Goal: Use online tool/utility: Use online tool/utility

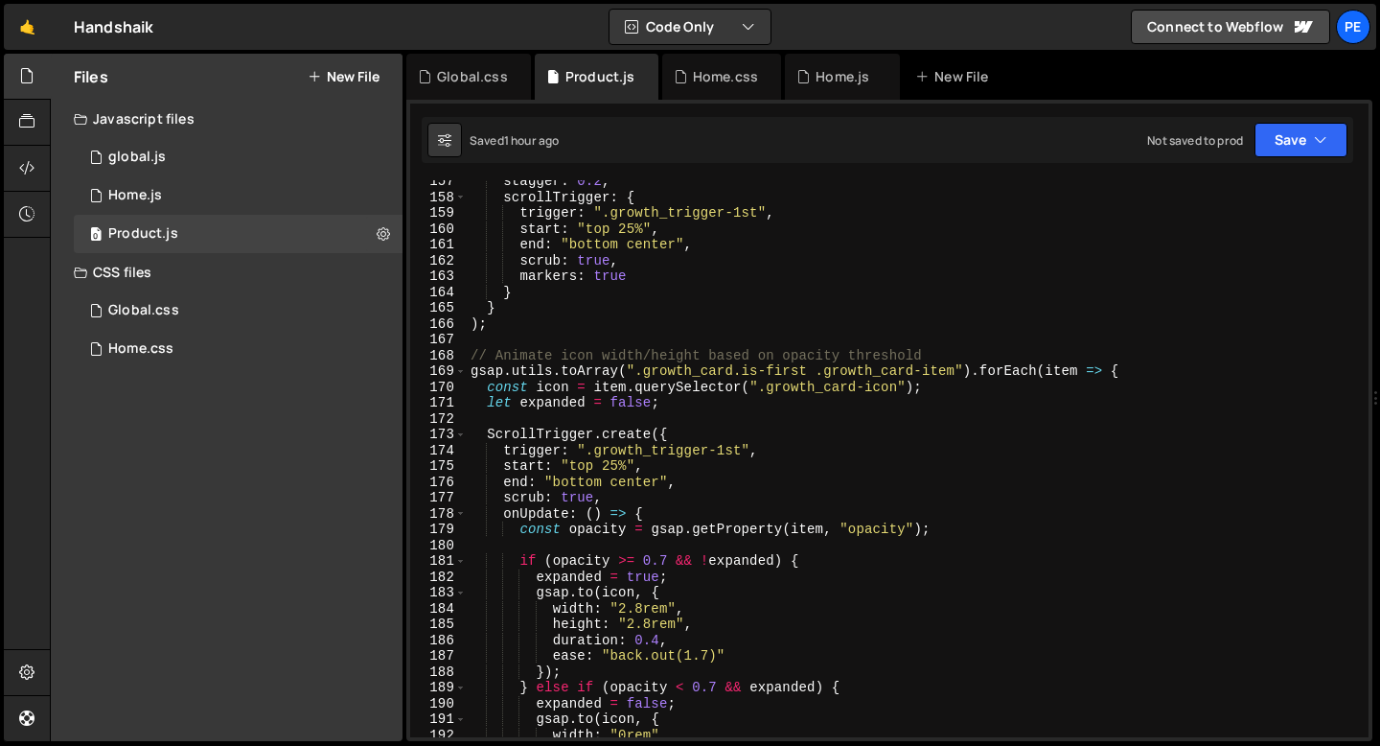
scroll to position [2472, 0]
click at [499, 355] on div "stagger : 0.2 , scrollTrigger : { trigger : ".growth_trigger-1st" , start : "to…" at bounding box center [914, 467] width 894 height 588
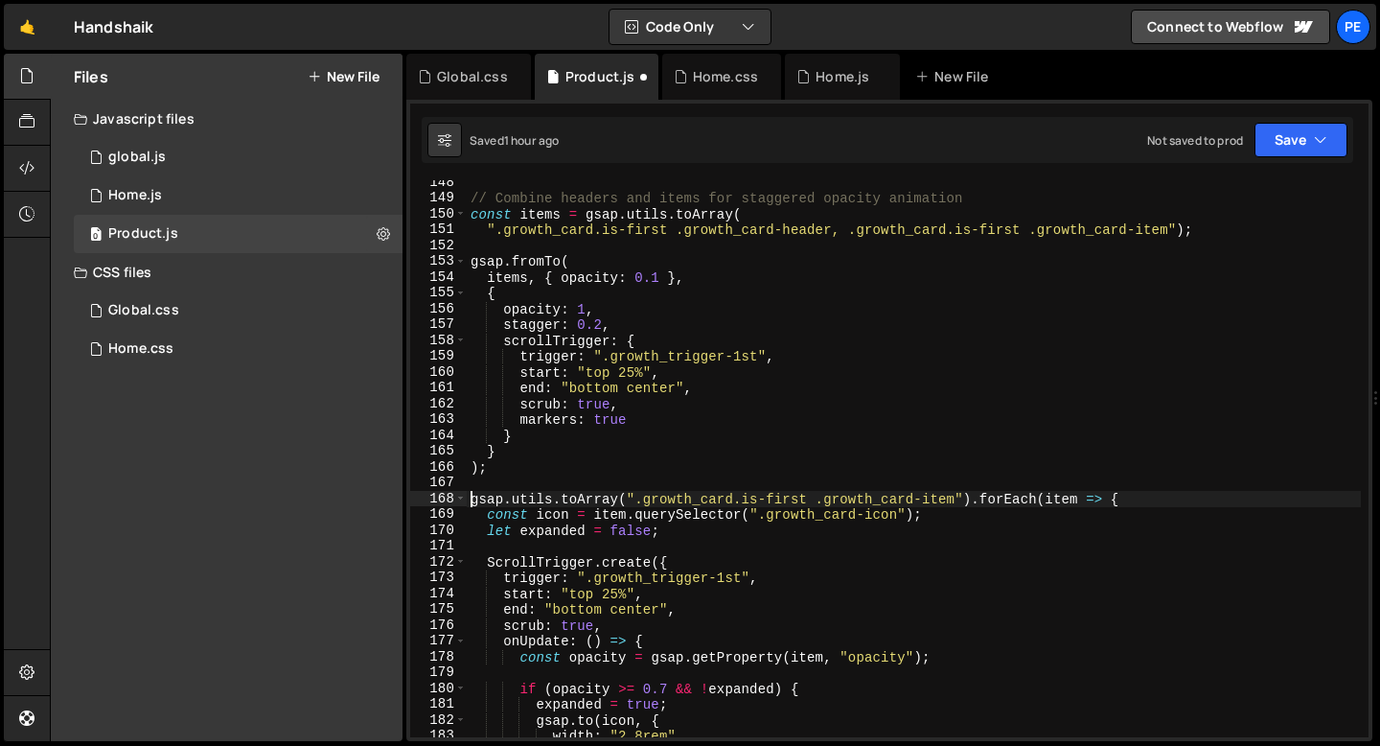
scroll to position [2168, 0]
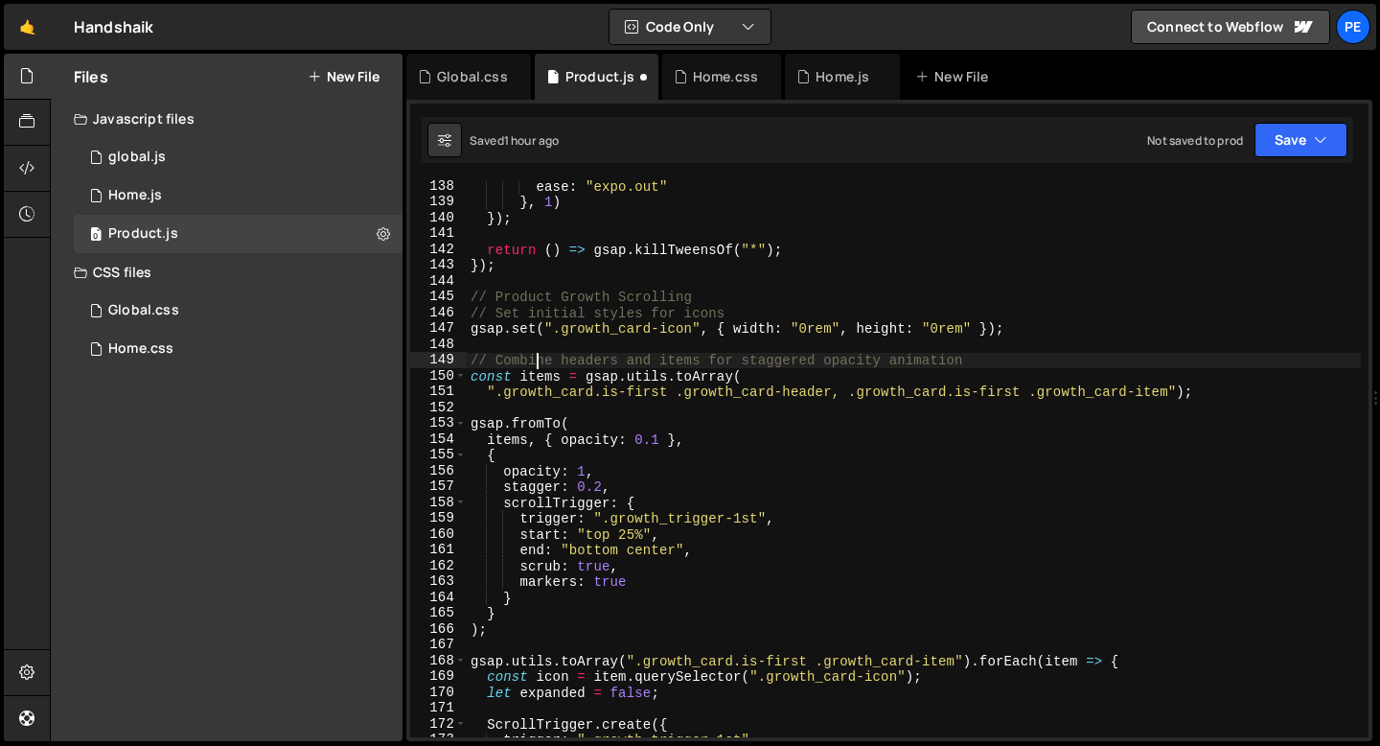
click at [533, 359] on div "ease : "expo.out" } , 1 ) }) ; return ( ) => gsap . killTweensOf ( "*" ) ; }) ;…" at bounding box center [914, 472] width 894 height 588
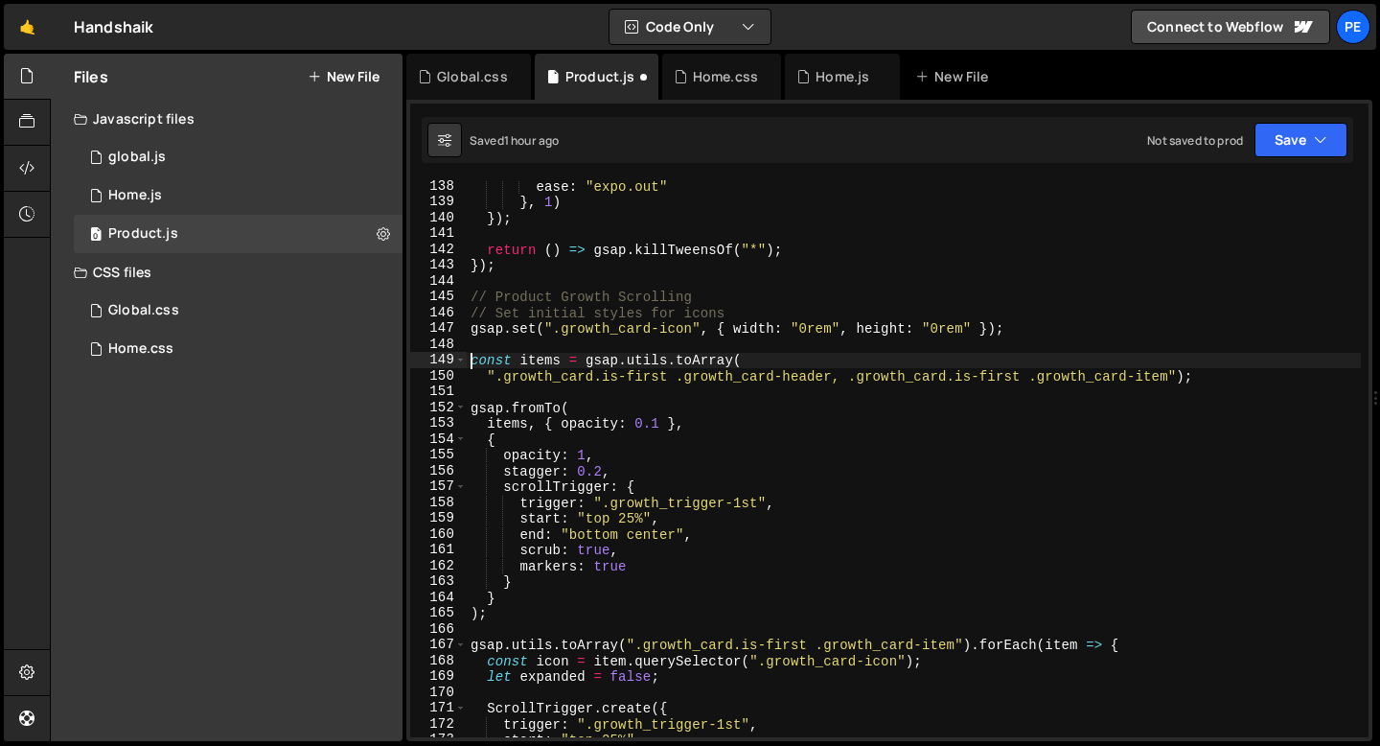
click at [510, 314] on div "ease : "expo.out" } , 1 ) }) ; return ( ) => gsap . killTweensOf ( "*" ) ; }) ;…" at bounding box center [914, 472] width 894 height 588
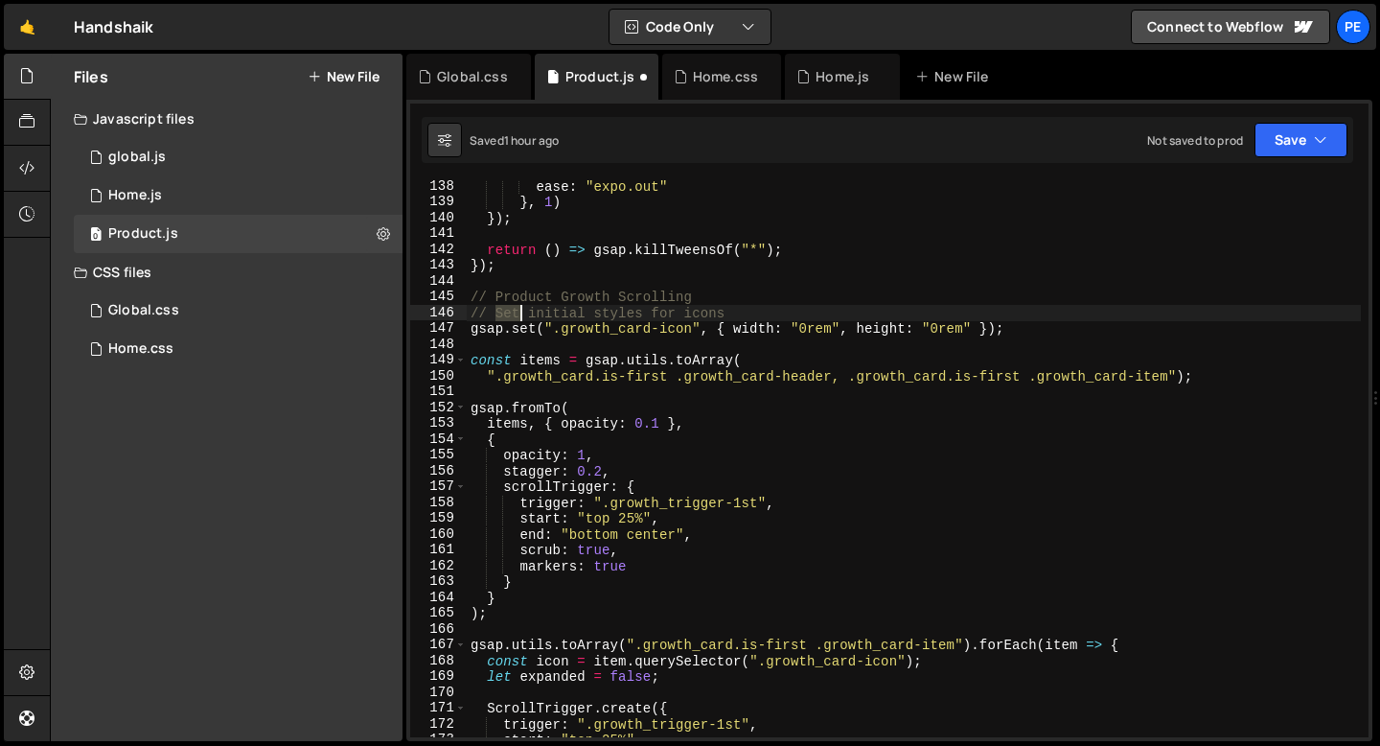
click at [510, 314] on div "ease : "expo.out" } , 1 ) }) ; return ( ) => gsap . killTweensOf ( "*" ) ; }) ;…" at bounding box center [914, 472] width 894 height 588
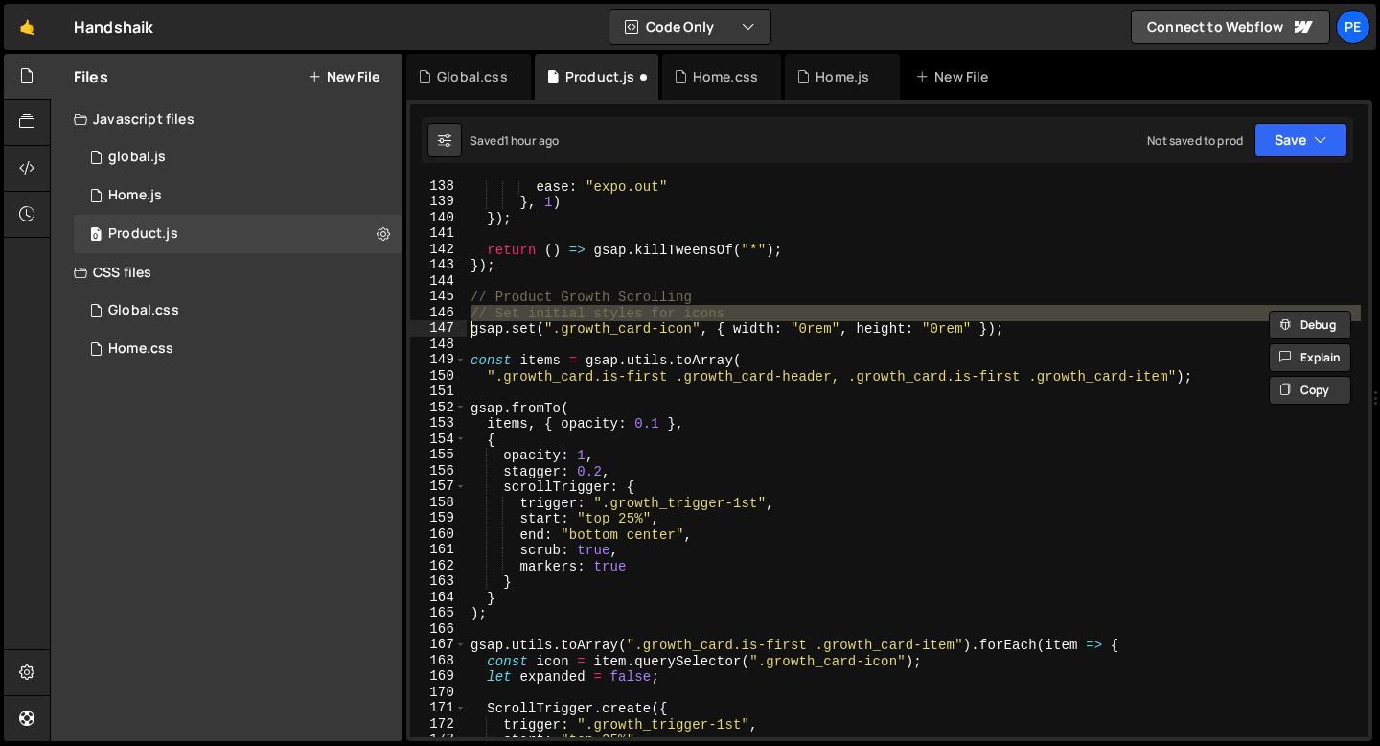
type textarea "gsap.set(".growth_card-icon", { width: "0rem", height: "0rem" });"
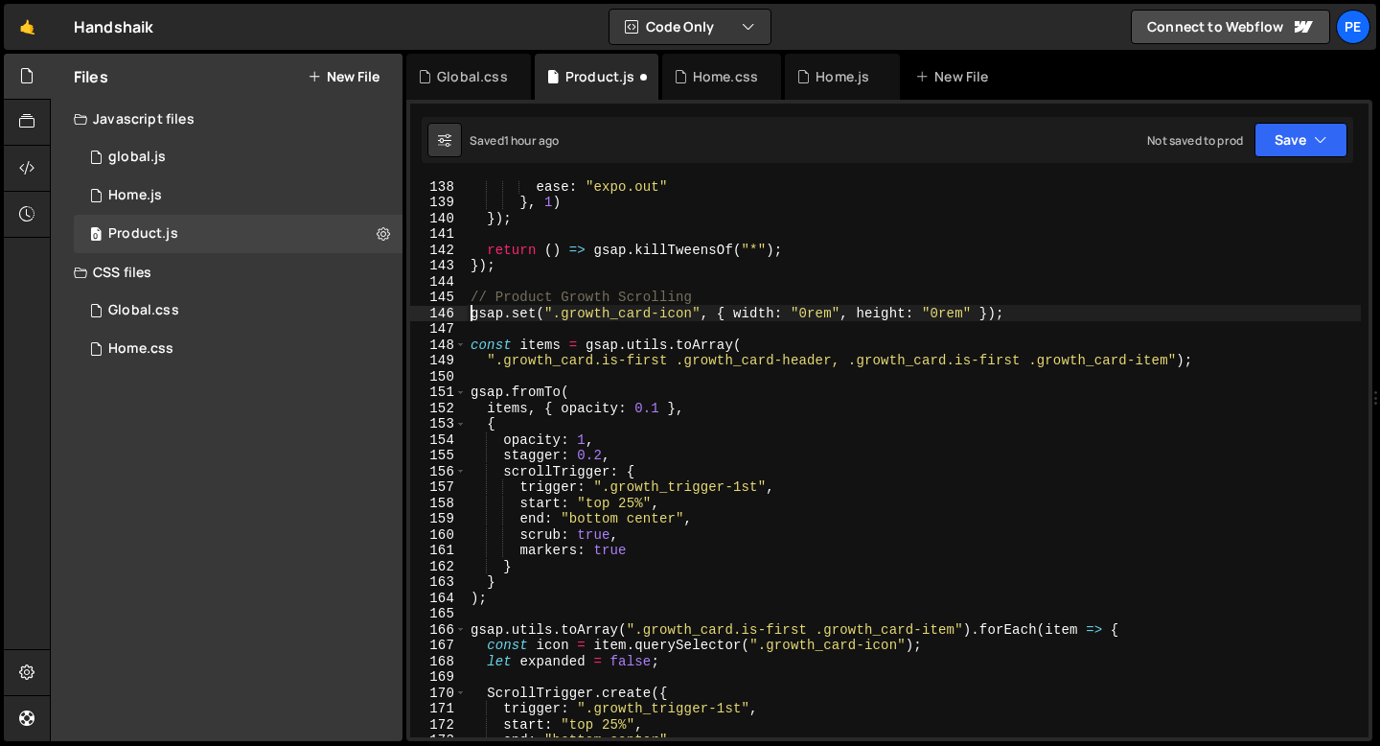
click at [474, 335] on div "ease : "expo.out" } , 1 ) }) ; return ( ) => gsap . killTweensOf ( "*" ) ; }) ;…" at bounding box center [914, 472] width 894 height 588
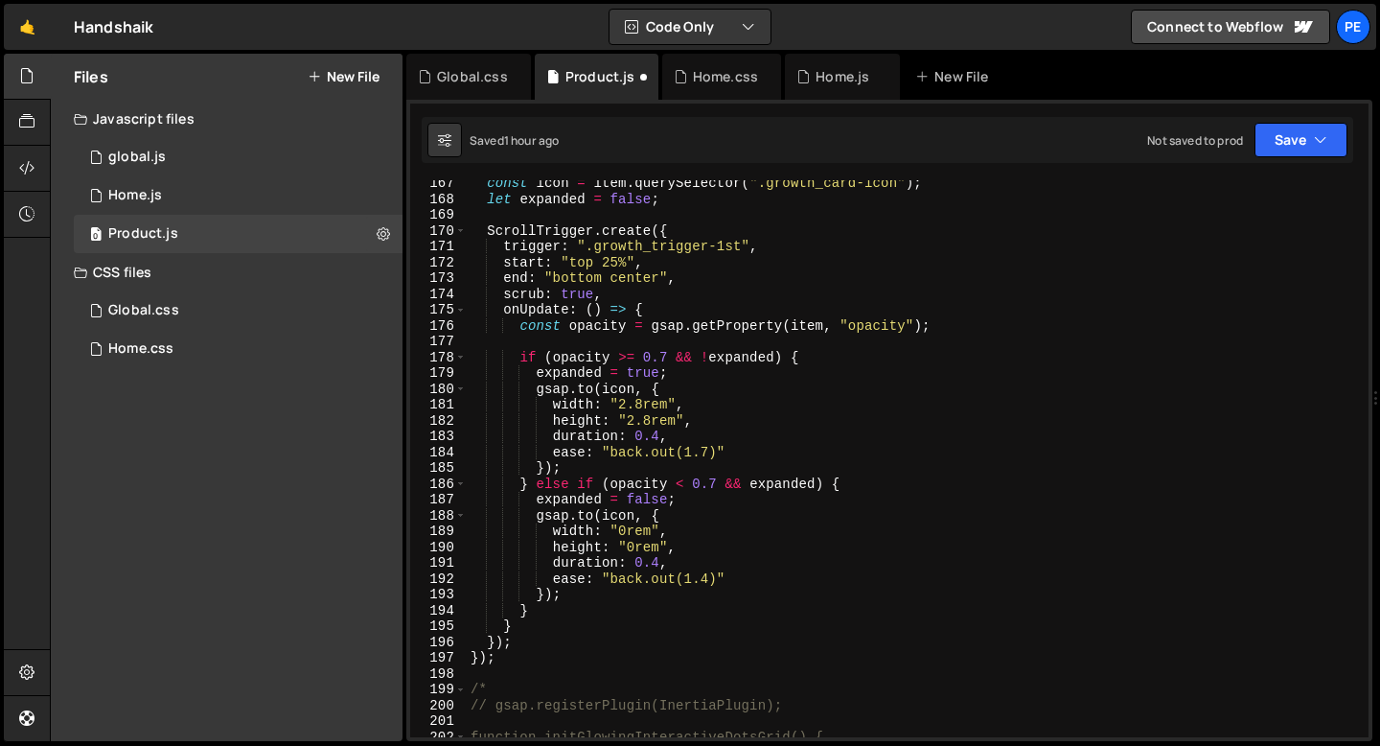
scroll to position [2743, 0]
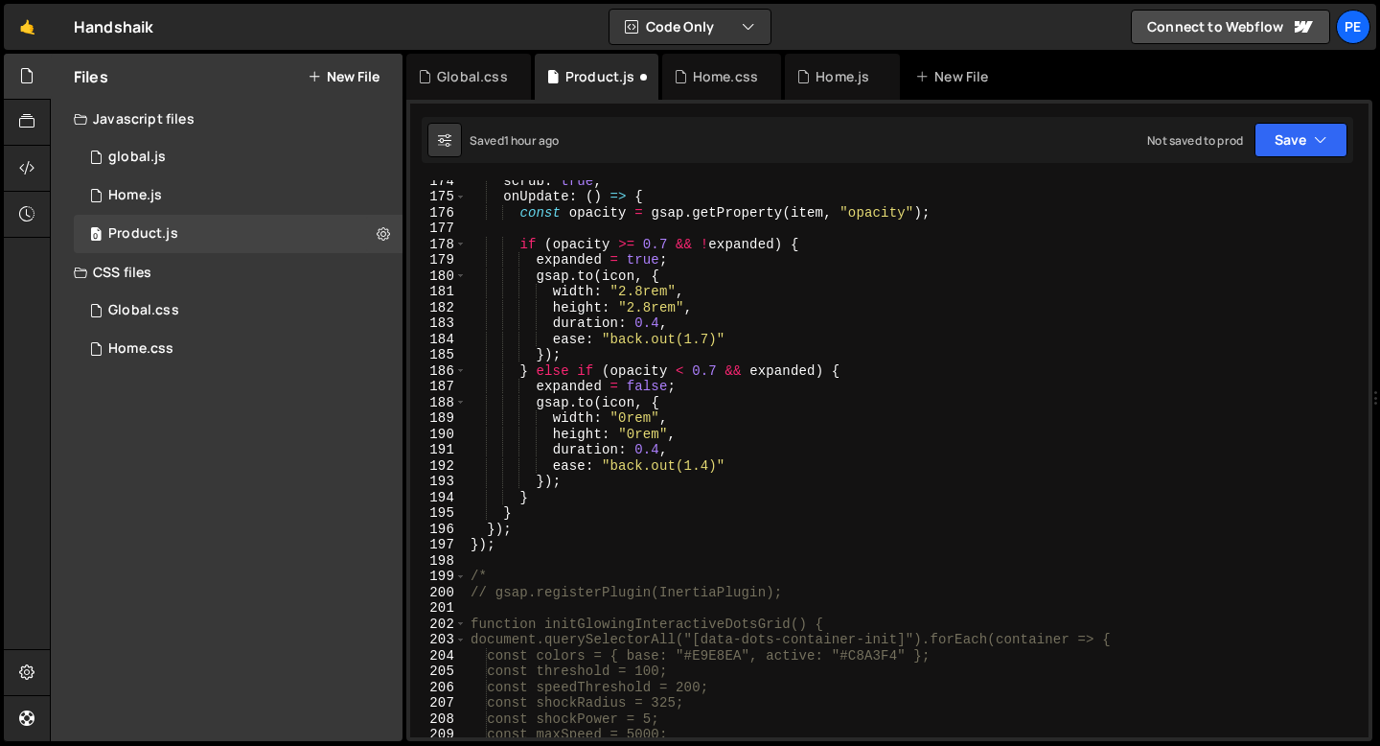
click at [505, 547] on div "scrub : true , onUpdate : ( ) => { const opacity = gsap . getProperty ( item , …" at bounding box center [914, 466] width 894 height 588
type textarea "});"
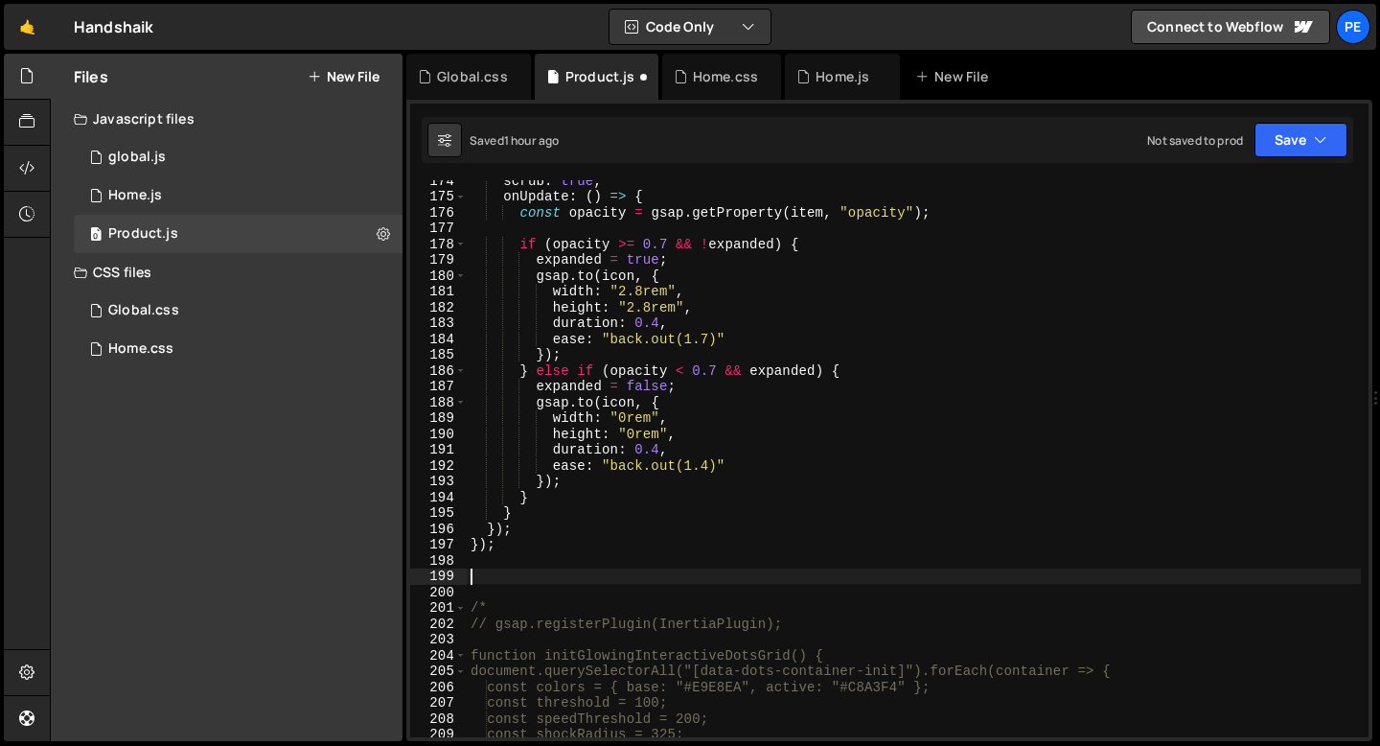
paste textarea
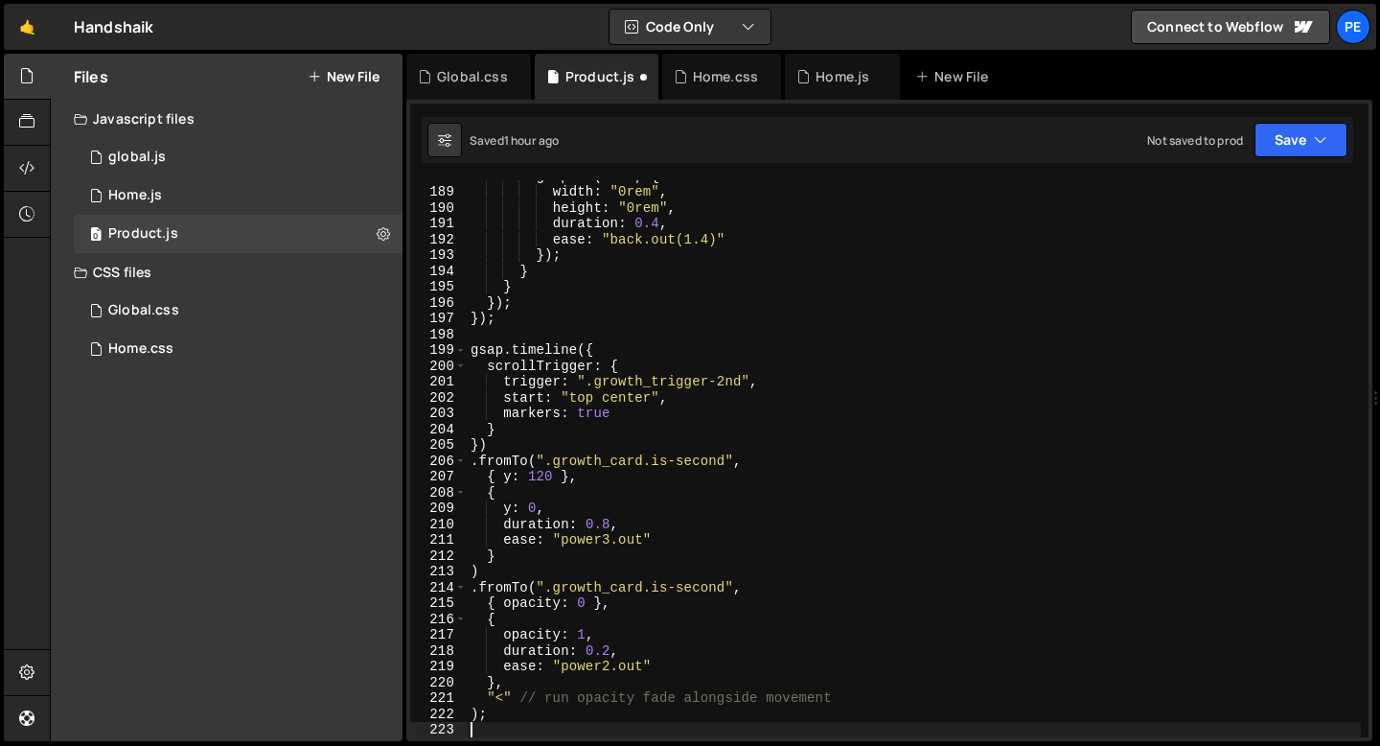
scroll to position [2969, 0]
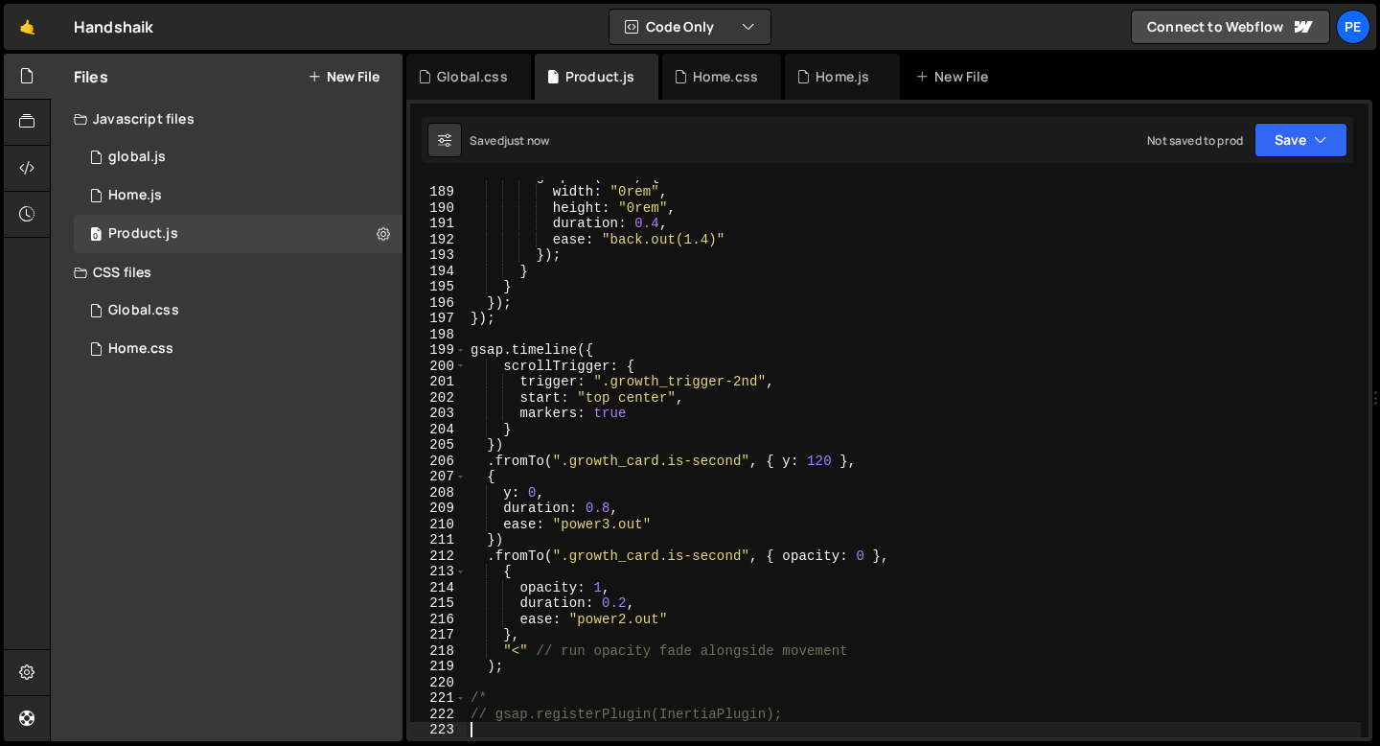
click at [518, 337] on div "gsap . to ( icon , { width : "0rem" , height : "0rem" , duration : 0.4 , ease :…" at bounding box center [914, 462] width 894 height 588
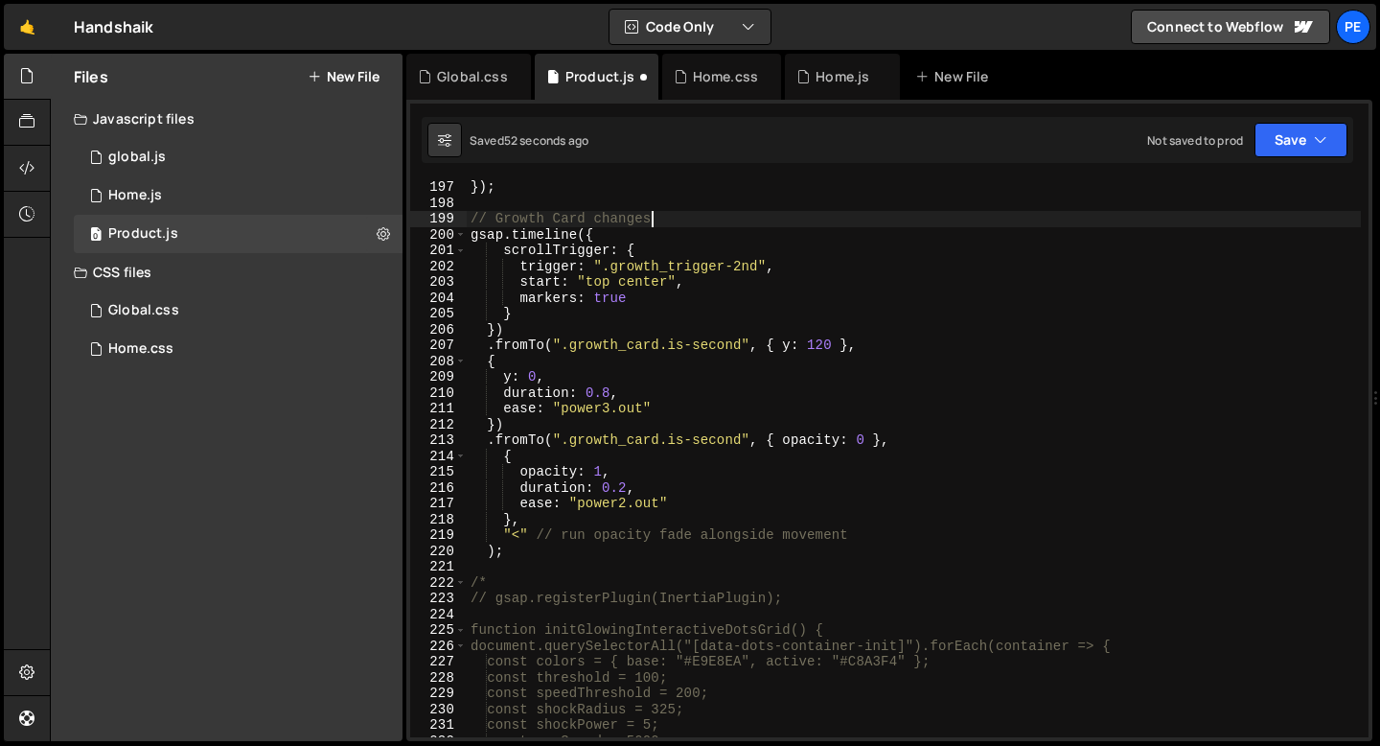
scroll to position [3090, 0]
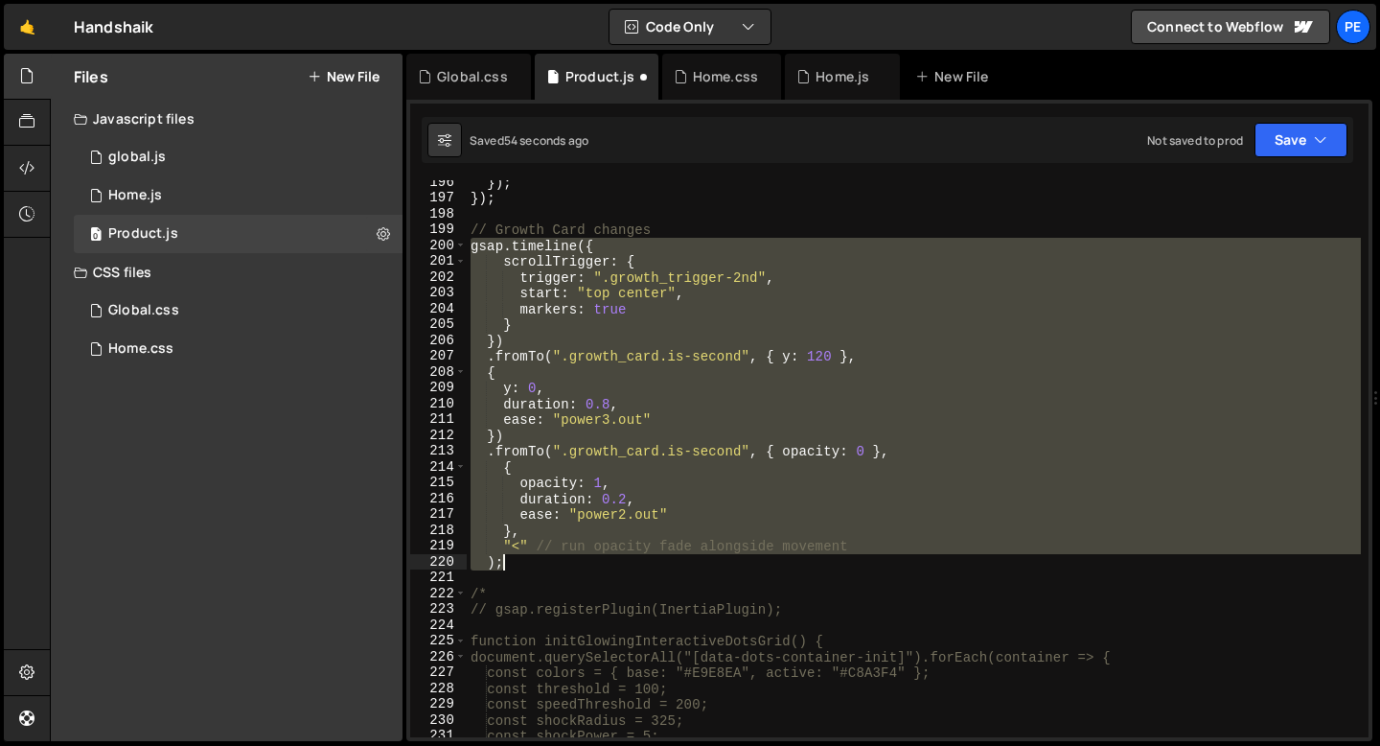
drag, startPoint x: 471, startPoint y: 245, endPoint x: 514, endPoint y: 567, distance: 324.7
click at [514, 568] on div "}) ; }) ; // Growth Card changes gsap . timeline ({ scrollTrigger : { trigger :…" at bounding box center [914, 468] width 894 height 588
paste textarea
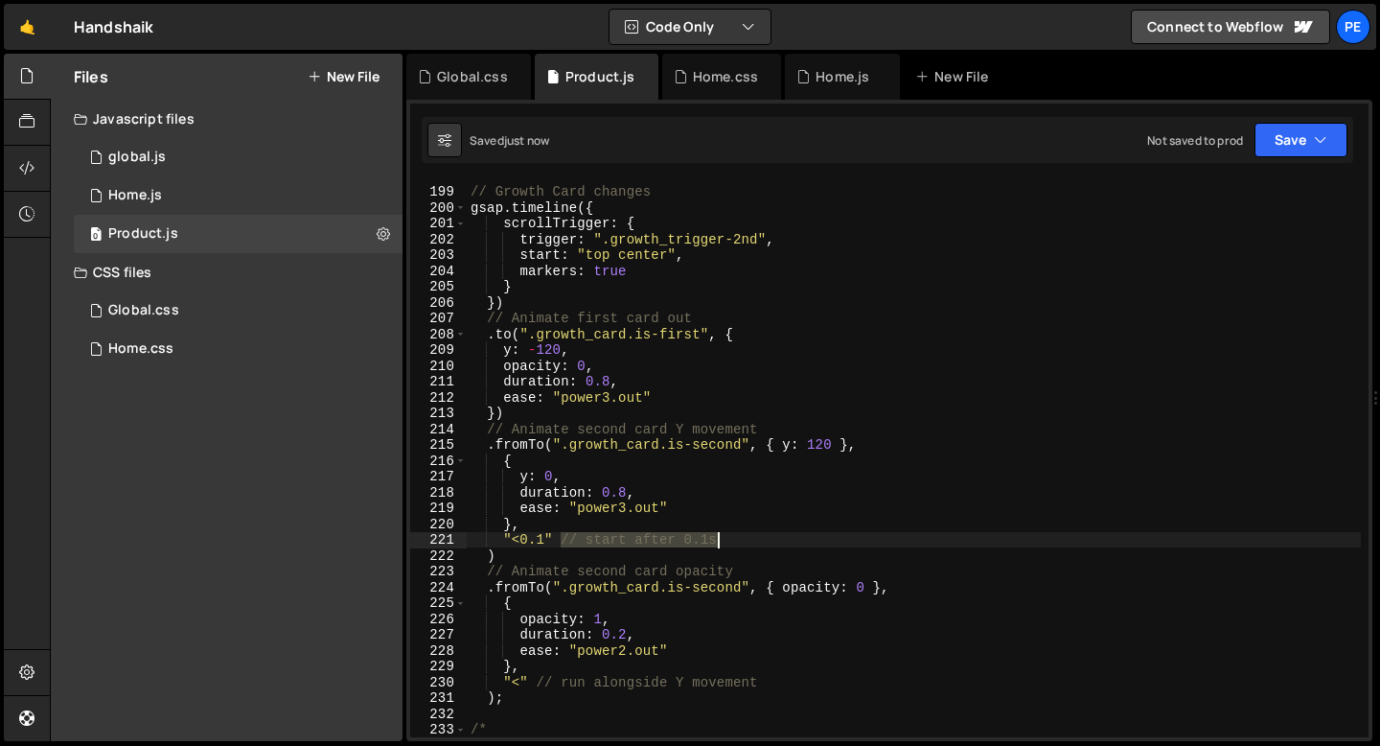
drag, startPoint x: 563, startPoint y: 540, endPoint x: 715, endPoint y: 545, distance: 152.5
click at [717, 545] on div "// Growth Card changes gsap . timeline ({ scrollTrigger : { trigger : ".growth_…" at bounding box center [914, 462] width 894 height 588
type textarea """
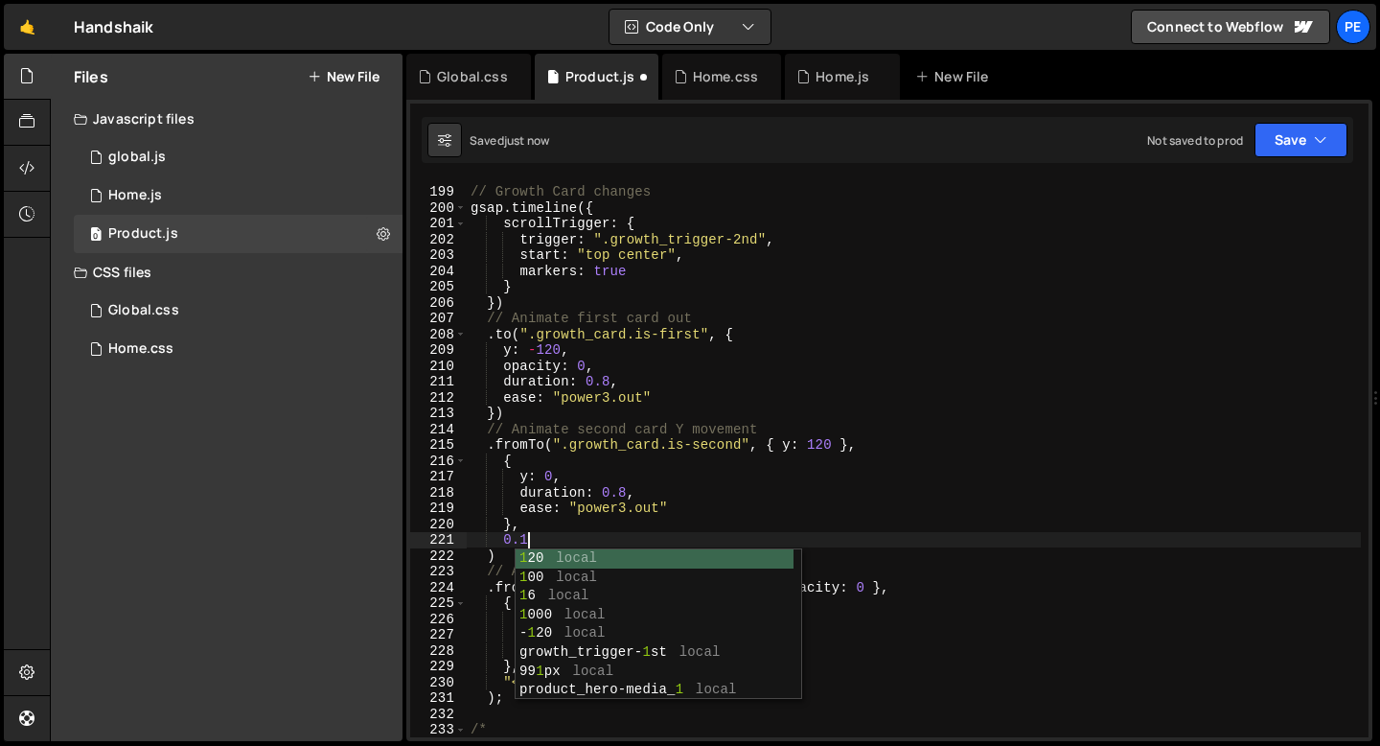
click at [568, 460] on div "// Growth Card changes gsap . timeline ({ scrollTrigger : { trigger : ".growth_…" at bounding box center [914, 462] width 894 height 588
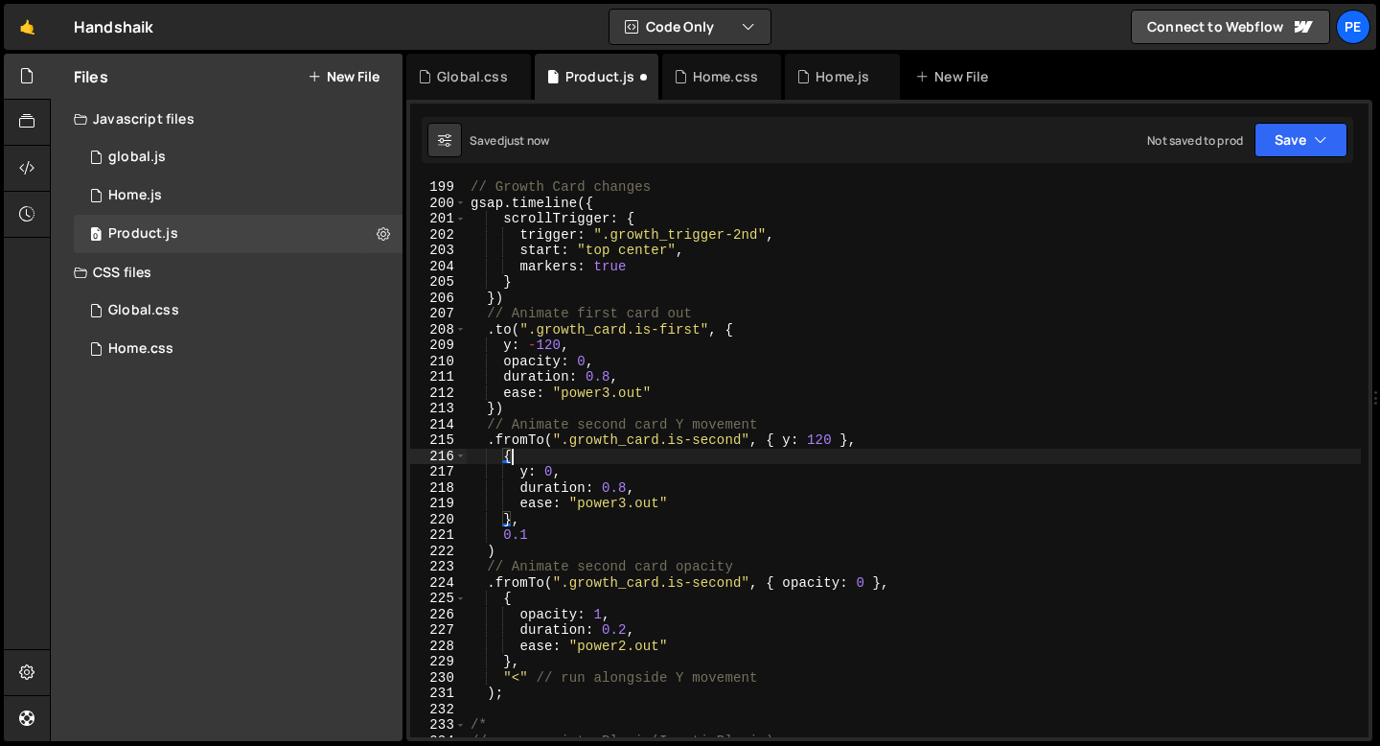
scroll to position [3157, 0]
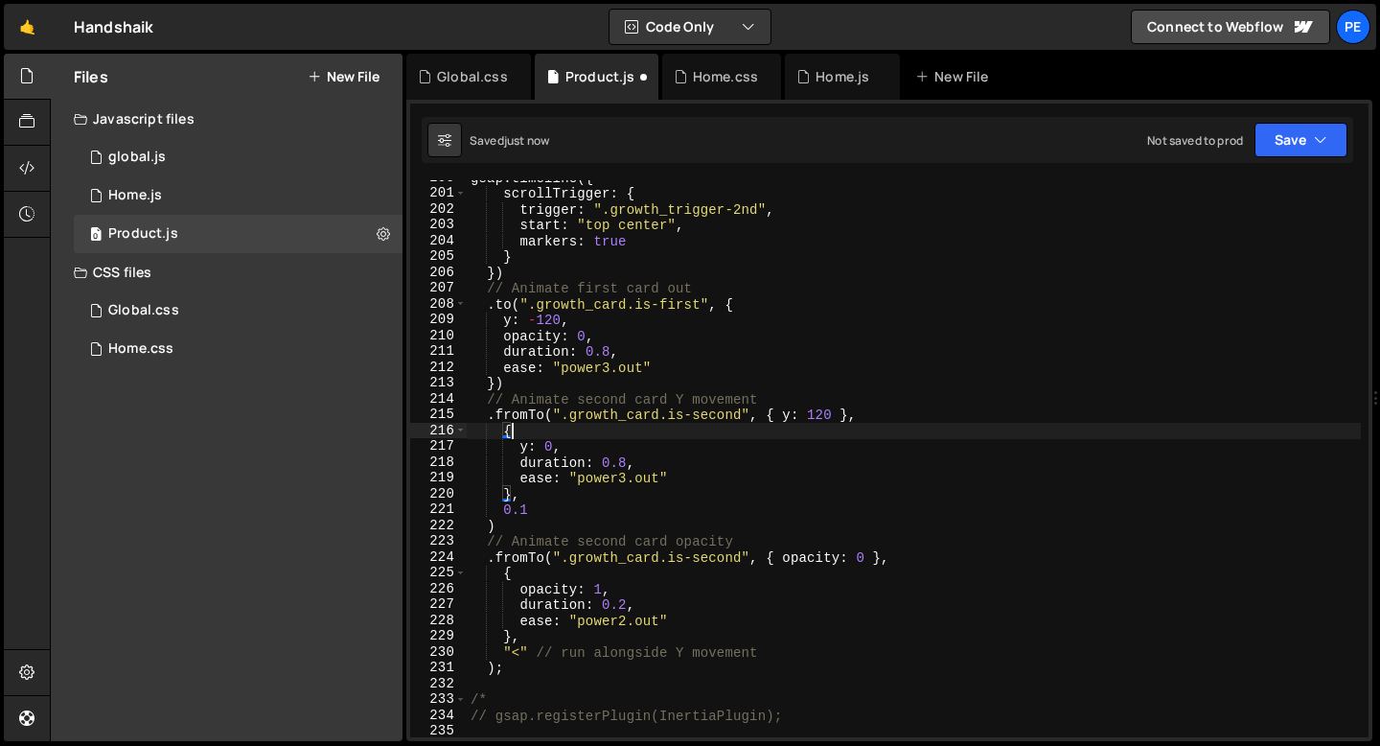
click at [526, 651] on div "gsap . timeline ({ scrollTrigger : { trigger : ".growth_trigger-2nd" , start : …" at bounding box center [914, 464] width 894 height 588
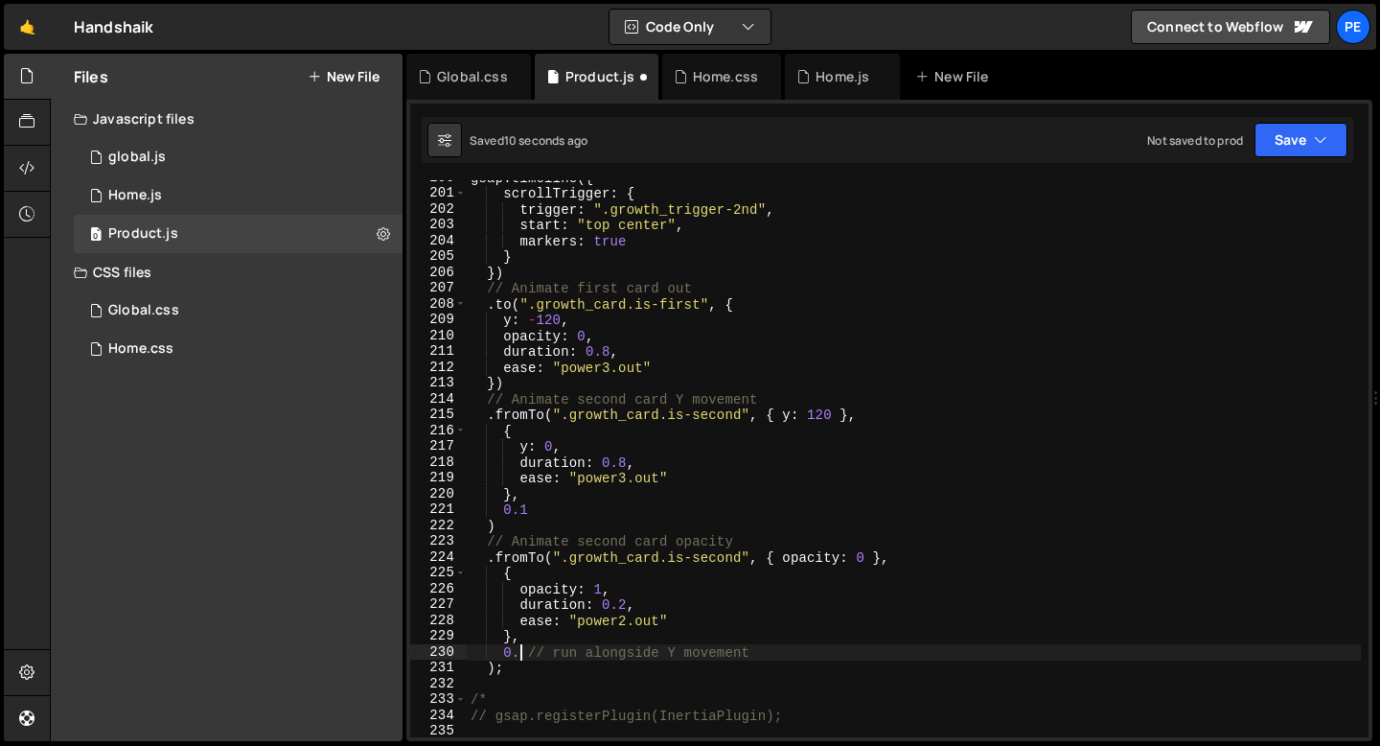
scroll to position [0, 3]
click at [618, 620] on div "gsap . timeline ({ scrollTrigger : { trigger : ".growth_trigger-2nd" , start : …" at bounding box center [914, 464] width 894 height 588
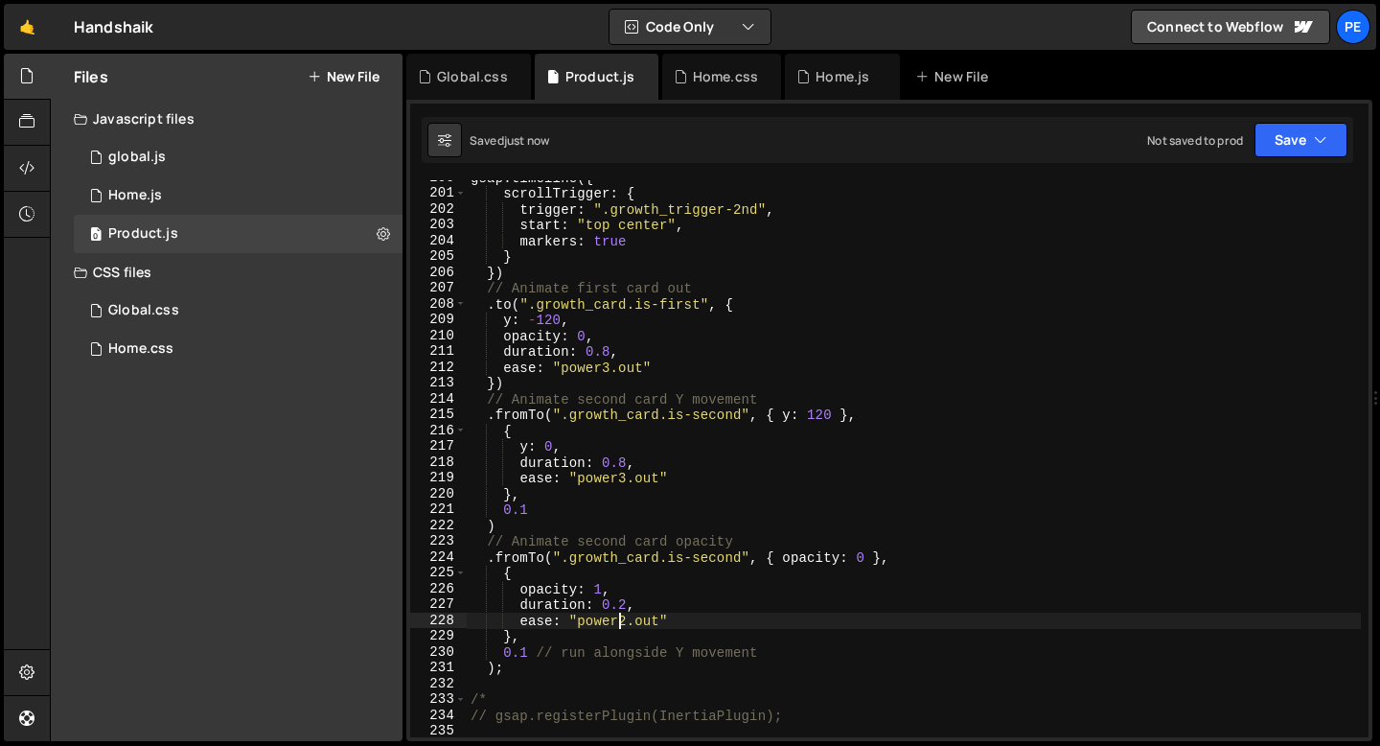
click at [617, 620] on div "gsap . timeline ({ scrollTrigger : { trigger : ".growth_trigger-2nd" , start : …" at bounding box center [914, 464] width 894 height 588
click at [625, 479] on div "gsap . timeline ({ scrollTrigger : { trigger : ".growth_trigger-2nd" , start : …" at bounding box center [914, 464] width 894 height 588
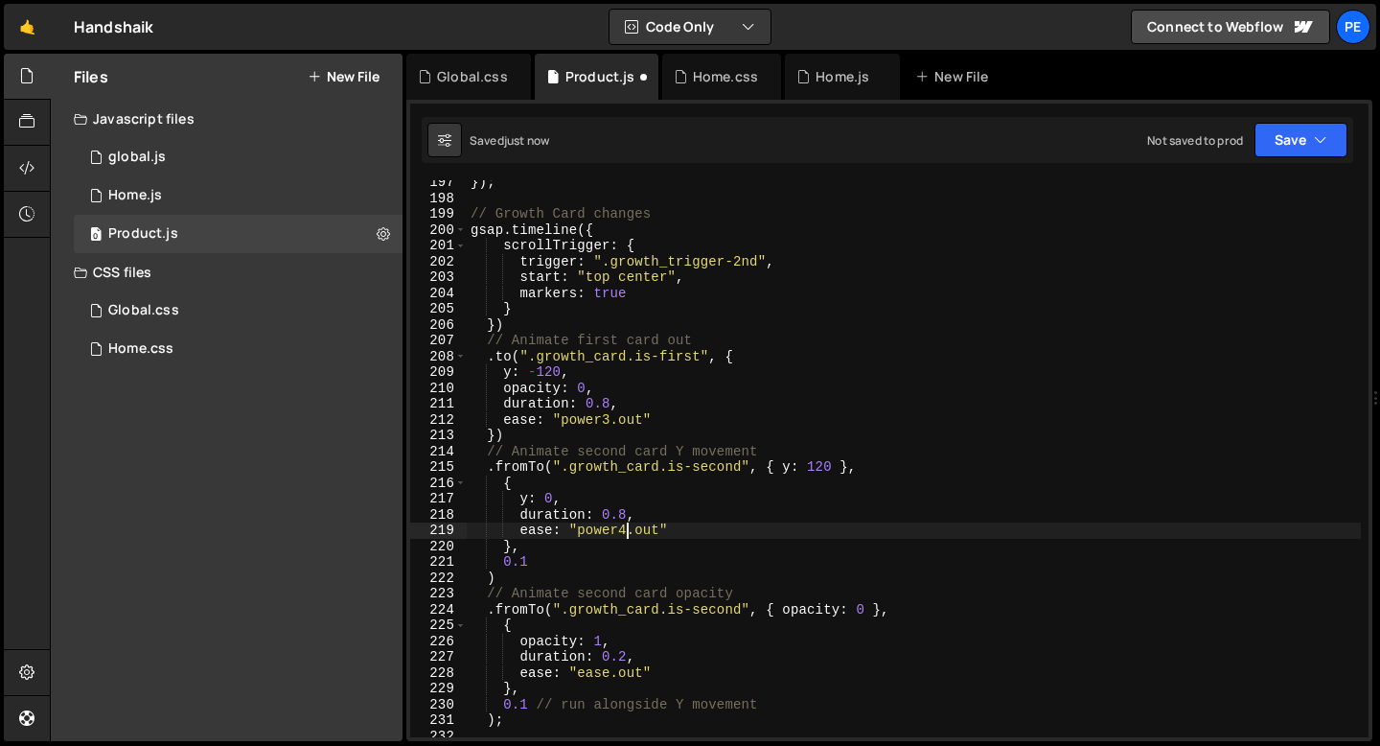
scroll to position [3095, 0]
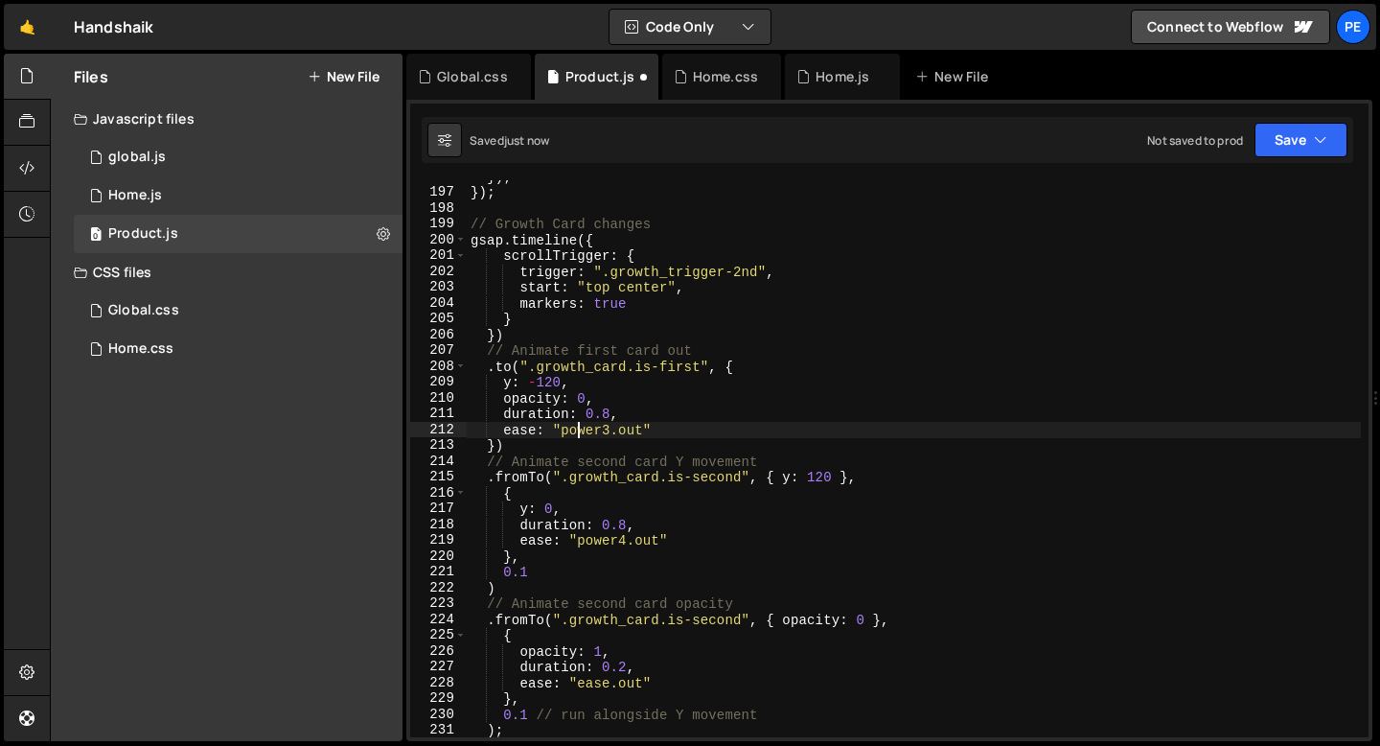
click at [580, 427] on div "}) ; }) ; // Growth Card changes gsap . timeline ({ scrollTrigger : { trigger :…" at bounding box center [914, 463] width 894 height 588
click at [598, 396] on div "}) ; }) ; // Growth Card changes gsap . timeline ({ scrollTrigger : { trigger :…" at bounding box center [914, 463] width 894 height 588
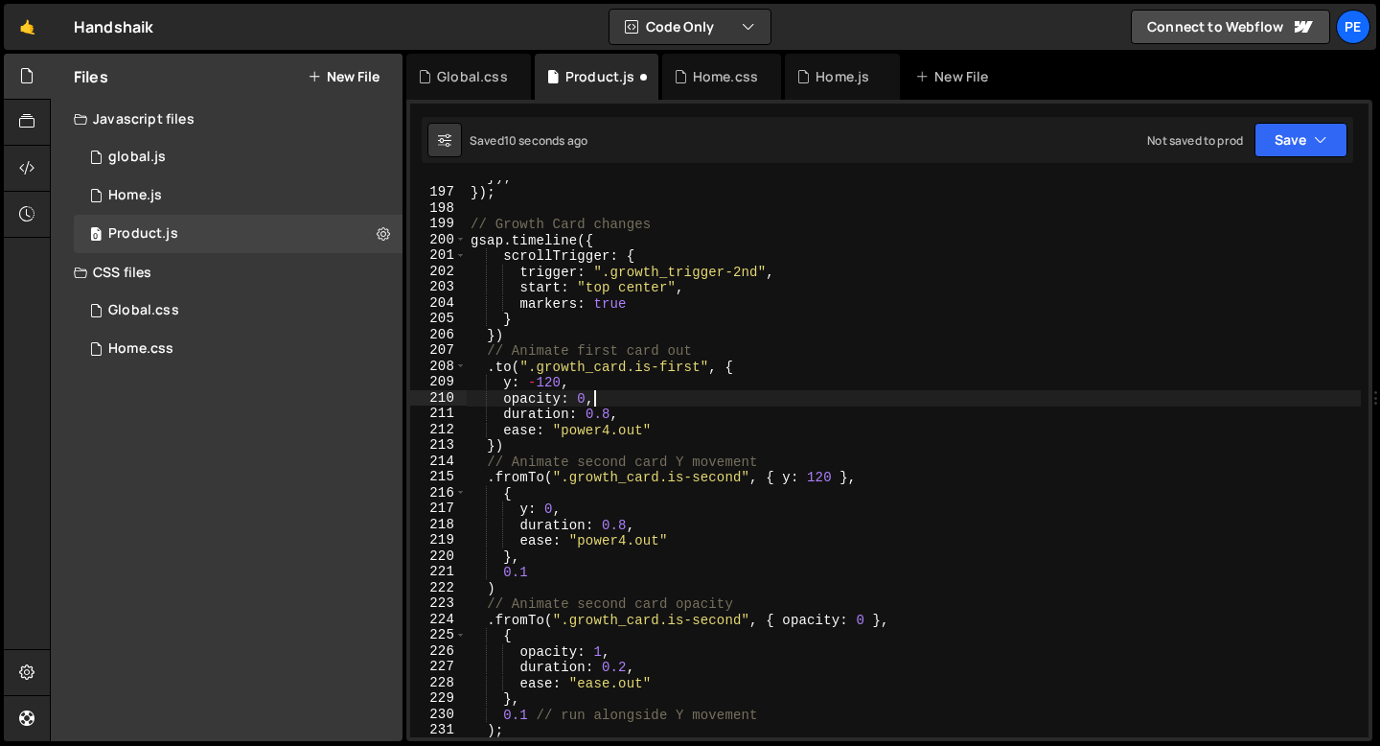
scroll to position [0, 8]
click at [569, 495] on div "}) ; }) ; // Growth Card changes gsap . timeline ({ scrollTrigger : { trigger :…" at bounding box center [914, 463] width 894 height 588
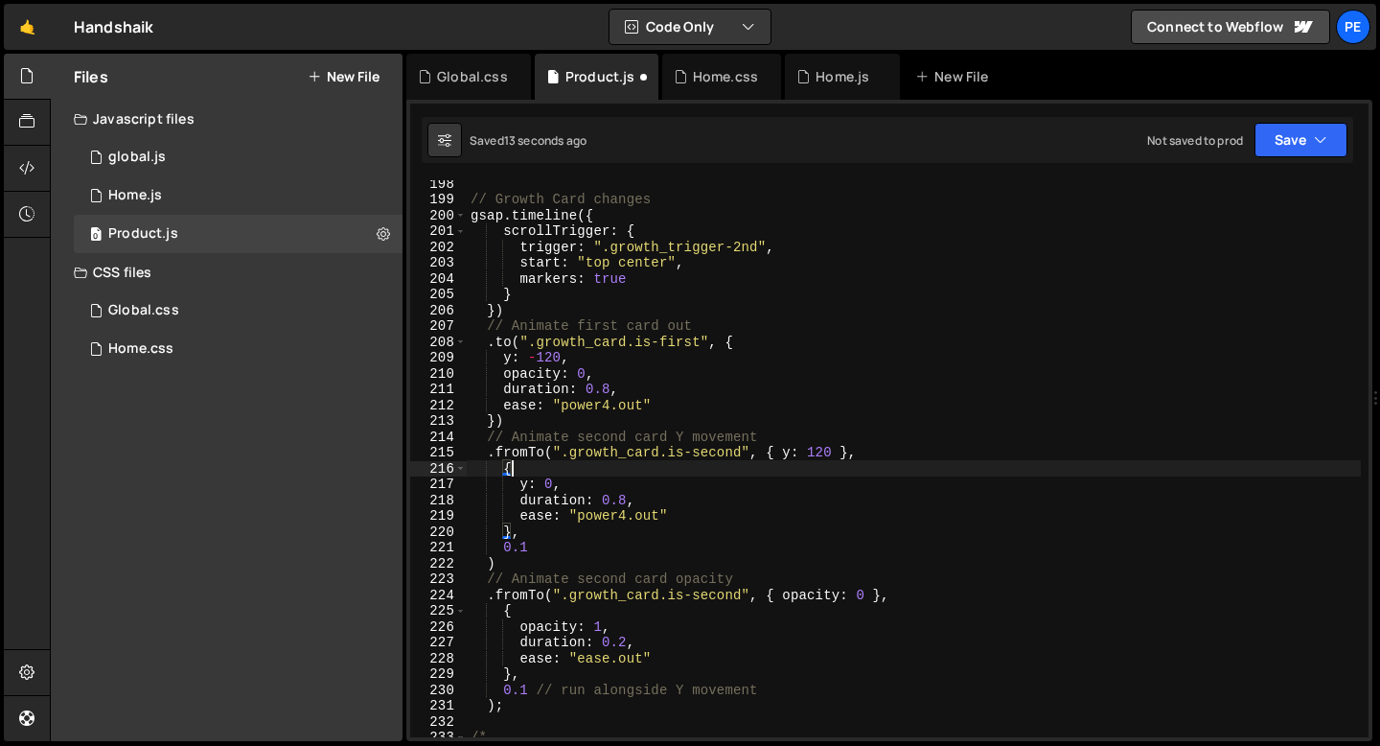
scroll to position [3126, 0]
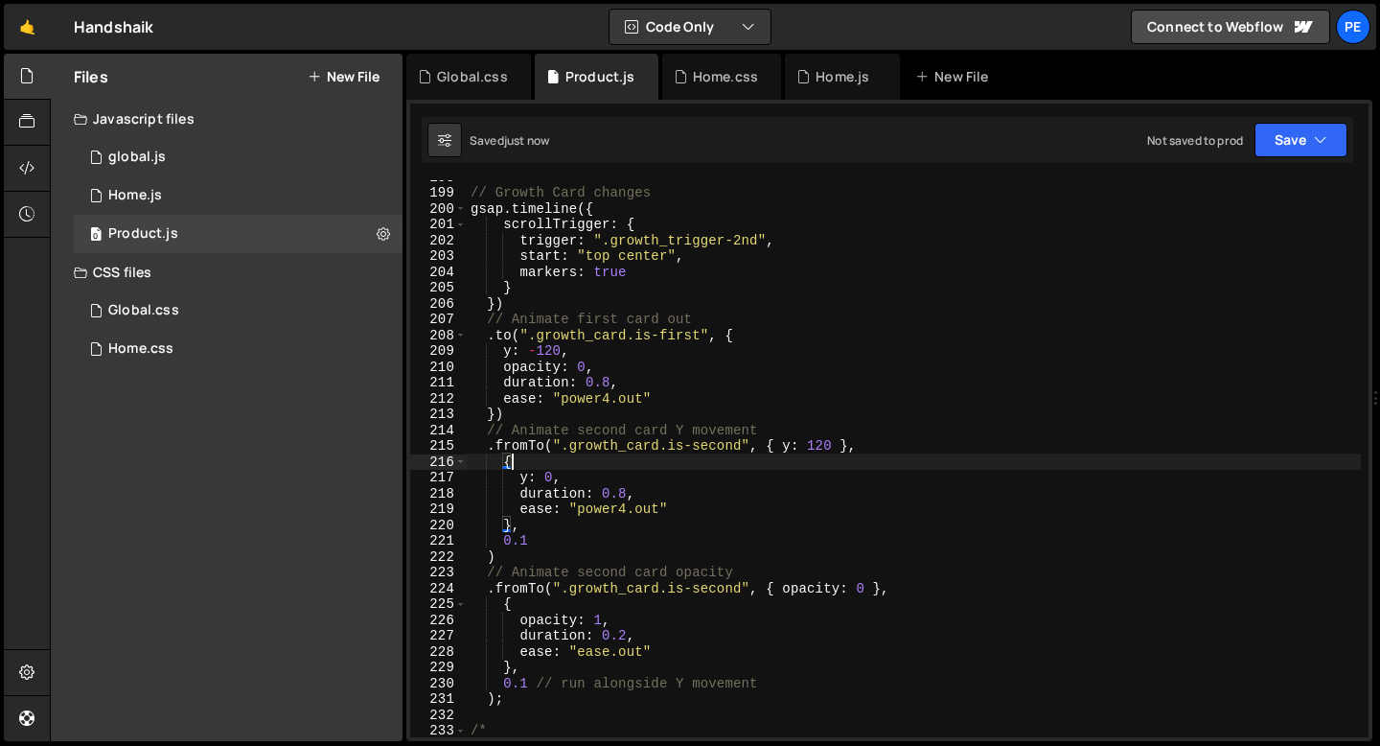
click at [540, 567] on div "// Growth Card changes gsap . timeline ({ scrollTrigger : { trigger : ".growth_…" at bounding box center [914, 463] width 894 height 588
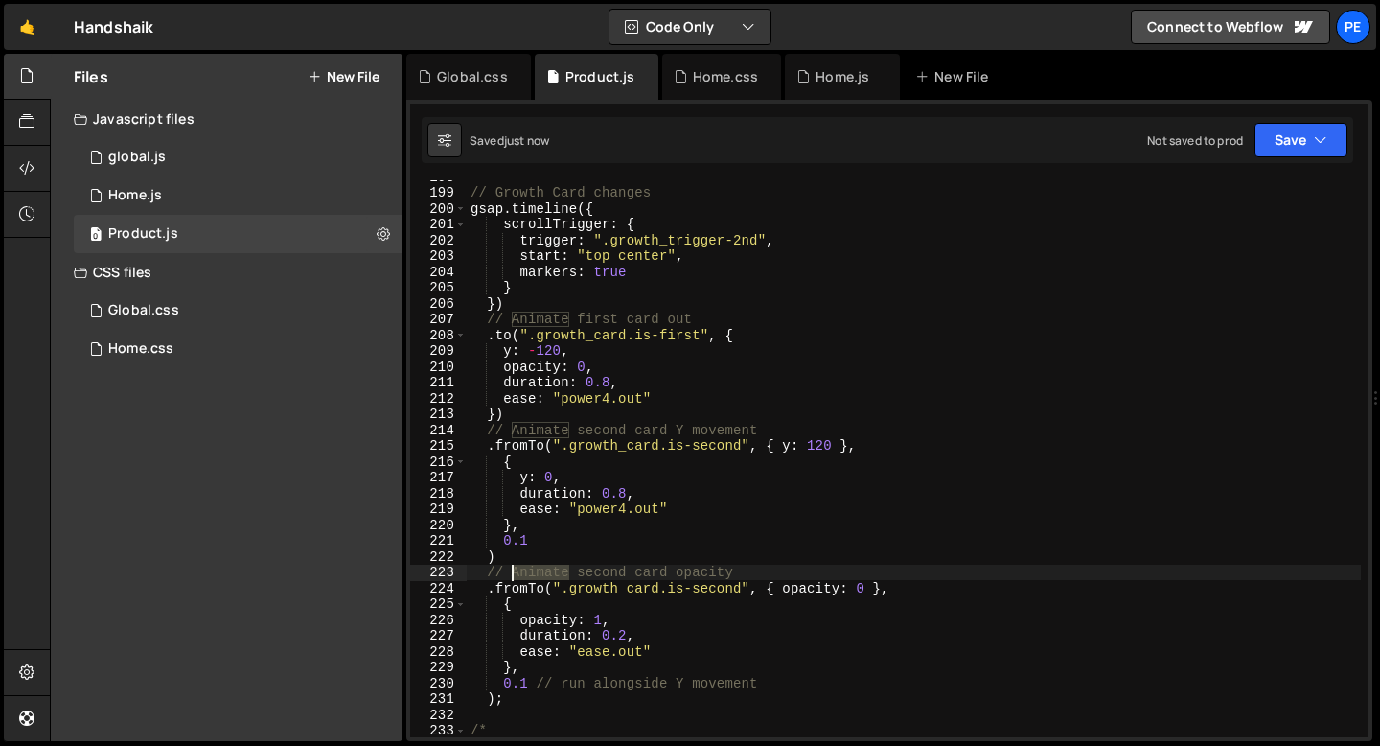
click at [540, 566] on div "// Growth Card changes gsap . timeline ({ scrollTrigger : { trigger : ".growth_…" at bounding box center [914, 463] width 894 height 588
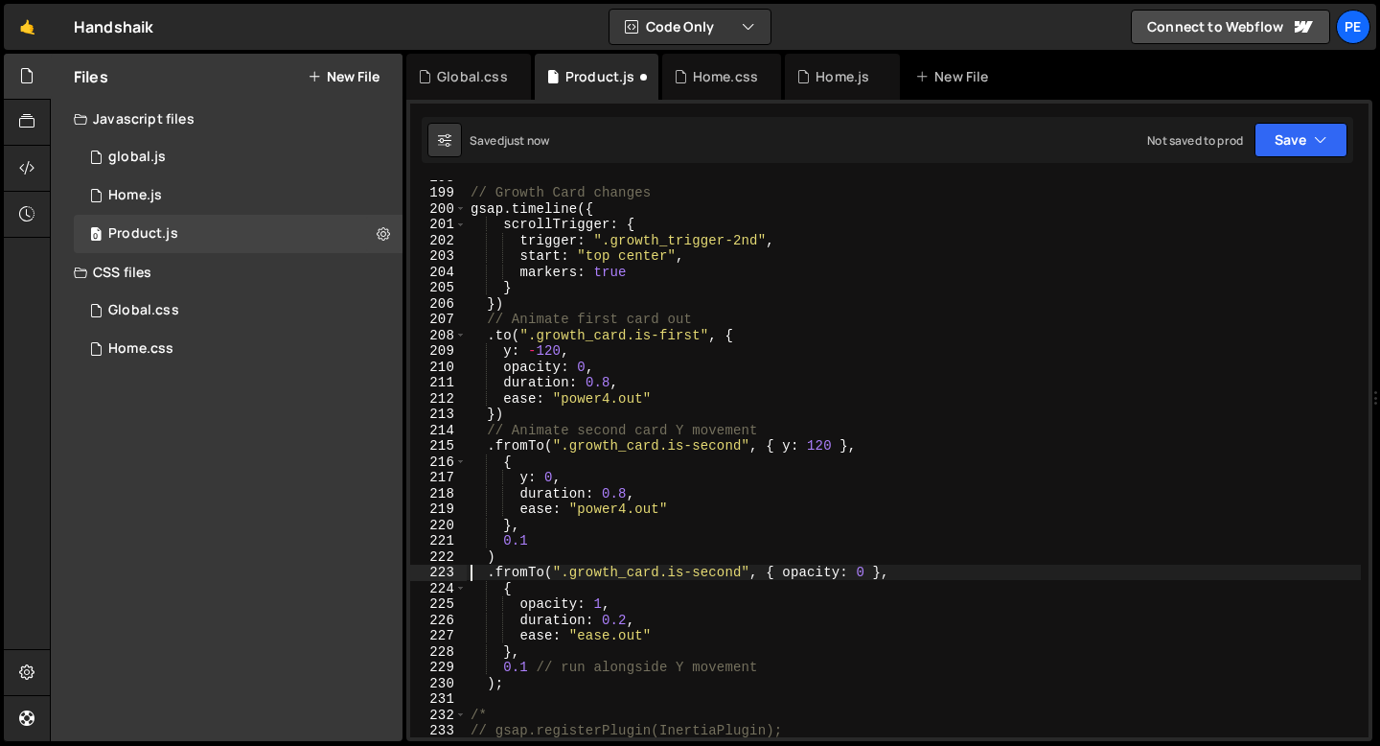
click at [548, 427] on div "// Growth Card changes gsap . timeline ({ scrollTrigger : { trigger : ".growth_…" at bounding box center [914, 463] width 894 height 588
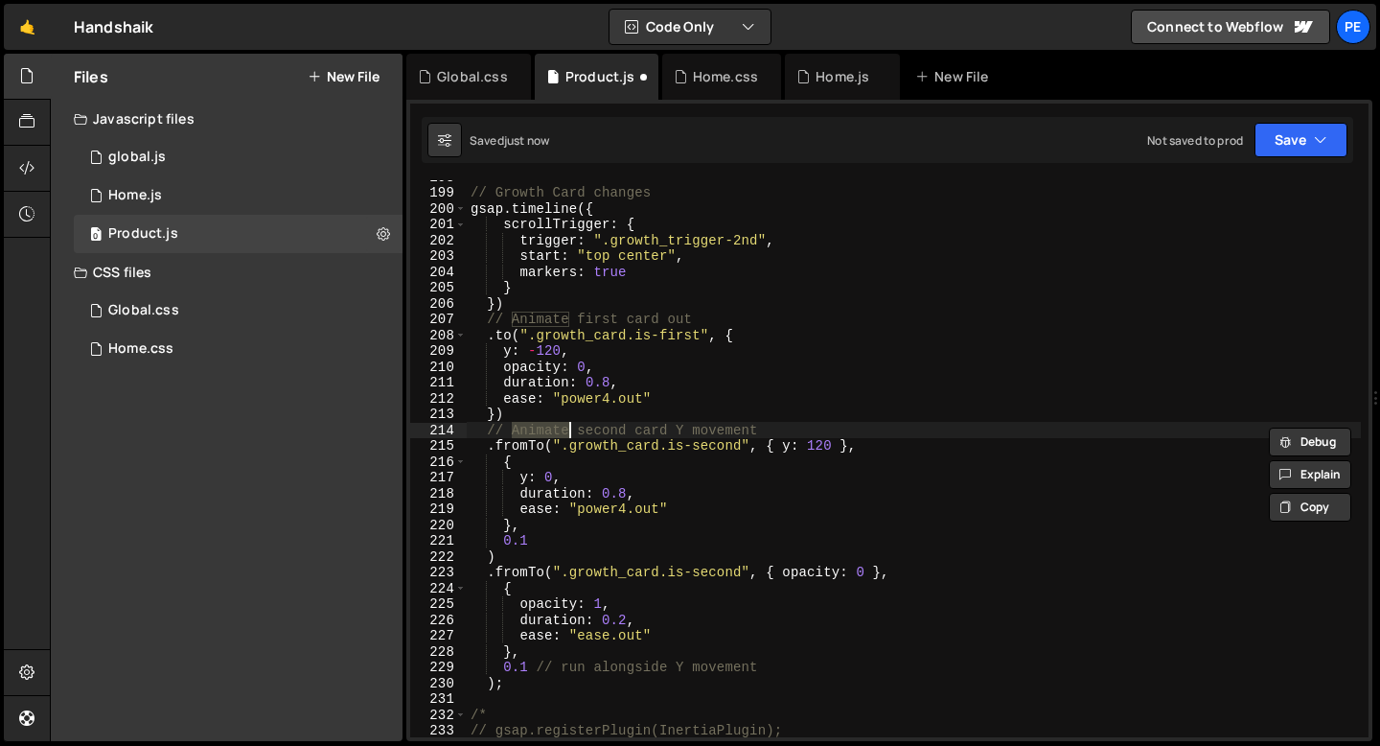
click at [548, 427] on div "// Growth Card changes gsap . timeline ({ scrollTrigger : { trigger : ".growth_…" at bounding box center [914, 463] width 894 height 588
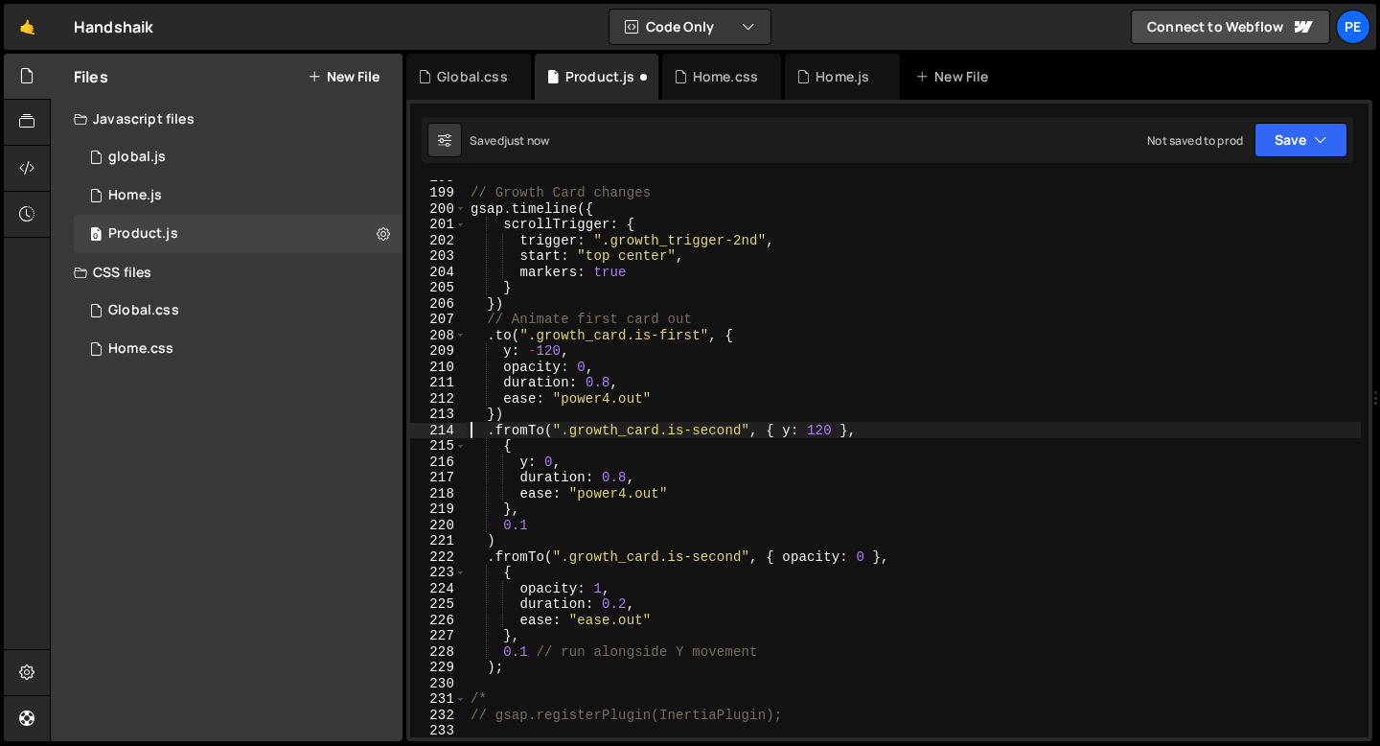
click at [536, 319] on div "// Growth Card changes gsap . timeline ({ scrollTrigger : { trigger : ".growth_…" at bounding box center [914, 463] width 894 height 588
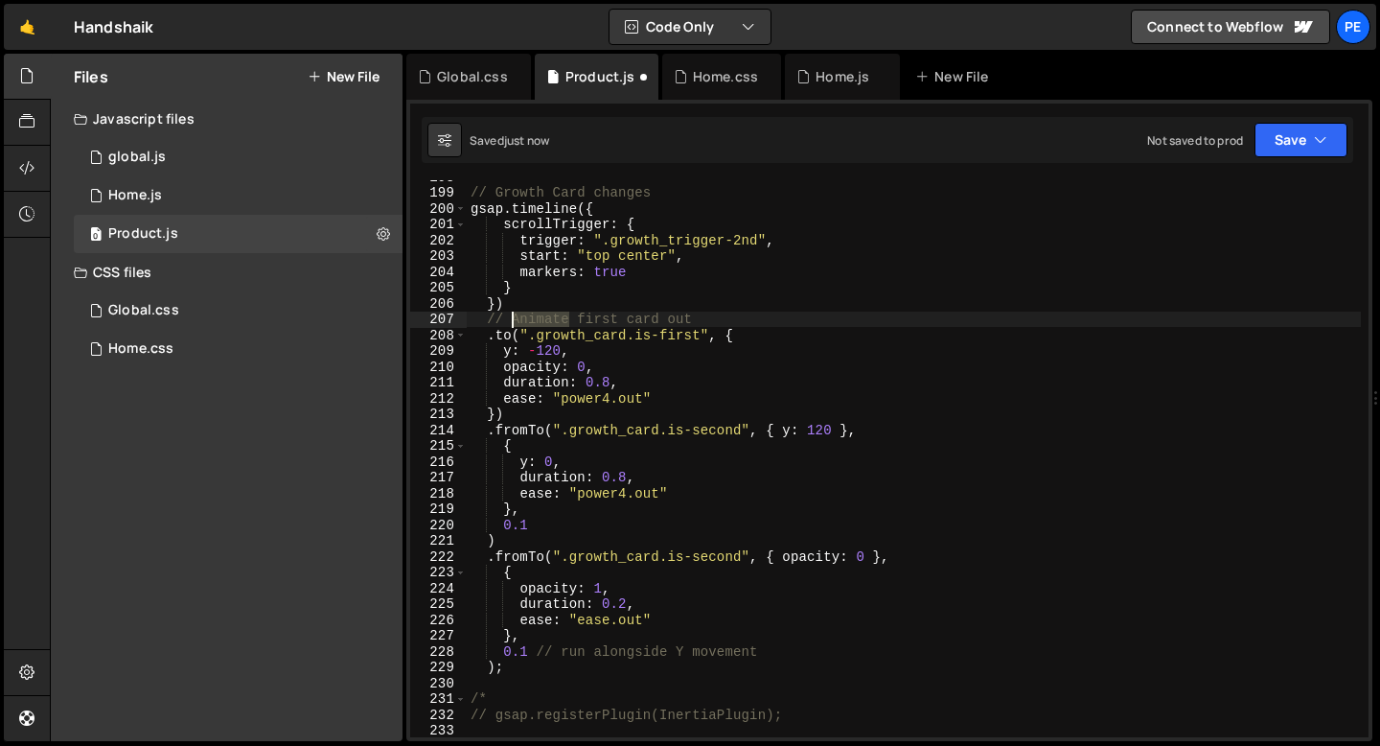
click at [536, 319] on div "// Growth Card changes gsap . timeline ({ scrollTrigger : { trigger : ".growth_…" at bounding box center [914, 463] width 894 height 588
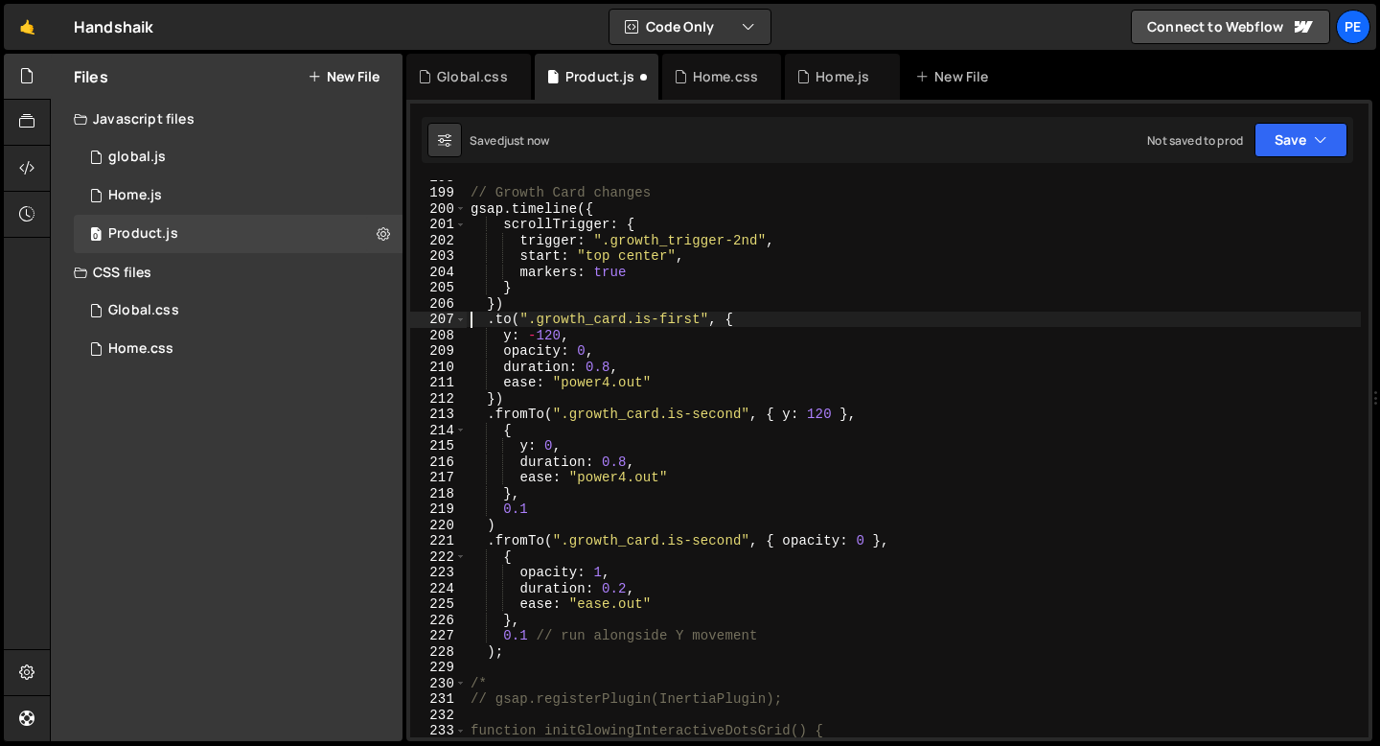
click at [506, 655] on div "// Growth Card changes gsap . timeline ({ scrollTrigger : { trigger : ".growth_…" at bounding box center [914, 463] width 894 height 588
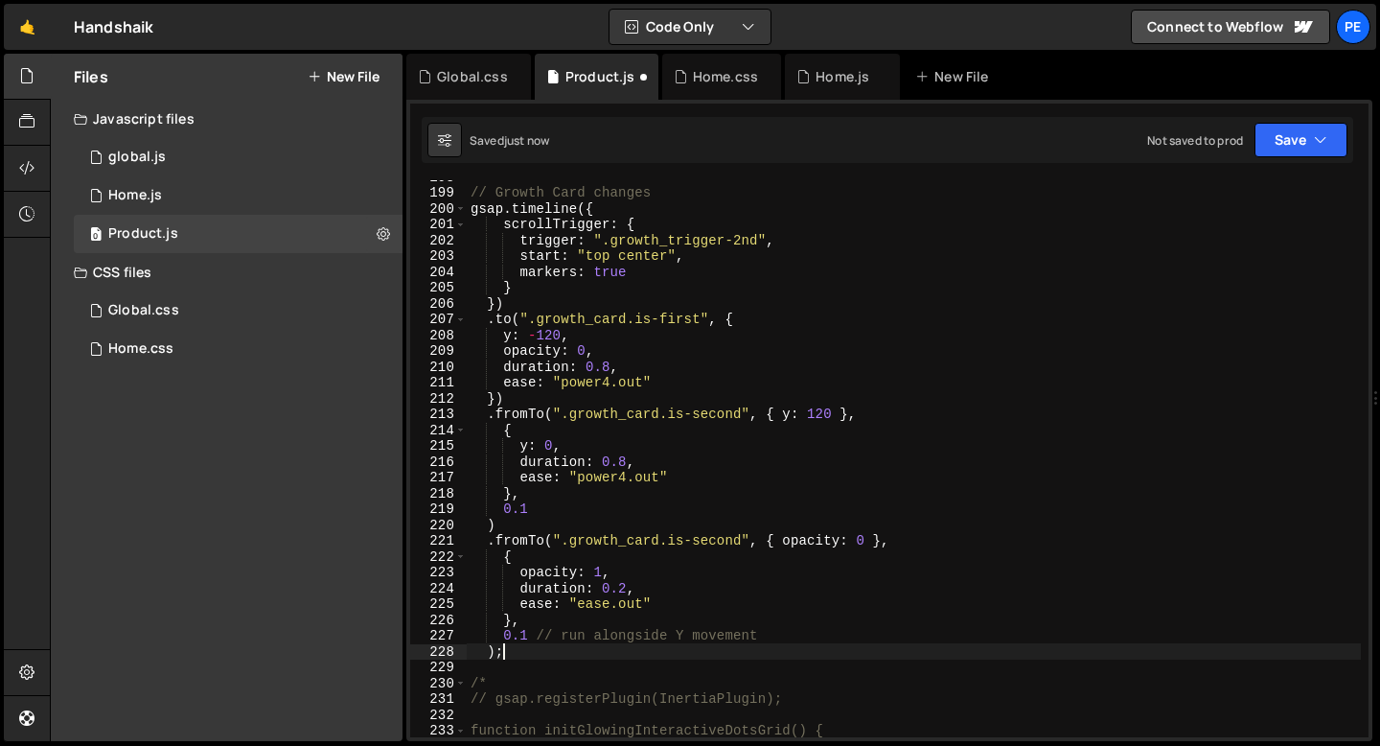
scroll to position [0, 1]
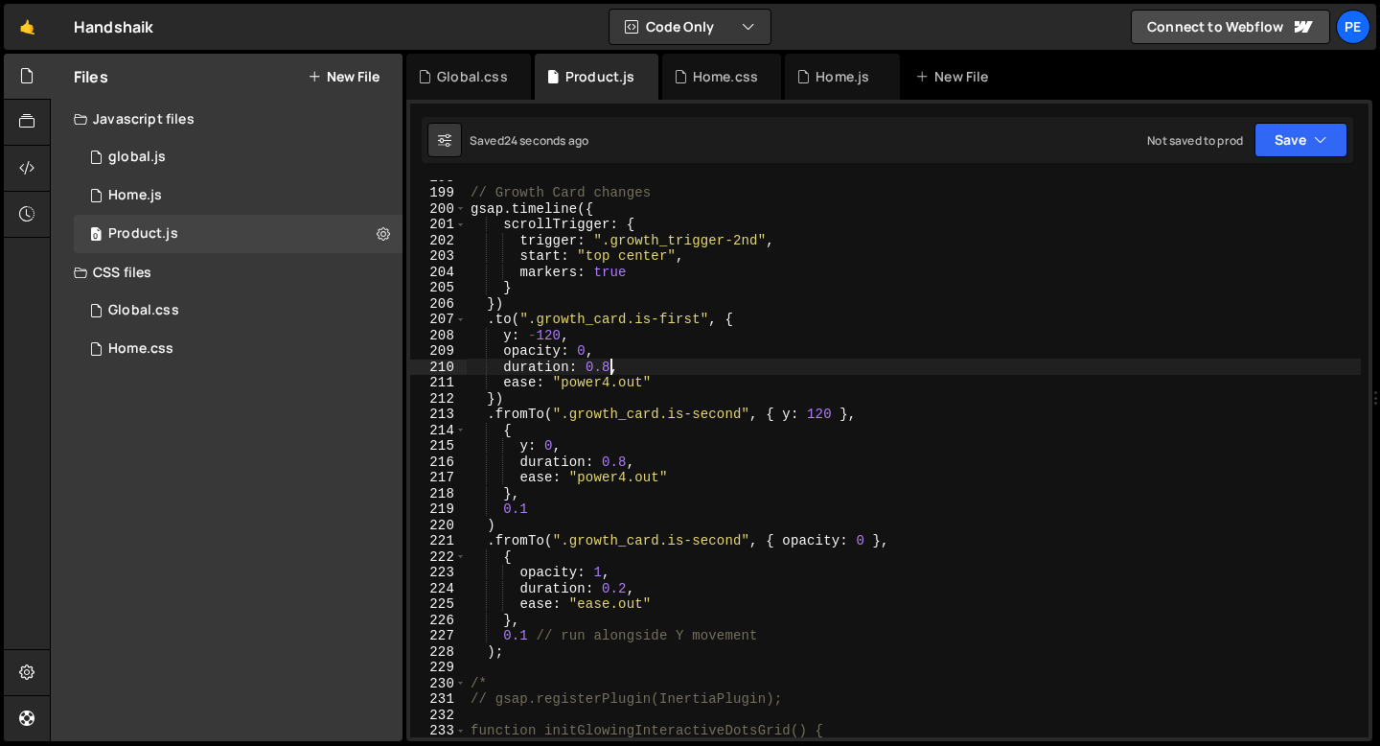
click at [609, 368] on div "// Growth Card changes gsap . timeline ({ scrollTrigger : { trigger : ".growth_…" at bounding box center [914, 463] width 894 height 588
click at [531, 363] on div "// Growth Card changes gsap . timeline ({ scrollTrigger : { trigger : ".growth_…" at bounding box center [914, 463] width 894 height 588
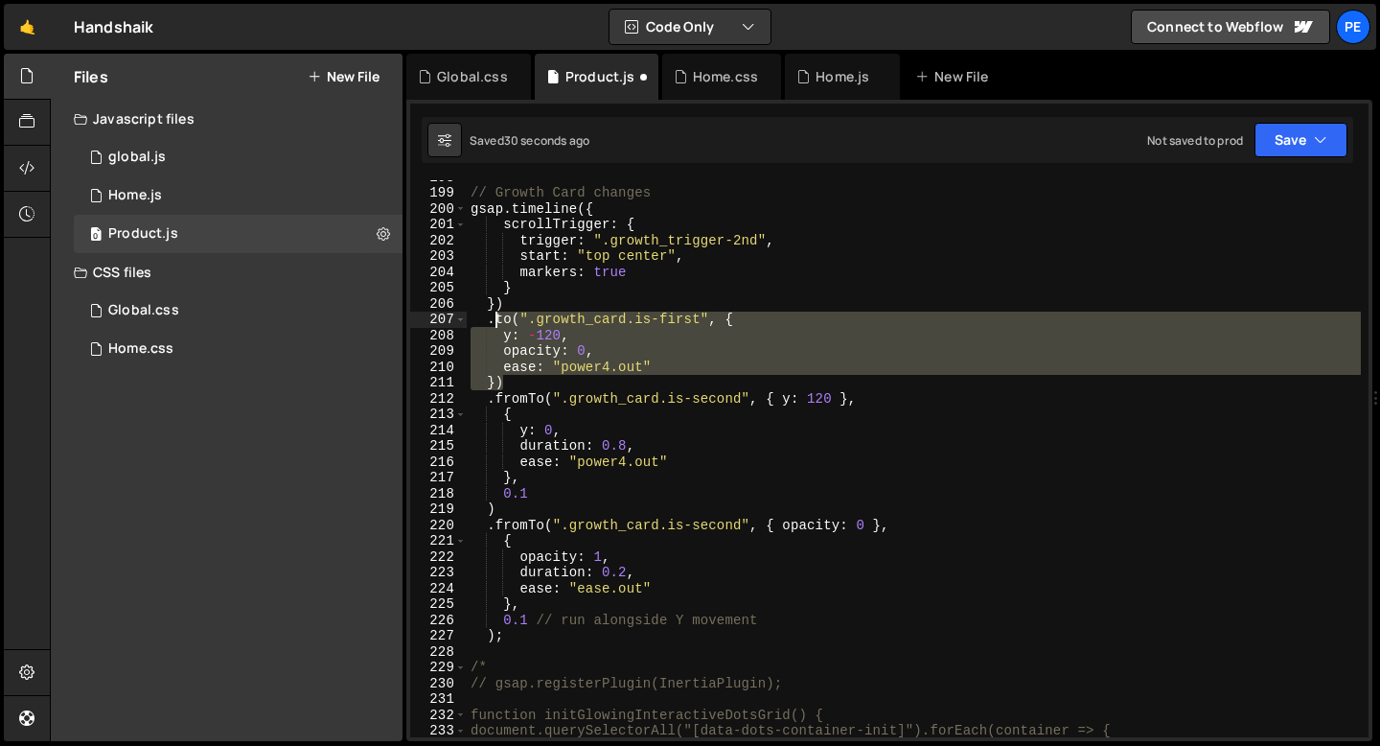
drag, startPoint x: 516, startPoint y: 377, endPoint x: 488, endPoint y: 322, distance: 61.3
click at [489, 322] on div "// Growth Card changes gsap . timeline ({ scrollTrigger : { trigger : ".growth_…" at bounding box center [914, 463] width 894 height 588
click at [512, 383] on div "// Growth Card changes gsap . timeline ({ scrollTrigger : { trigger : ".growth_…" at bounding box center [914, 458] width 894 height 557
type textarea "})"
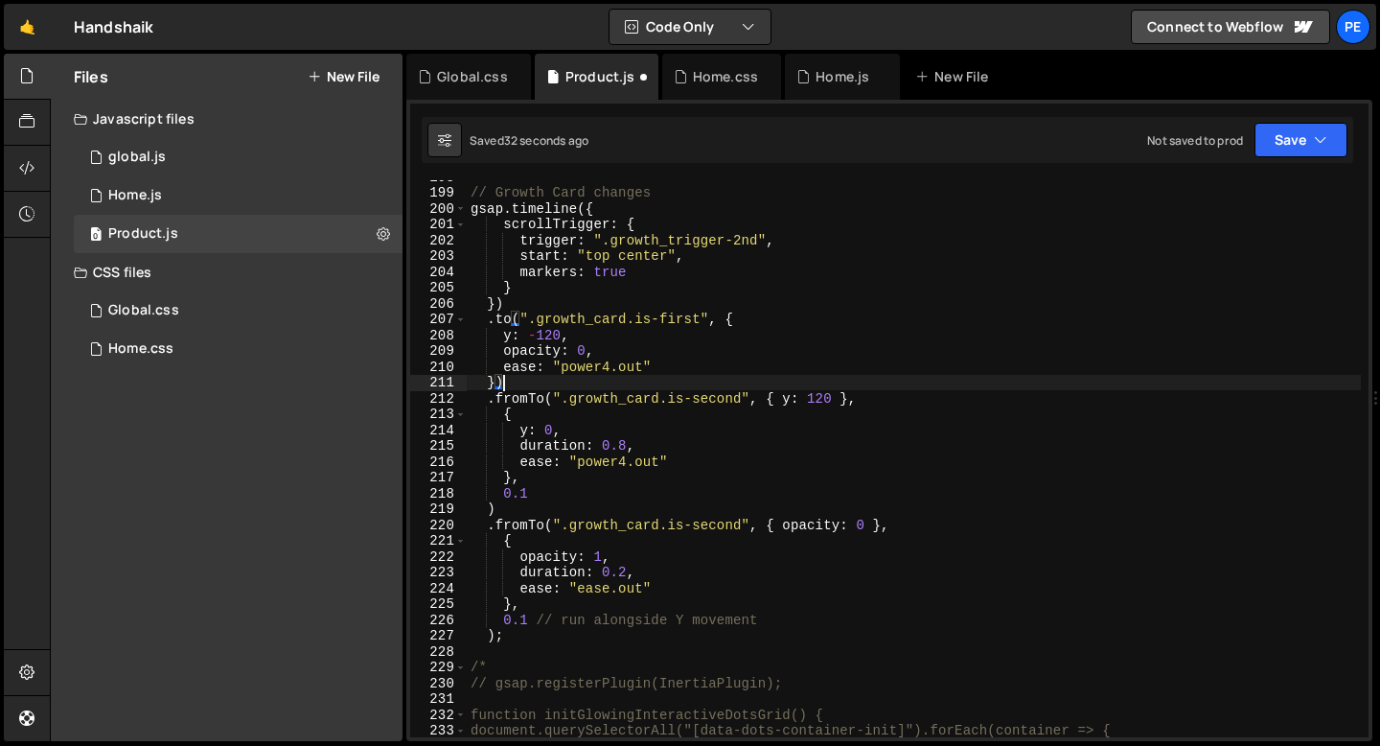
scroll to position [0, 0]
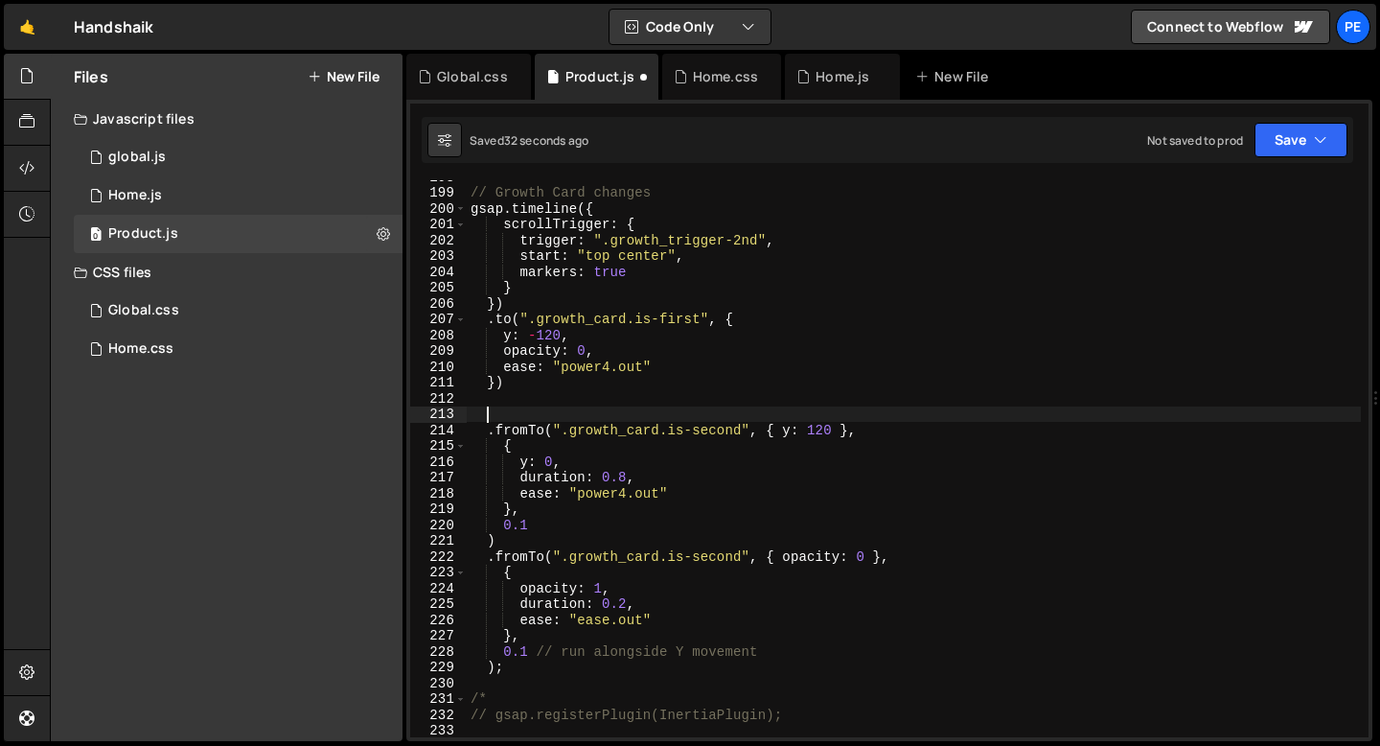
paste textarea "})"
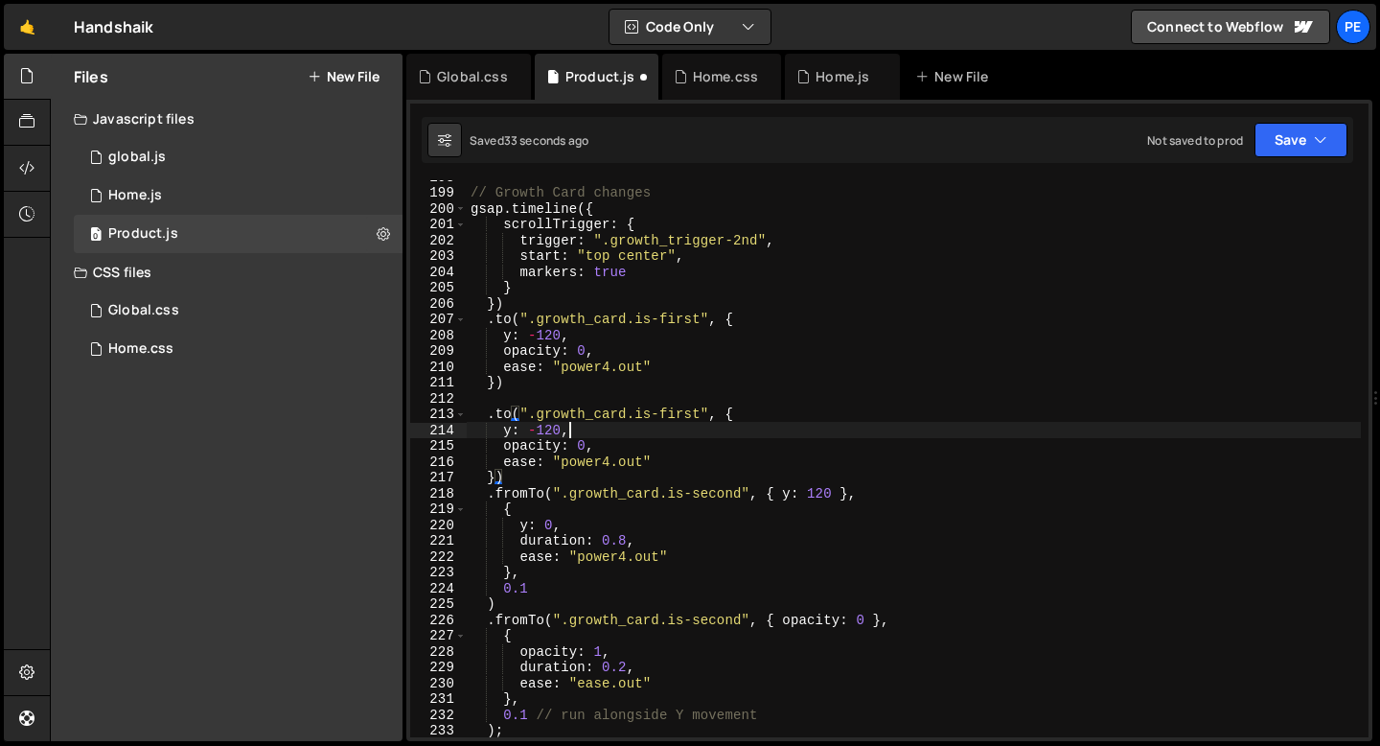
click at [568, 429] on div "// Growth Card changes gsap . timeline ({ scrollTrigger : { trigger : ".growth_…" at bounding box center [914, 463] width 894 height 588
click at [569, 429] on div "// Growth Card changes gsap . timeline ({ scrollTrigger : { trigger : ".growth_…" at bounding box center [914, 463] width 894 height 588
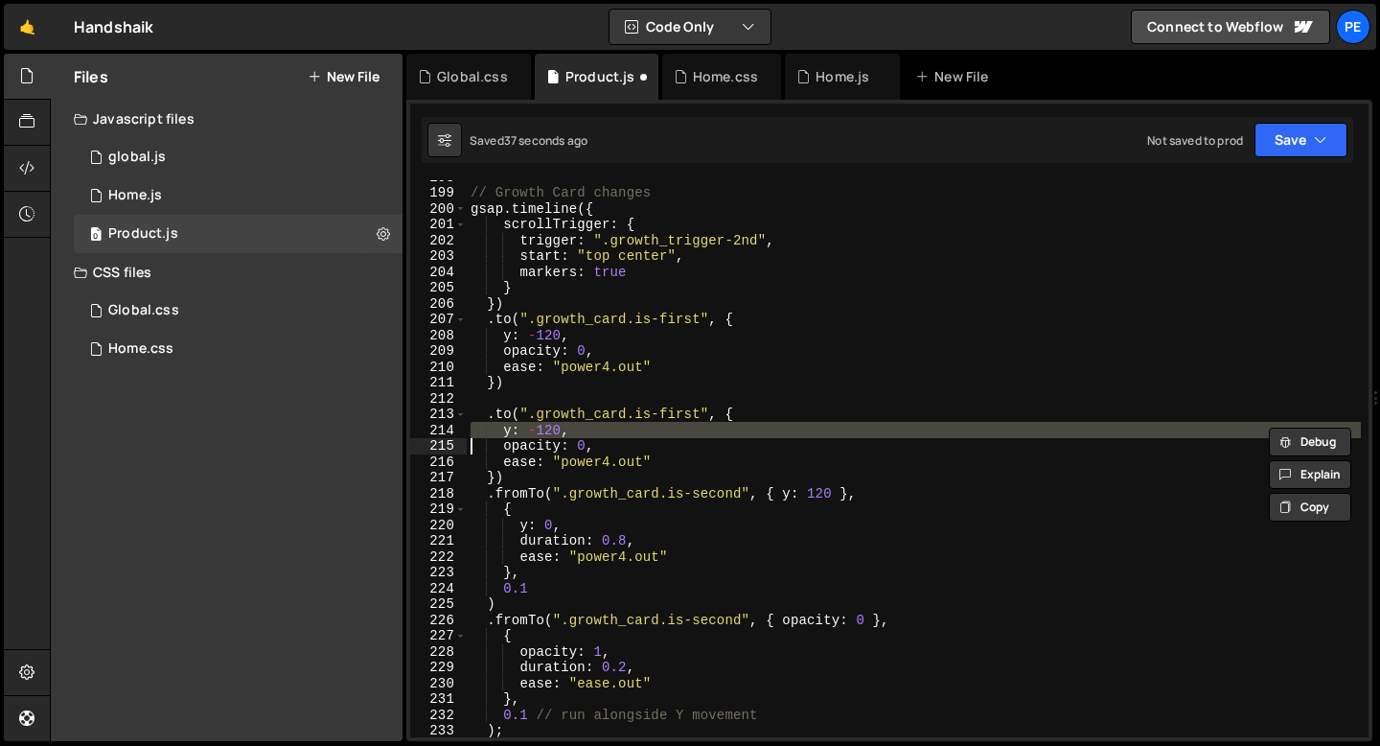
click at [599, 350] on div "// Growth Card changes gsap . timeline ({ scrollTrigger : { trigger : ".growth_…" at bounding box center [914, 463] width 894 height 588
type textarea "opacity: 0,"
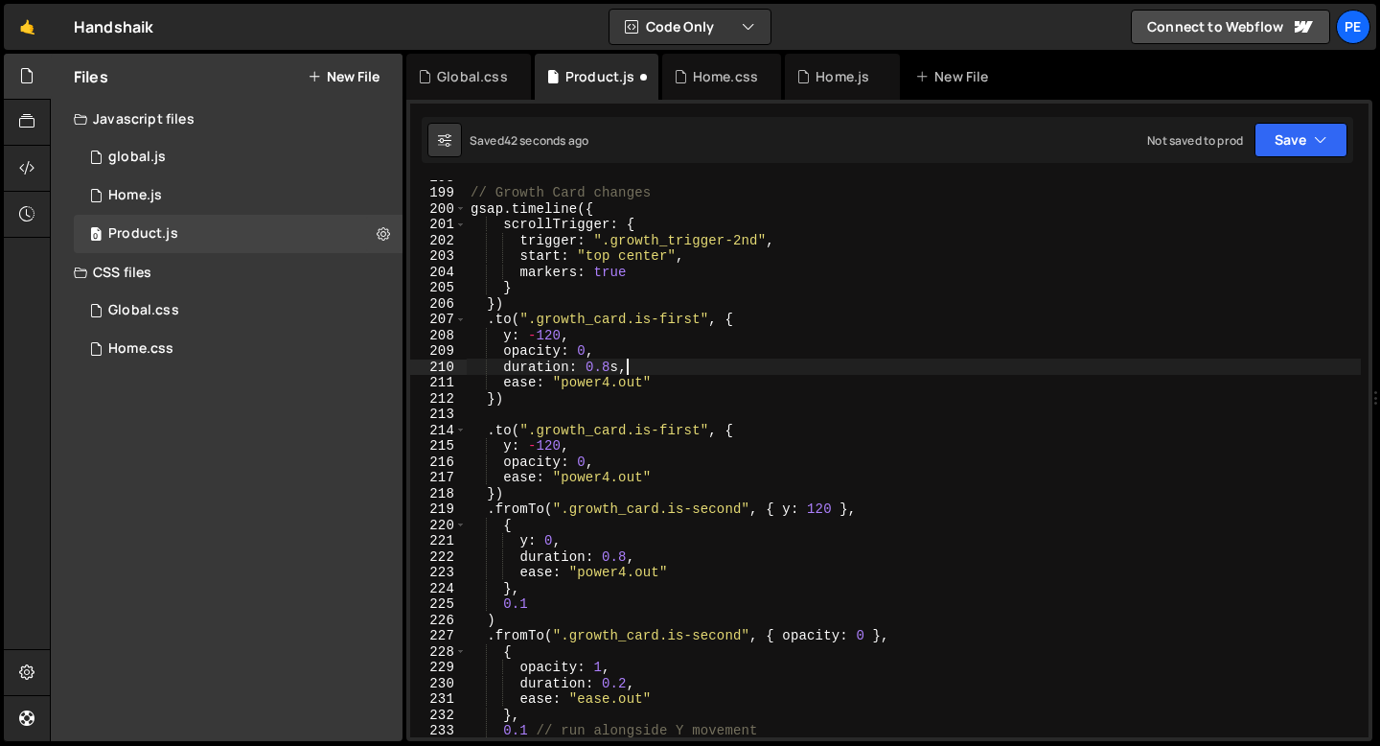
scroll to position [0, 10]
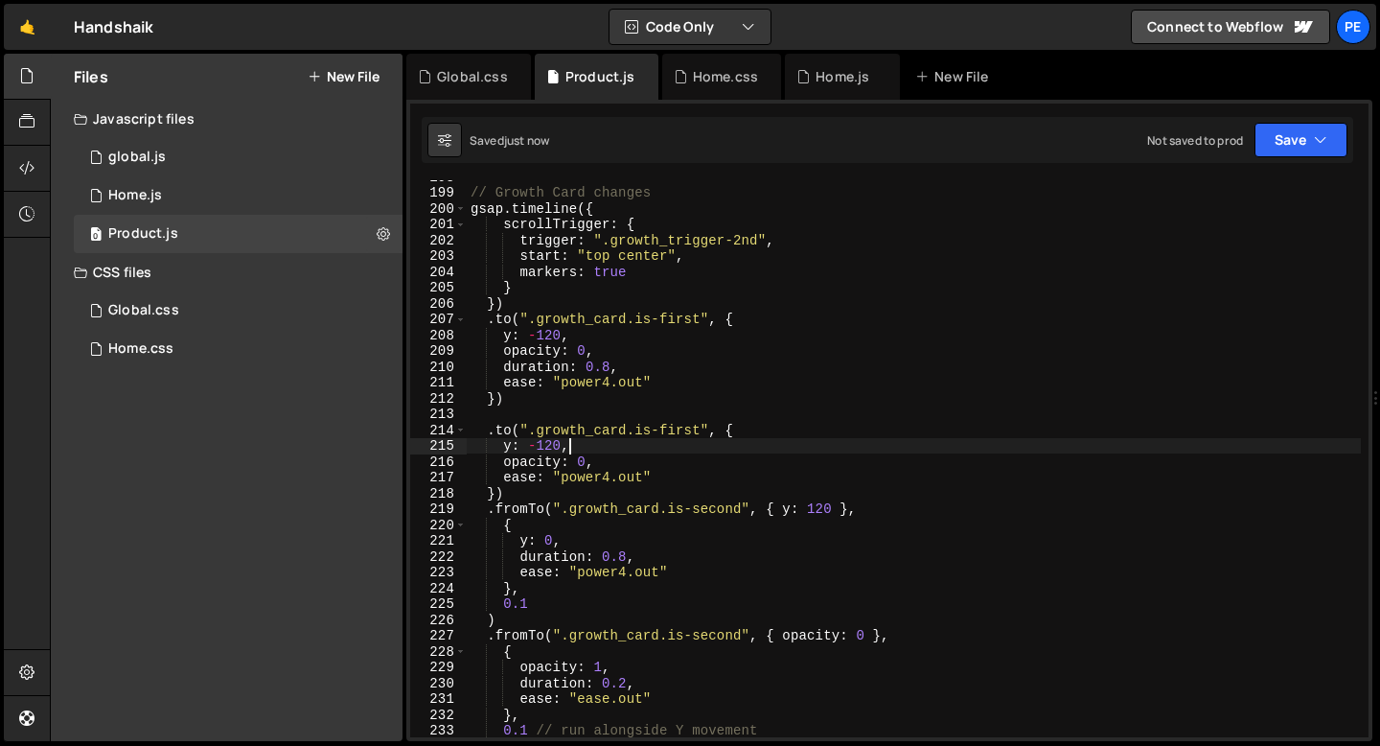
click at [573, 443] on div "// Growth Card changes gsap . timeline ({ scrollTrigger : { trigger : ".growth_…" at bounding box center [914, 463] width 894 height 588
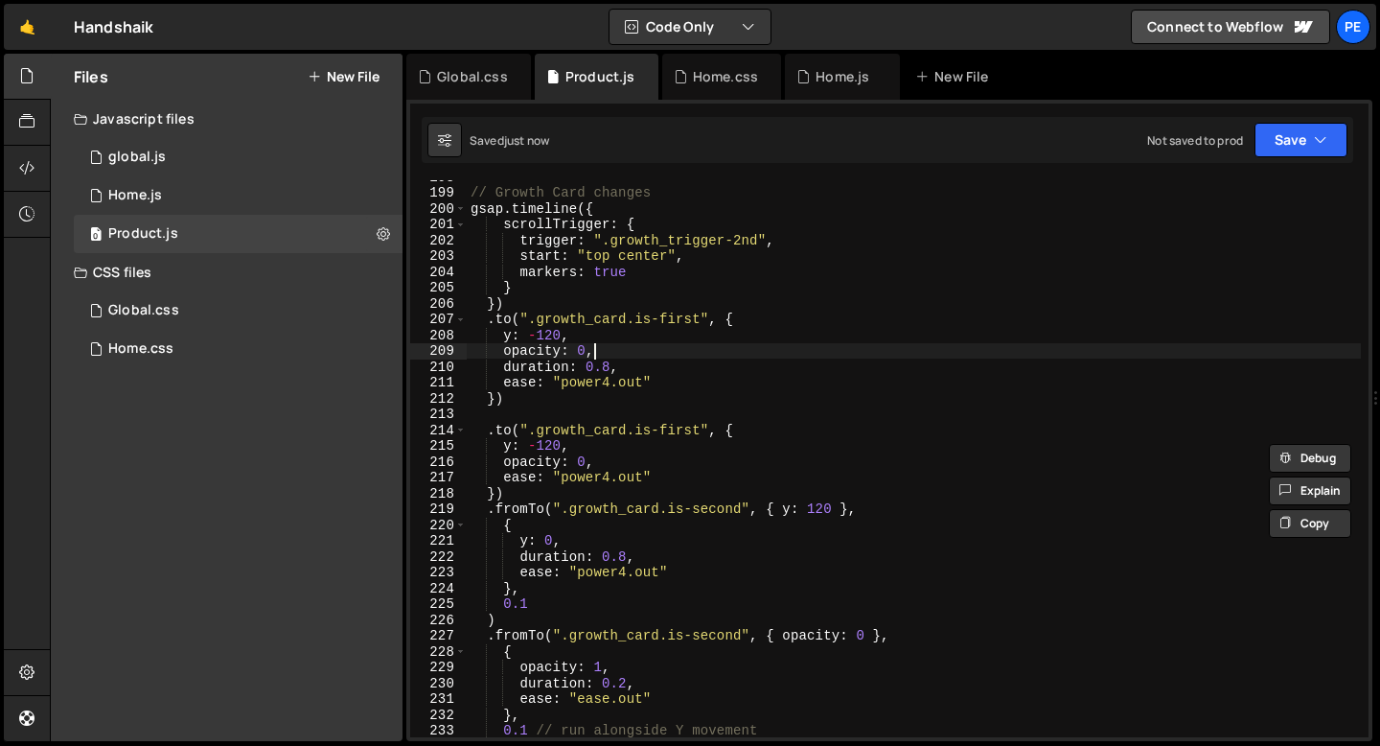
click at [609, 349] on div "// Growth Card changes gsap . timeline ({ scrollTrigger : { trigger : ".growth_…" at bounding box center [914, 463] width 894 height 588
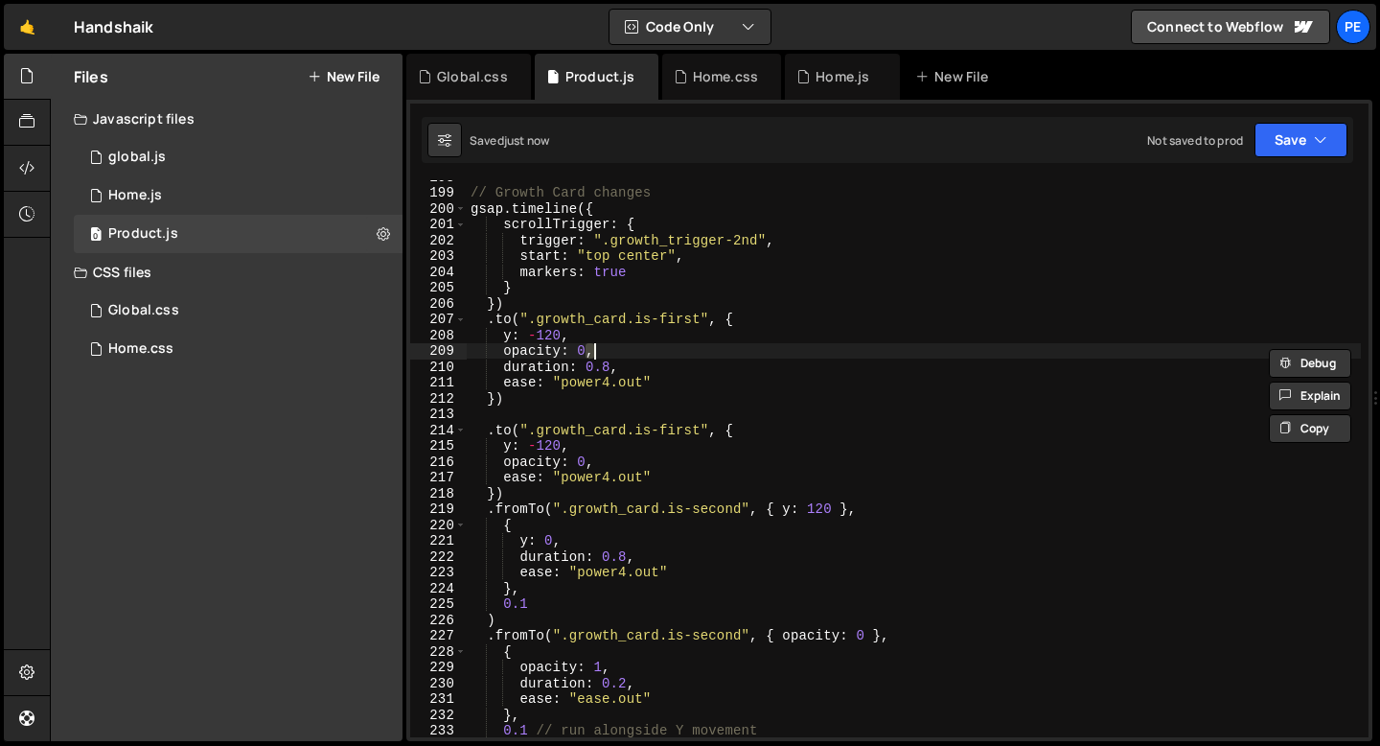
click at [609, 349] on div "// Growth Card changes gsap . timeline ({ scrollTrigger : { trigger : ".growth_…" at bounding box center [914, 463] width 894 height 588
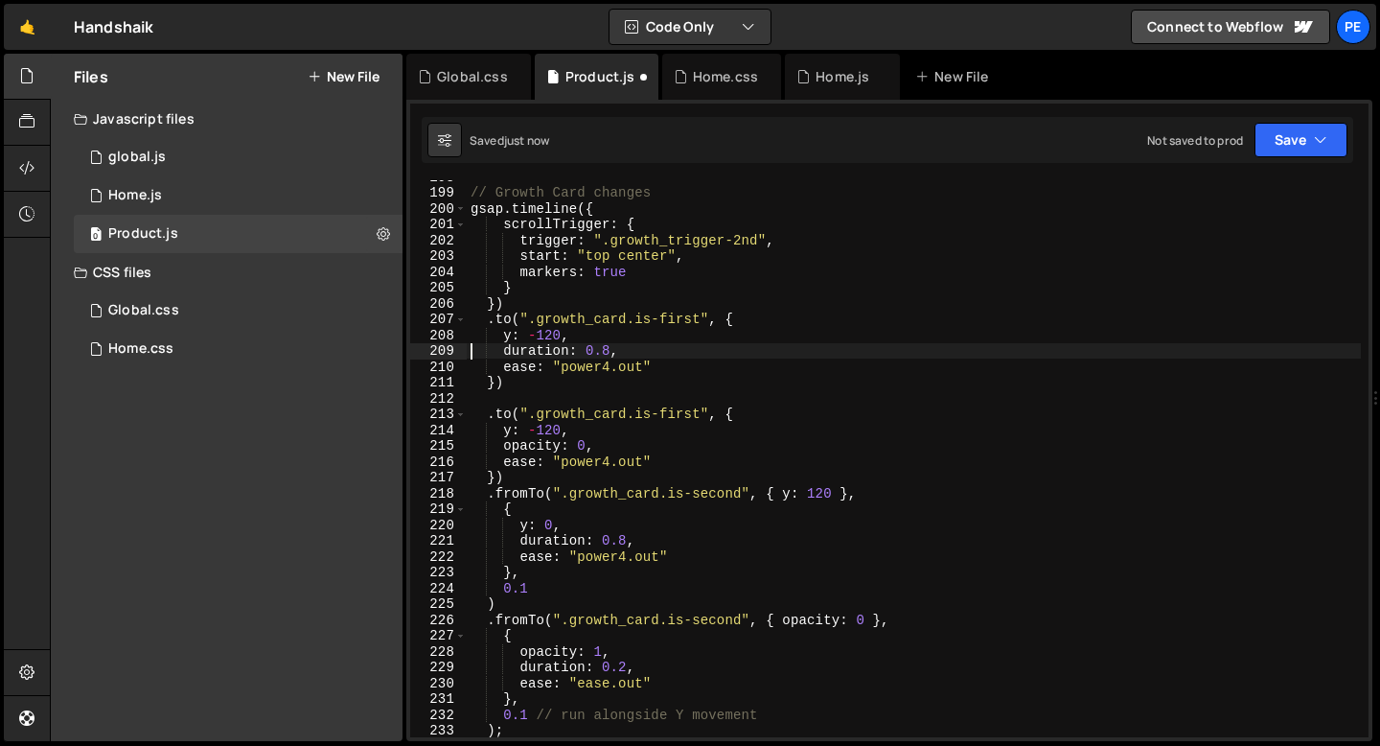
click at [591, 425] on div "// Growth Card changes gsap . timeline ({ scrollTrigger : { trigger : ".growth_…" at bounding box center [914, 463] width 894 height 588
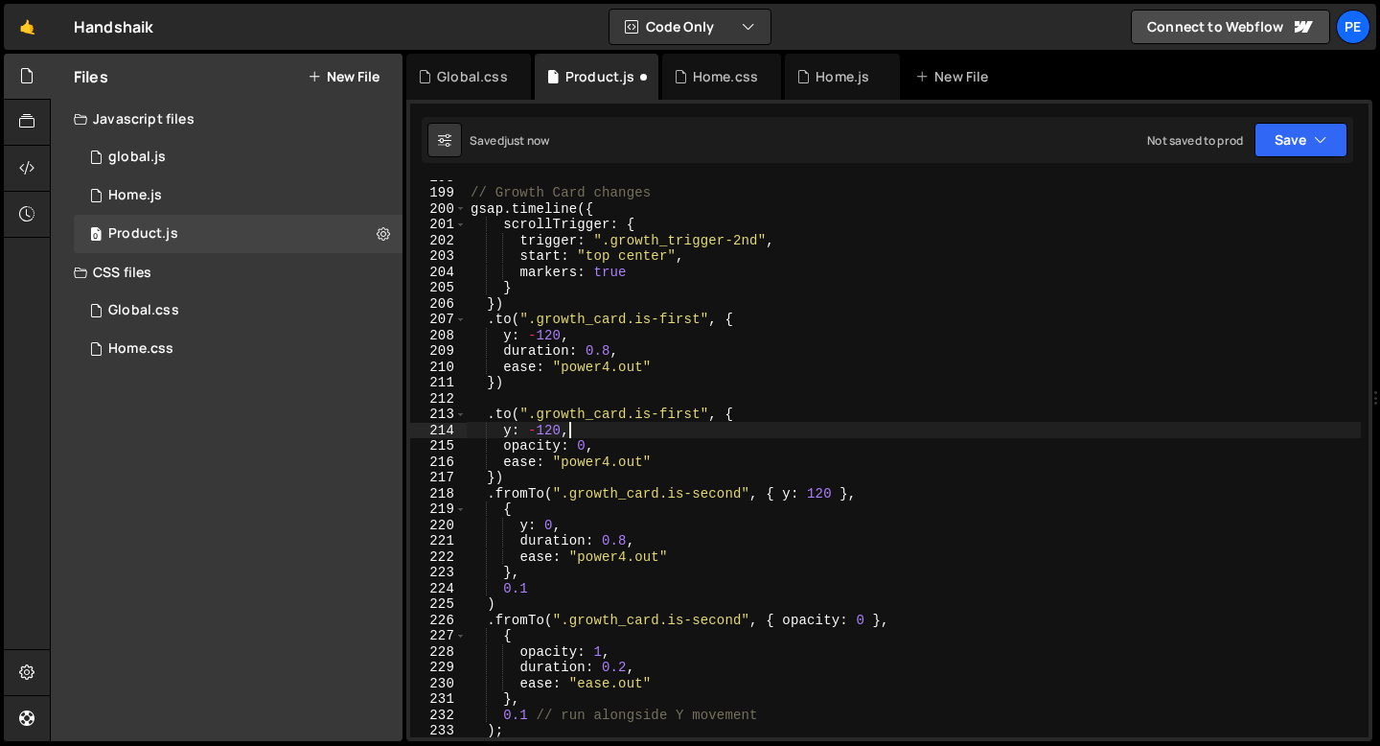
click at [591, 425] on div "// Growth Card changes gsap . timeline ({ scrollTrigger : { trigger : ".growth_…" at bounding box center [914, 463] width 894 height 588
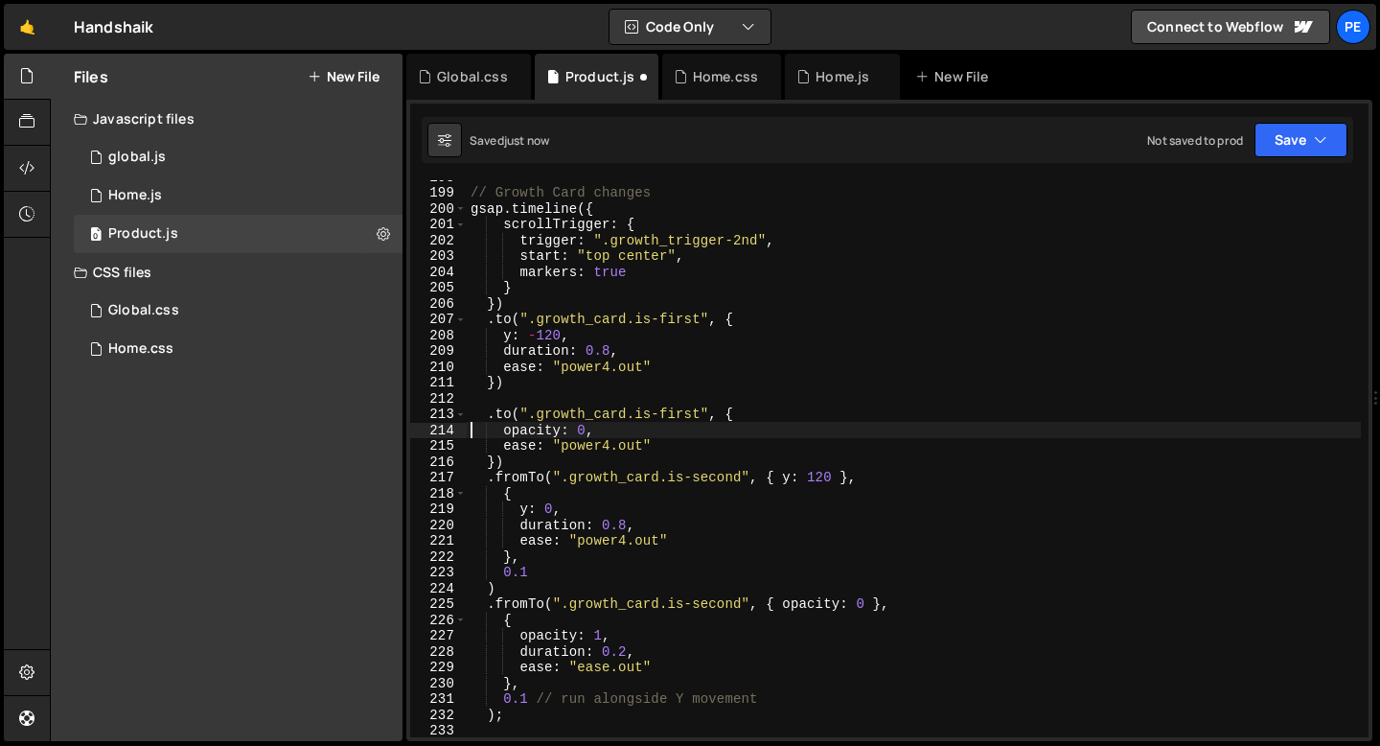
click at [607, 439] on div "// Growth Card changes gsap . timeline ({ scrollTrigger : { trigger : ".growth_…" at bounding box center [914, 463] width 894 height 588
click at [599, 445] on div "// Growth Card changes gsap . timeline ({ scrollTrigger : { trigger : ".growth_…" at bounding box center [914, 463] width 894 height 588
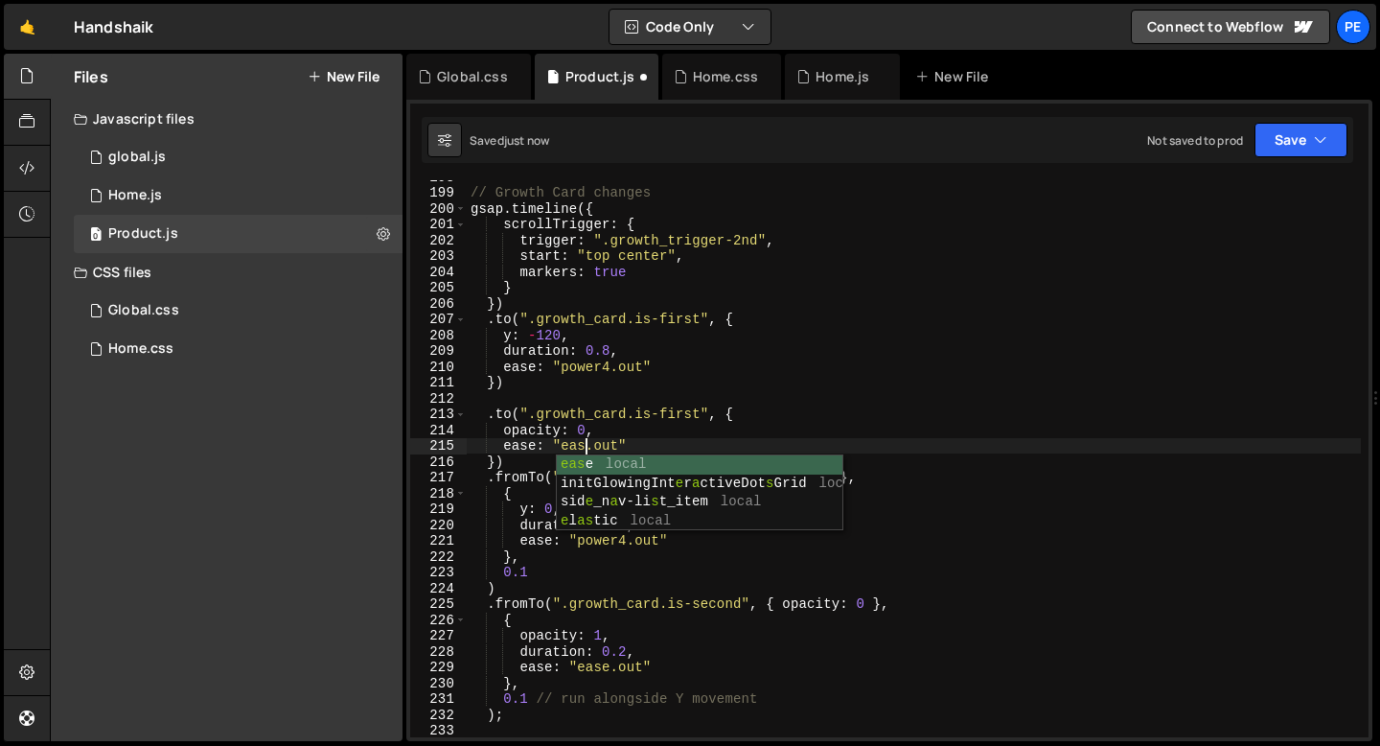
scroll to position [0, 8]
click at [609, 447] on div "// Growth Card changes gsap . timeline ({ scrollTrigger : { trigger : ".growth_…" at bounding box center [914, 463] width 894 height 588
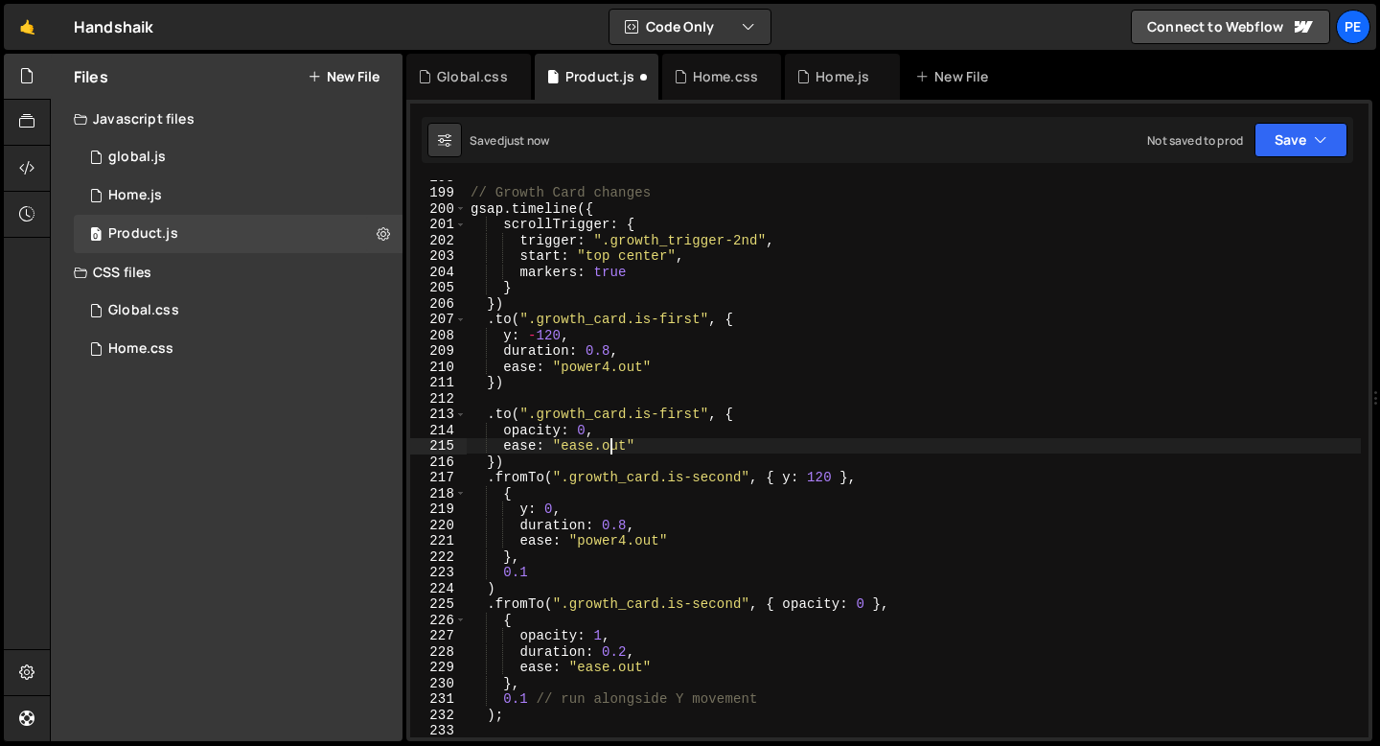
click at [609, 447] on div "// Growth Card changes gsap . timeline ({ scrollTrigger : { trigger : ".growth_…" at bounding box center [914, 463] width 894 height 588
click at [534, 457] on div "// Growth Card changes gsap . timeline ({ scrollTrigger : { trigger : ".growth_…" at bounding box center [914, 463] width 894 height 588
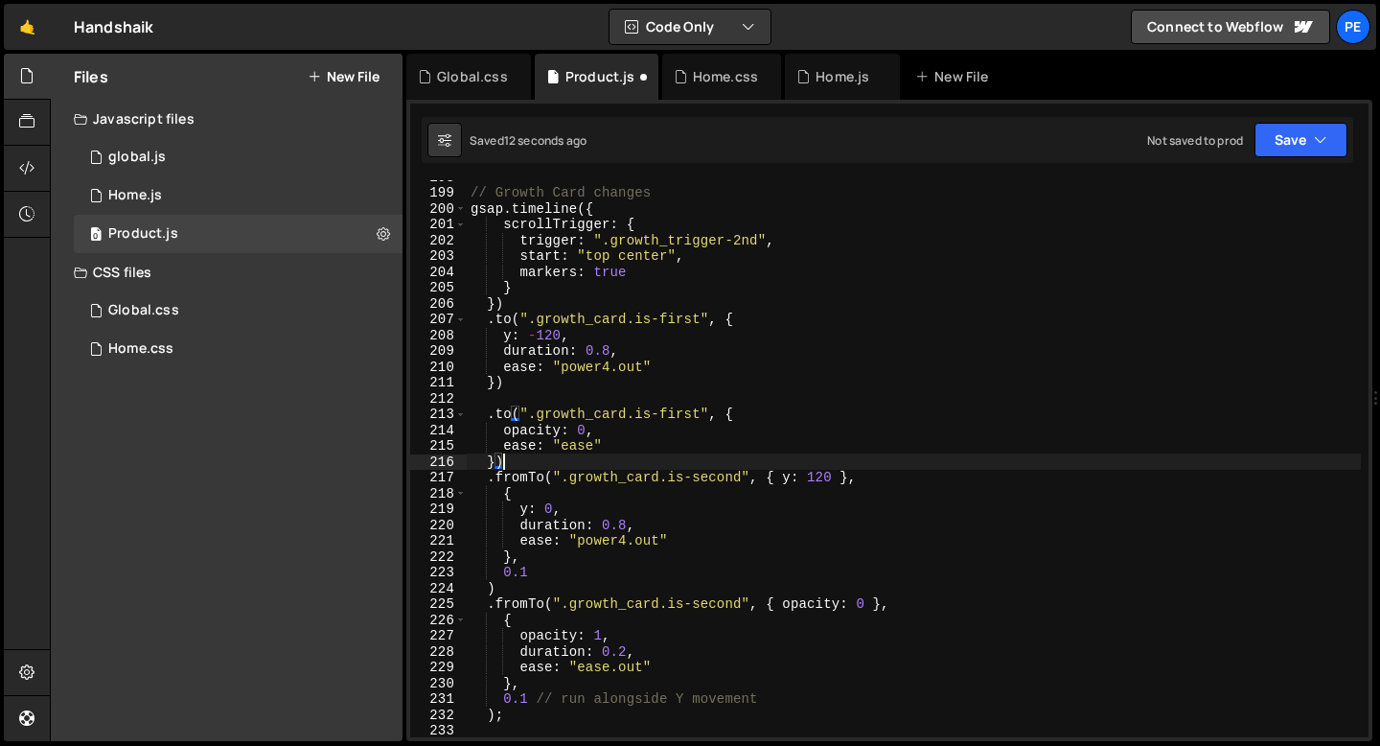
scroll to position [0, 1]
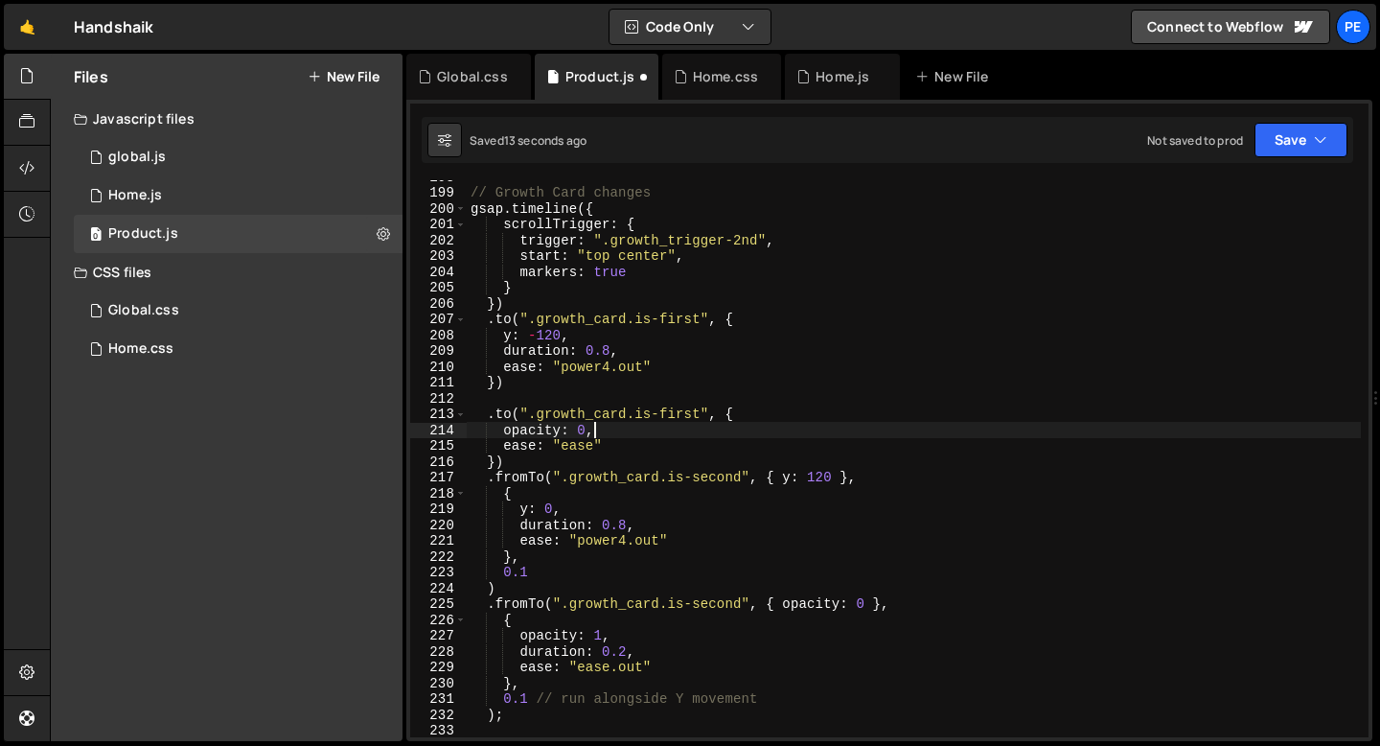
click at [600, 435] on div "// Growth Card changes gsap . timeline ({ scrollTrigger : { trigger : ".growth_…" at bounding box center [914, 463] width 894 height 588
type textarea "opacity: 0,"
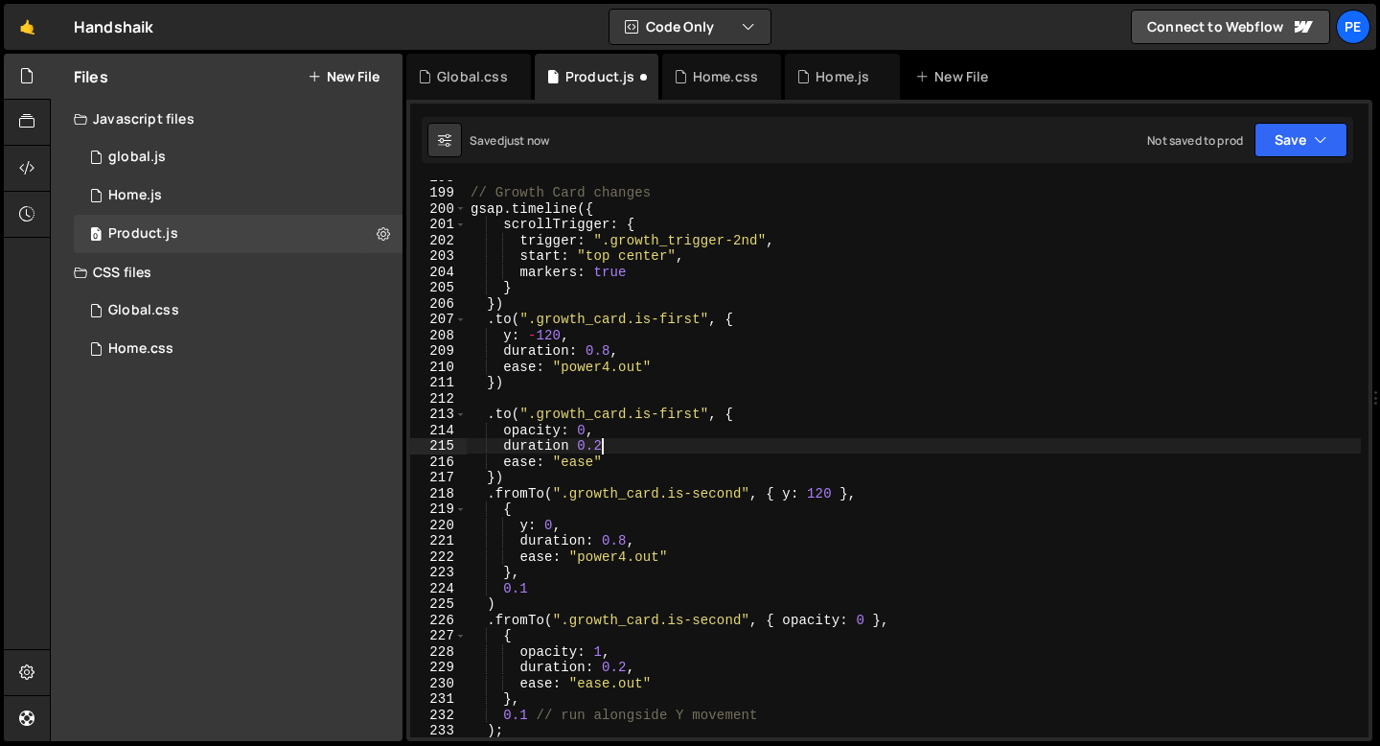
scroll to position [0, 9]
click at [612, 462] on div "// Growth Card changes gsap . timeline ({ scrollTrigger : { trigger : ".growth_…" at bounding box center [914, 463] width 894 height 588
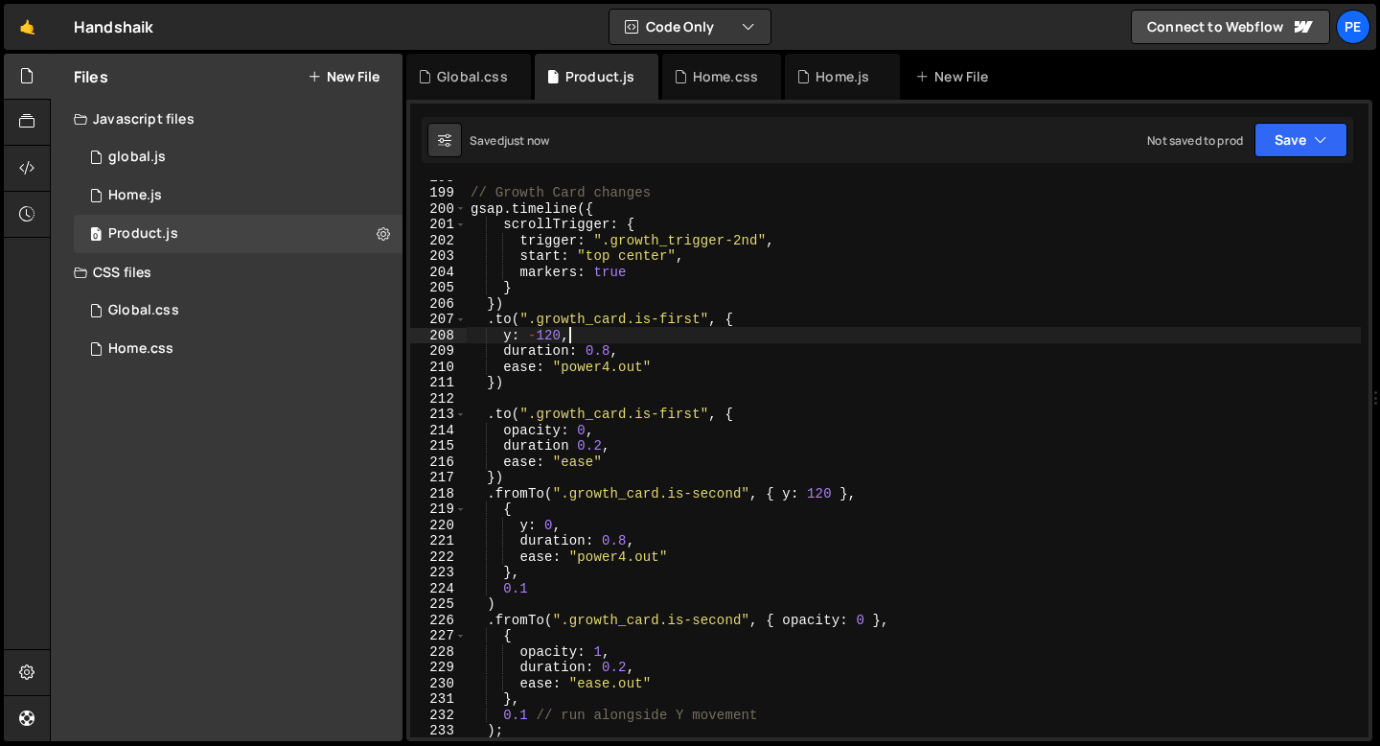
click at [579, 333] on div "// Growth Card changes gsap . timeline ({ scrollTrigger : { trigger : ".growth_…" at bounding box center [914, 463] width 894 height 588
click at [618, 349] on div "// Growth Card changes gsap . timeline ({ scrollTrigger : { trigger : ".growth_…" at bounding box center [914, 463] width 894 height 588
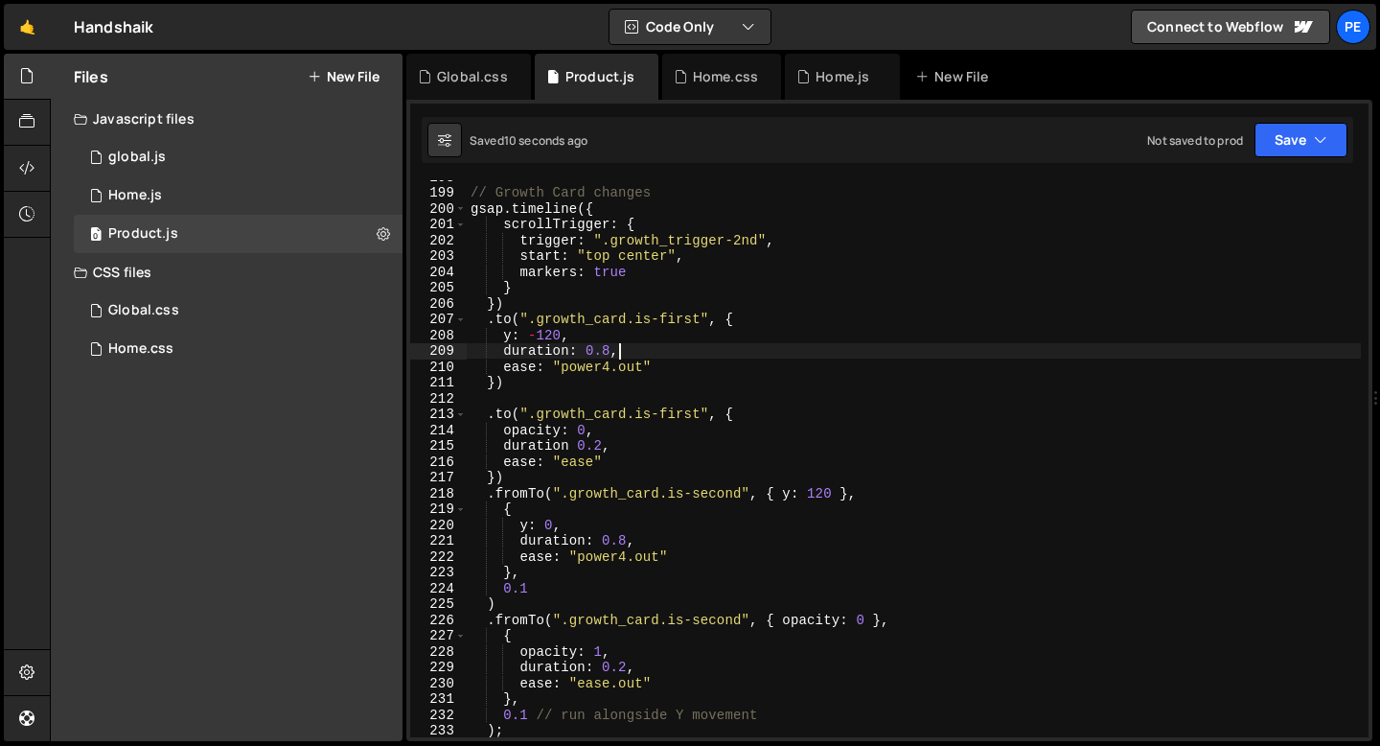
click at [648, 361] on div "// Growth Card changes gsap . timeline ({ scrollTrigger : { trigger : ".growth_…" at bounding box center [914, 463] width 894 height 588
type textarea "ease: "power4.out""
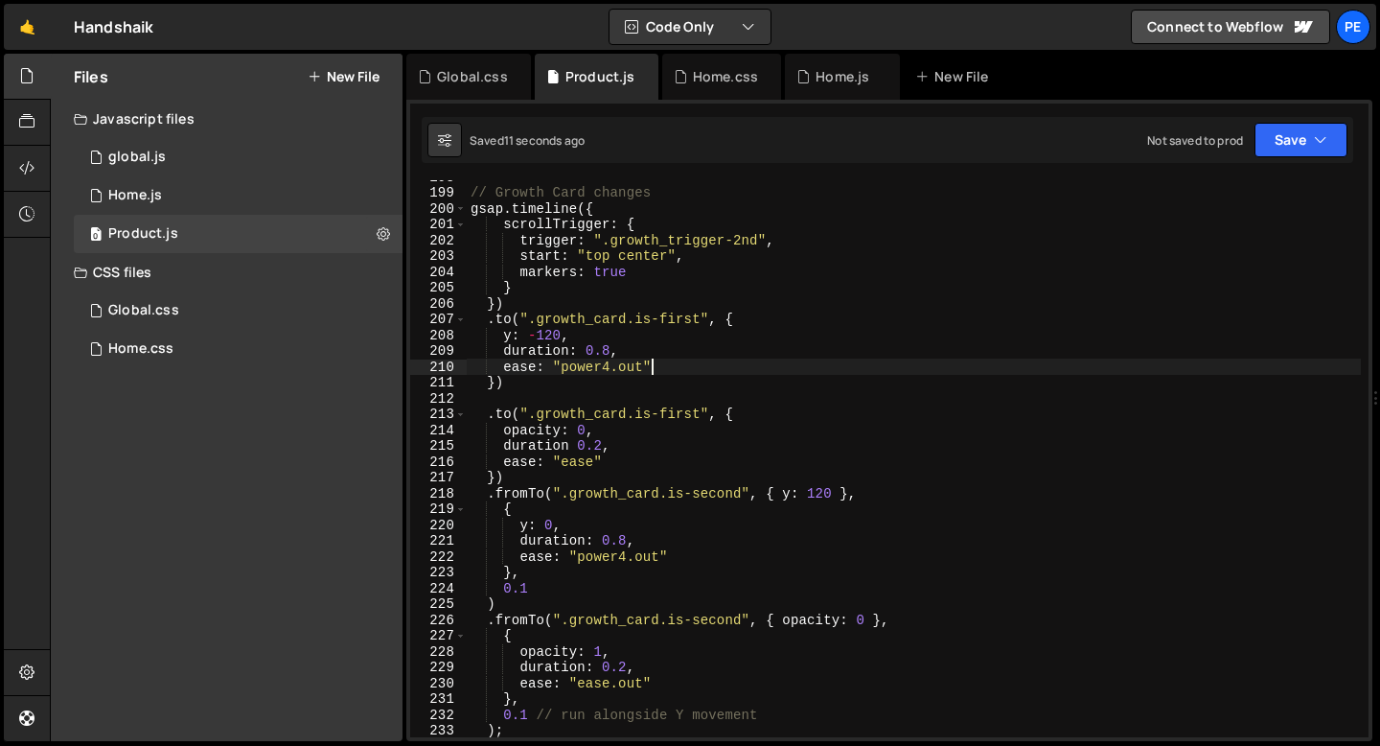
click at [524, 393] on div "// Growth Card changes gsap . timeline ({ scrollTrigger : { trigger : ".growth_…" at bounding box center [914, 463] width 894 height 588
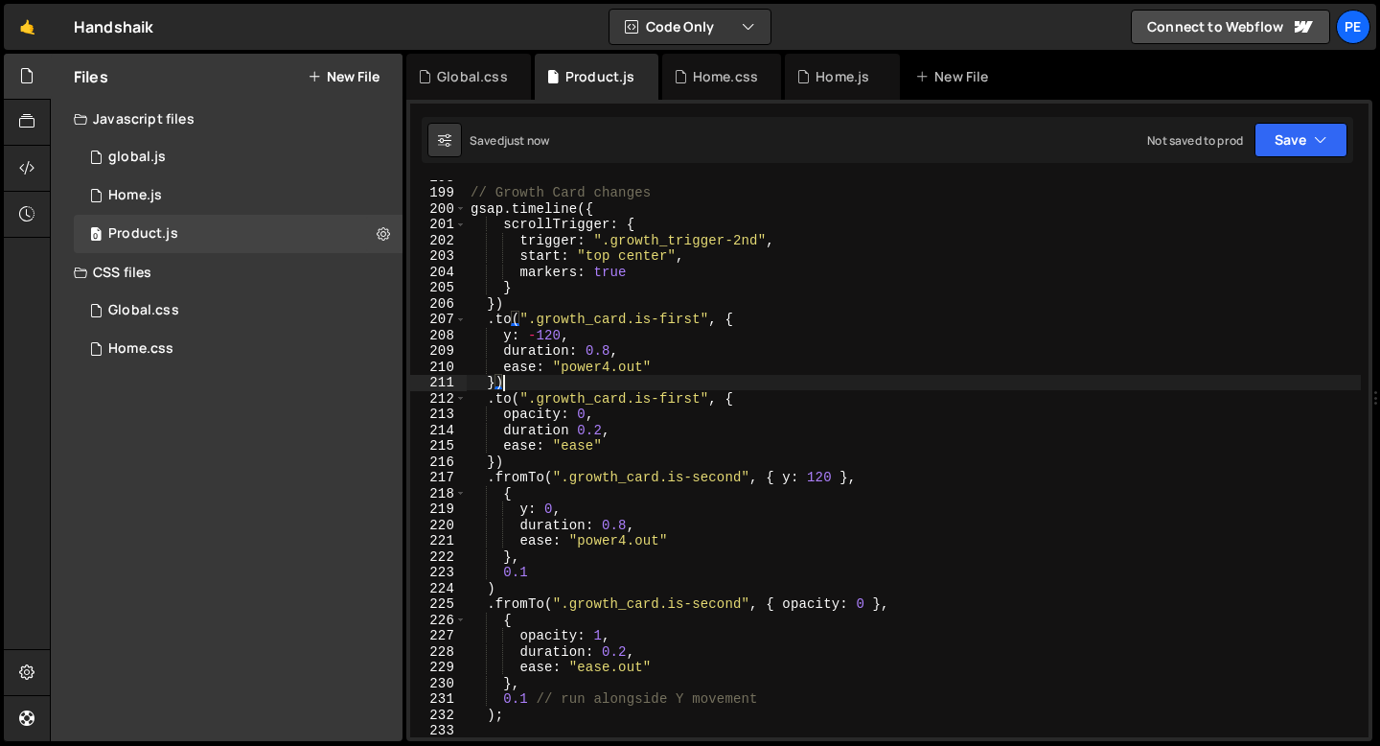
click at [611, 448] on div "// Growth Card changes gsap . timeline ({ scrollTrigger : { trigger : ".growth_…" at bounding box center [914, 463] width 894 height 588
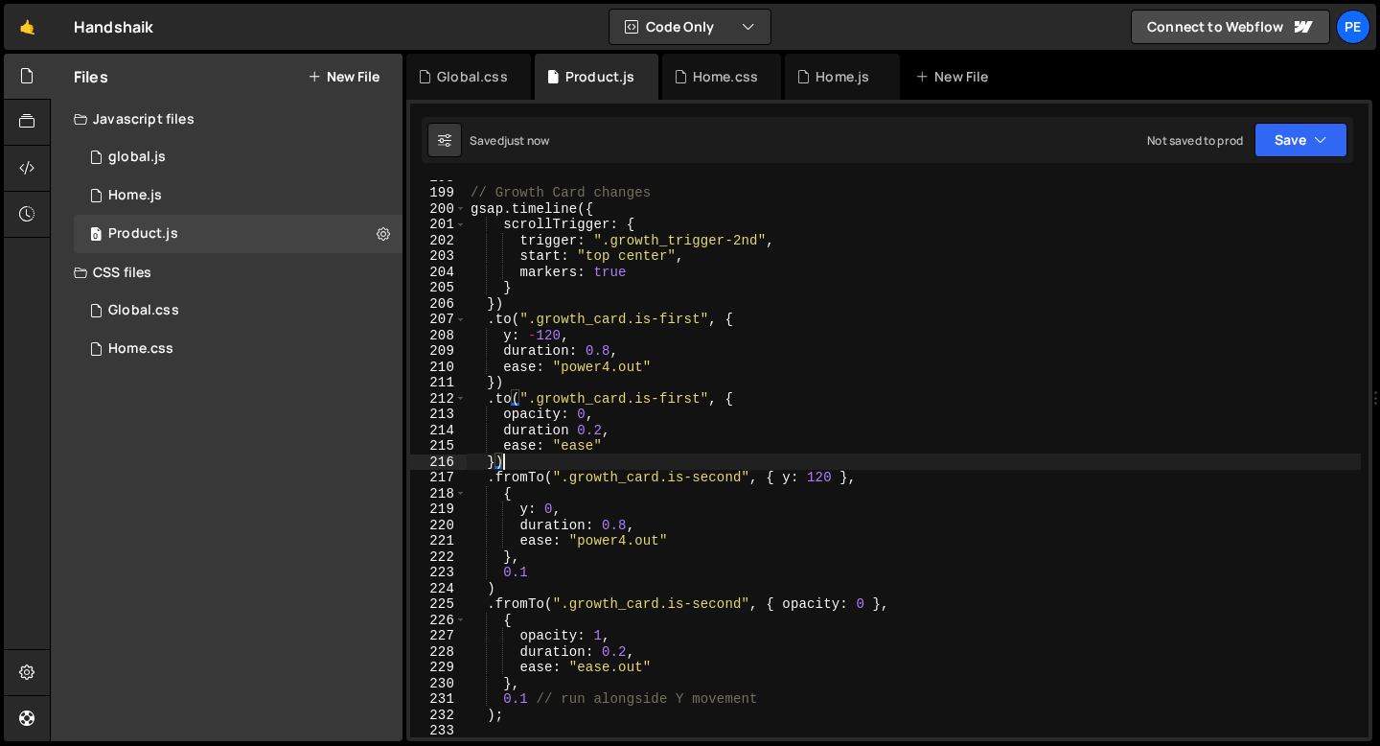
click at [530, 463] on div "// Growth Card changes gsap . timeline ({ scrollTrigger : { trigger : ".growth_…" at bounding box center [914, 463] width 894 height 588
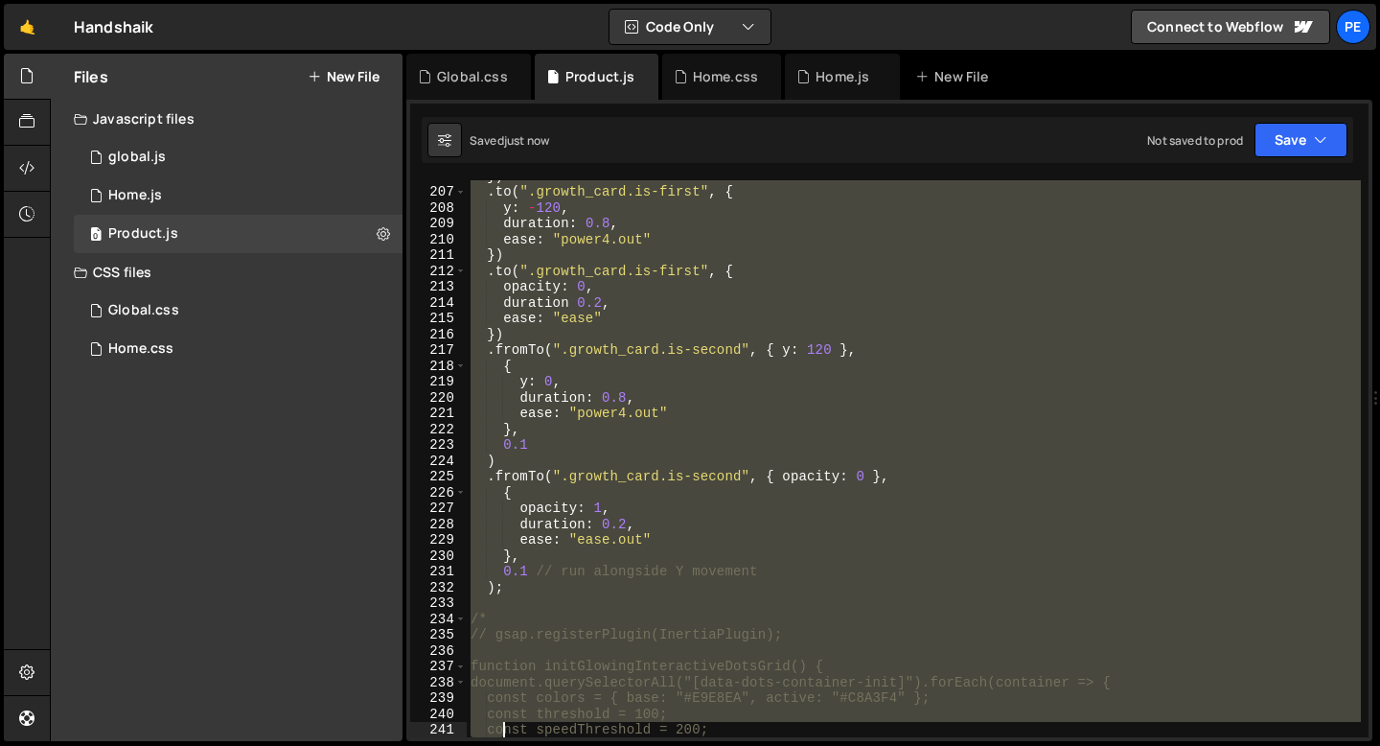
scroll to position [3333, 0]
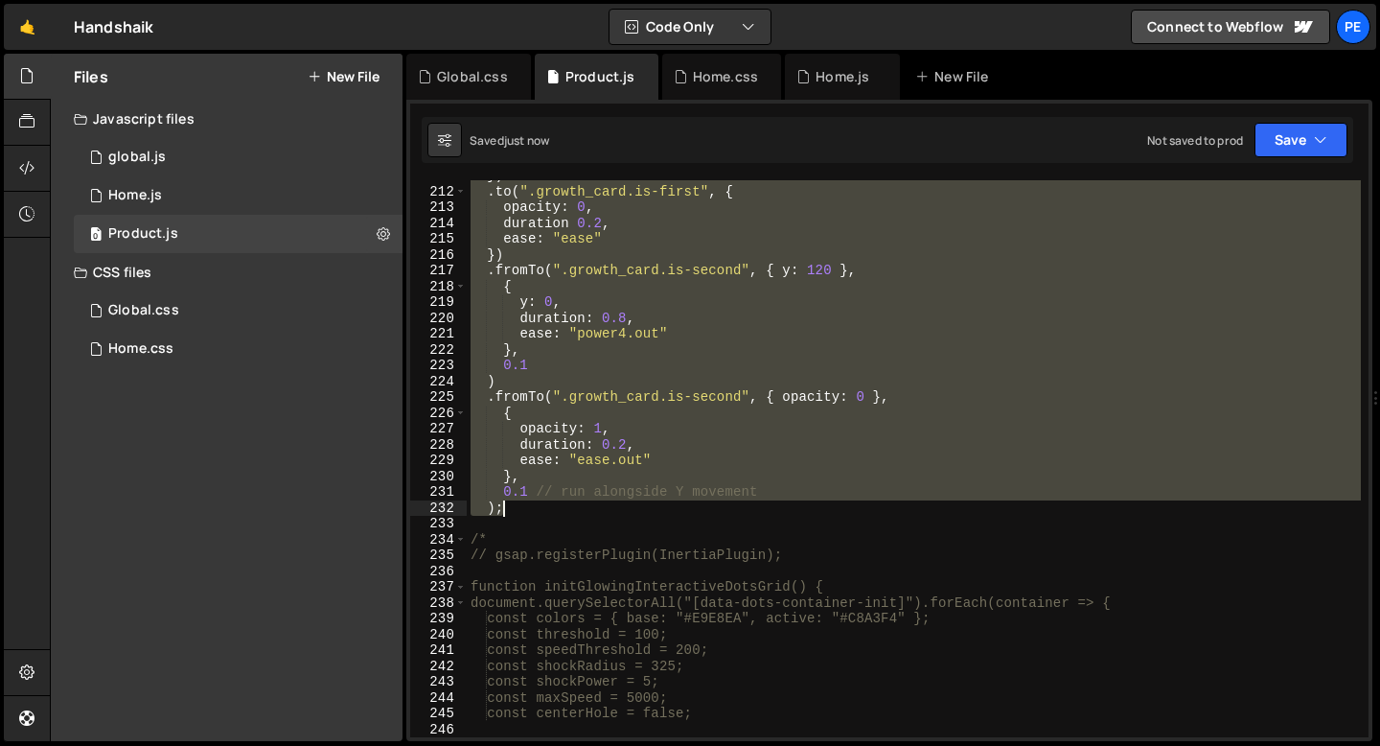
drag, startPoint x: 473, startPoint y: 207, endPoint x: 518, endPoint y: 512, distance: 308.1
click at [518, 512] on div "}) . to ( ".growth_card.is-first" , { opacity : 0 , duration 0.2 , ease : "ease…" at bounding box center [914, 462] width 894 height 588
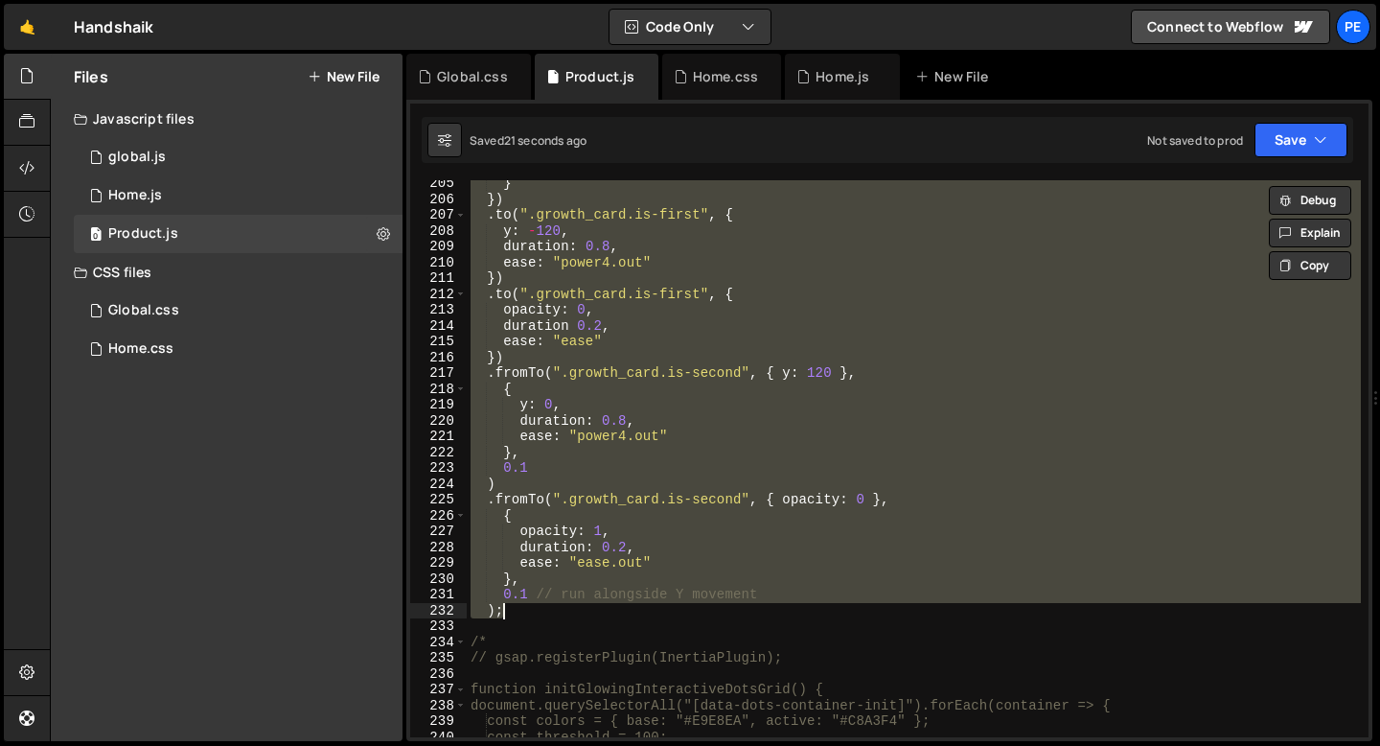
scroll to position [3224, 0]
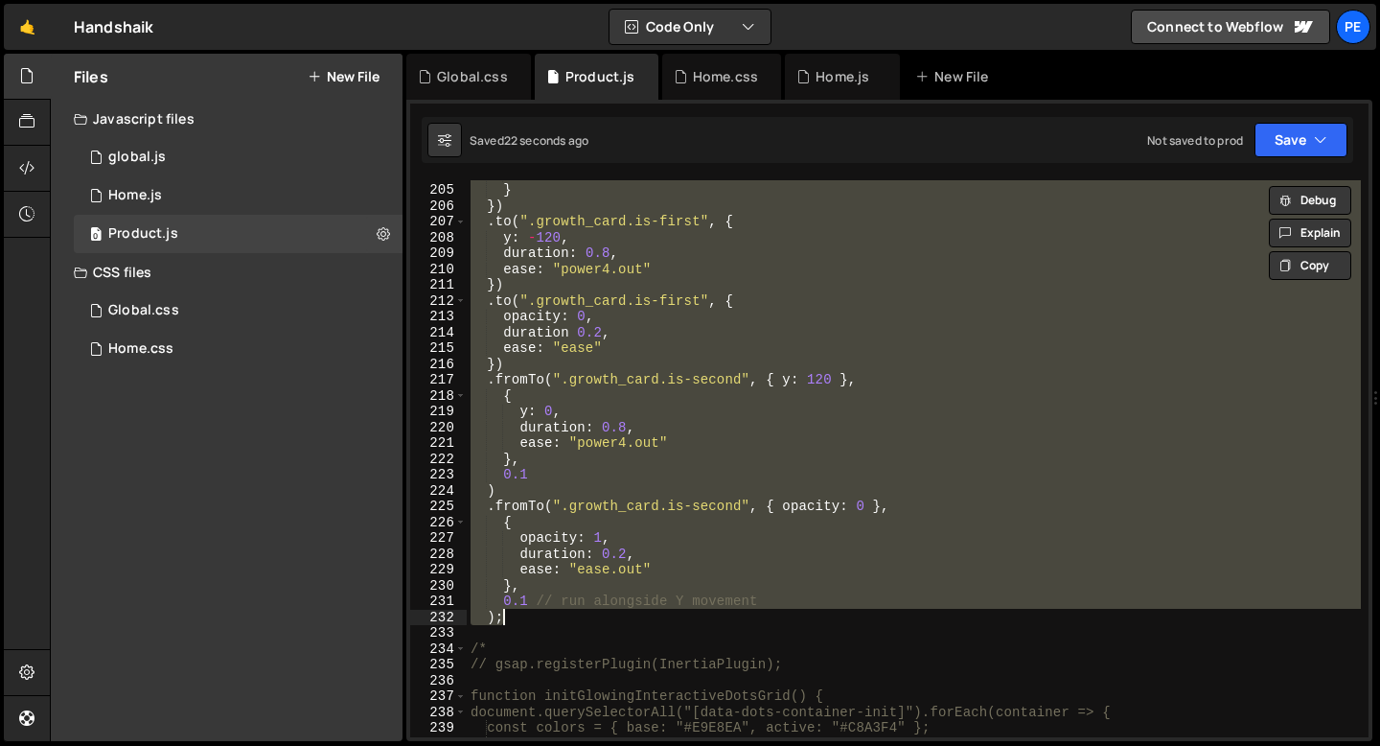
click at [570, 329] on div "markers : true } }) . to ( ".growth_card.is-first" , { y : - 120 , duration : 0…" at bounding box center [914, 458] width 894 height 557
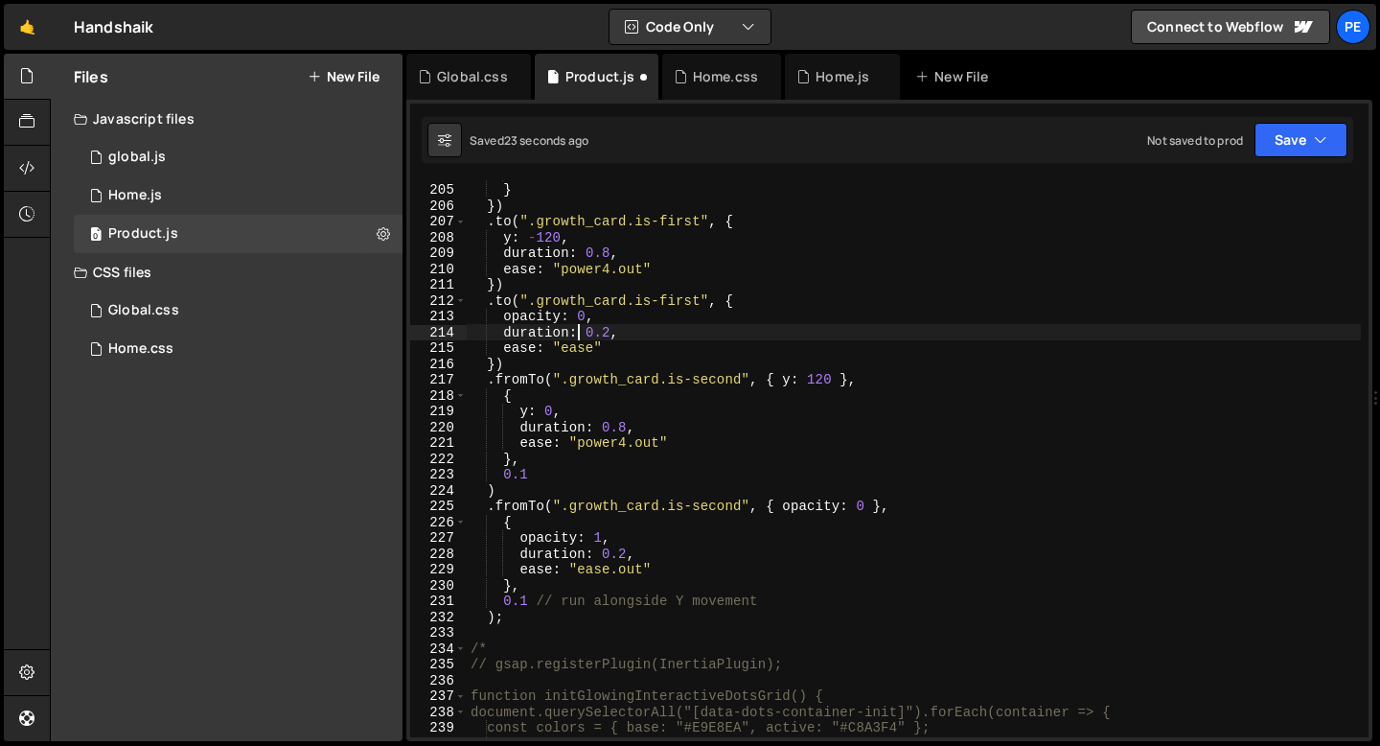
scroll to position [0, 7]
click at [529, 358] on div "markers : true } }) . to ( ".growth_card.is-first" , { y : - 120 , duration : 0…" at bounding box center [914, 460] width 894 height 588
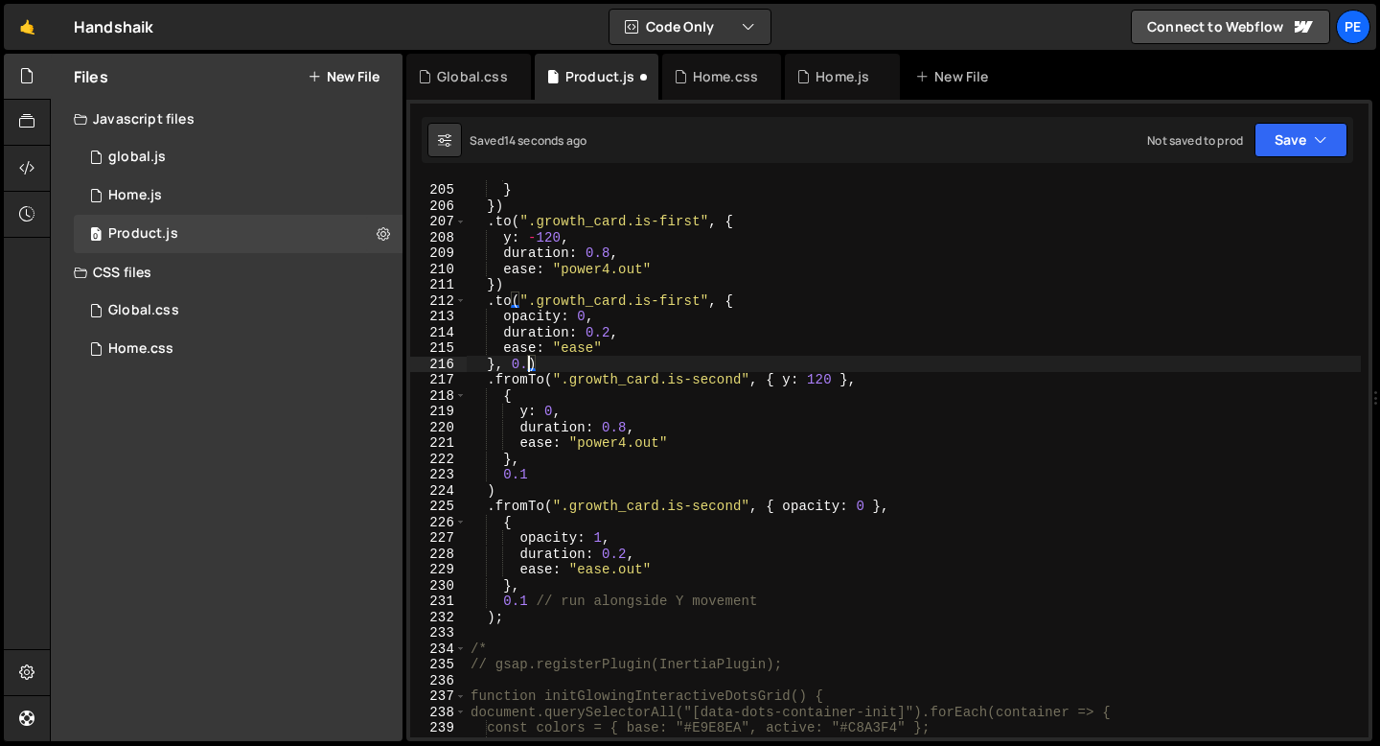
scroll to position [0, 4]
click at [625, 327] on div "markers : true } }) . to ( ".growth_card.is-first" , { y : - 120 , duration : 0…" at bounding box center [914, 460] width 894 height 588
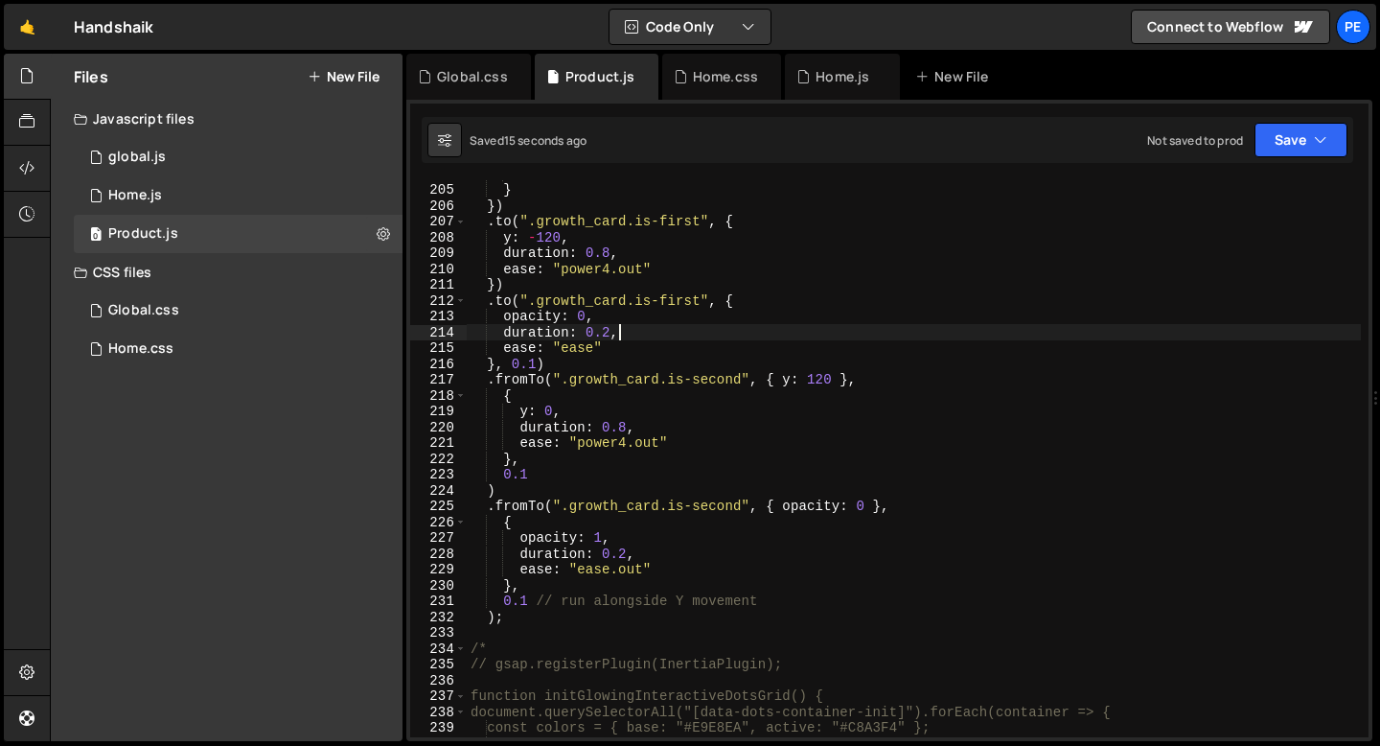
click at [624, 570] on div "markers : true } }) . to ( ".growth_card.is-first" , { y : - 120 , duration : 0…" at bounding box center [914, 460] width 894 height 588
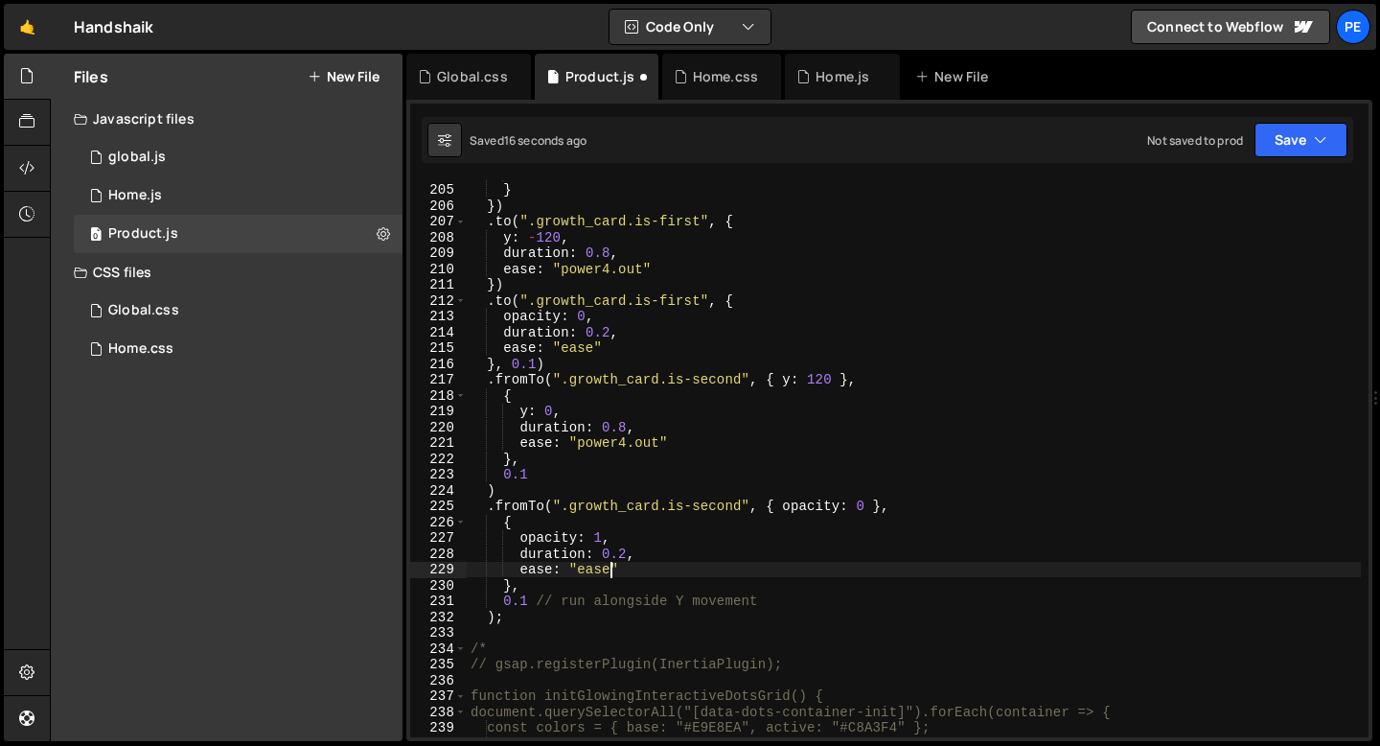
click at [624, 571] on div "markers : true } }) . to ( ".growth_card.is-first" , { y : - 120 , duration : 0…" at bounding box center [914, 460] width 894 height 588
click at [598, 356] on div "markers : true } }) . to ( ".growth_card.is-first" , { y : - 120 , duration : 0…" at bounding box center [914, 460] width 894 height 588
type textarea "}, 0.1)"
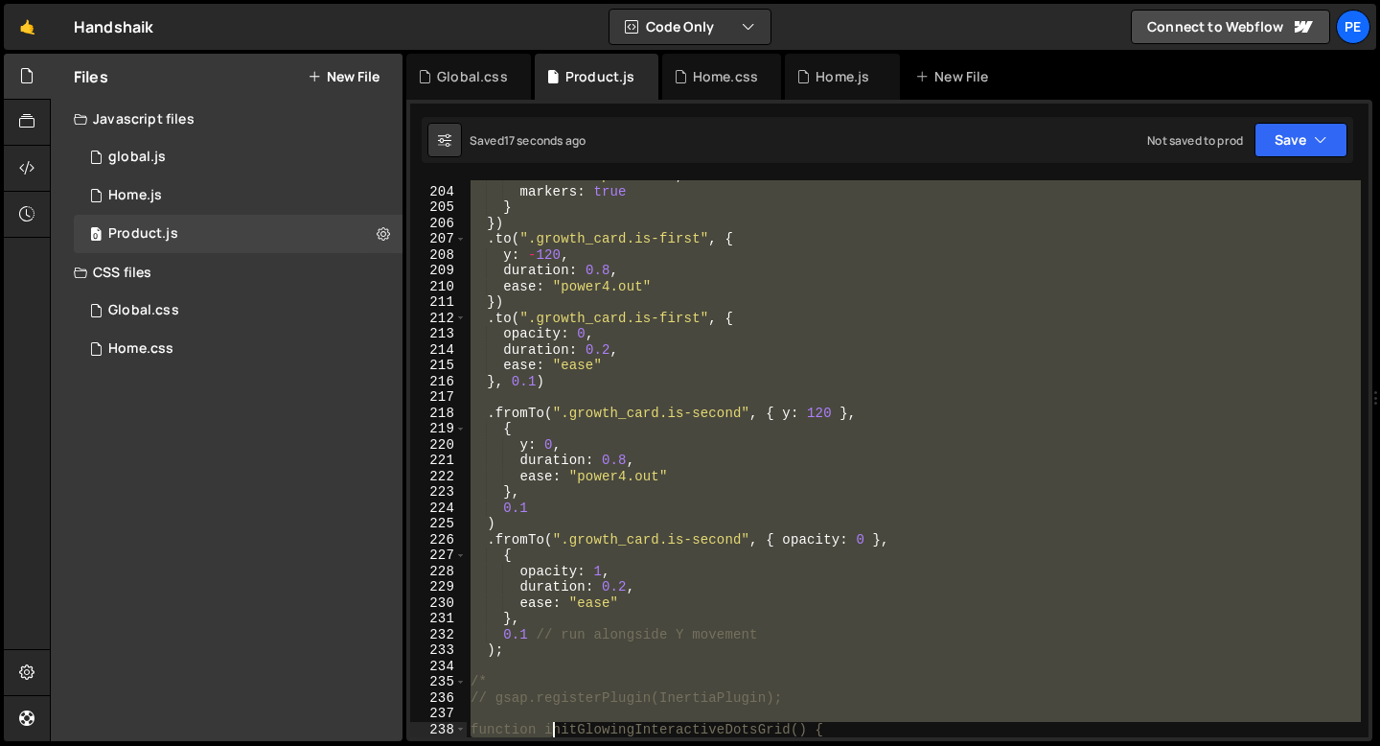
scroll to position [3317, 0]
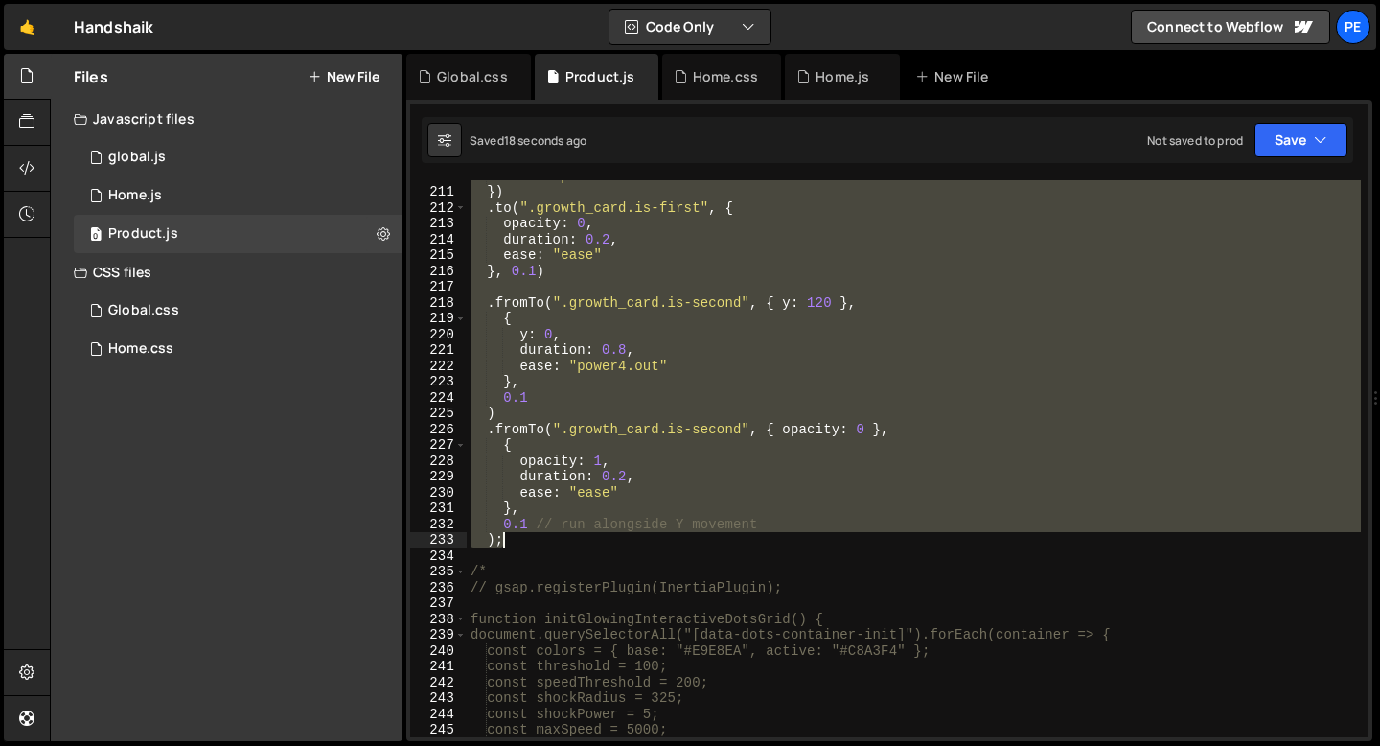
drag, startPoint x: 470, startPoint y: 272, endPoint x: 546, endPoint y: 541, distance: 280.0
click at [546, 541] on div "ease : "power4.out" }) . to ( ".growth_card.is-first" , { opacity : 0 , duratio…" at bounding box center [914, 462] width 894 height 588
click at [527, 522] on div "ease : "power4.out" }) . to ( ".growth_card.is-first" , { opacity : 0 , duratio…" at bounding box center [914, 458] width 894 height 557
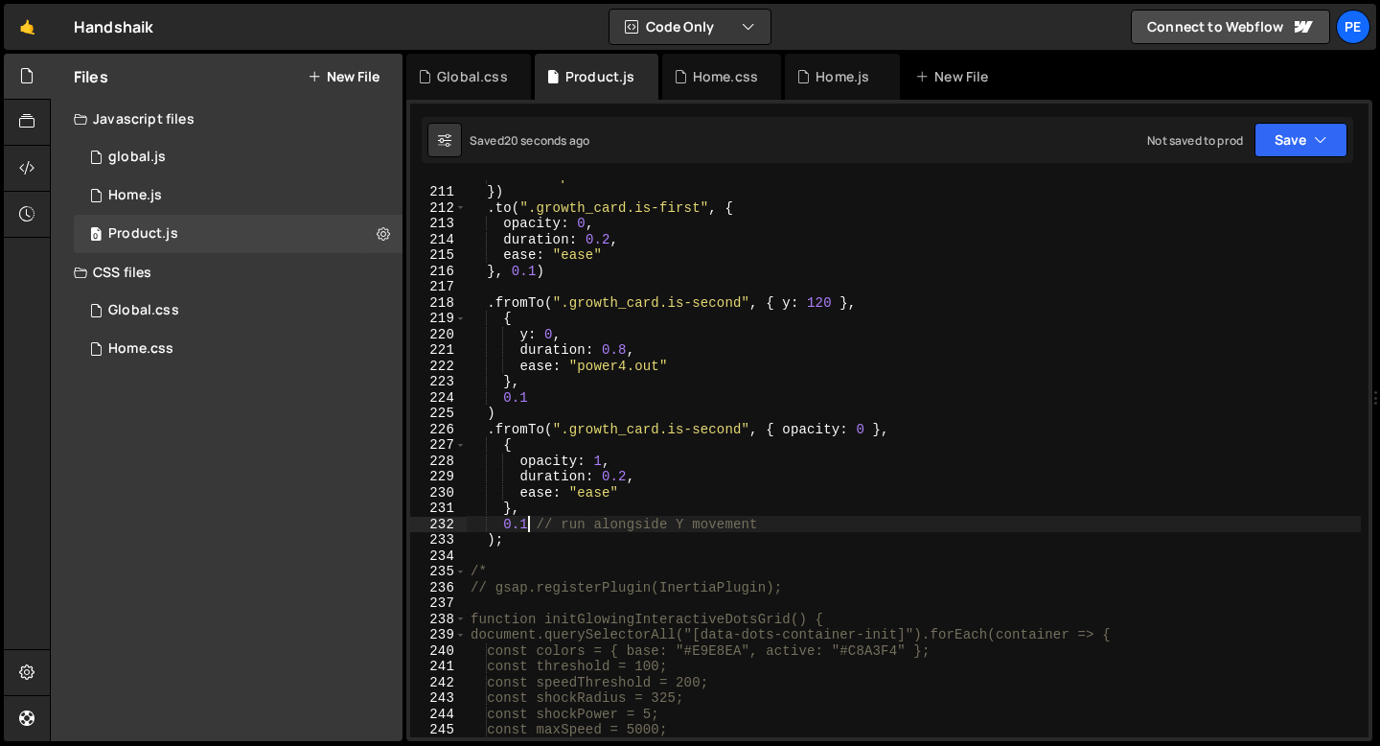
click at [527, 521] on div "ease : "power4.out" }) . to ( ".growth_card.is-first" , { opacity : 0 , duratio…" at bounding box center [914, 462] width 894 height 588
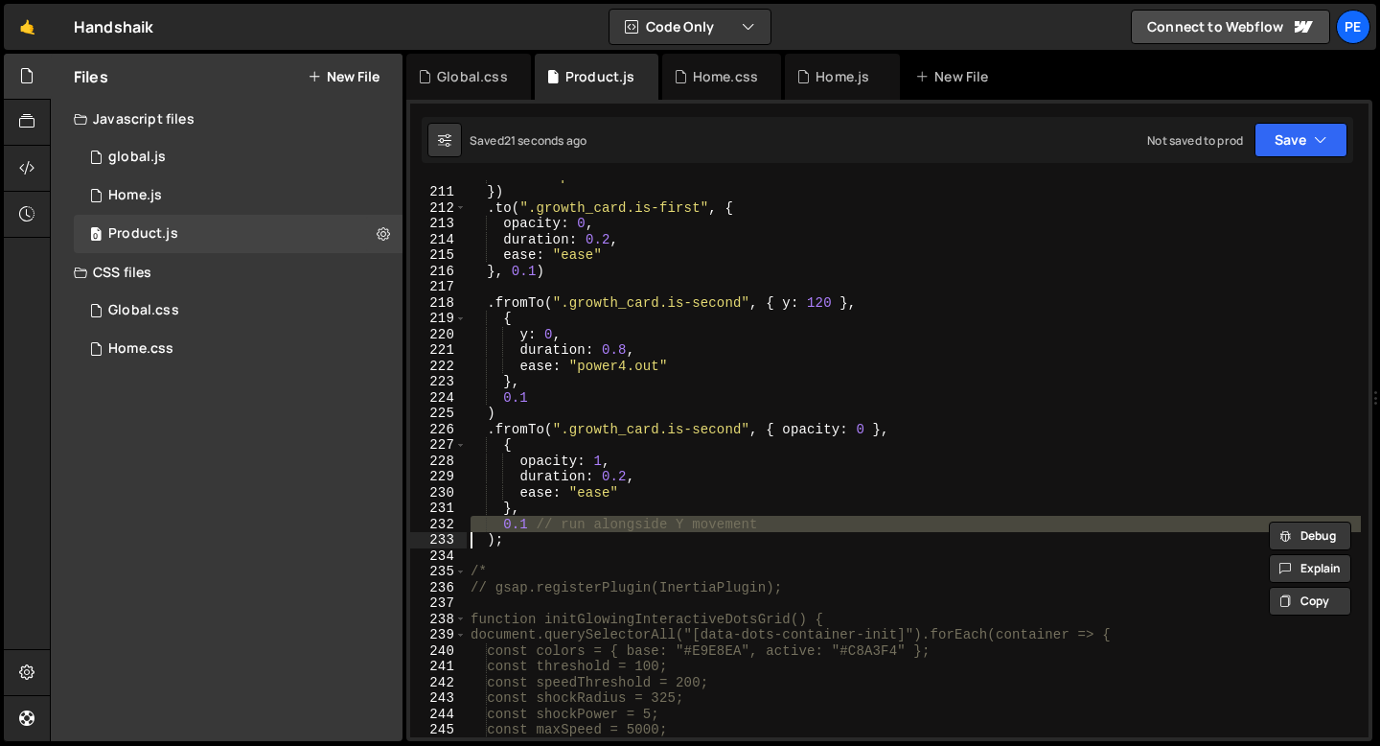
click at [527, 521] on div "ease : "power4.out" }) . to ( ".growth_card.is-first" , { opacity : 0 , duratio…" at bounding box center [914, 462] width 894 height 588
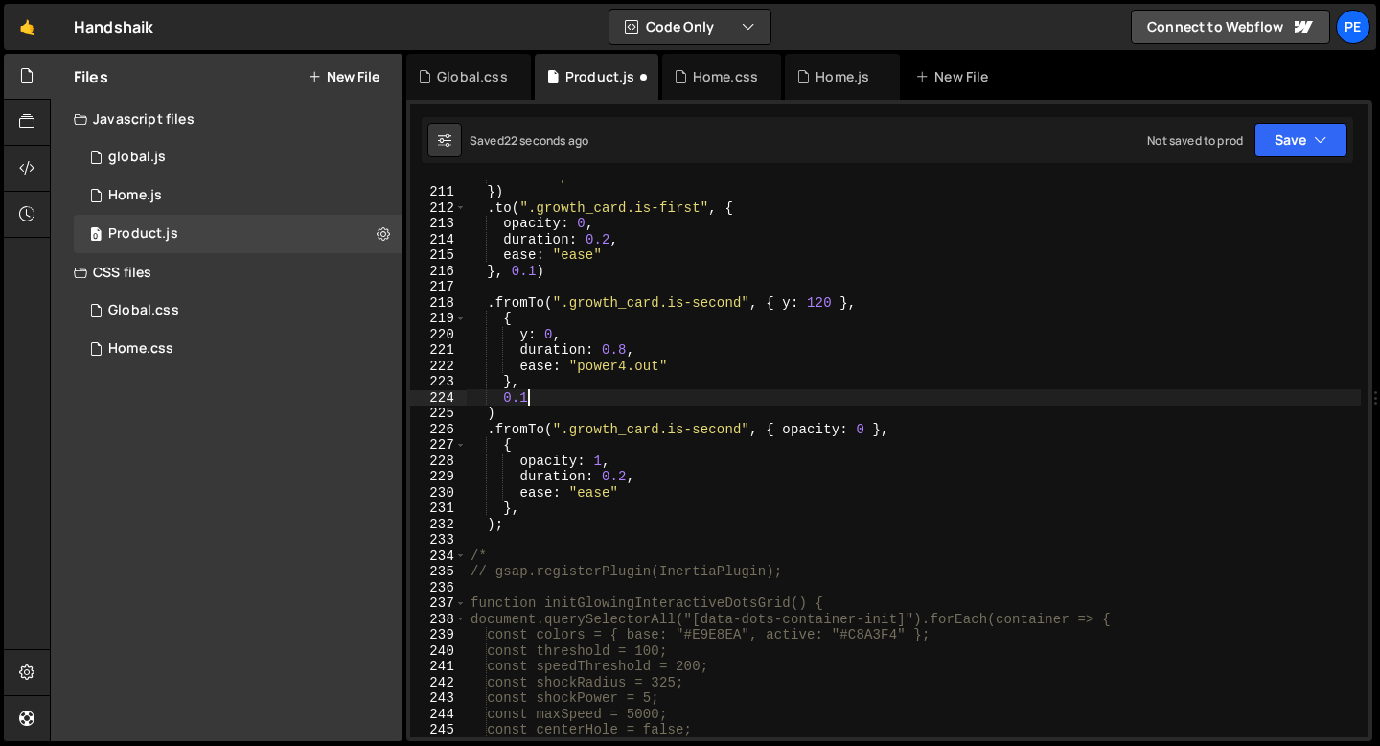
click at [538, 402] on div "ease : "power4.out" }) . to ( ".growth_card.is-first" , { opacity : 0 , duratio…" at bounding box center [914, 462] width 894 height 588
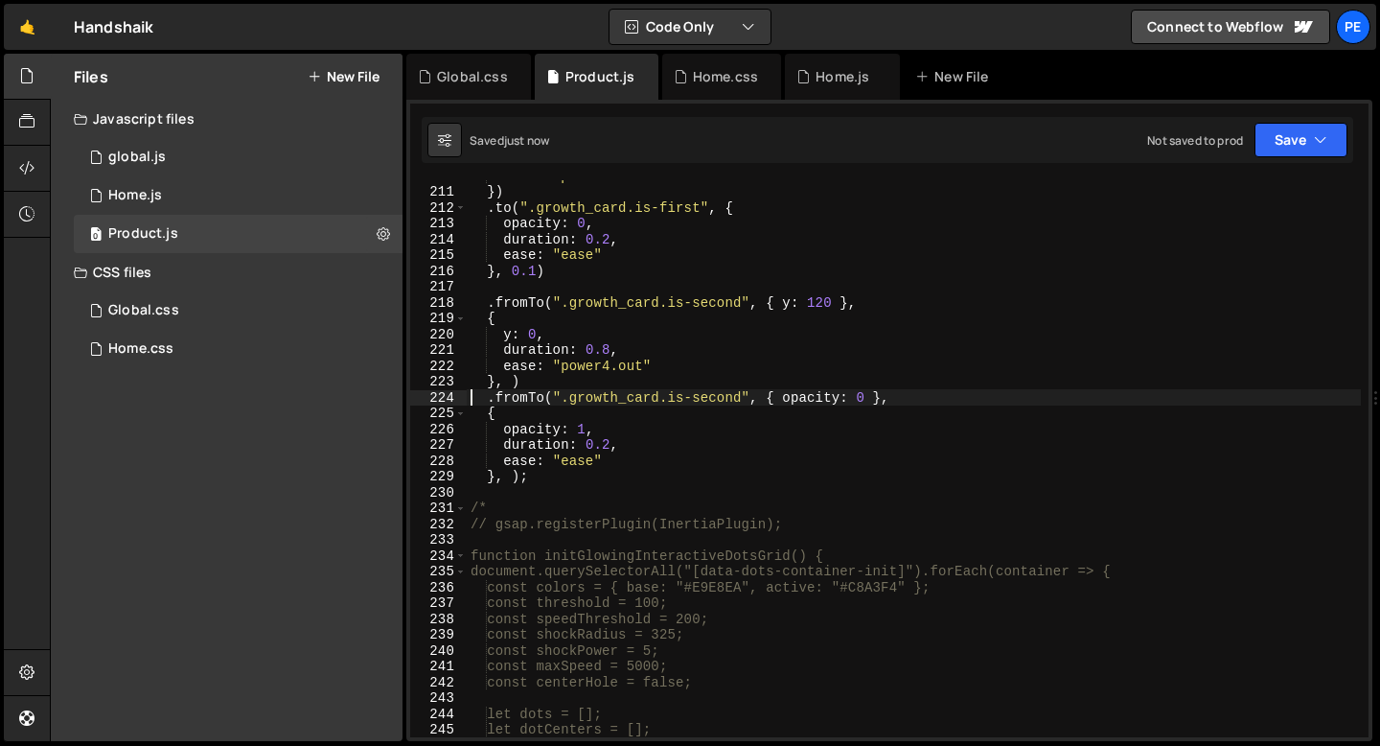
click at [514, 384] on div "ease : "power4.out" }) . to ( ".growth_card.is-first" , { opacity : 0 , duratio…" at bounding box center [914, 462] width 894 height 588
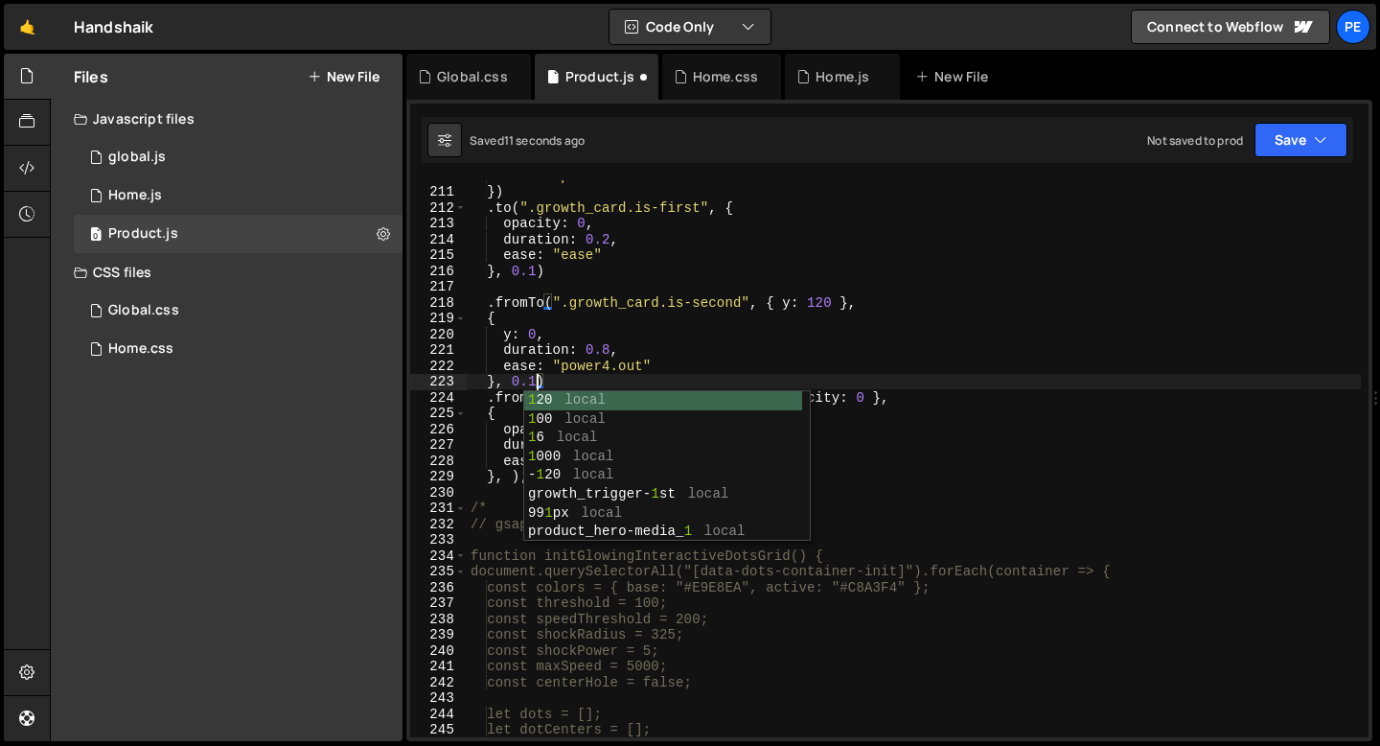
scroll to position [0, 4]
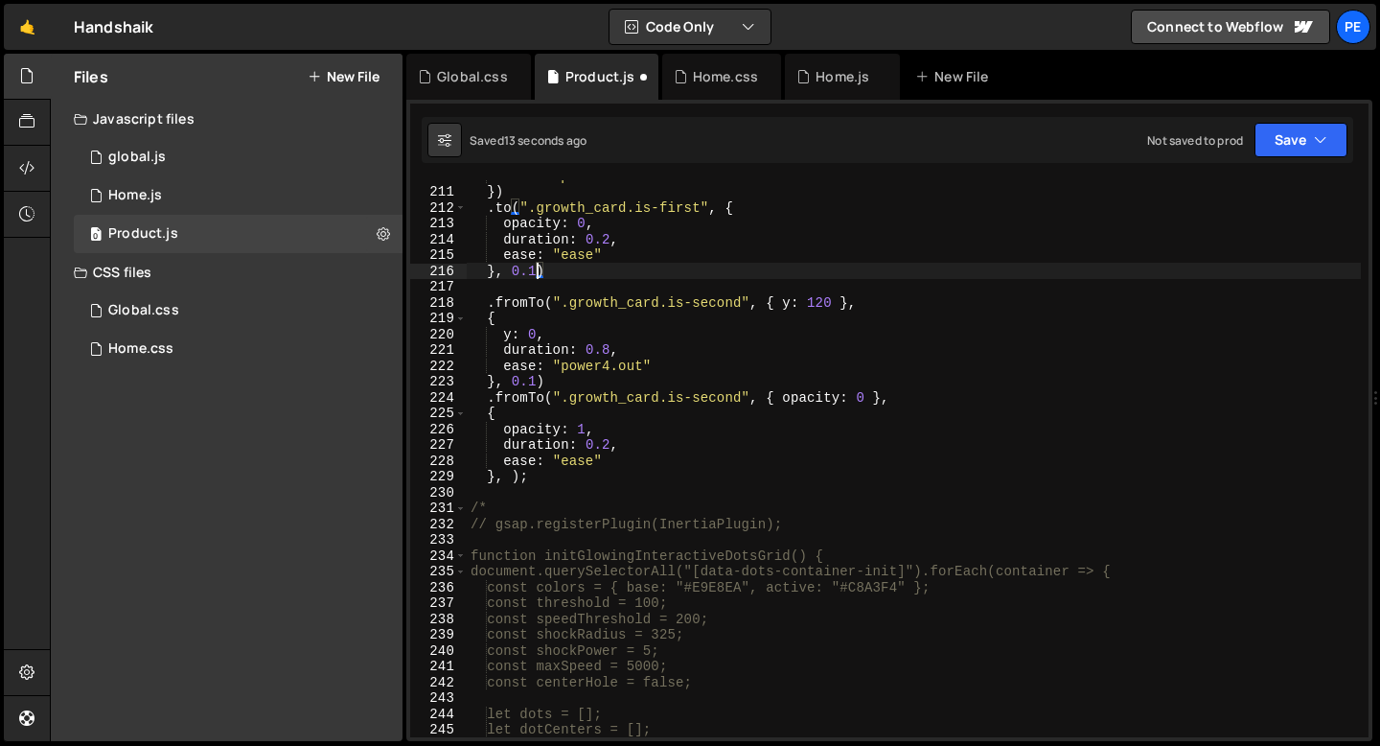
click at [537, 268] on div "ease : "power4.out" }) . to ( ".growth_card.is-first" , { opacity : 0 , duratio…" at bounding box center [914, 462] width 894 height 588
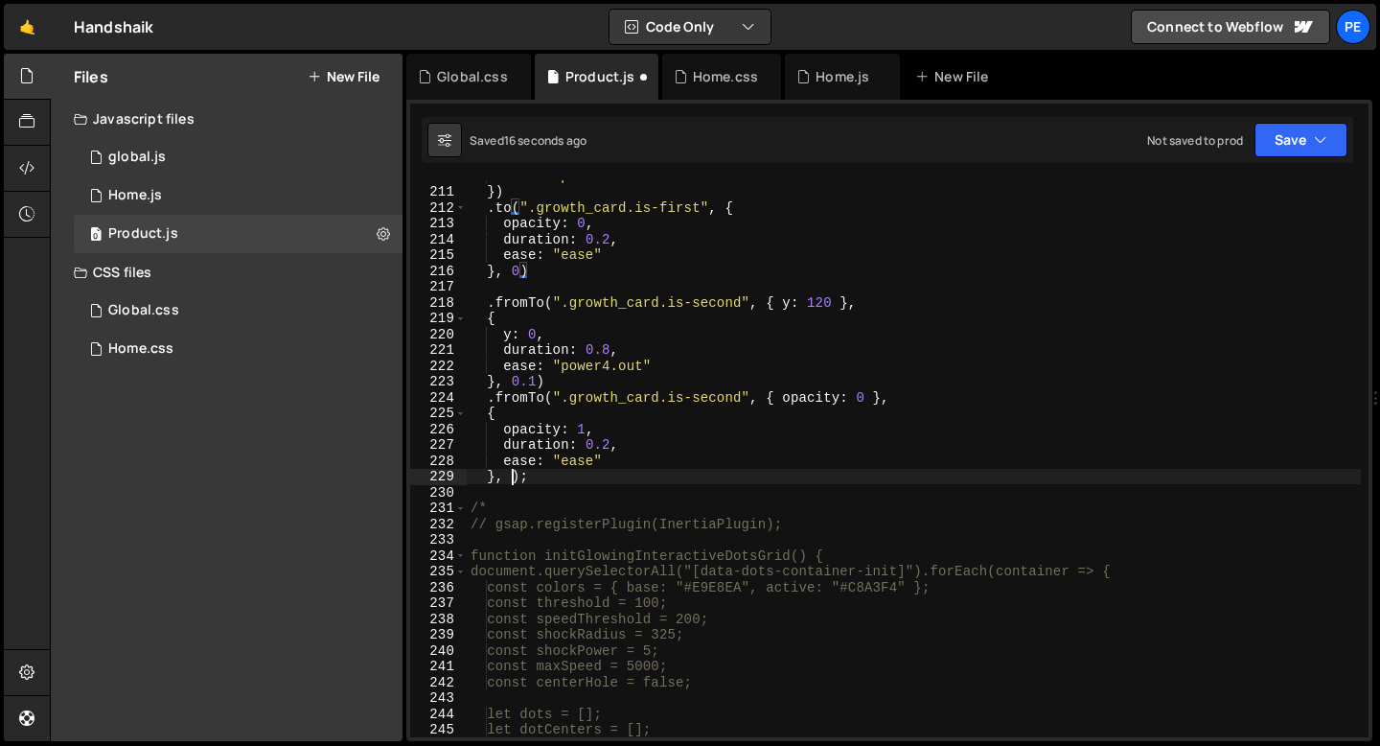
click at [512, 474] on div "ease : "power4.out" }) . to ( ".growth_card.is-first" , { opacity : 0 , duratio…" at bounding box center [914, 462] width 894 height 588
click at [536, 380] on div "ease : "power4.out" }) . to ( ".growth_card.is-first" , { opacity : 0 , duratio…" at bounding box center [914, 462] width 894 height 588
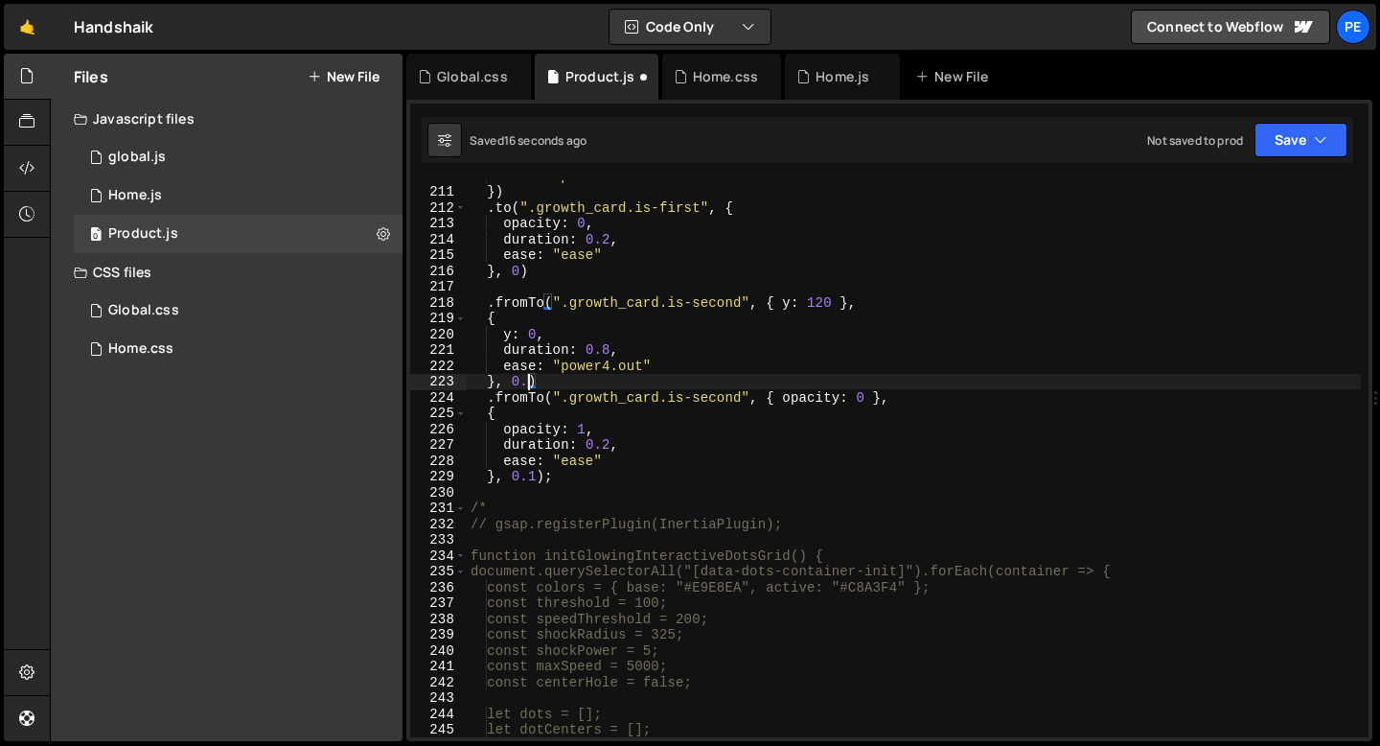
scroll to position [0, 3]
type textarea "}, 0)"
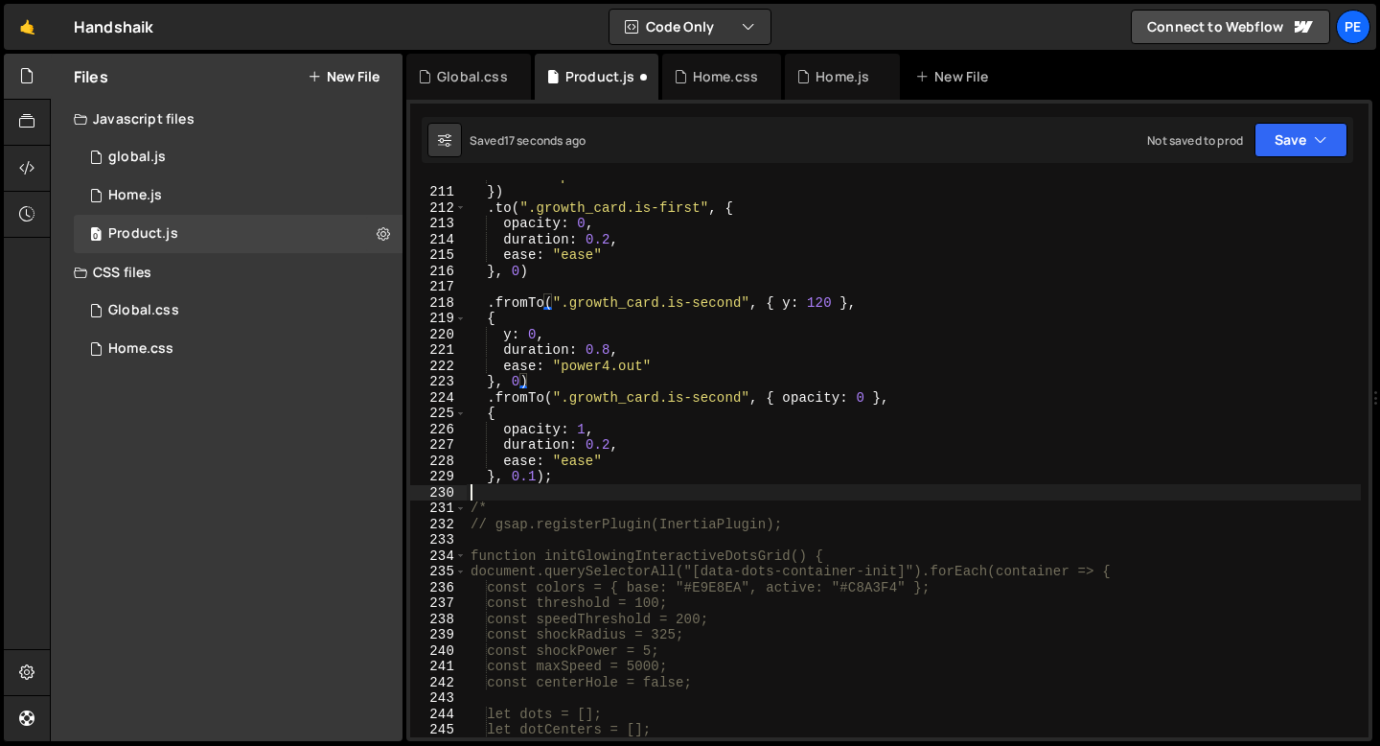
click at [574, 486] on div "ease : "power4.out" }) . to ( ".growth_card.is-first" , { opacity : 0 , duratio…" at bounding box center [914, 462] width 894 height 588
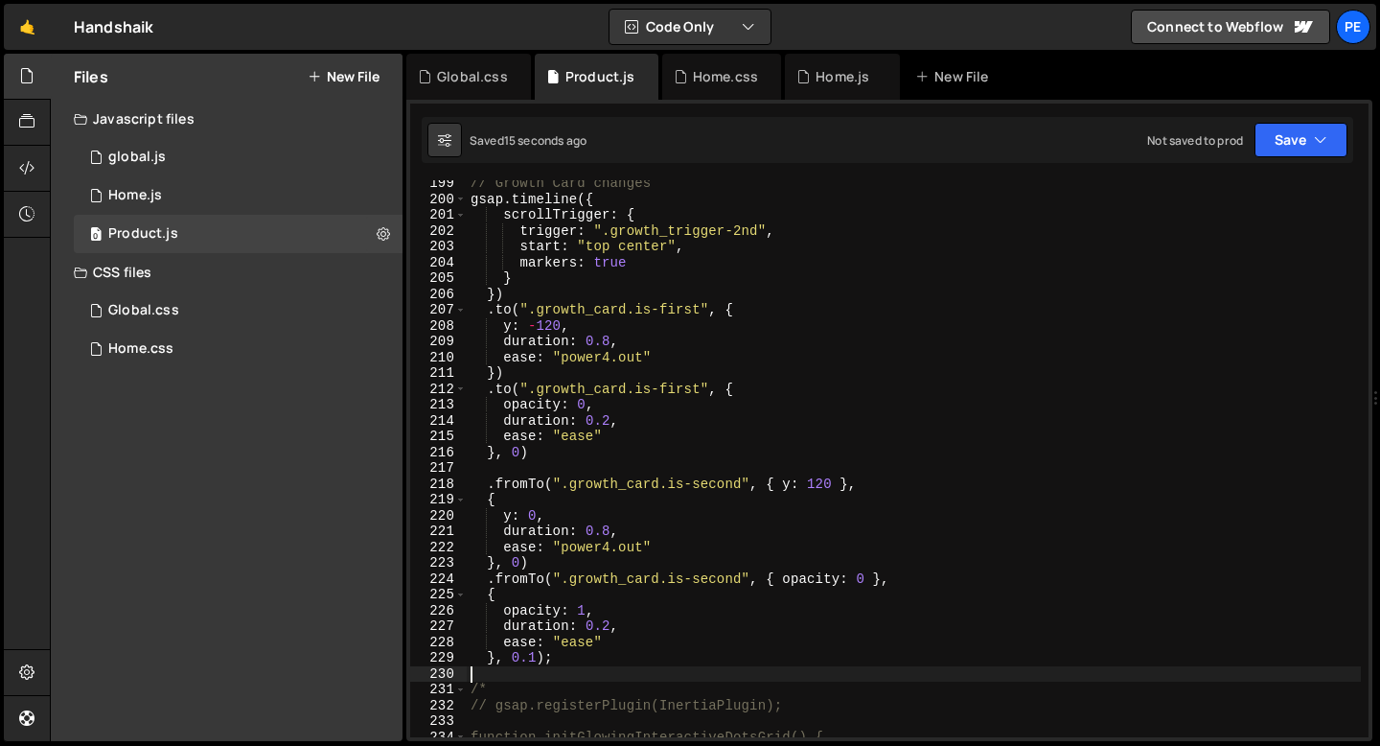
scroll to position [3088, 0]
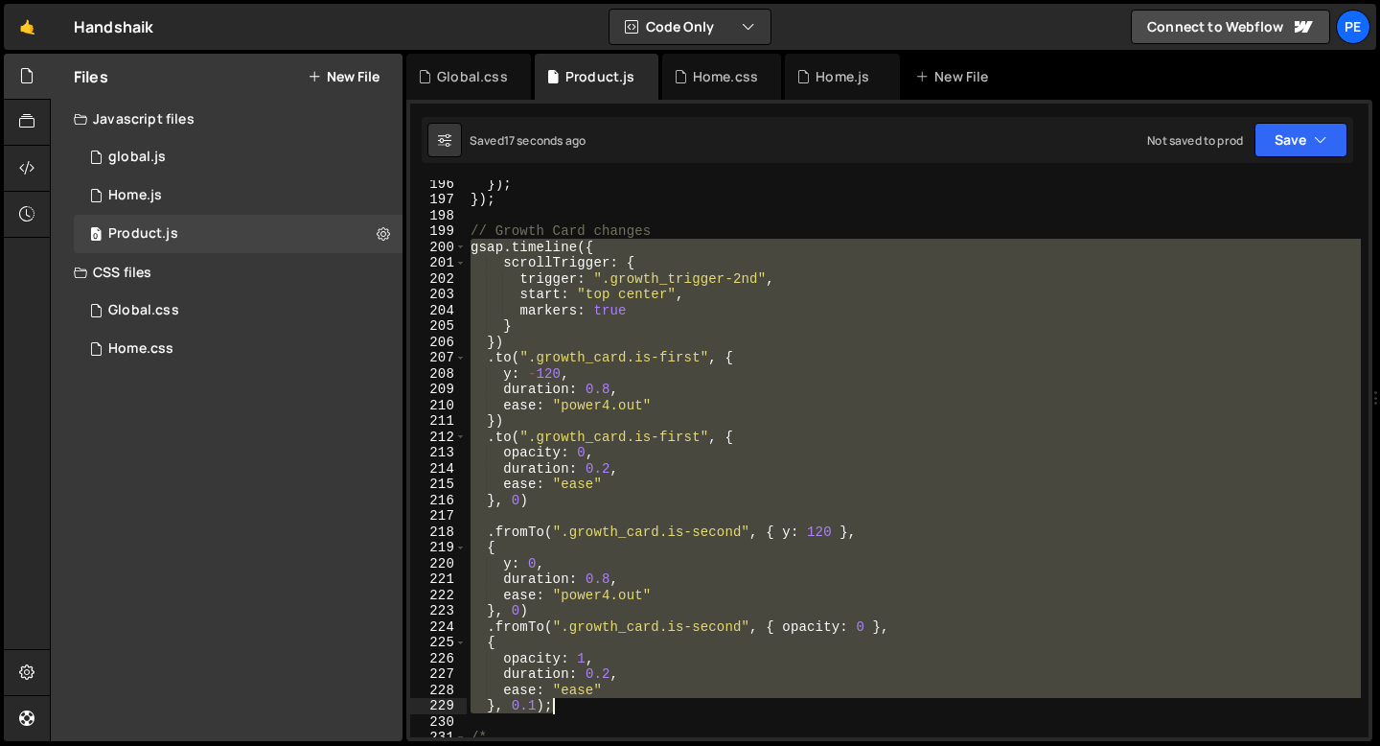
drag, startPoint x: 471, startPoint y: 246, endPoint x: 565, endPoint y: 703, distance: 466.9
click at [565, 704] on div "}) ; }) ; // Growth Card changes gsap . timeline ({ scrollTrigger : { trigger :…" at bounding box center [914, 469] width 894 height 588
click at [611, 392] on div "}) ; }) ; // Growth Card changes gsap . timeline ({ scrollTrigger : { trigger :…" at bounding box center [914, 458] width 894 height 557
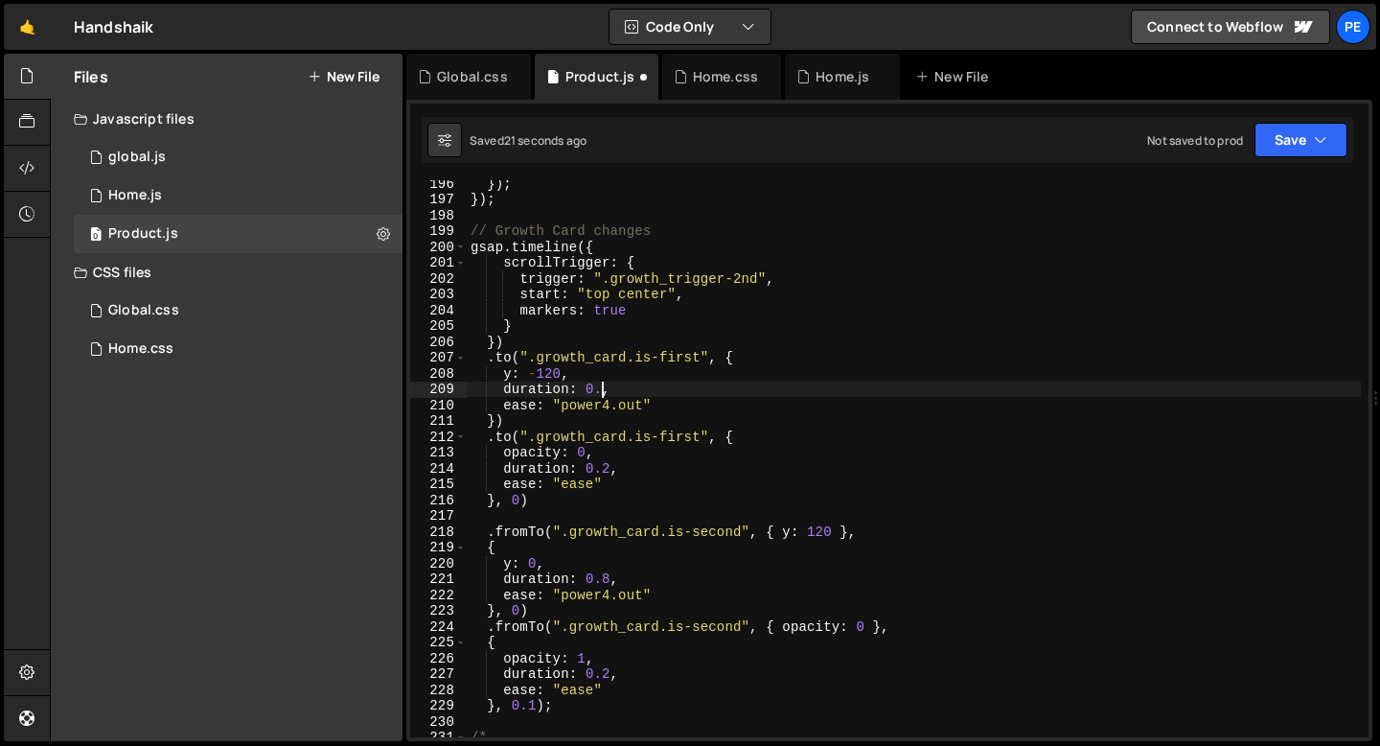
scroll to position [0, 9]
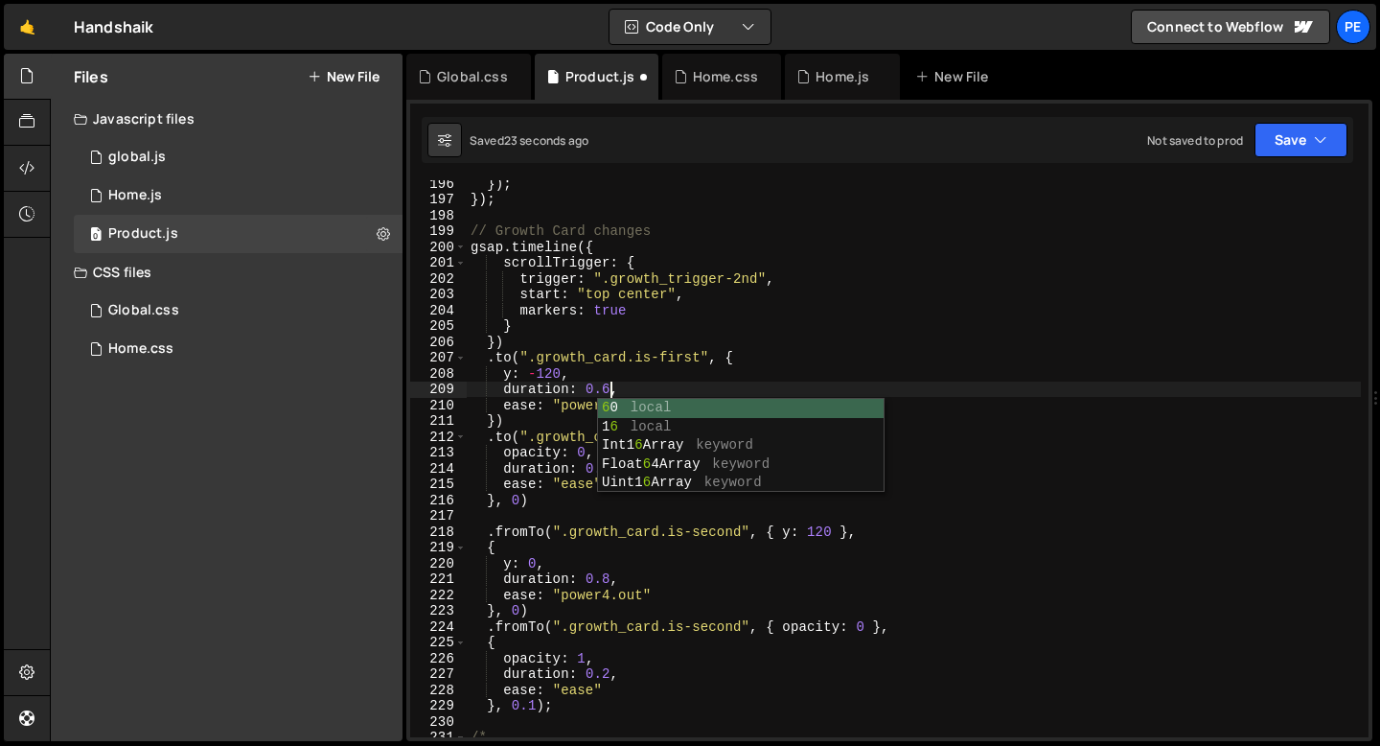
click at [611, 576] on div "}) ; }) ; // Growth Card changes gsap . timeline ({ scrollTrigger : { trigger :…" at bounding box center [914, 469] width 894 height 588
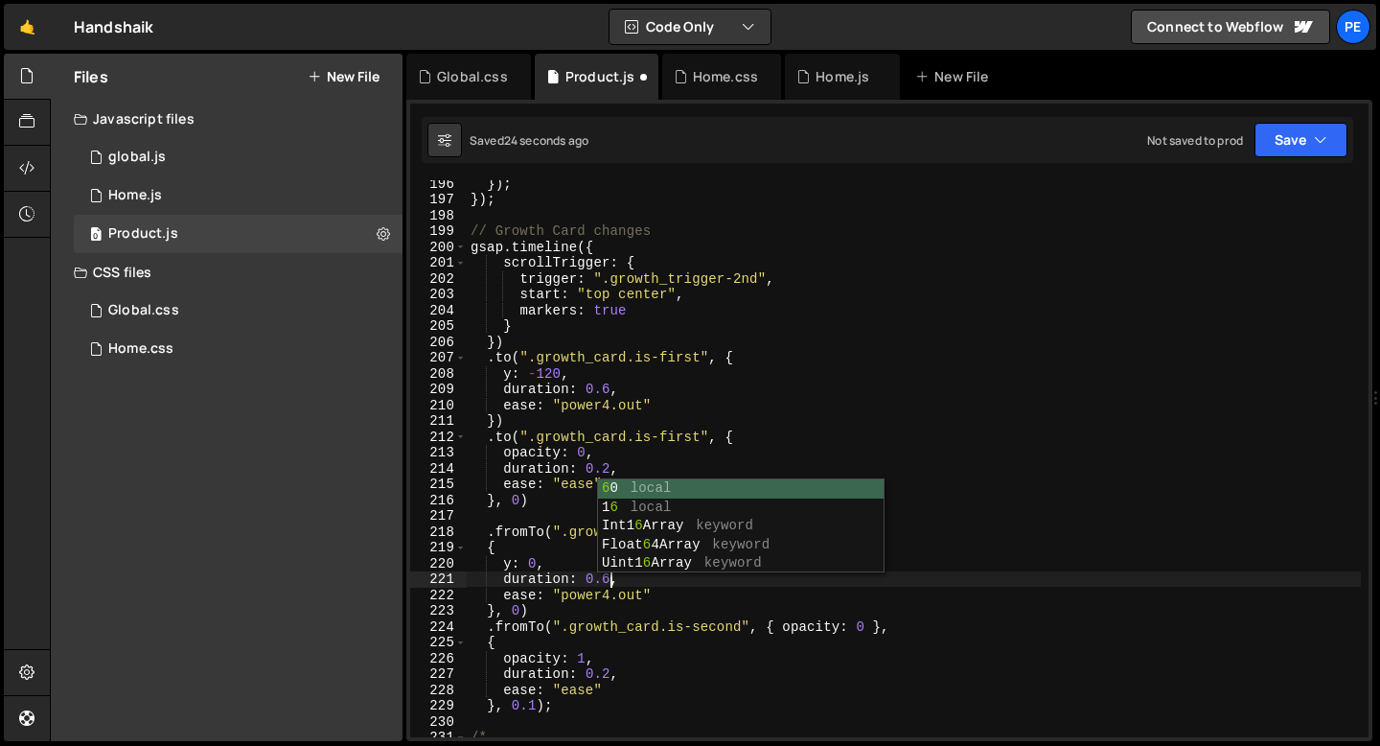
click at [540, 554] on div "}) ; }) ; // Growth Card changes gsap . timeline ({ scrollTrigger : { trigger :…" at bounding box center [914, 469] width 894 height 588
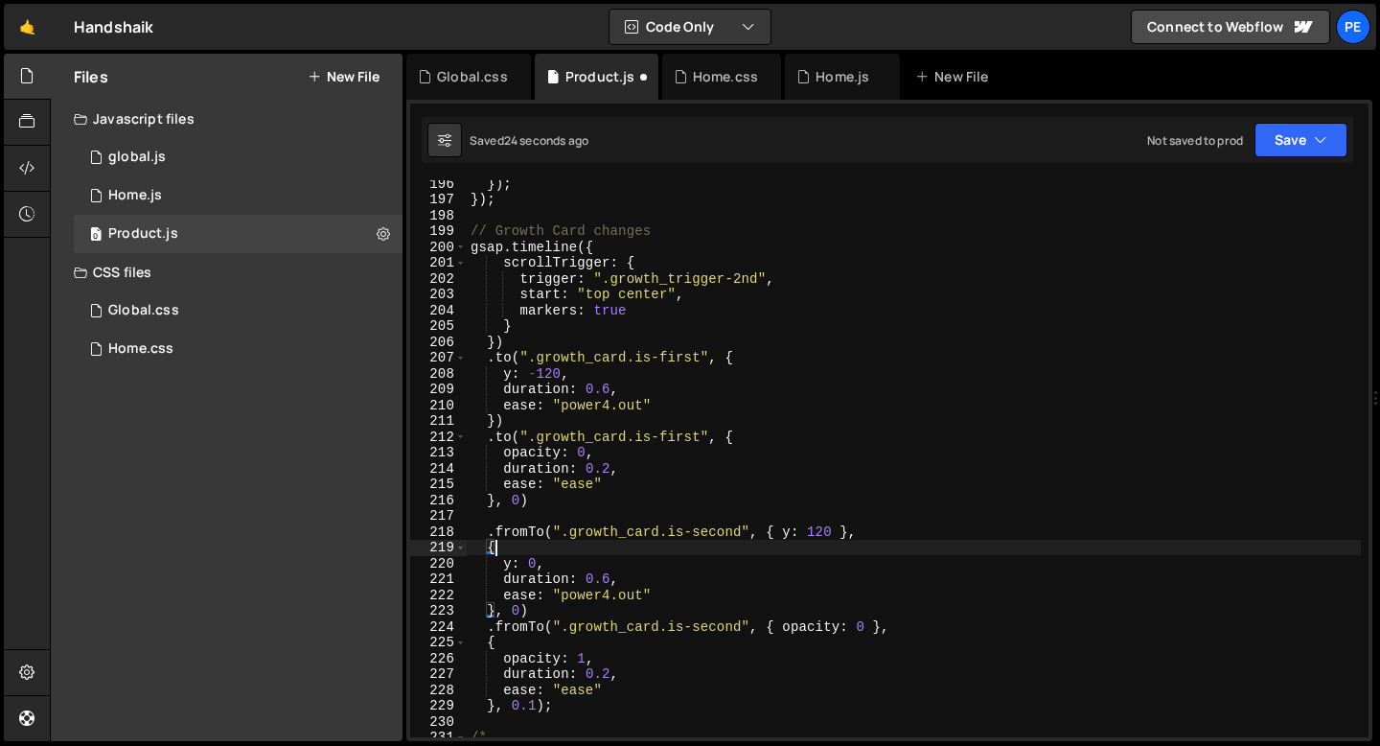
scroll to position [0, 1]
click at [521, 611] on div "}) ; }) ; // Growth Card changes gsap . timeline ({ scrollTrigger : { trigger :…" at bounding box center [914, 469] width 894 height 588
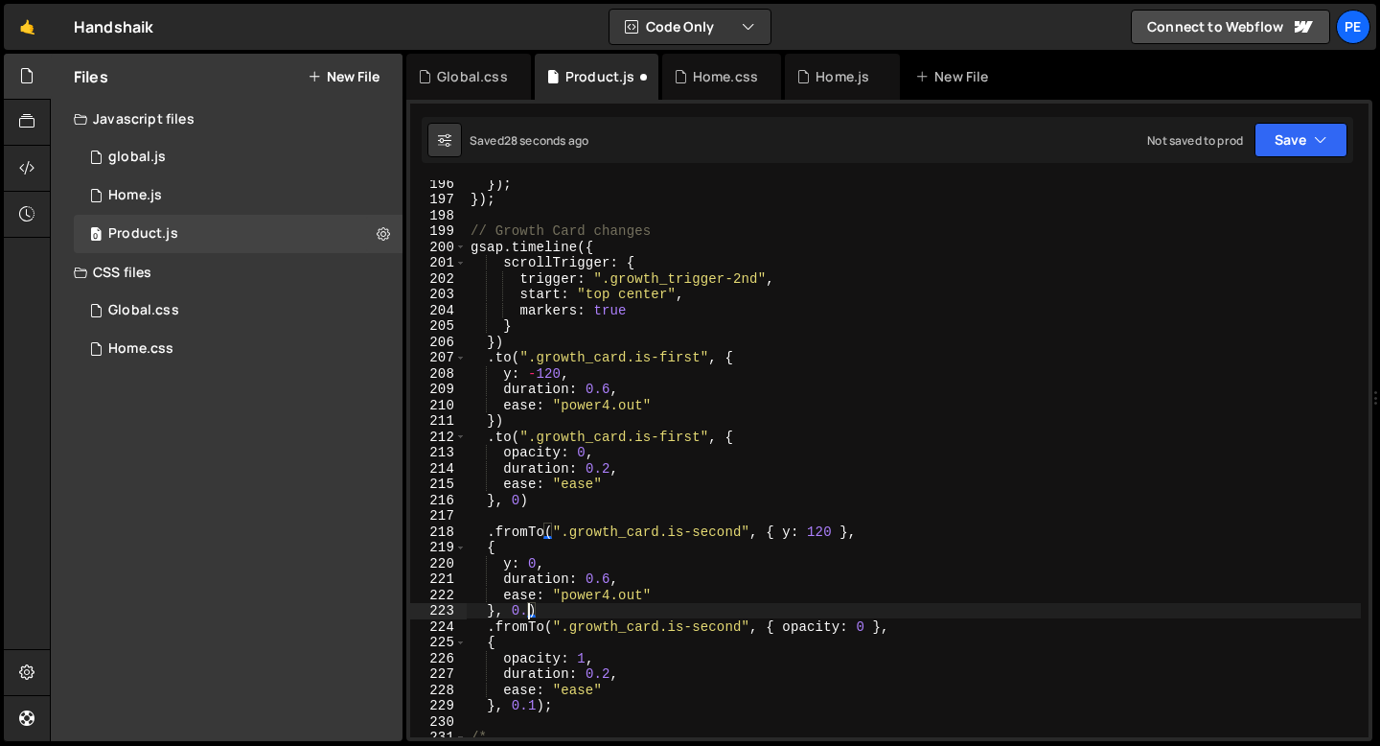
scroll to position [0, 4]
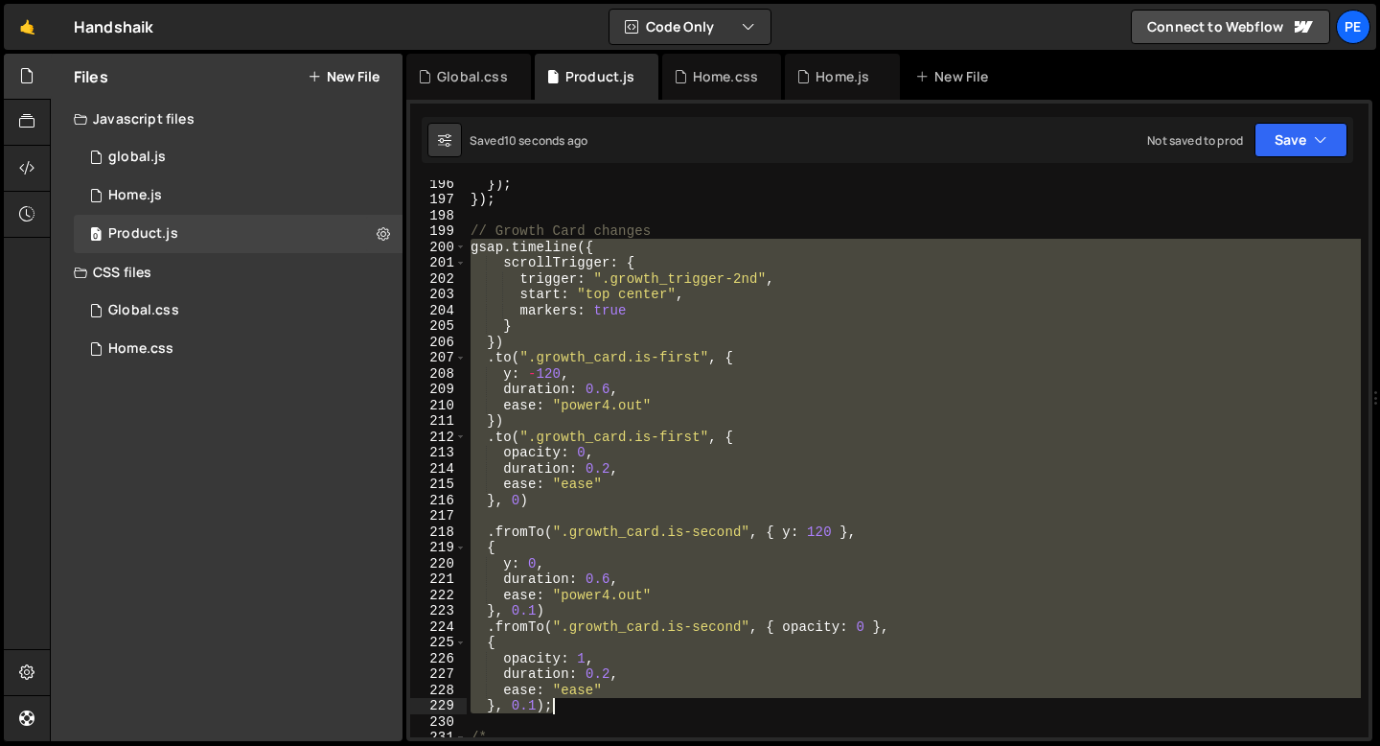
drag, startPoint x: 472, startPoint y: 242, endPoint x: 562, endPoint y: 711, distance: 477.0
click at [562, 714] on div "}) ; }) ; // Growth Card changes gsap . timeline ({ scrollTrigger : { trigger :…" at bounding box center [914, 469] width 894 height 588
type textarea "}, 0.1);"
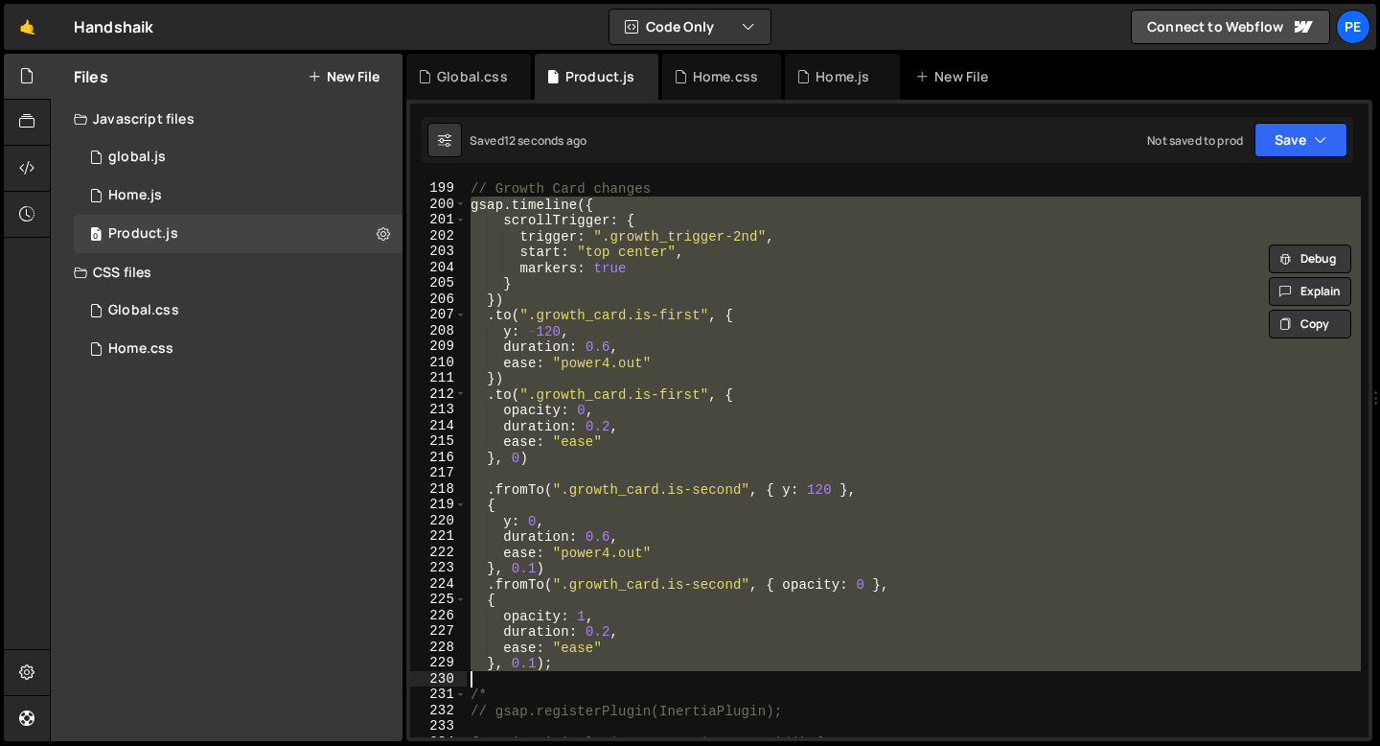
scroll to position [3185, 0]
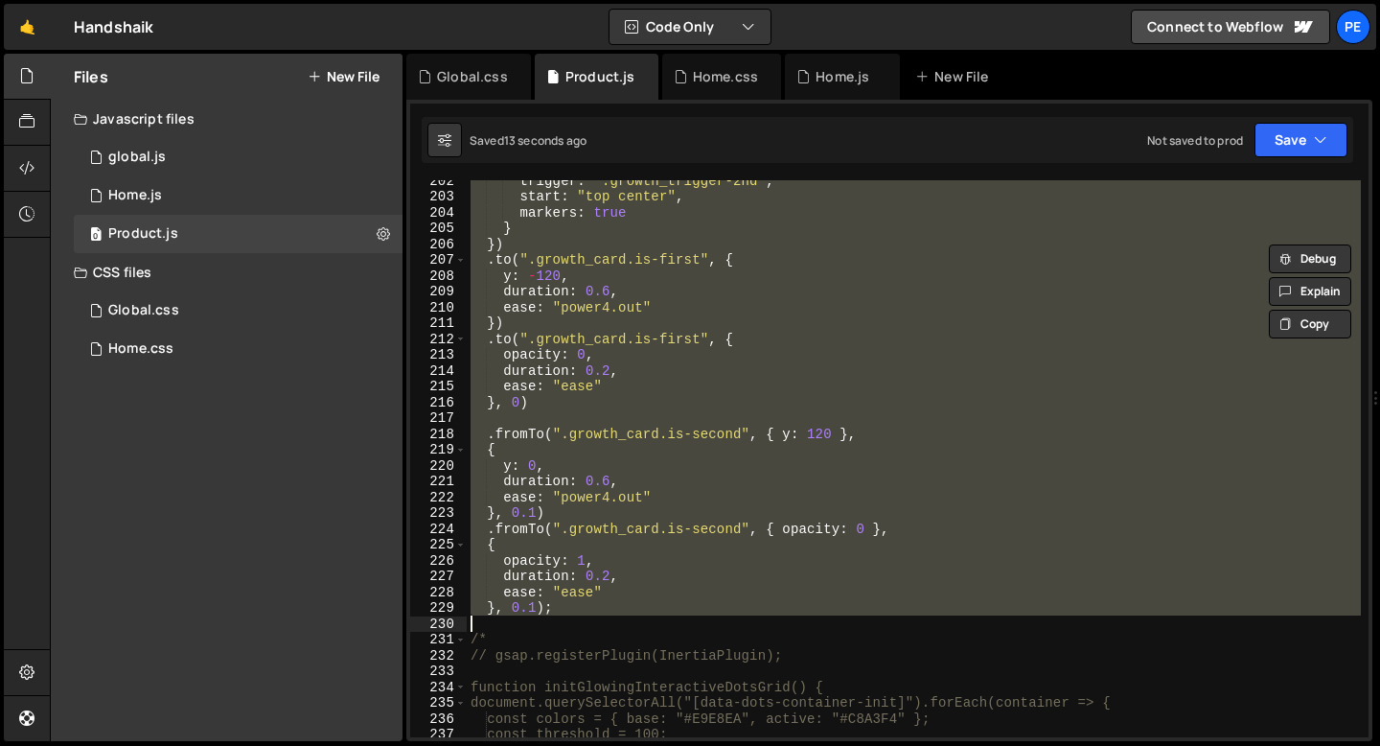
click at [555, 621] on div "trigger : ".growth_trigger-2nd" , start : "top center" , markers : true } }) . …" at bounding box center [914, 458] width 894 height 557
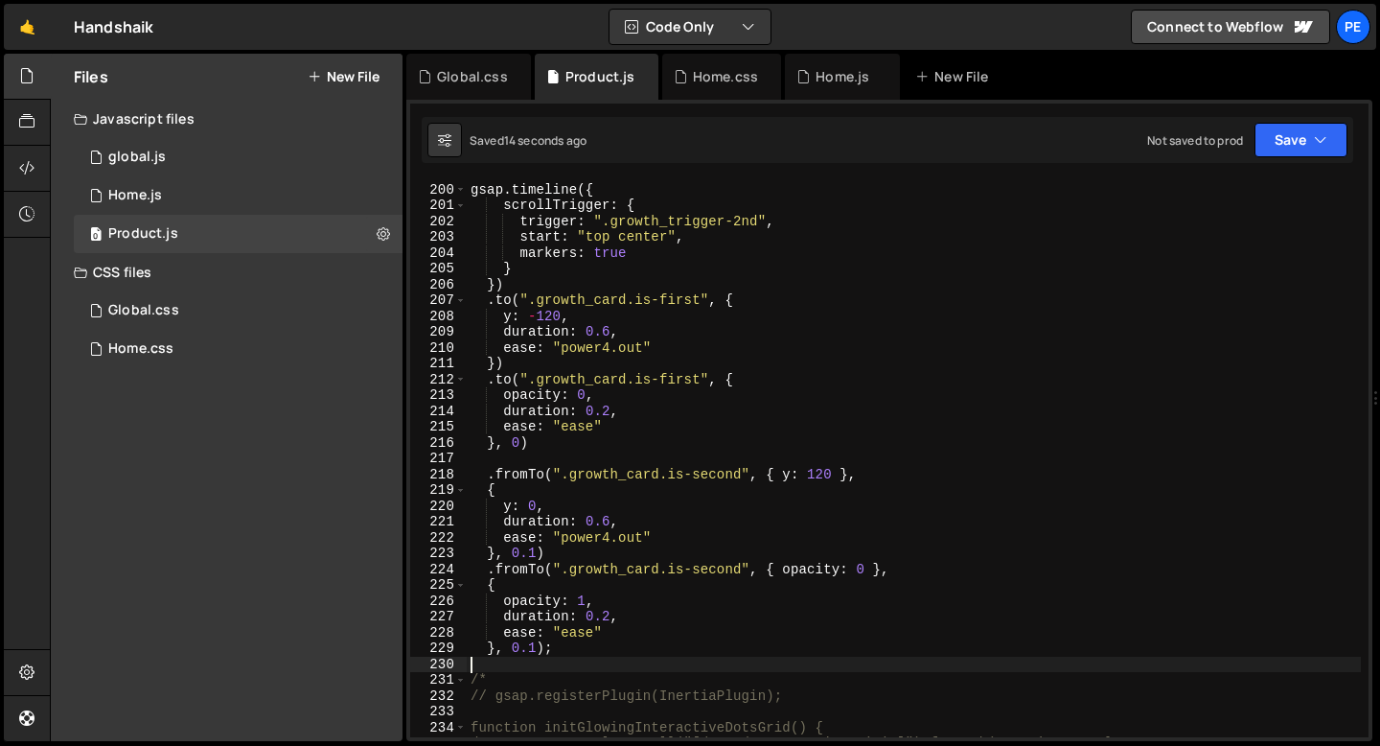
scroll to position [3121, 0]
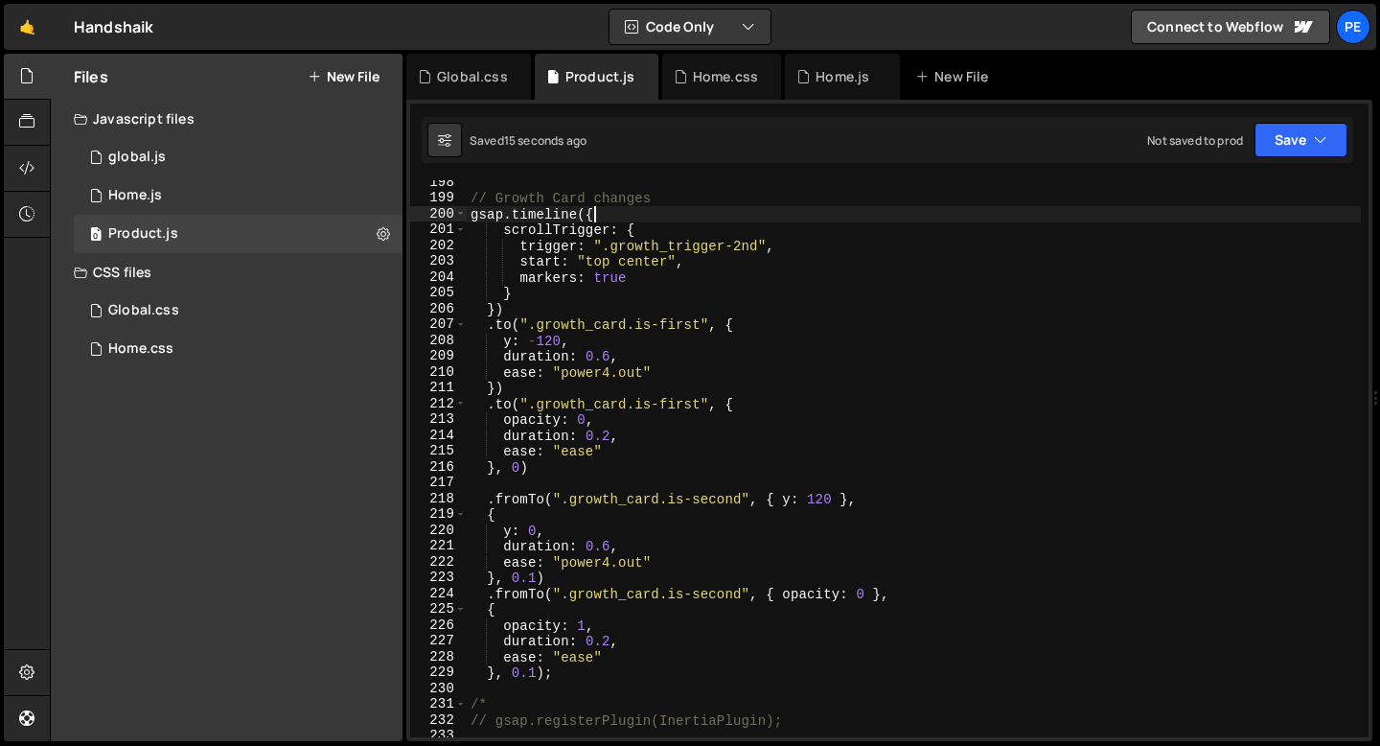
click at [609, 214] on div "// Growth Card changes gsap . timeline ({ scrollTrigger : { trigger : ".growth_…" at bounding box center [914, 468] width 894 height 588
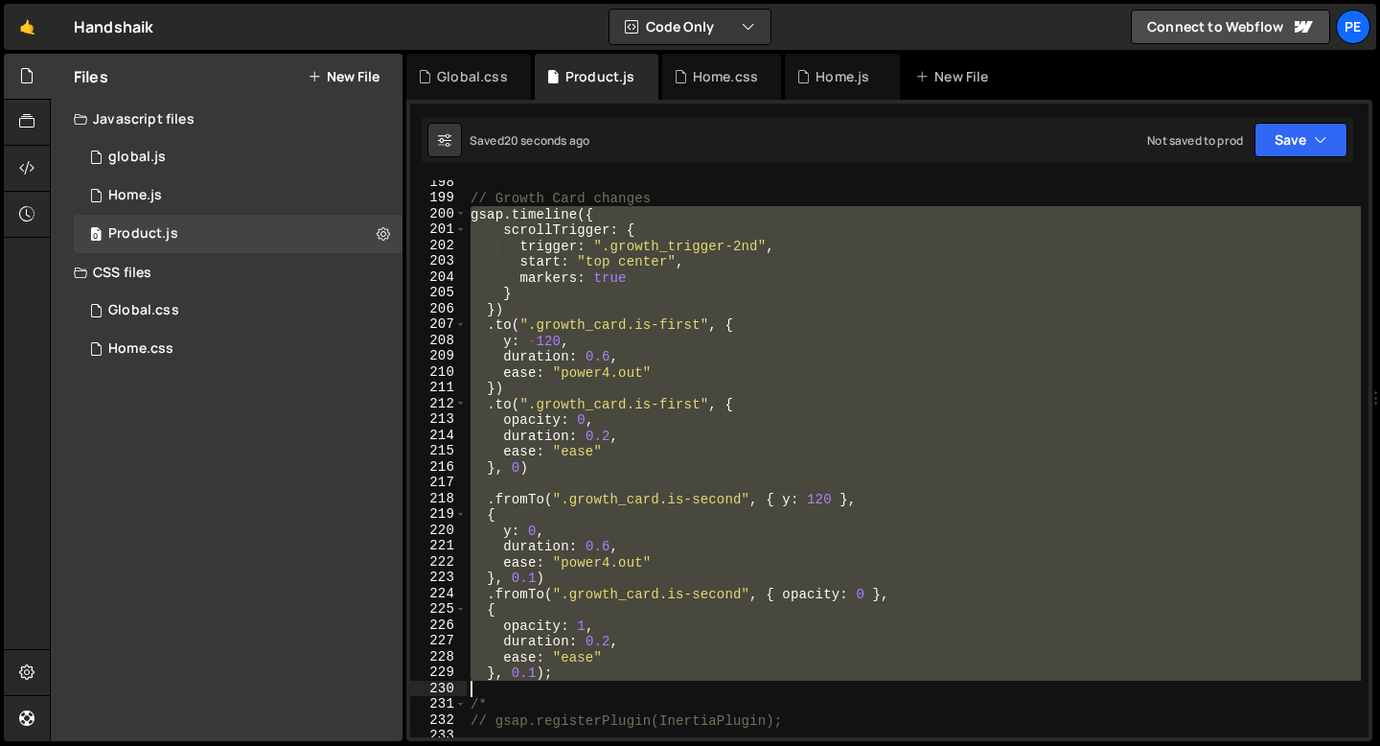
drag, startPoint x: 472, startPoint y: 216, endPoint x: 572, endPoint y: 680, distance: 475.4
click at [571, 682] on div "// Growth Card changes gsap . timeline ({ scrollTrigger : { trigger : ".growth_…" at bounding box center [914, 468] width 894 height 588
type textarea "}, 0.1);"
paste textarea
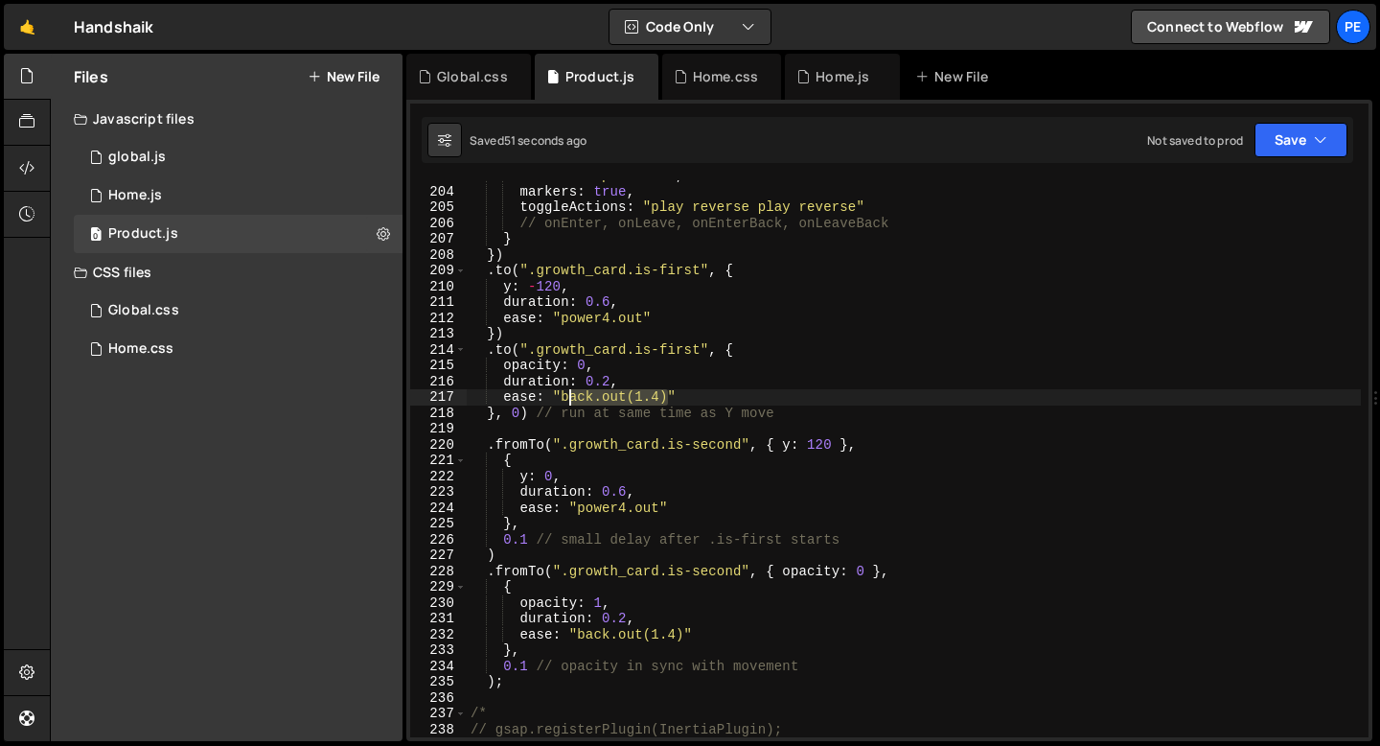
drag, startPoint x: 665, startPoint y: 398, endPoint x: 564, endPoint y: 398, distance: 100.6
click at [564, 398] on div "start : "top center" , markers : true , toggleActions : "play reverse play reve…" at bounding box center [914, 462] width 894 height 588
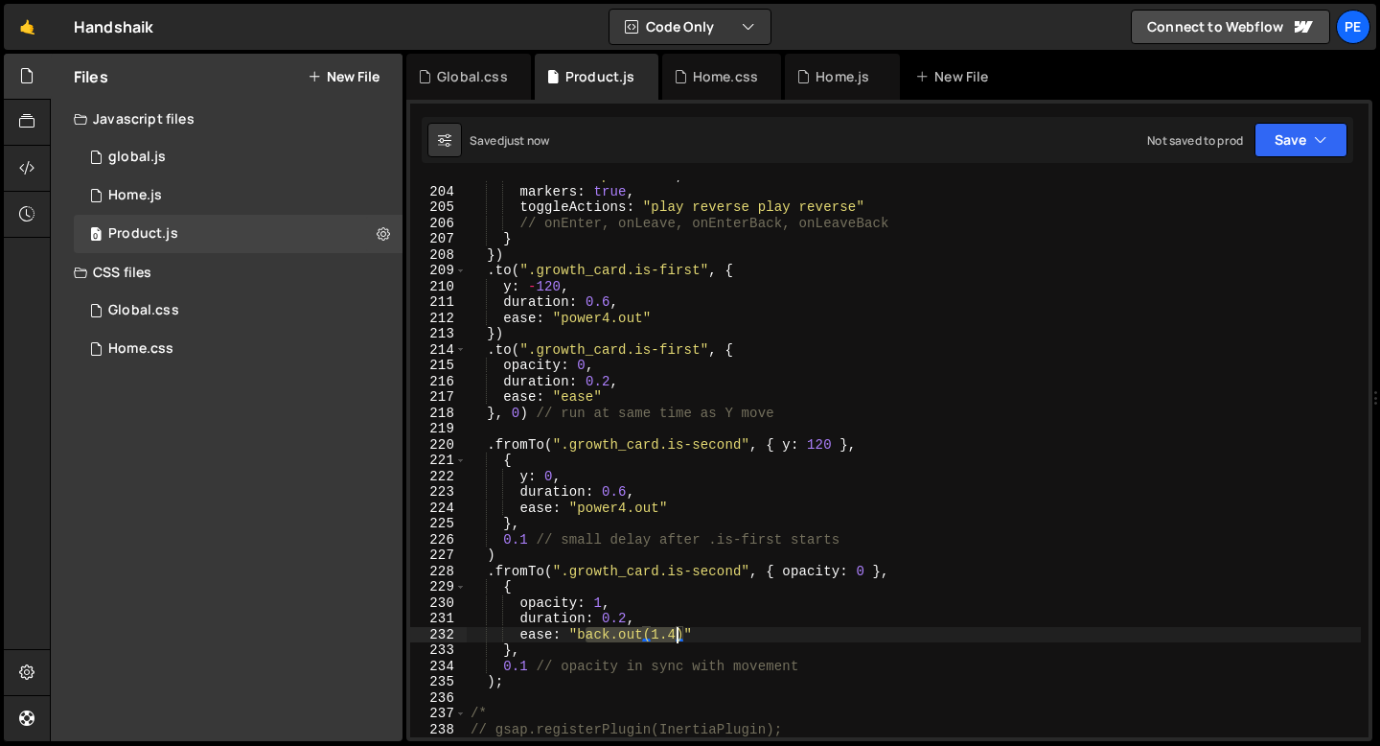
drag, startPoint x: 583, startPoint y: 638, endPoint x: 680, endPoint y: 638, distance: 97.7
click at [680, 638] on div "start : "top center" , markers : true , toggleActions : "play reverse play reve…" at bounding box center [914, 462] width 894 height 588
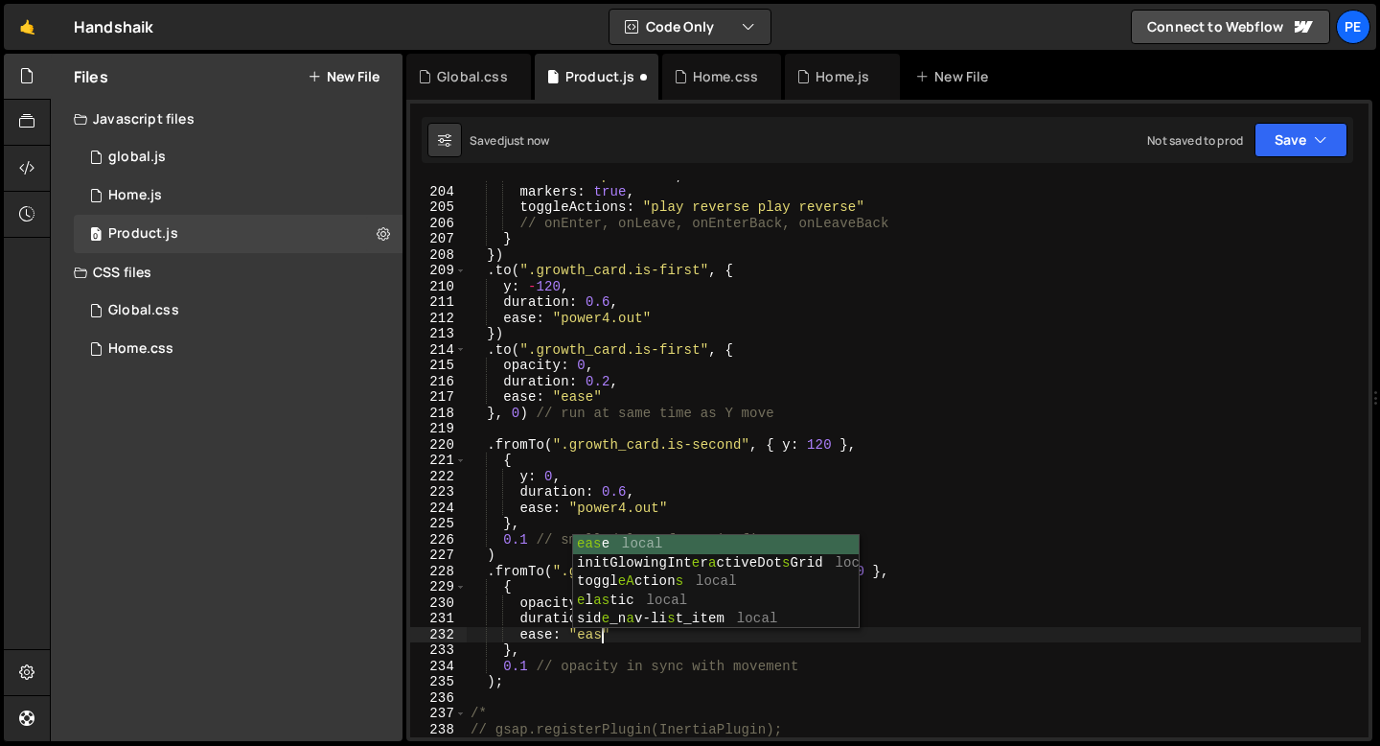
scroll to position [0, 9]
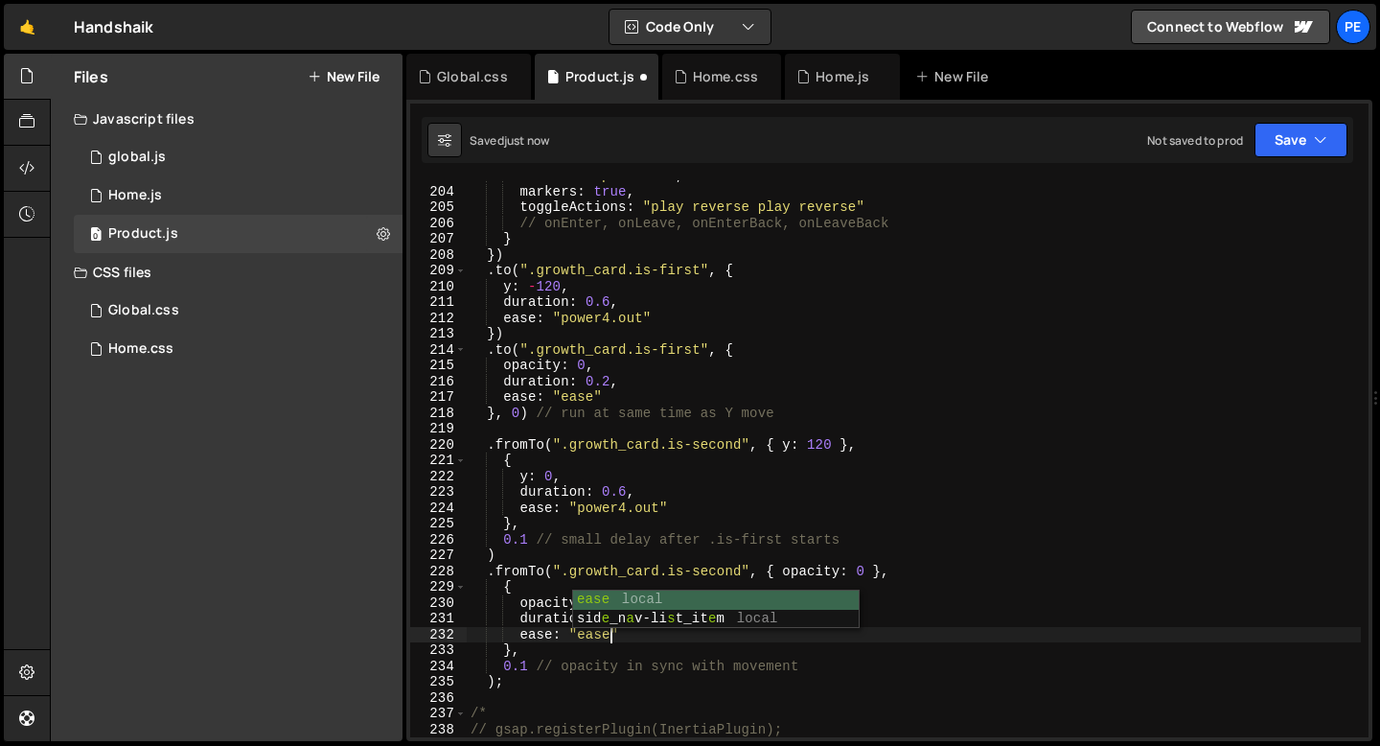
click at [678, 662] on div "start : "top center" , markers : true , toggleActions : "play reverse play reve…" at bounding box center [914, 462] width 894 height 588
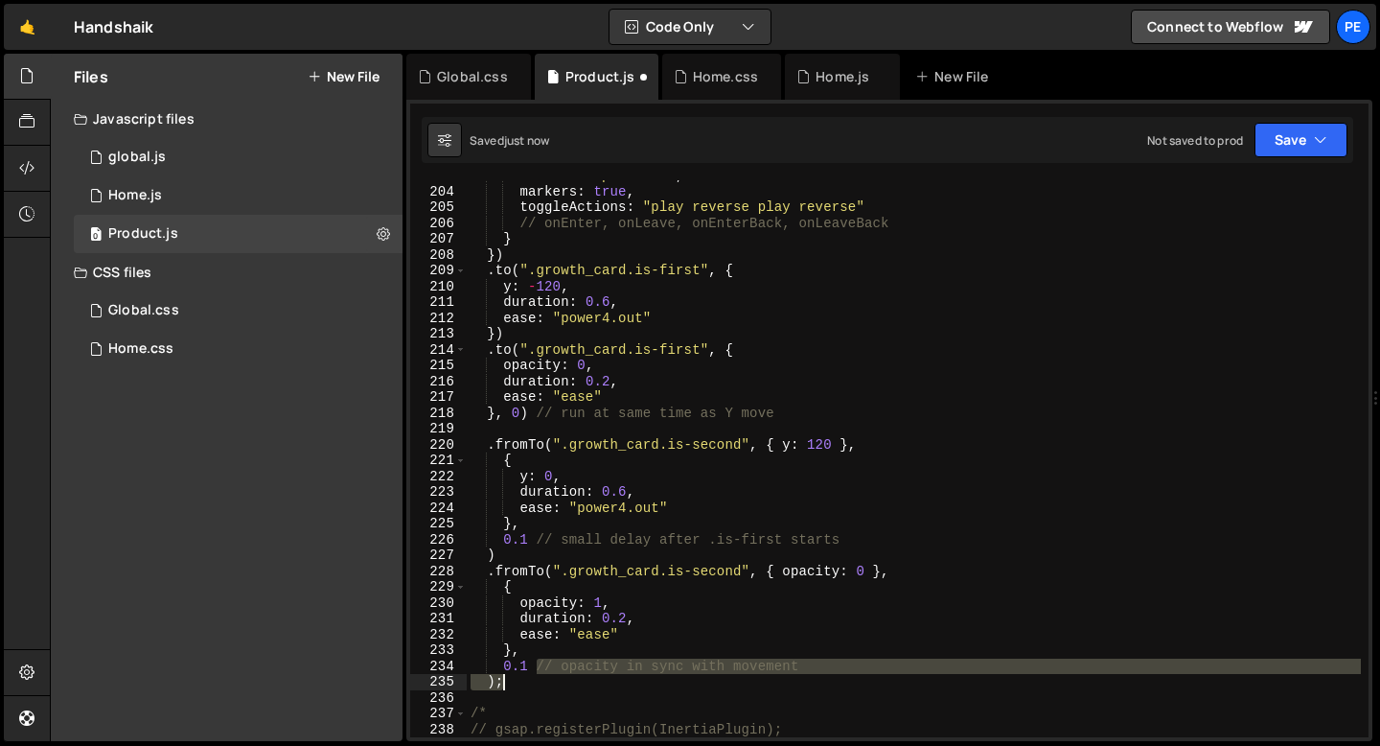
drag, startPoint x: 536, startPoint y: 668, endPoint x: 828, endPoint y: 675, distance: 292.4
click at [828, 675] on div "start : "top center" , markers : true , toggleActions : "play reverse play reve…" at bounding box center [914, 462] width 894 height 588
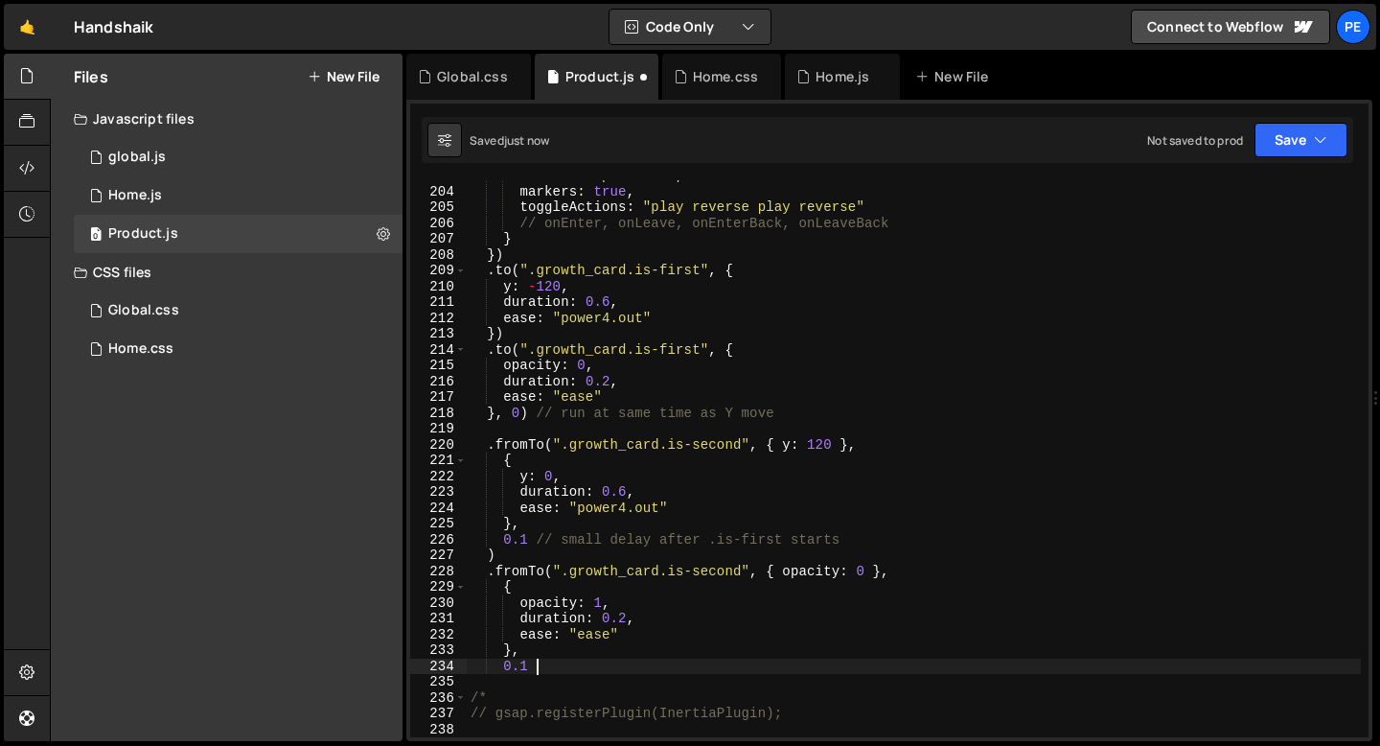
scroll to position [0, 4]
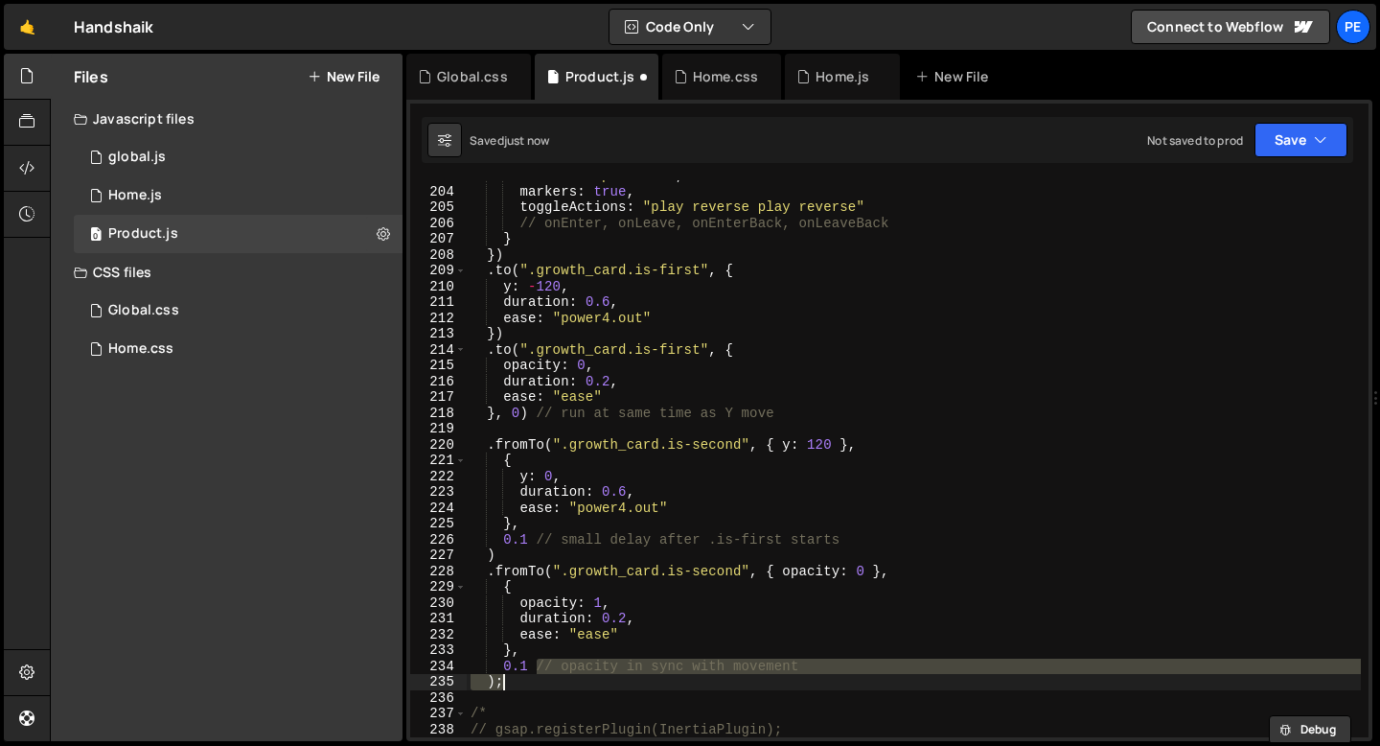
click at [568, 664] on div "start : "top center" , markers : true , toggleActions : "play reverse play reve…" at bounding box center [914, 458] width 894 height 557
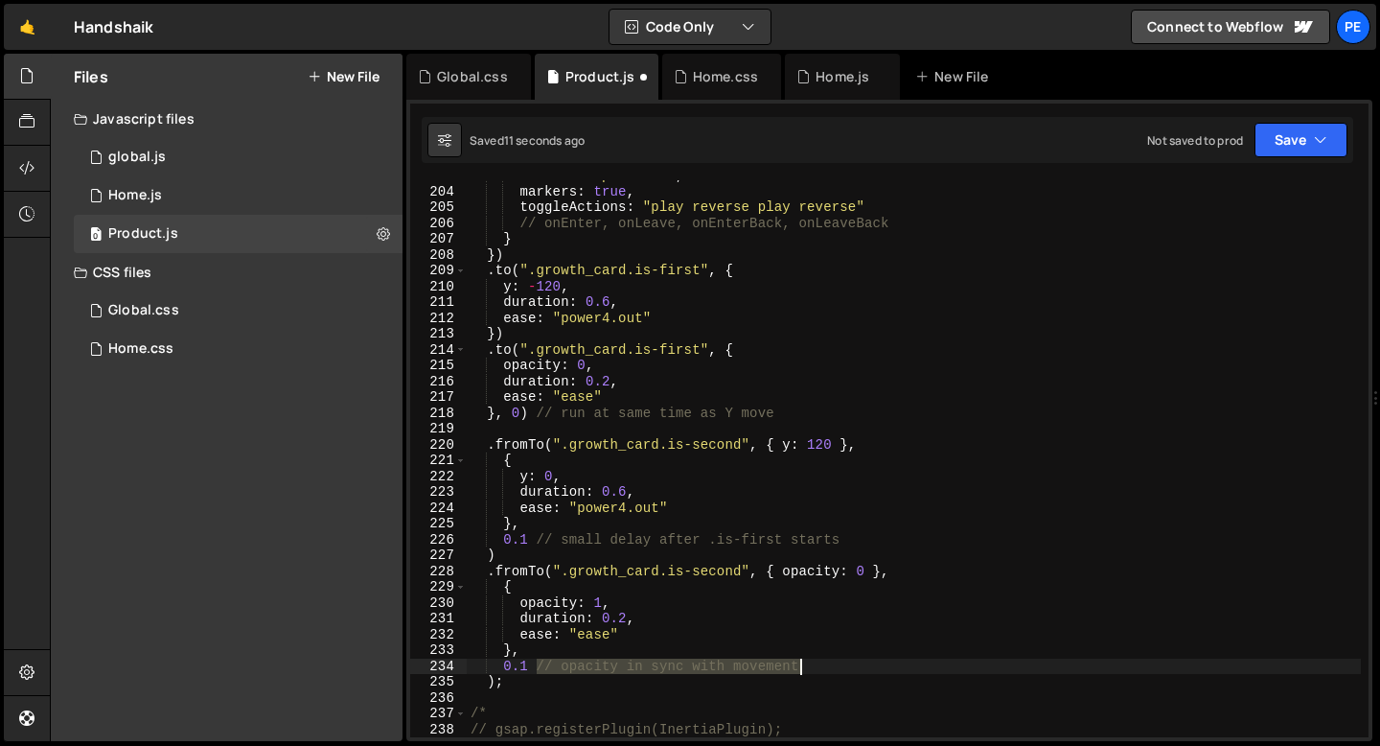
drag, startPoint x: 539, startPoint y: 667, endPoint x: 793, endPoint y: 666, distance: 254.0
click at [797, 666] on div "start : "top center" , markers : true , toggleActions : "play reverse play reve…" at bounding box center [914, 462] width 894 height 588
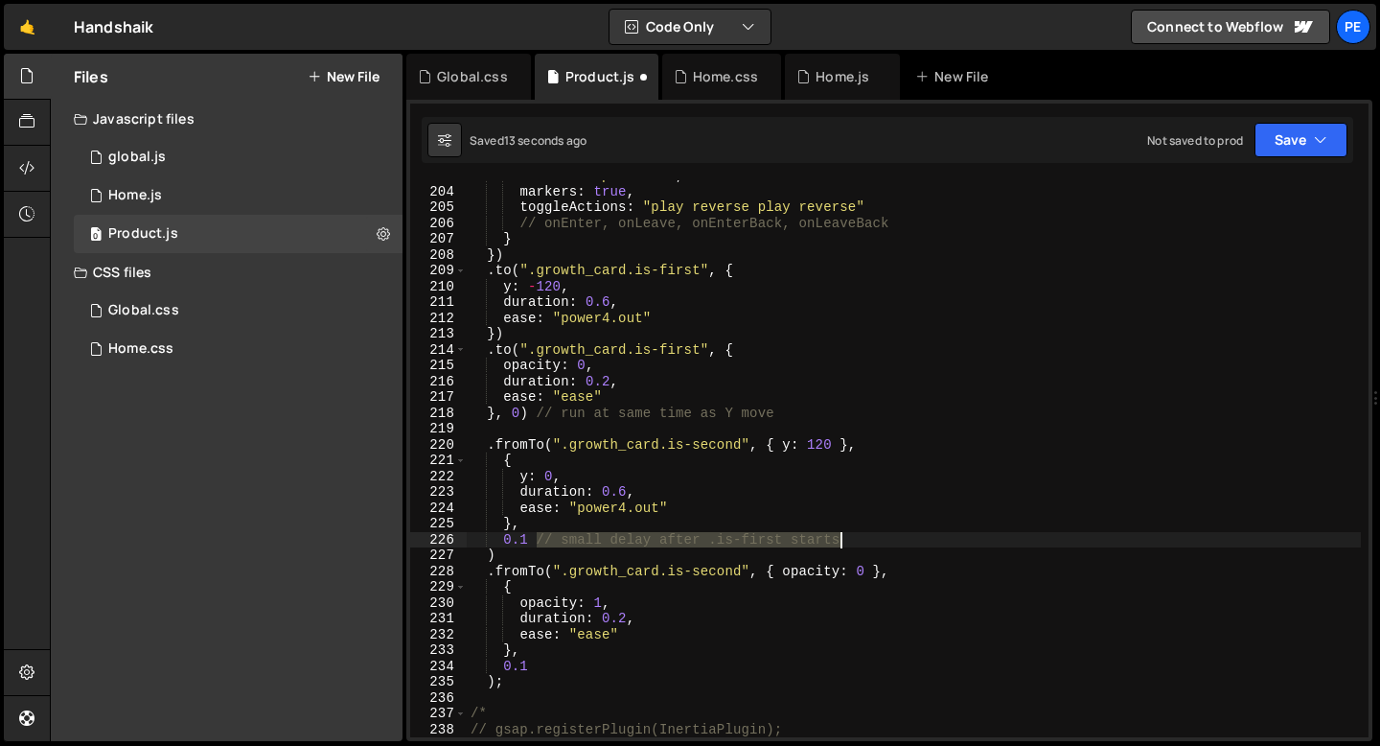
drag, startPoint x: 537, startPoint y: 541, endPoint x: 865, endPoint y: 545, distance: 328.7
click at [866, 545] on div "start : "top center" , markers : true , toggleActions : "play reverse play reve…" at bounding box center [914, 462] width 894 height 588
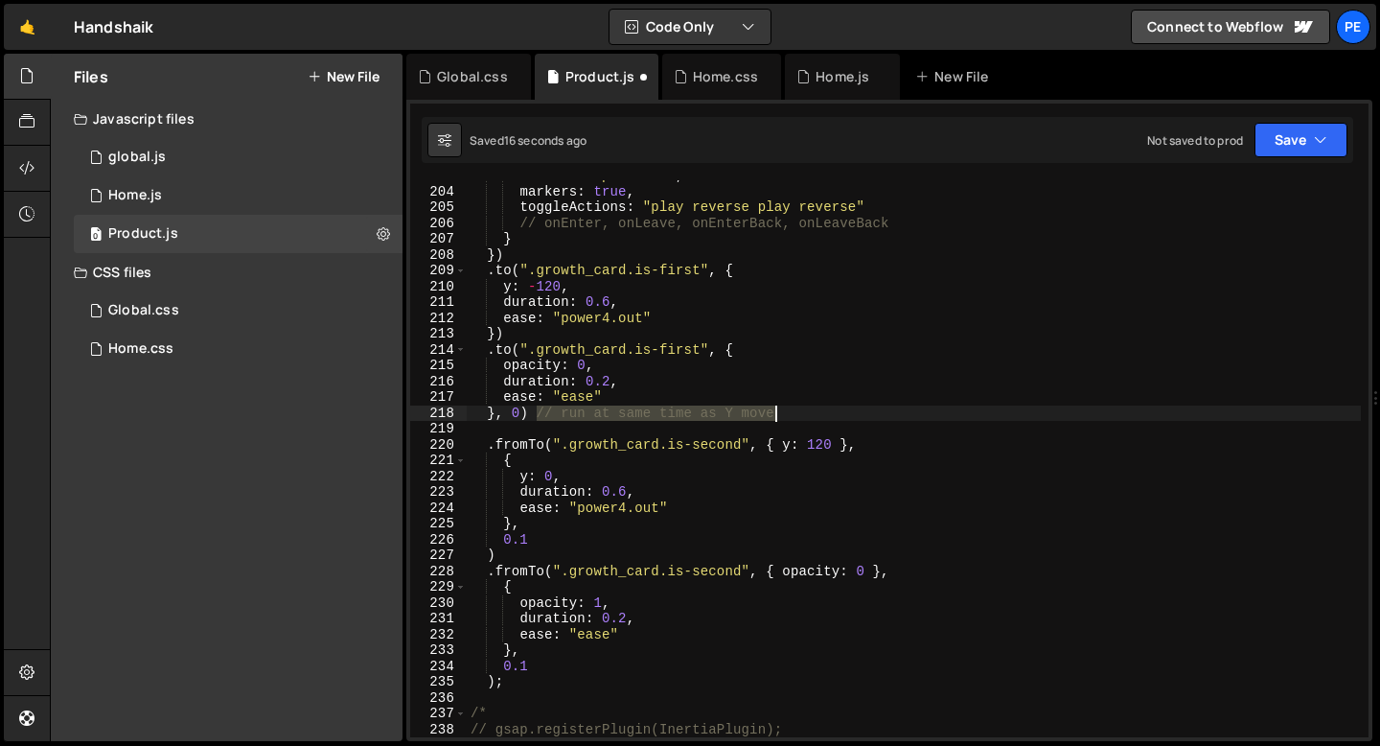
drag, startPoint x: 539, startPoint y: 413, endPoint x: 830, endPoint y: 418, distance: 291.4
click at [831, 418] on div "start : "top center" , markers : true , toggleActions : "play reverse play reve…" at bounding box center [914, 462] width 894 height 588
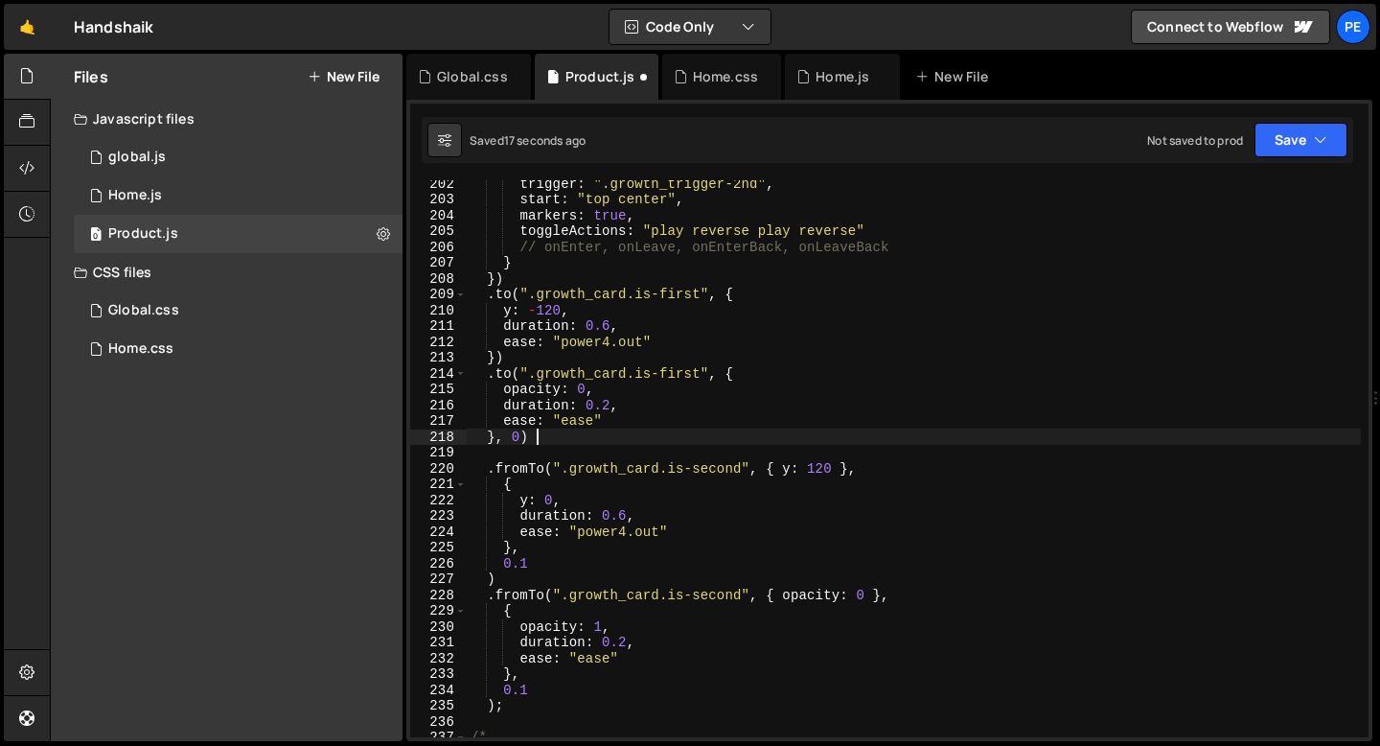
scroll to position [3183, 0]
click at [728, 235] on div "trigger : ".growth_trigger-2nd" , start : "top center" , markers : true , toggl…" at bounding box center [914, 469] width 894 height 588
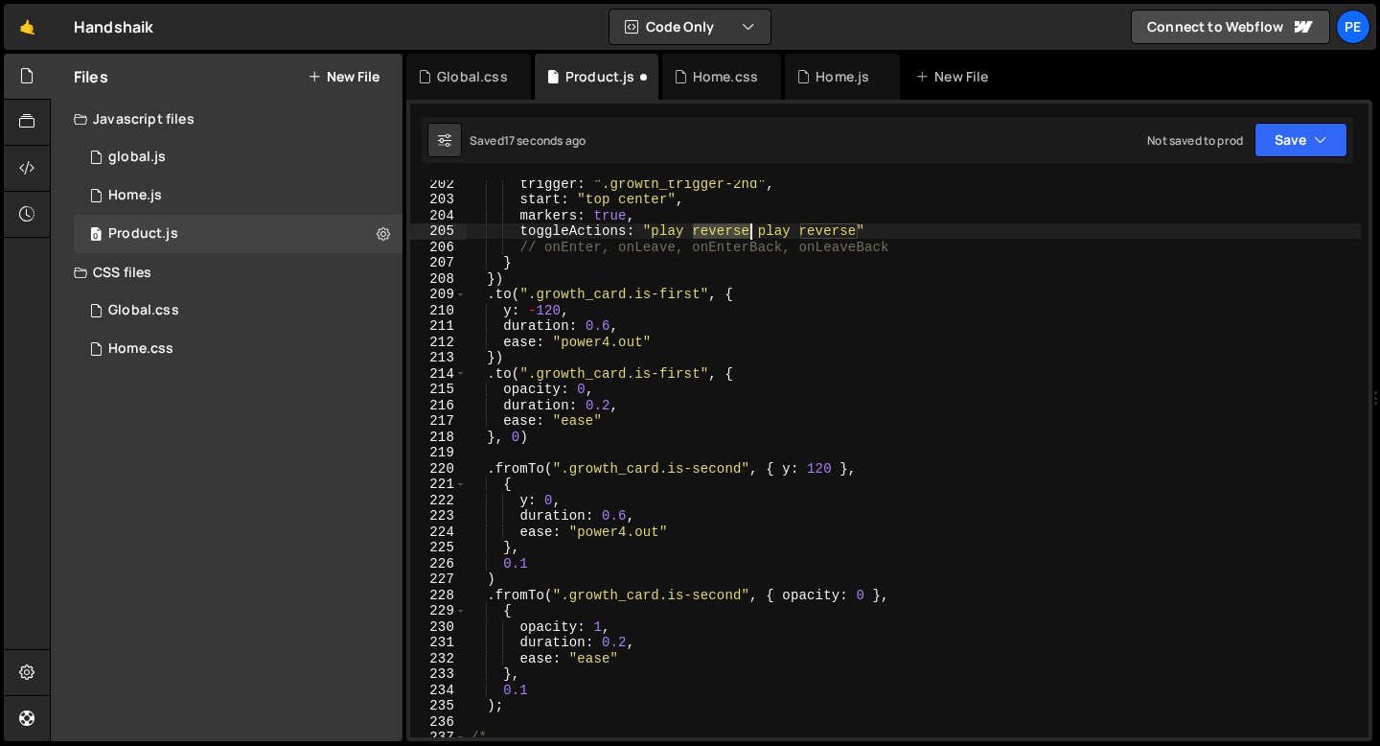
click at [728, 234] on div "trigger : ".growth_trigger-2nd" , start : "top center" , markers : true , toggl…" at bounding box center [914, 469] width 894 height 588
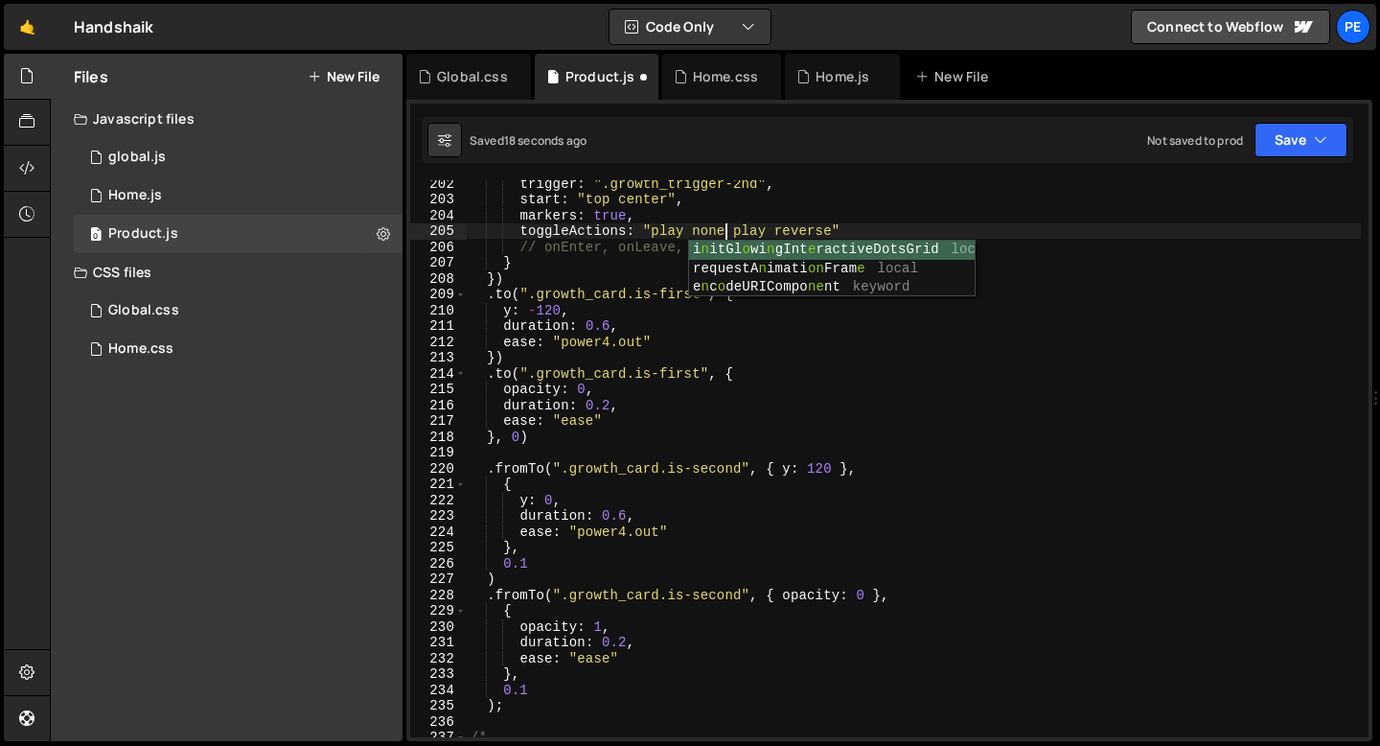
scroll to position [0, 17]
click at [807, 228] on div "trigger : ".growth_trigger-2nd" , start : "top center" , markers : true , toggl…" at bounding box center [914, 469] width 894 height 588
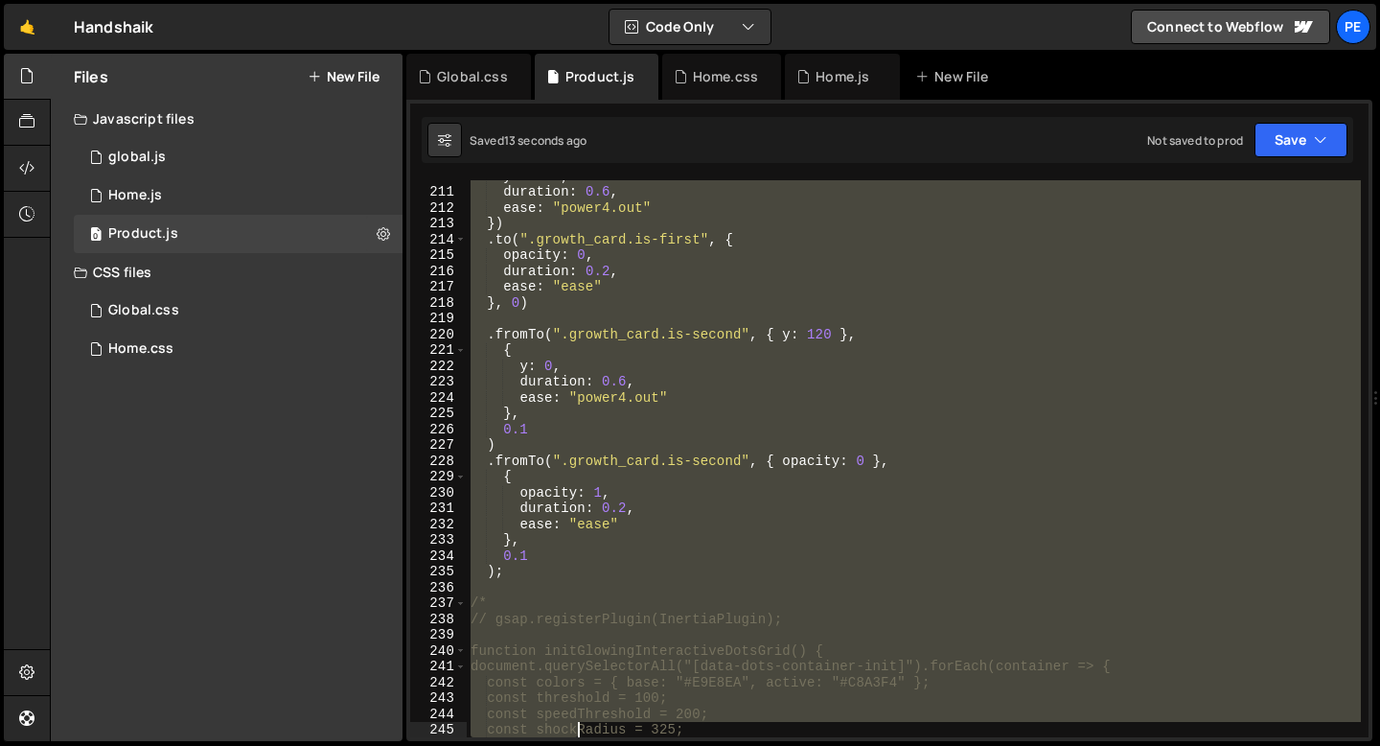
scroll to position [3396, 0]
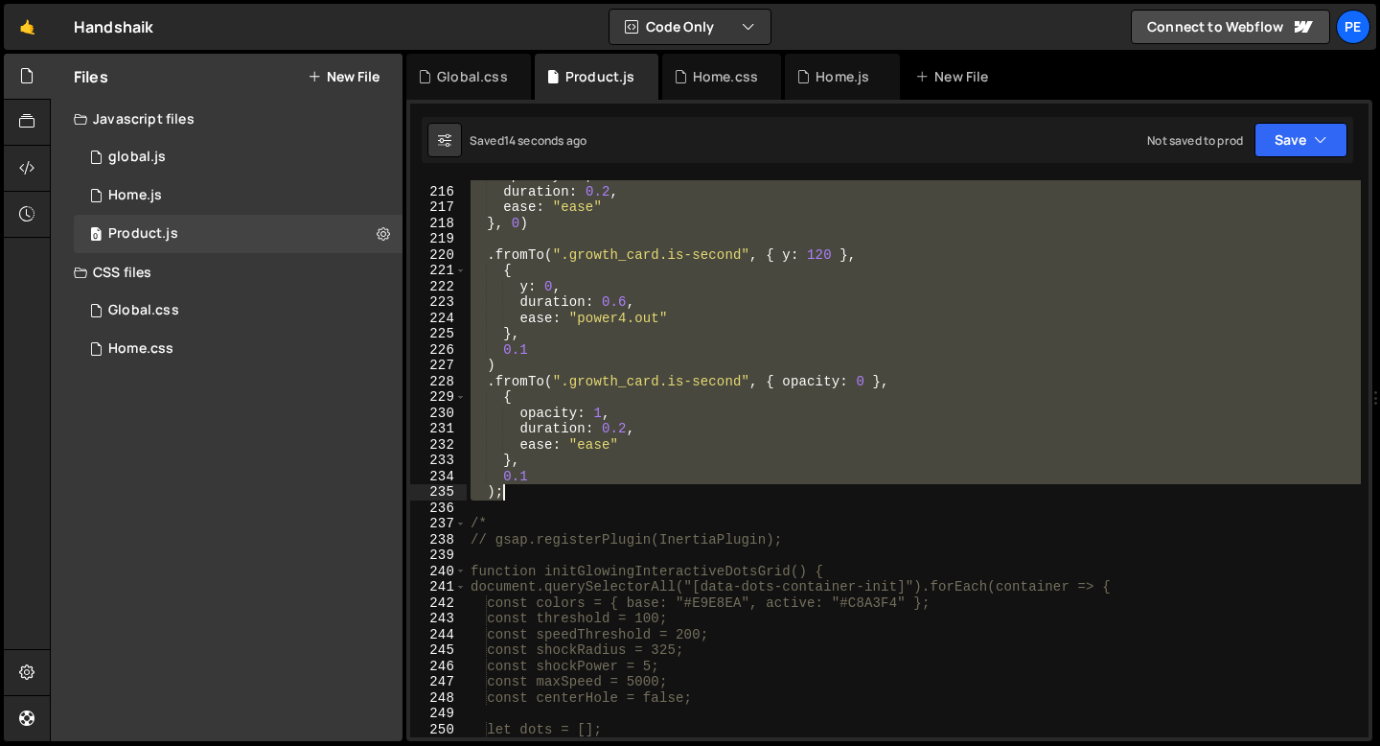
drag, startPoint x: 472, startPoint y: 229, endPoint x: 547, endPoint y: 495, distance: 276.7
click at [546, 495] on div "opacity : 0 , duration : 0.2 , ease : "ease" } , 0 ) . fromTo ( ".growth_card.i…" at bounding box center [914, 462] width 894 height 588
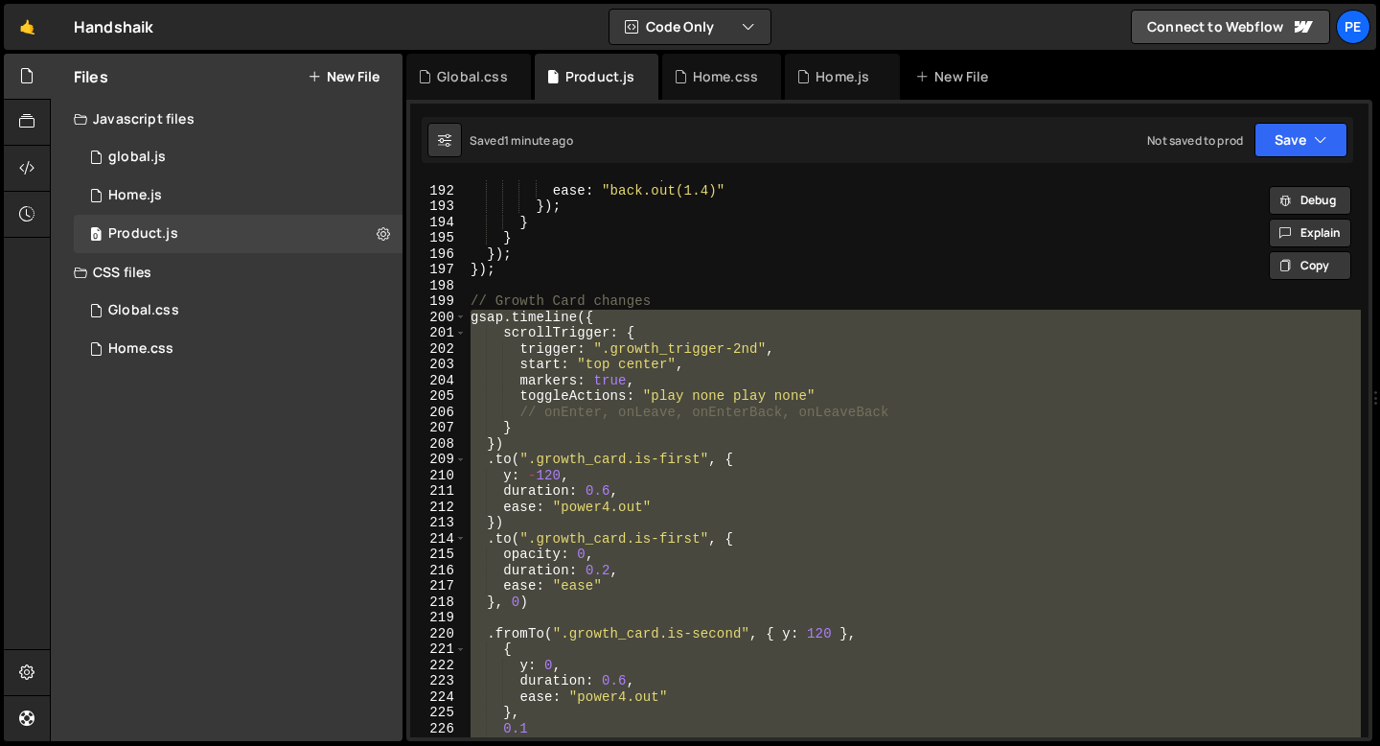
scroll to position [2966, 0]
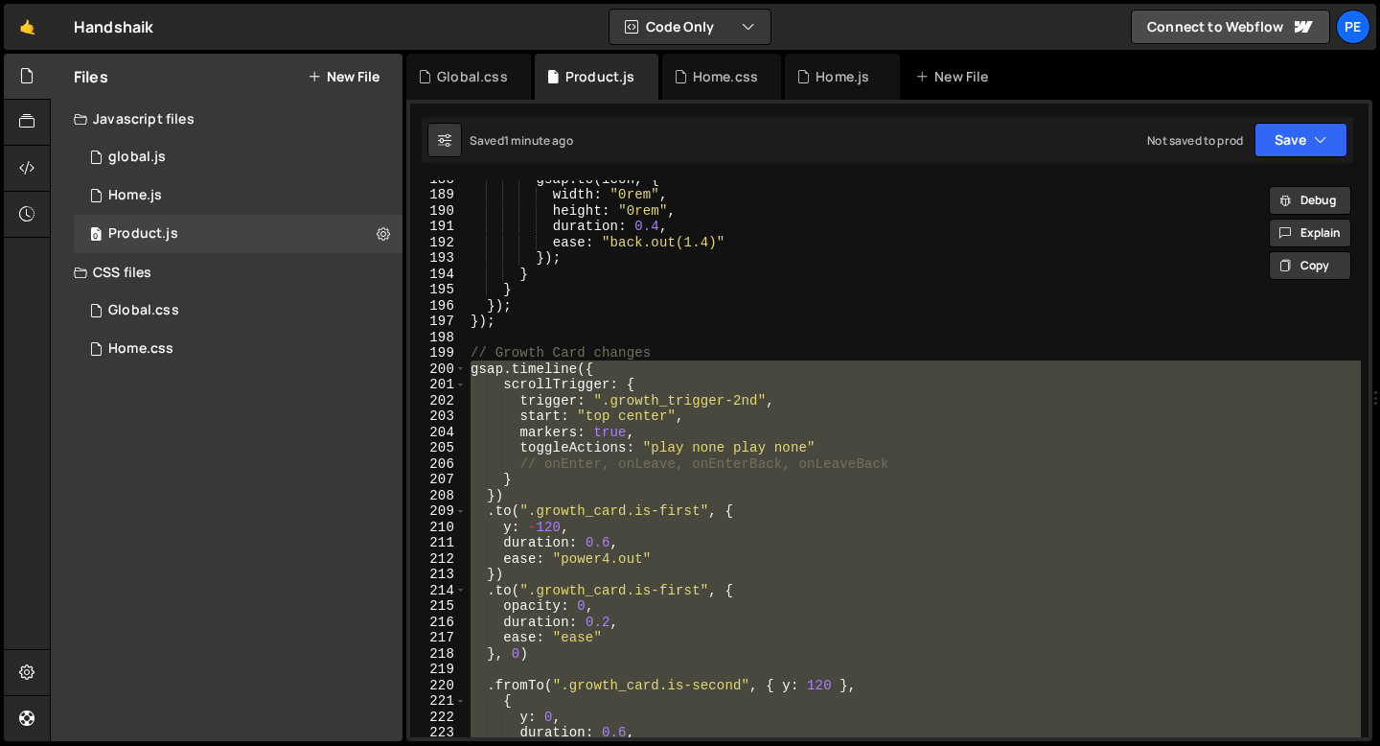
click at [644, 439] on div "gsap . to ( icon , { width : "0rem" , height : "0rem" , duration : 0.4 , ease :…" at bounding box center [914, 458] width 894 height 557
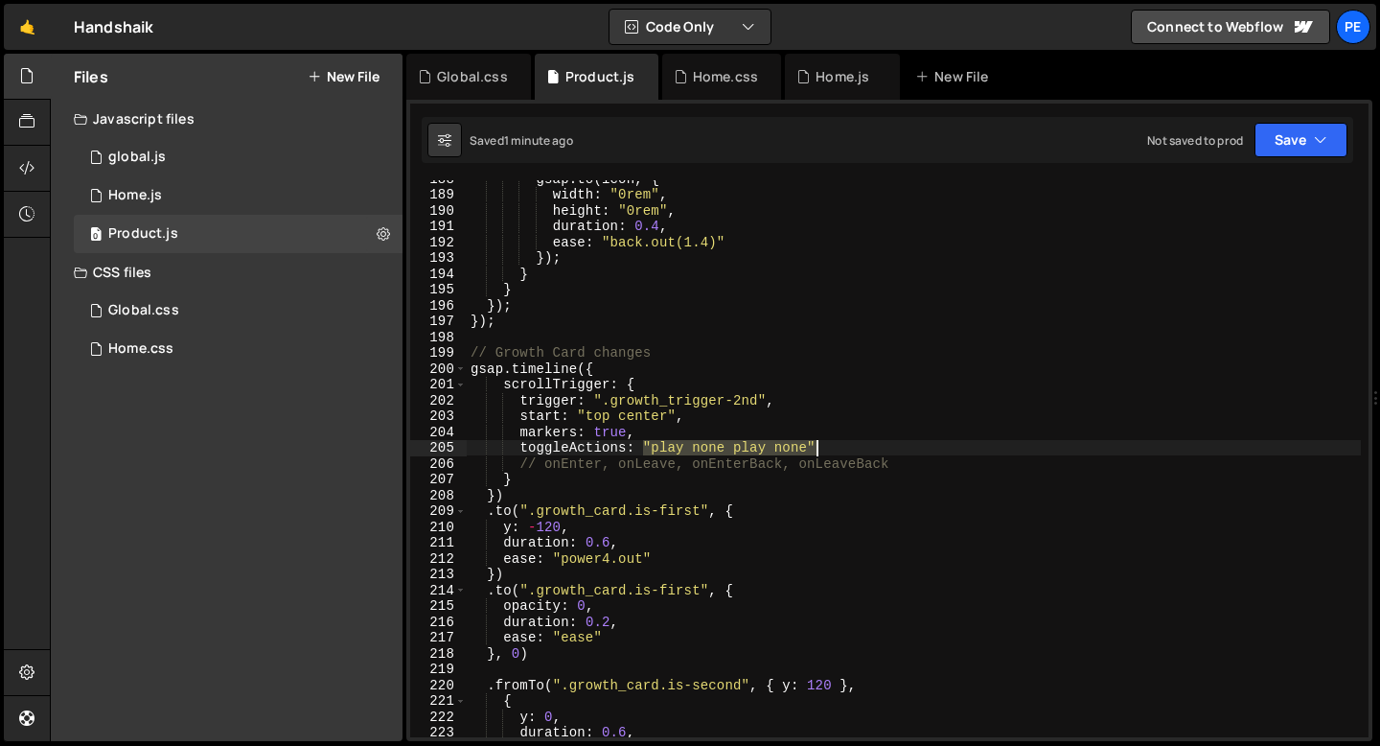
drag, startPoint x: 644, startPoint y: 448, endPoint x: 820, endPoint y: 447, distance: 176.3
click at [821, 447] on div "gsap . to ( icon , { width : "0rem" , height : "0rem" , duration : 0.4 , ease :…" at bounding box center [914, 465] width 894 height 588
paste textarea "revers"
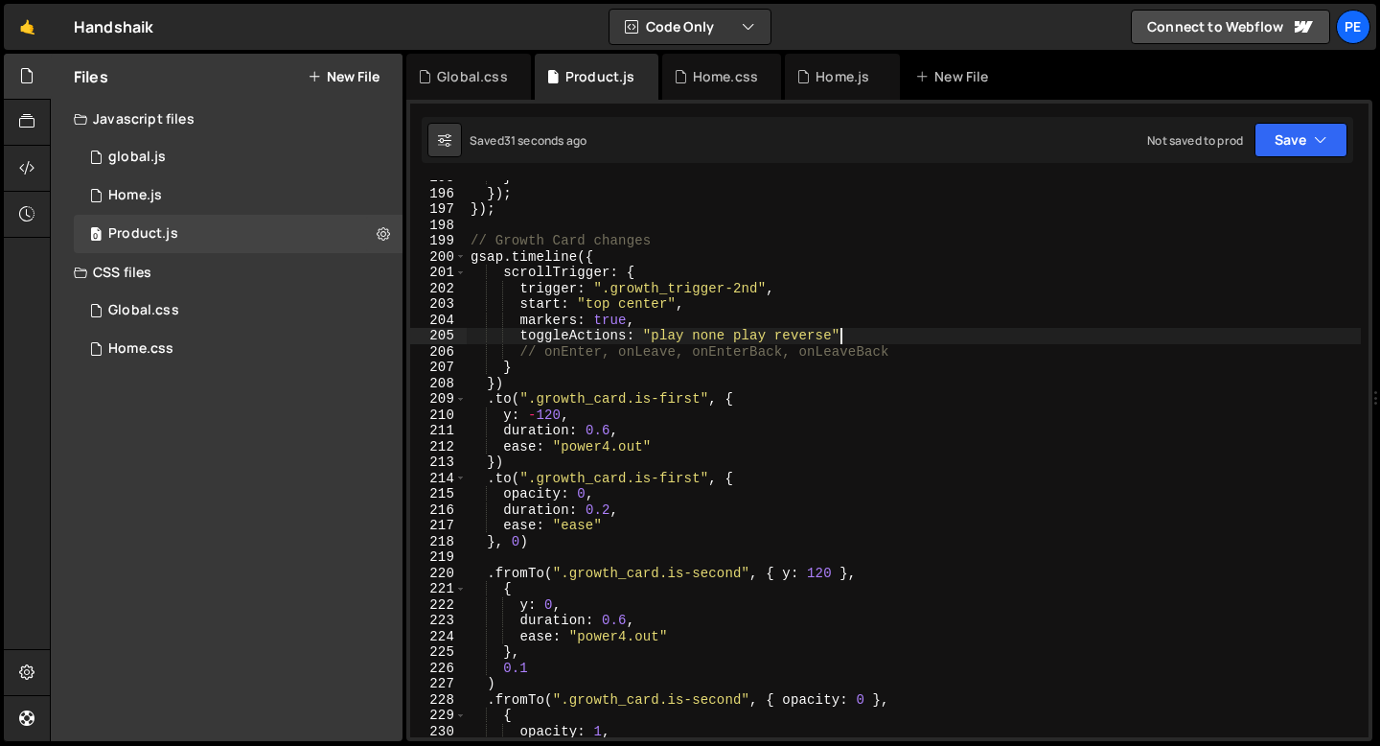
scroll to position [3096, 0]
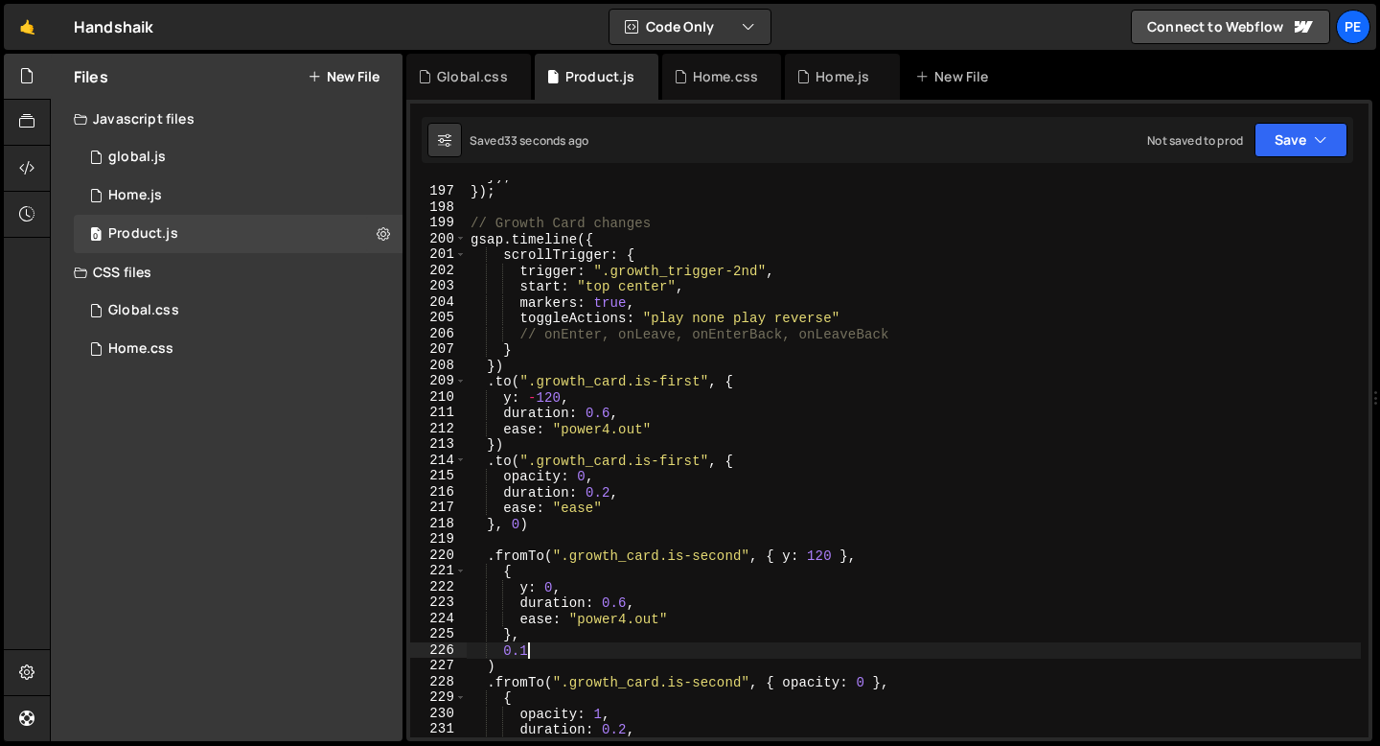
click at [531, 652] on div "}) ; }) ; // Growth Card changes gsap . timeline ({ scrollTrigger : { trigger :…" at bounding box center [914, 462] width 894 height 588
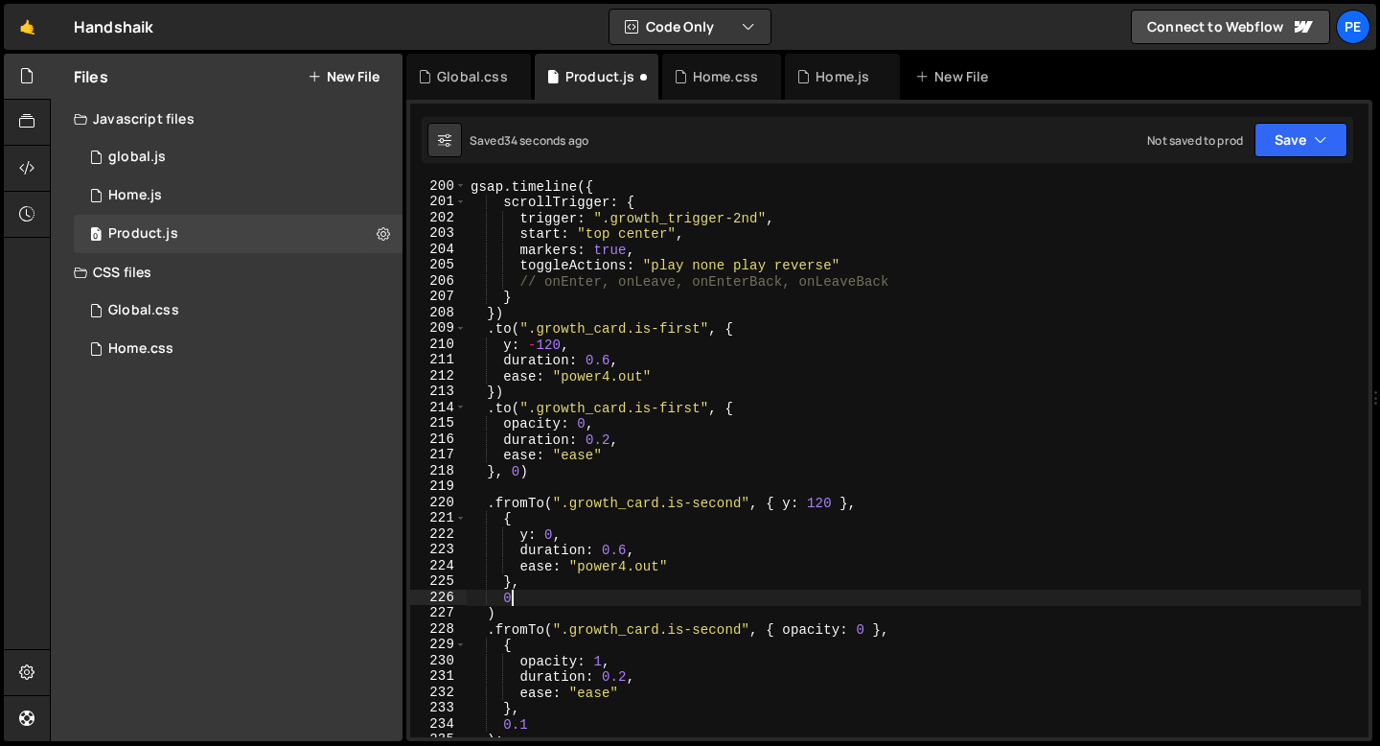
scroll to position [3214, 0]
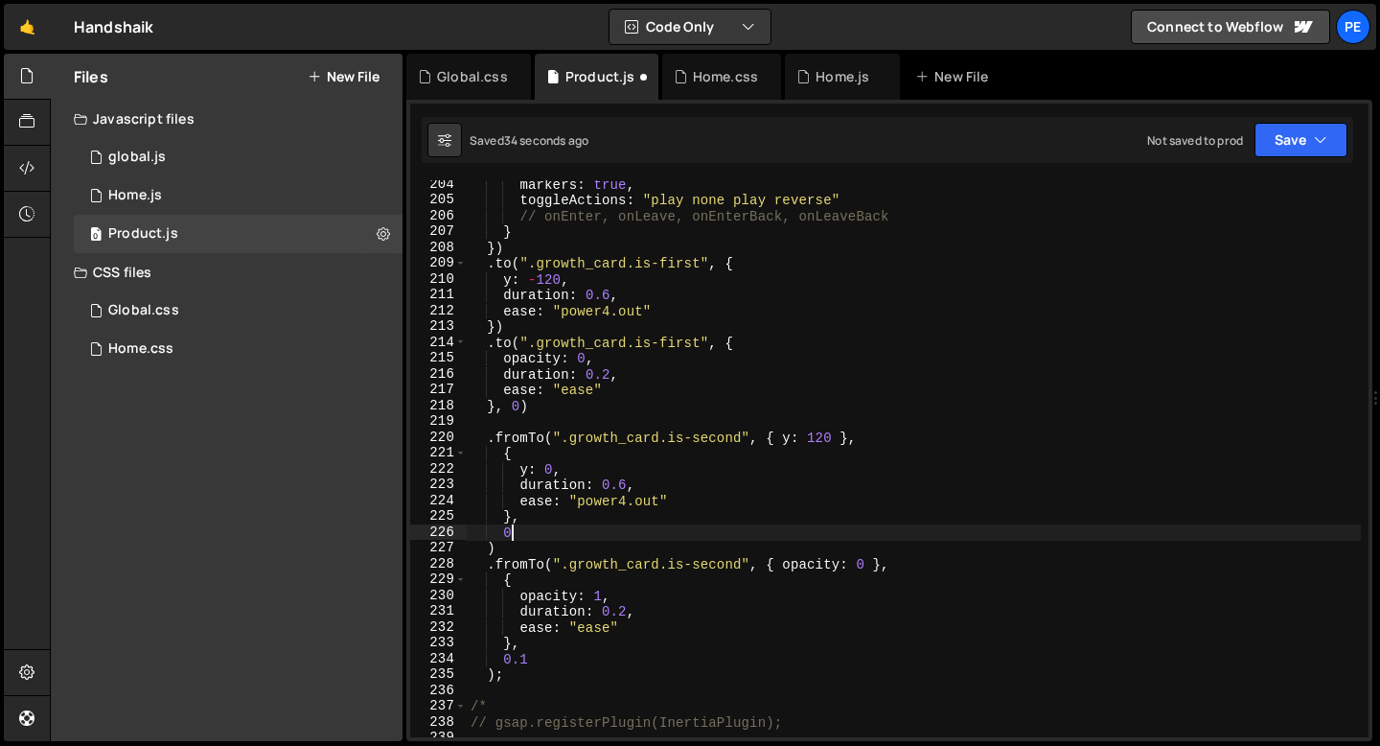
click at [535, 662] on div "markers : true , toggleActions : "play none play reverse" // onEnter, onLeave, …" at bounding box center [914, 470] width 894 height 588
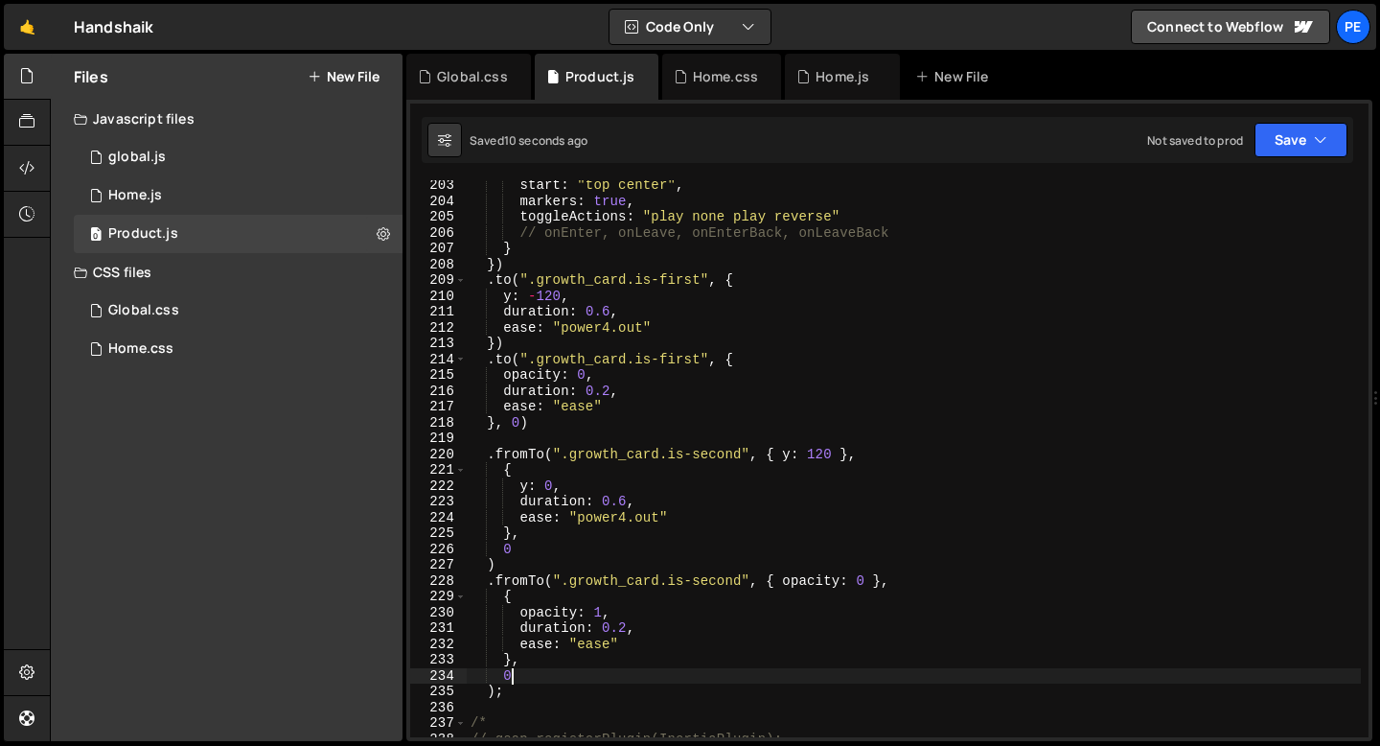
scroll to position [3197, 0]
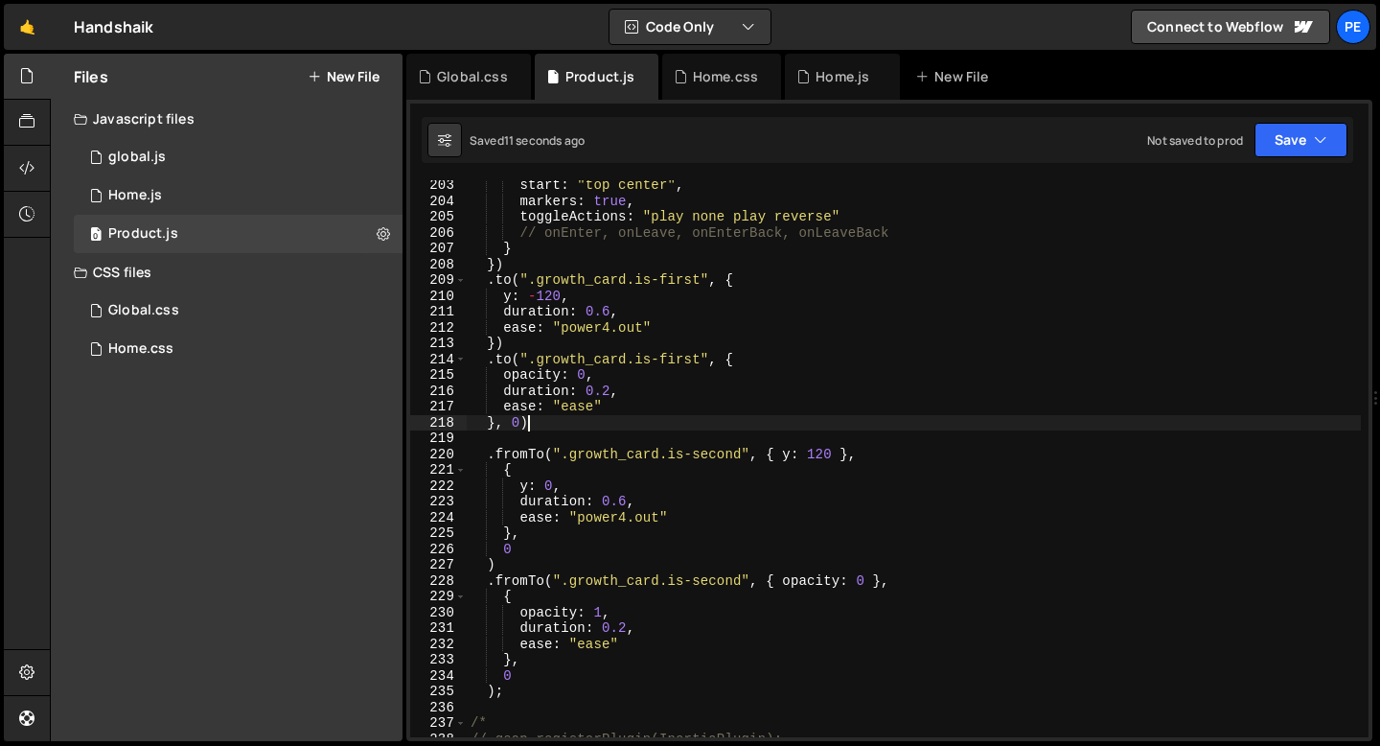
click at [537, 416] on div "start : "top center" , markers : true , toggleActions : "play none play reverse…" at bounding box center [914, 471] width 894 height 588
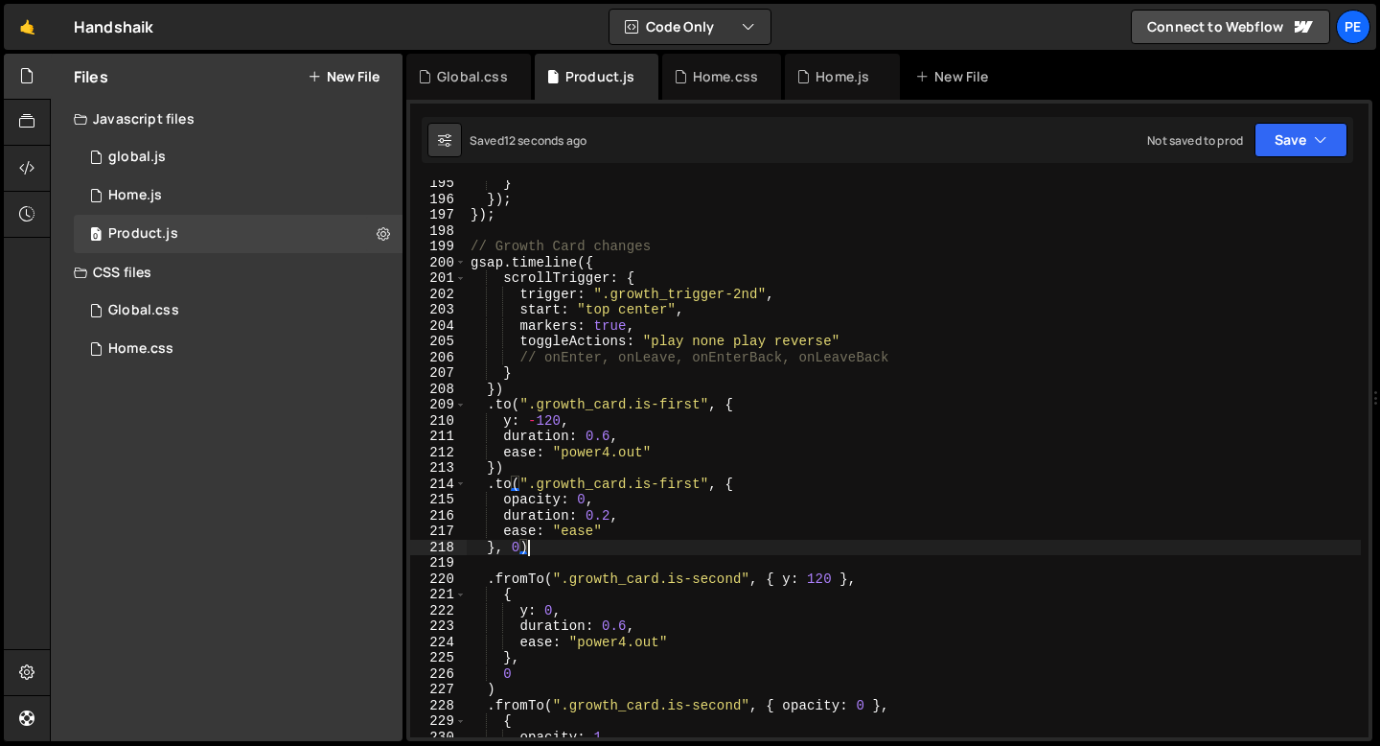
scroll to position [3072, 0]
click at [471, 264] on div "} }) ; }) ; // Growth Card changes gsap . timeline ({ scrollTrigger : { trigger…" at bounding box center [914, 469] width 894 height 588
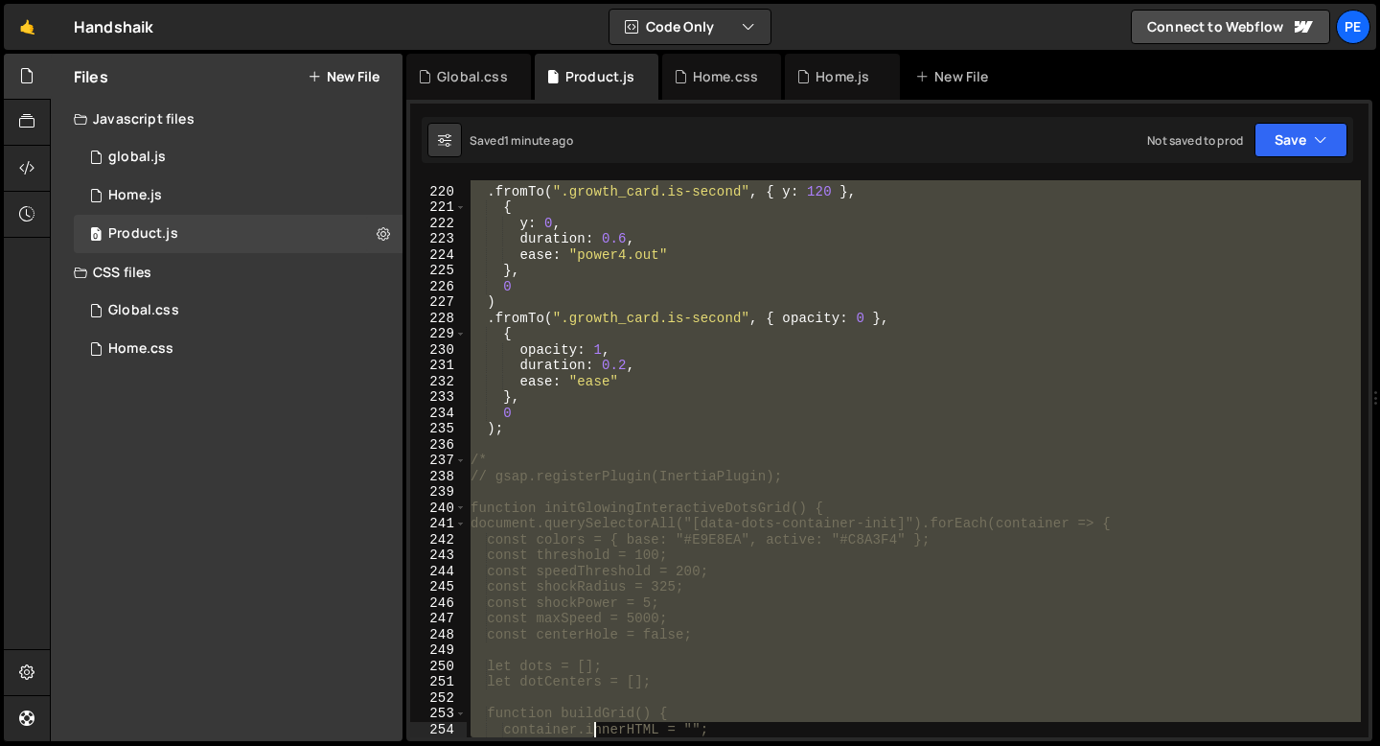
scroll to position [3475, 0]
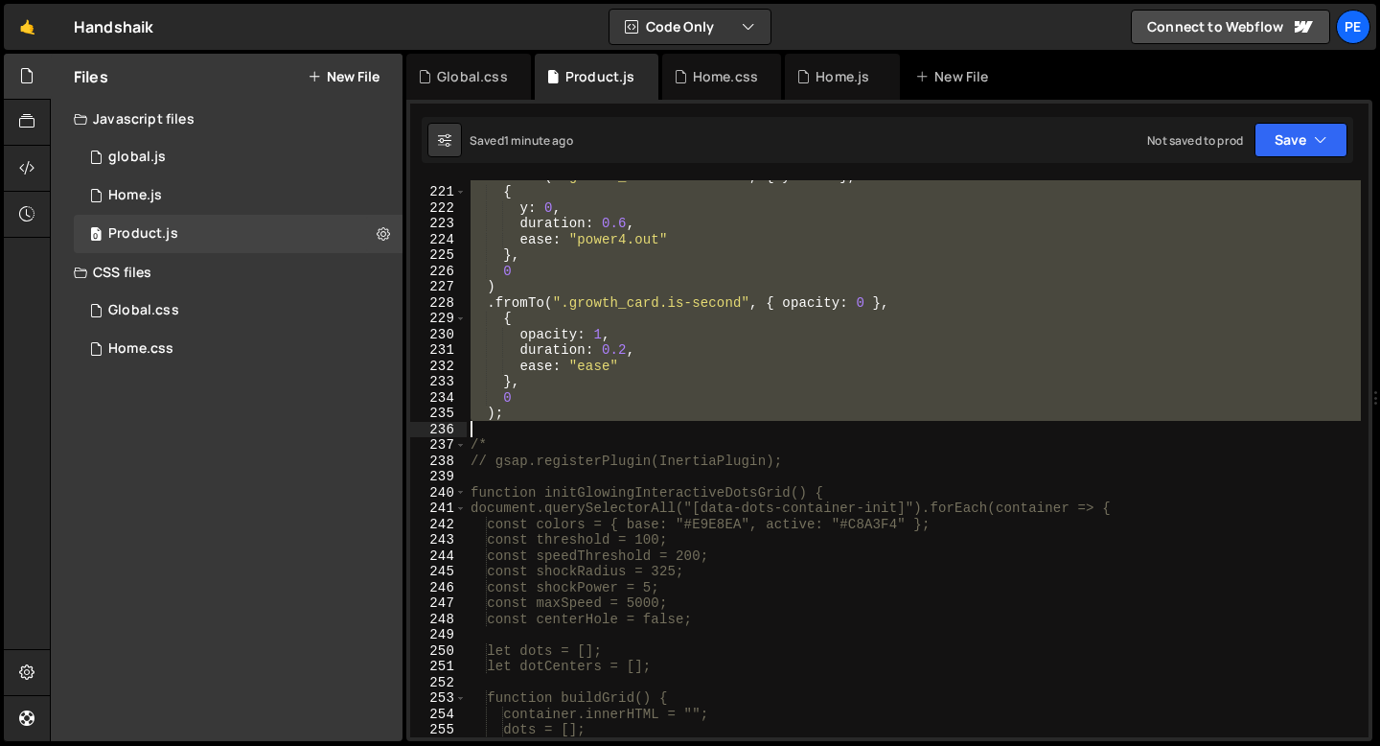
drag, startPoint x: 469, startPoint y: 261, endPoint x: 538, endPoint y: 418, distance: 171.6
click at [538, 418] on div ". fromTo ( ".growth_card.is-second" , { y : 120 } , { y : 0 , duration : 0.6 , …" at bounding box center [914, 462] width 894 height 588
type textarea "0 );"
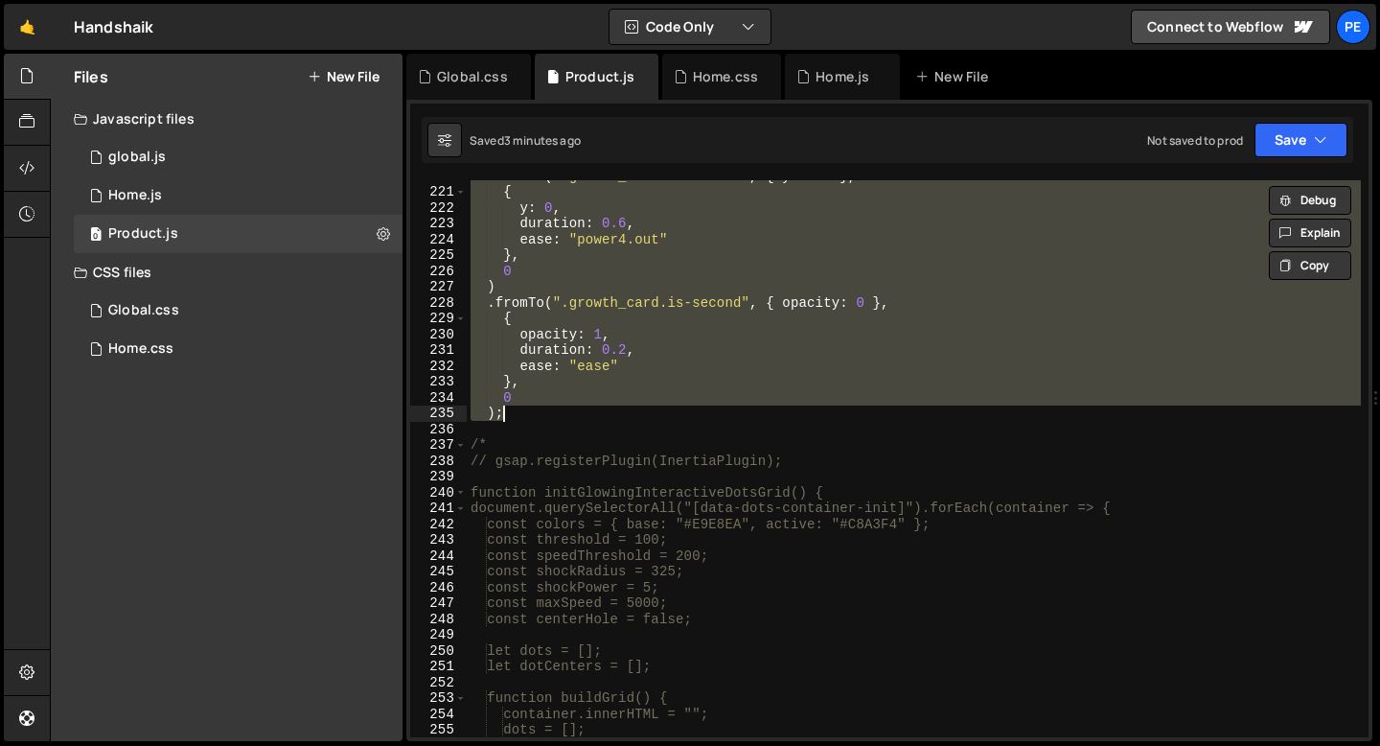
paste textarea
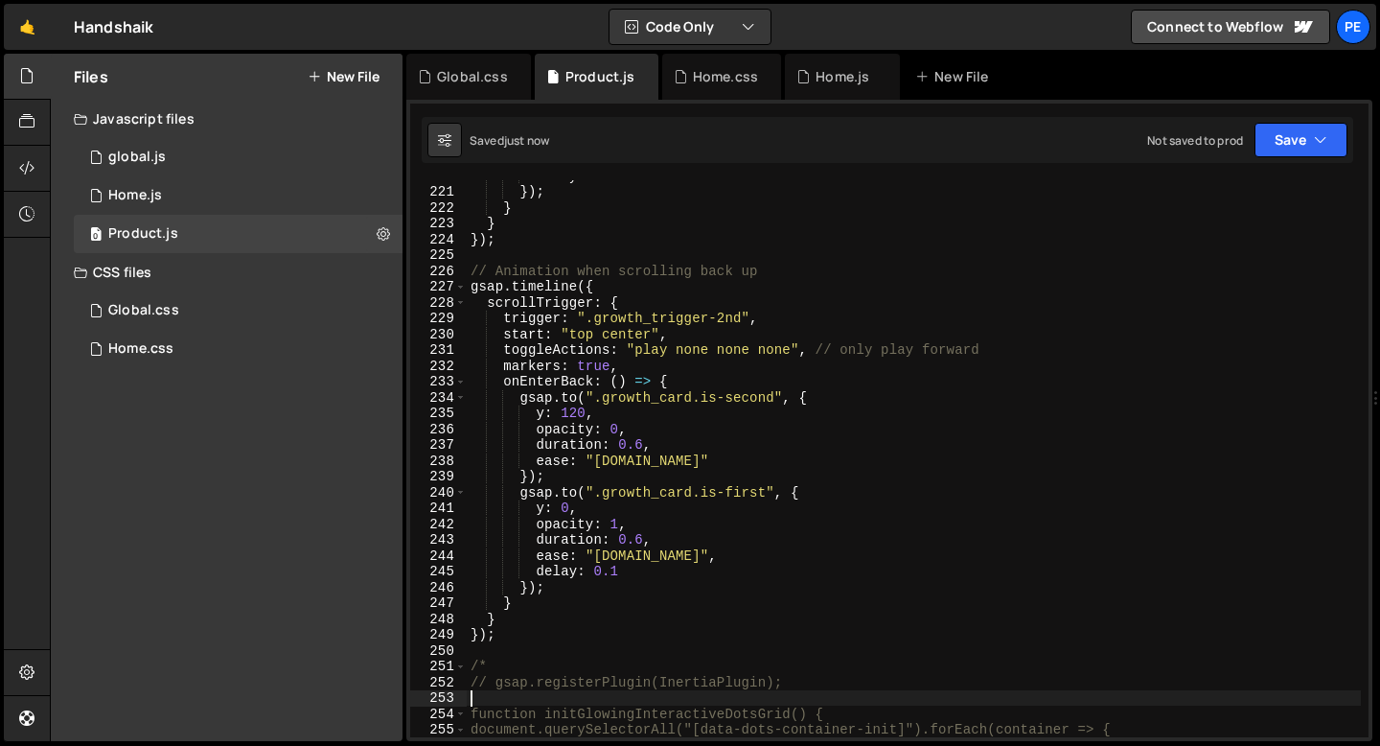
click at [569, 471] on div "delay : 0.1 }) ; } } }) ; // Animation when scrolling back up gsap . timeline (…" at bounding box center [914, 462] width 894 height 588
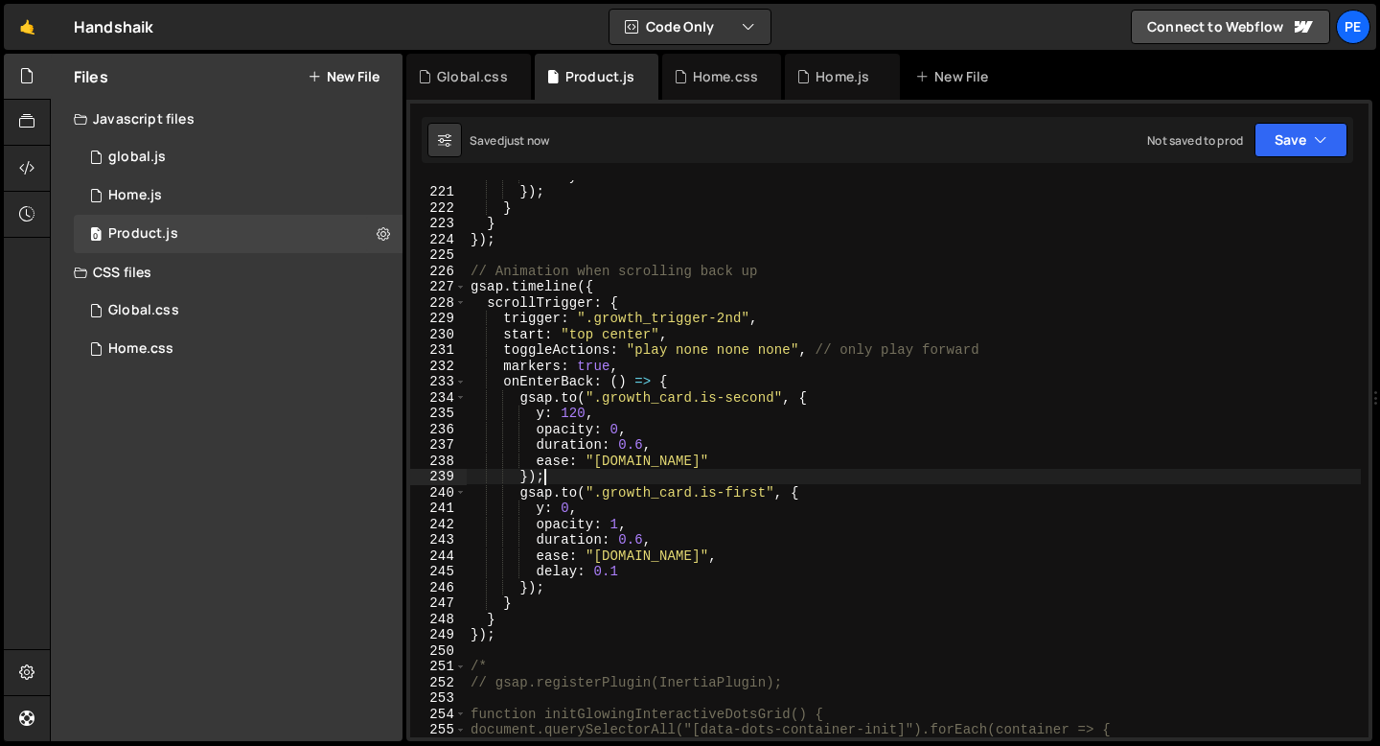
click at [594, 508] on div "delay : 0.1 }) ; } } }) ; // Animation when scrolling back up gsap . timeline (…" at bounding box center [914, 462] width 894 height 588
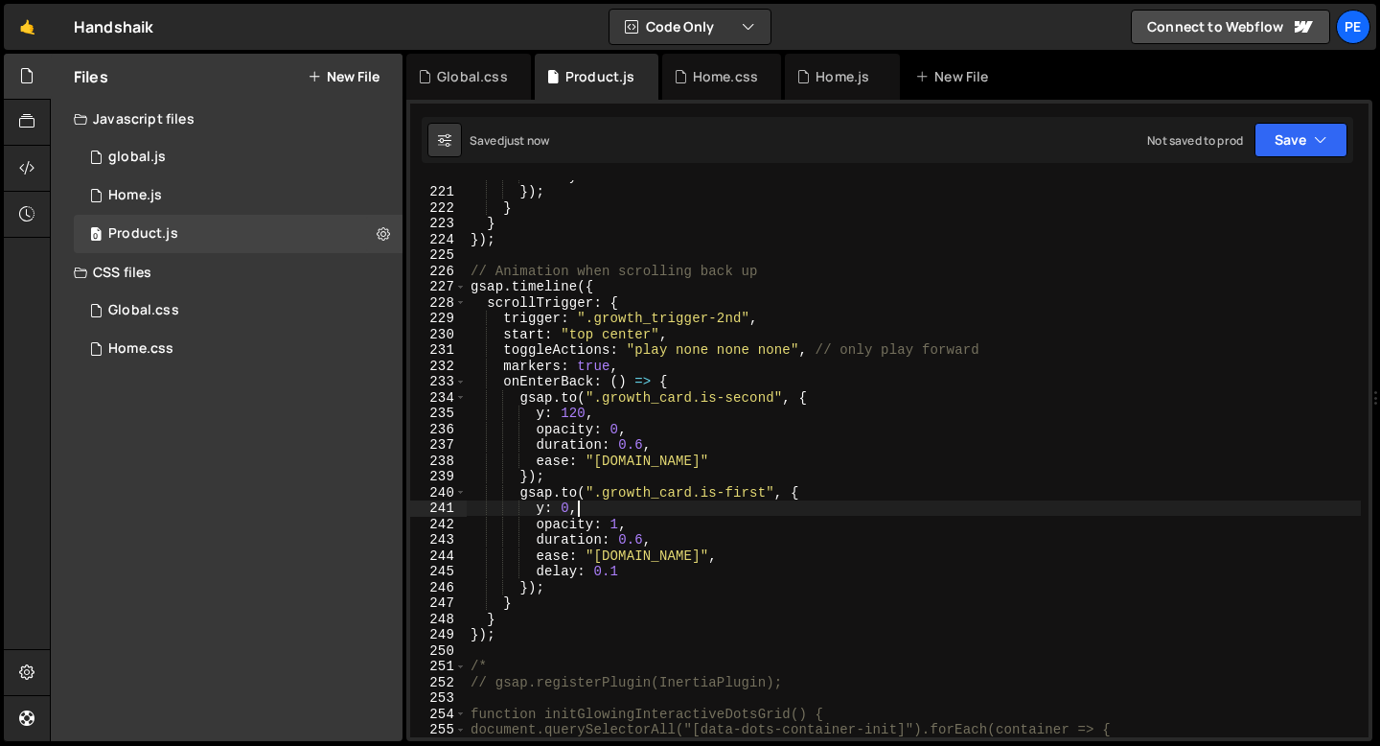
click at [560, 476] on div "delay : 0.1 }) ; } } }) ; // Animation when scrolling back up gsap . timeline (…" at bounding box center [914, 462] width 894 height 588
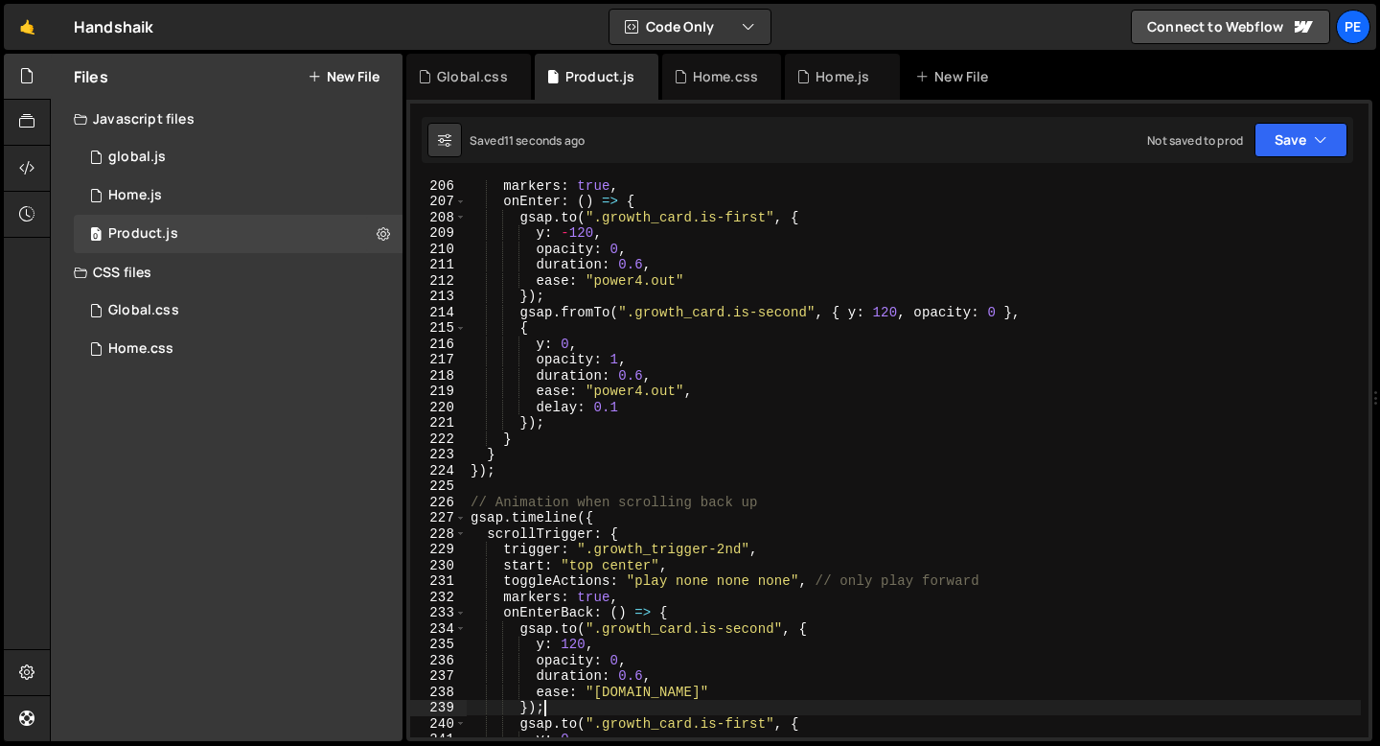
scroll to position [3495, 0]
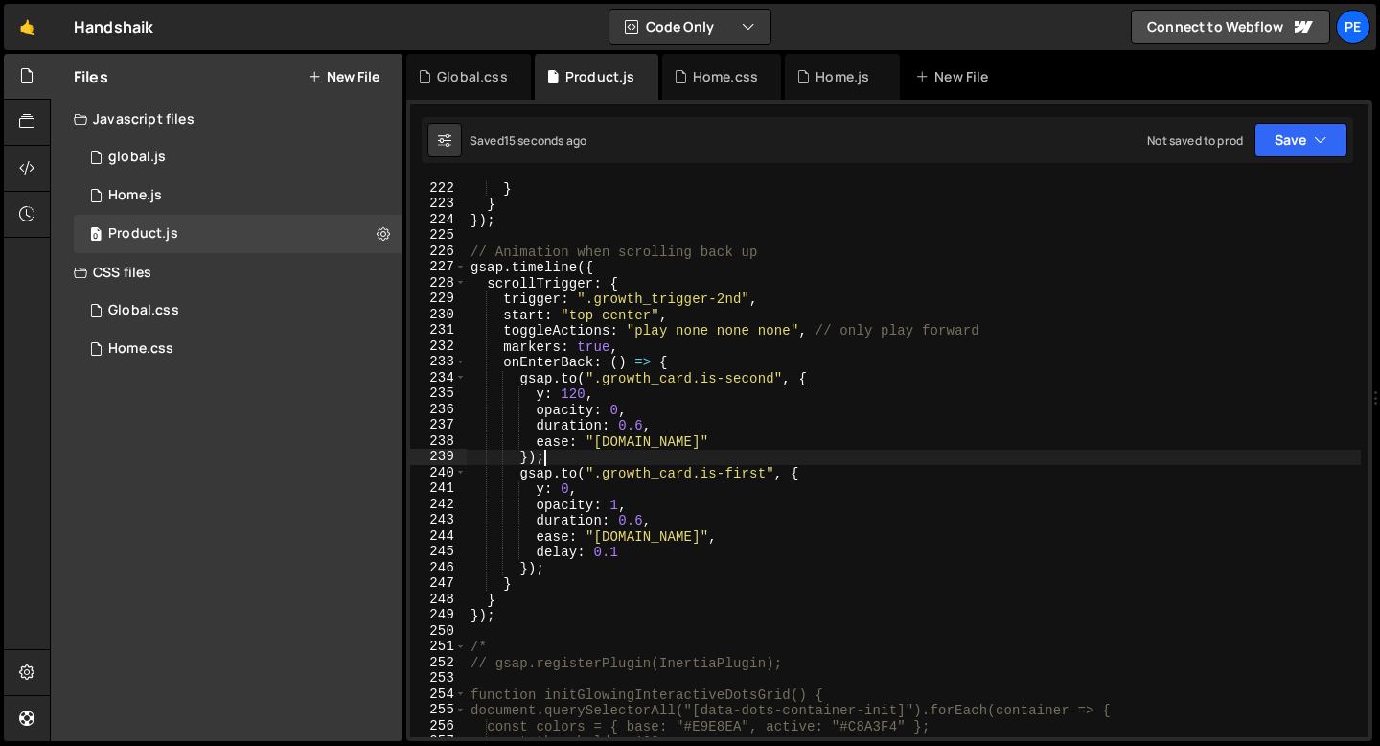
click at [667, 439] on div "} } }) ; // Animation when scrolling back up gsap . timeline ({ scrollTrigger :…" at bounding box center [914, 474] width 894 height 588
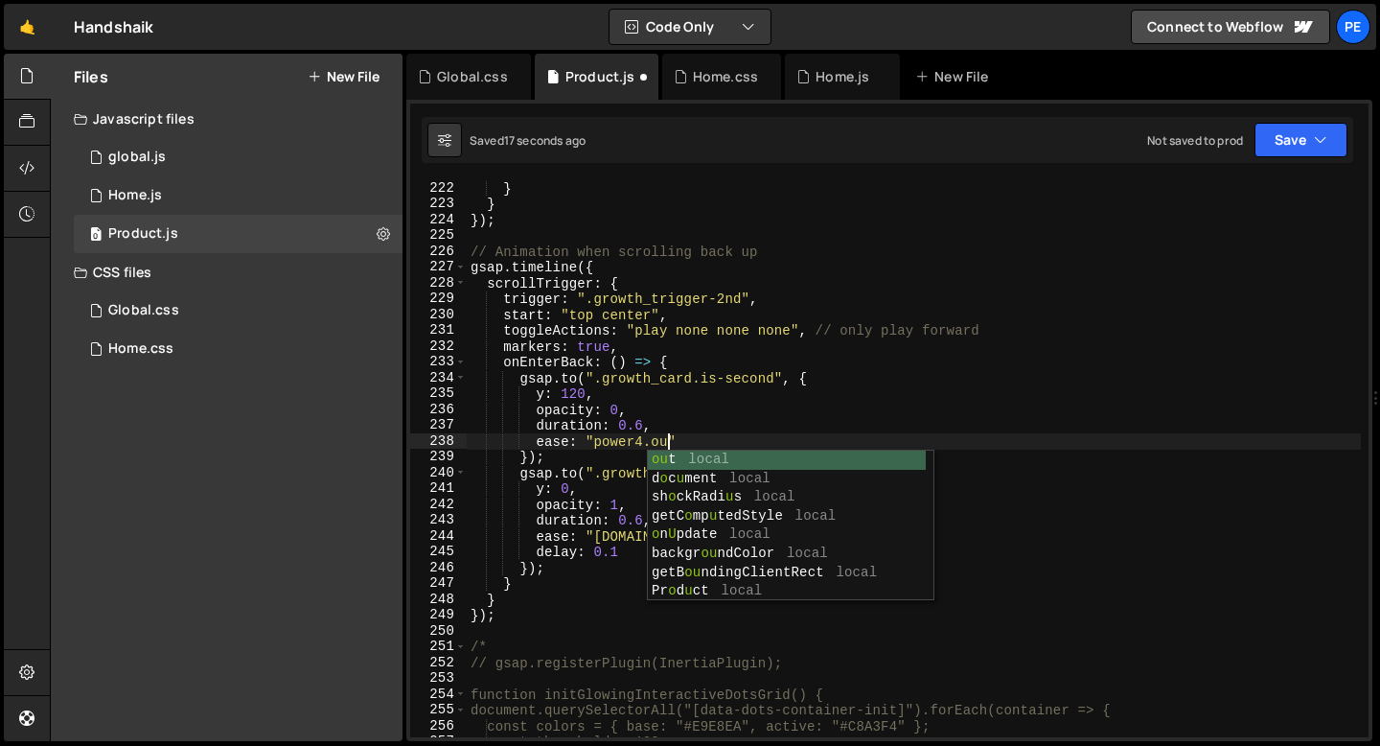
scroll to position [0, 13]
click at [641, 425] on div "} } }) ; // Animation when scrolling back up gsap . timeline ({ scrollTrigger :…" at bounding box center [914, 474] width 894 height 588
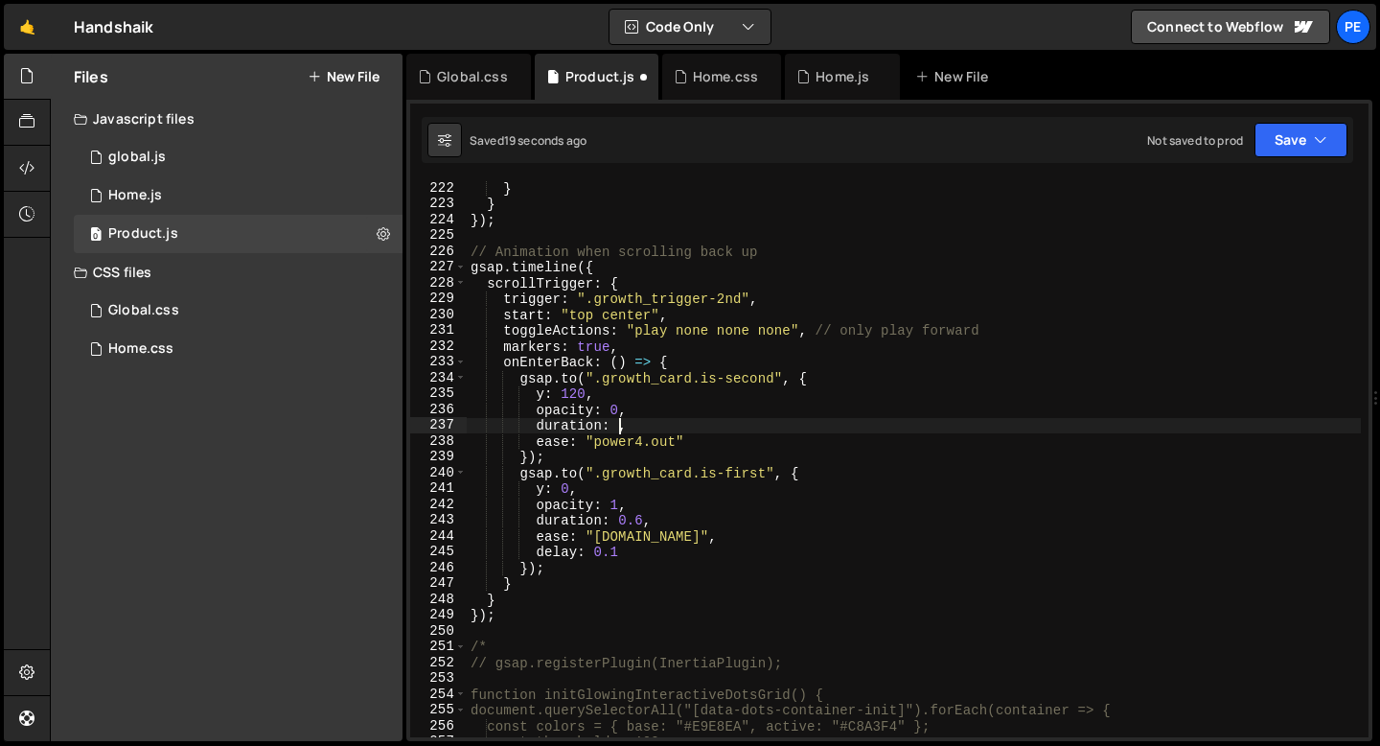
scroll to position [0, 11]
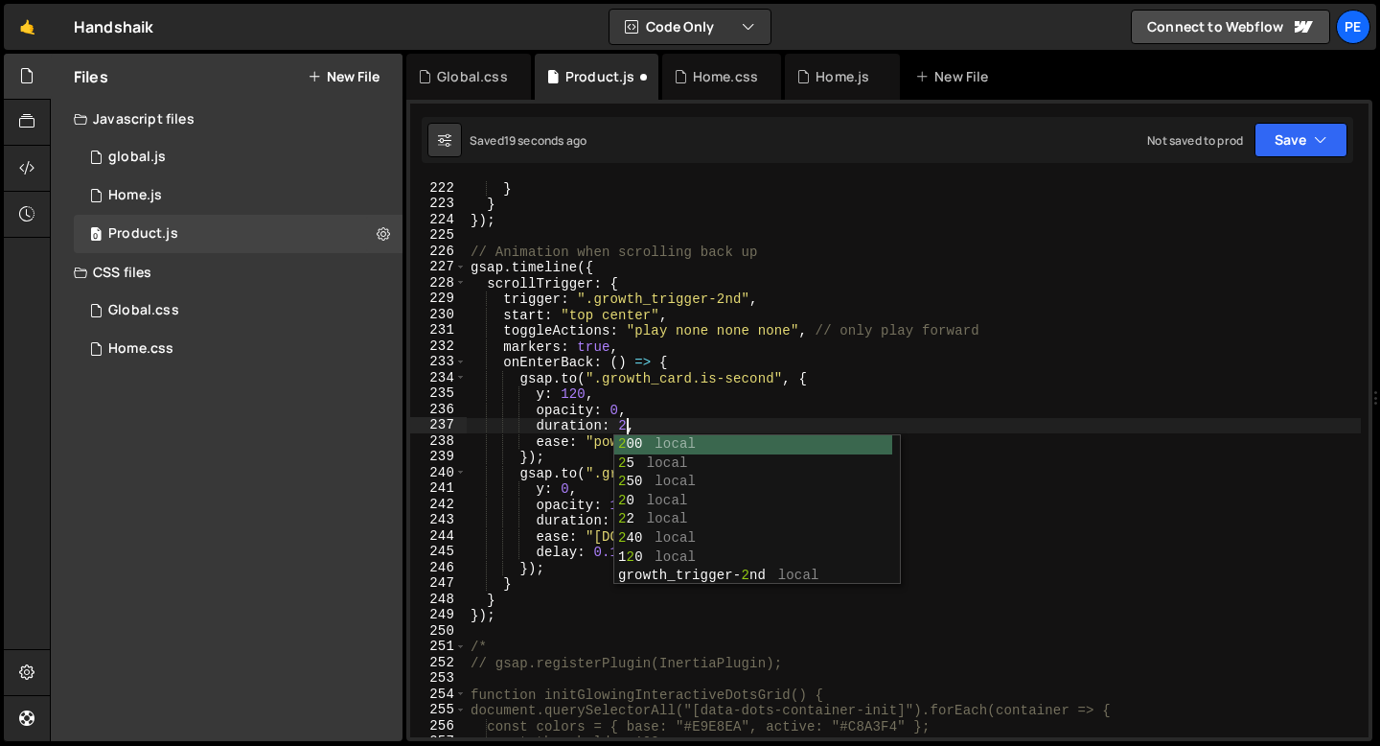
click at [554, 531] on div "} } }) ; // Animation when scrolling back up gsap . timeline ({ scrollTrigger :…" at bounding box center [914, 474] width 894 height 588
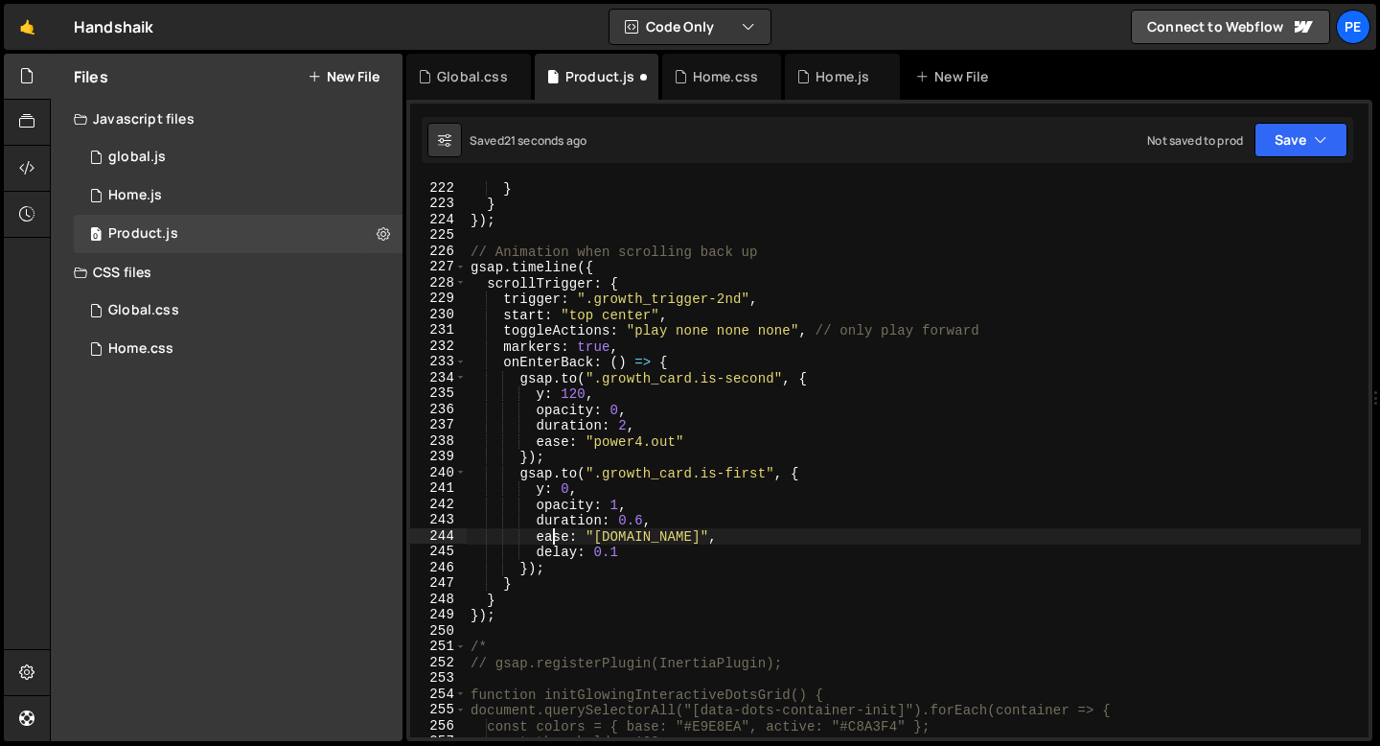
click at [667, 540] on div "} } }) ; // Animation when scrolling back up gsap . timeline ({ scrollTrigger :…" at bounding box center [914, 474] width 894 height 588
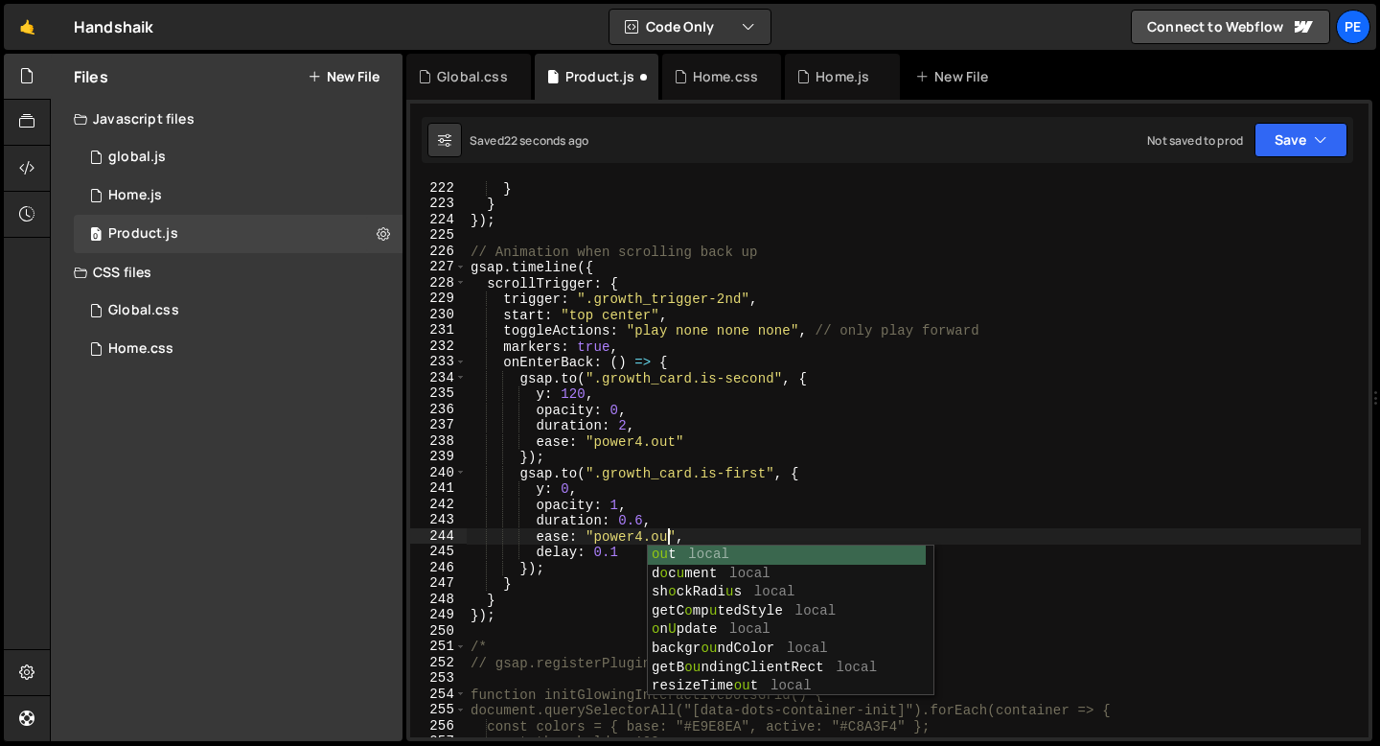
scroll to position [0, 13]
click at [640, 519] on div "} } }) ; // Animation when scrolling back up gsap . timeline ({ scrollTrigger :…" at bounding box center [914, 474] width 894 height 588
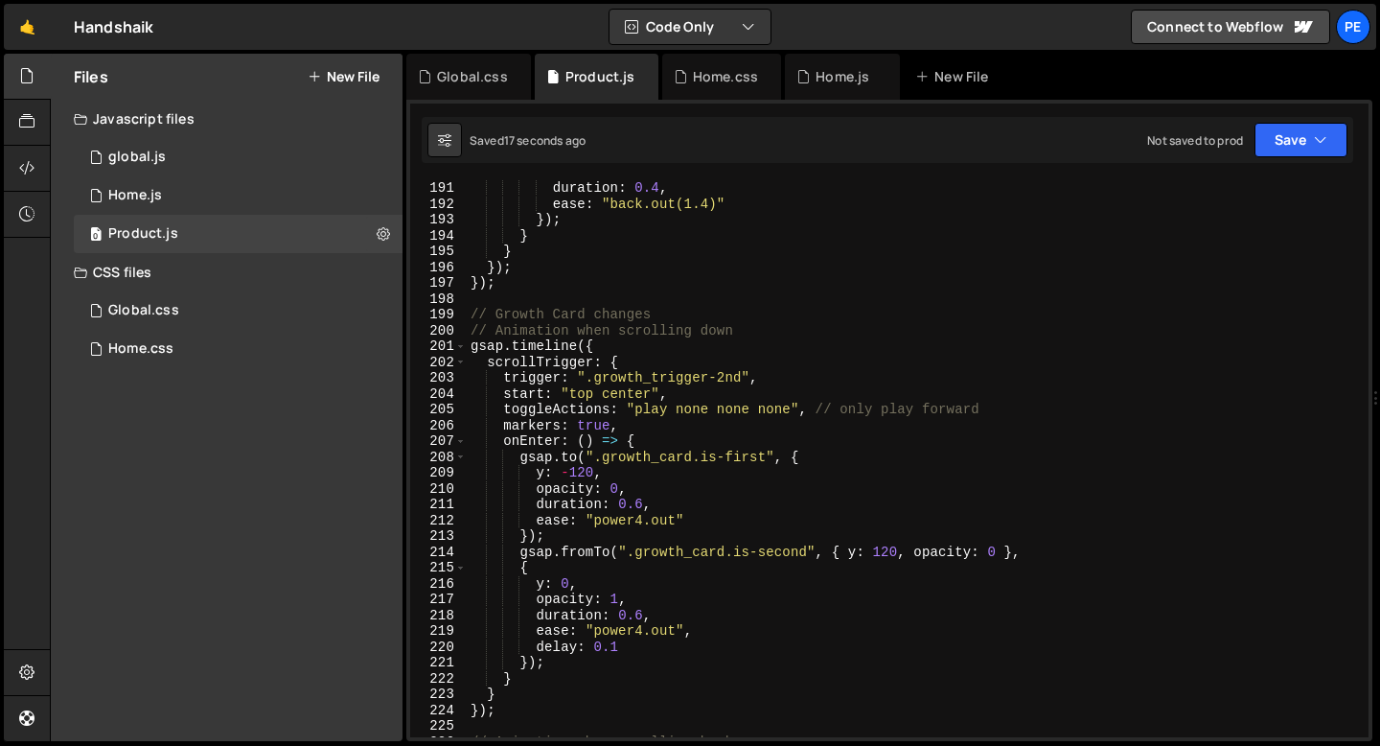
scroll to position [2984, 0]
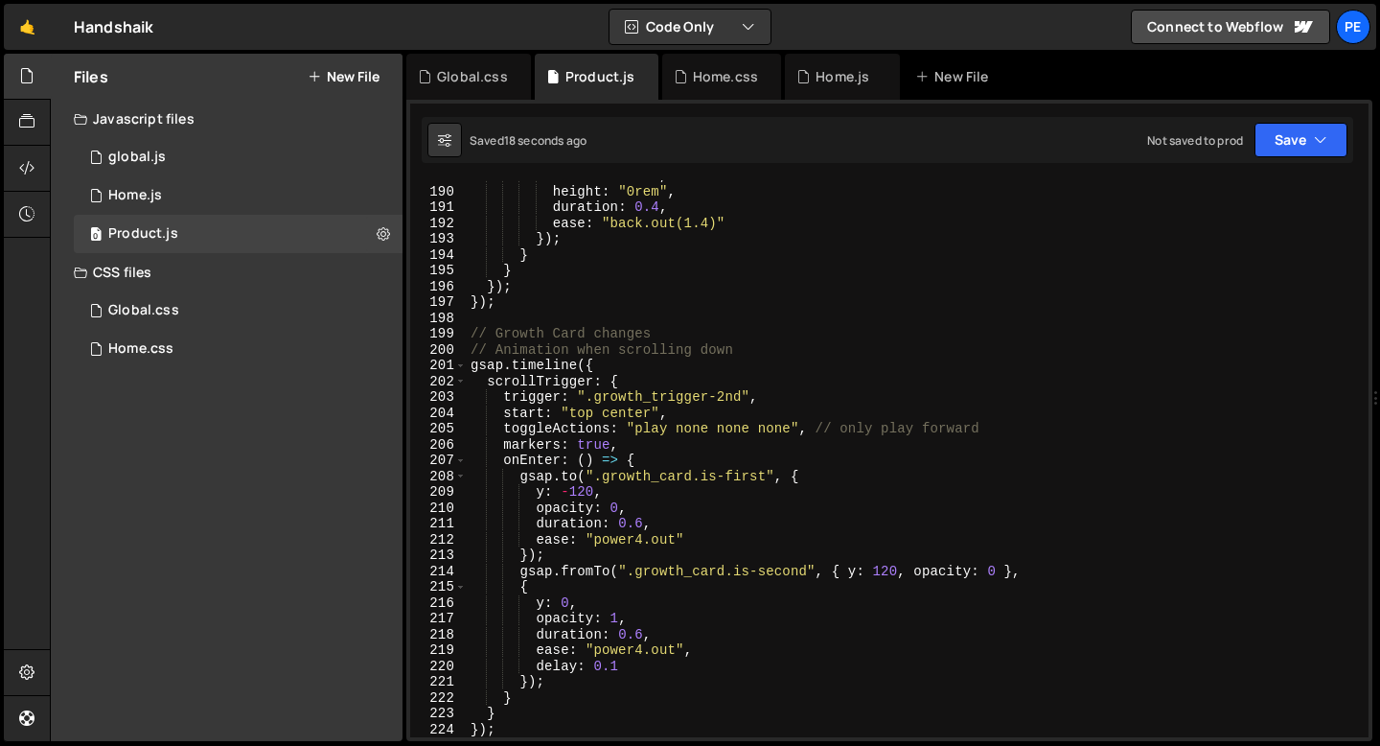
click at [471, 366] on div "width : "0rem" , height : "0rem" , duration : 0.4 , ease : "back.out(1.4)" }) ;…" at bounding box center [914, 462] width 894 height 588
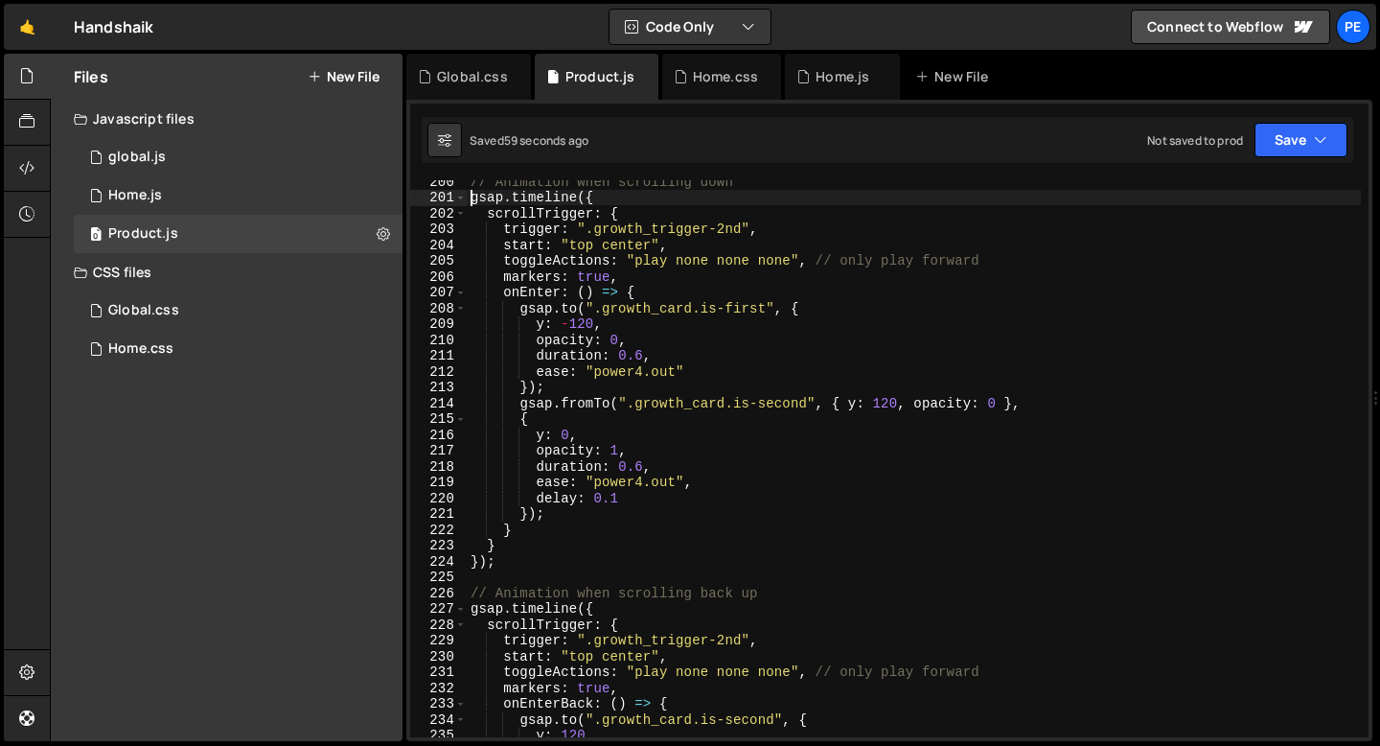
scroll to position [3153, 0]
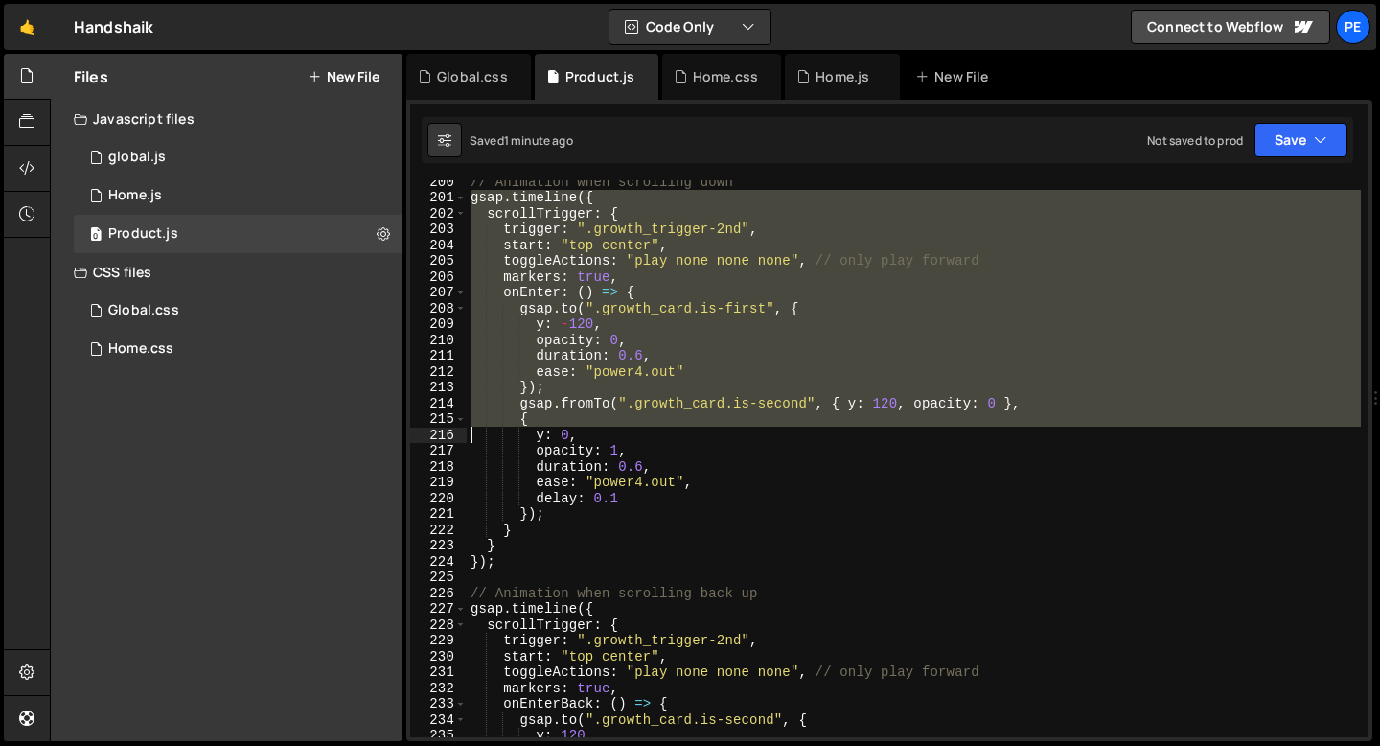
drag, startPoint x: 471, startPoint y: 200, endPoint x: 472, endPoint y: 432, distance: 231.9
click at [472, 432] on div "// Animation when scrolling down gsap . timeline ({ scrollTrigger : { trigger :…" at bounding box center [914, 467] width 894 height 588
click at [524, 395] on div "// Animation when scrolling down gsap . timeline ({ scrollTrigger : { trigger :…" at bounding box center [914, 458] width 894 height 557
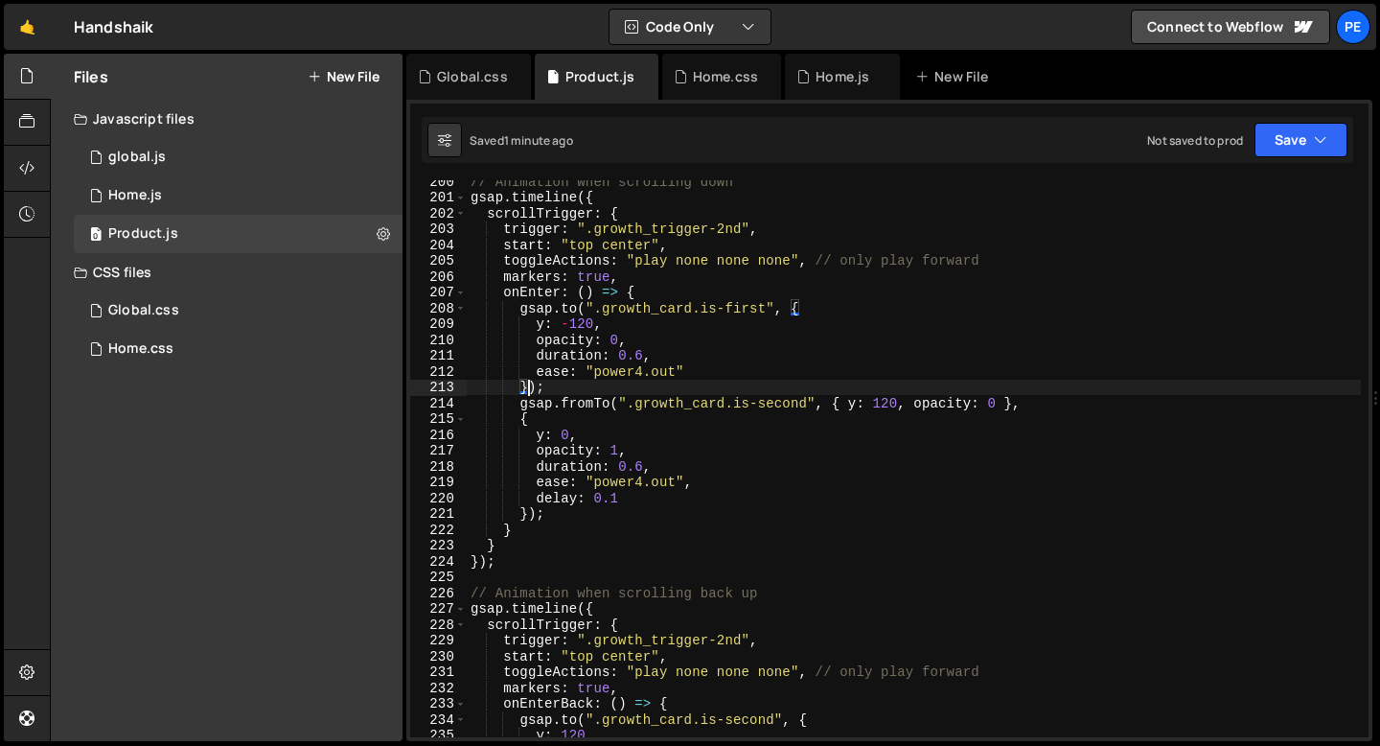
click at [568, 404] on div "// Animation when scrolling down gsap . timeline ({ scrollTrigger : { trigger :…" at bounding box center [914, 467] width 894 height 588
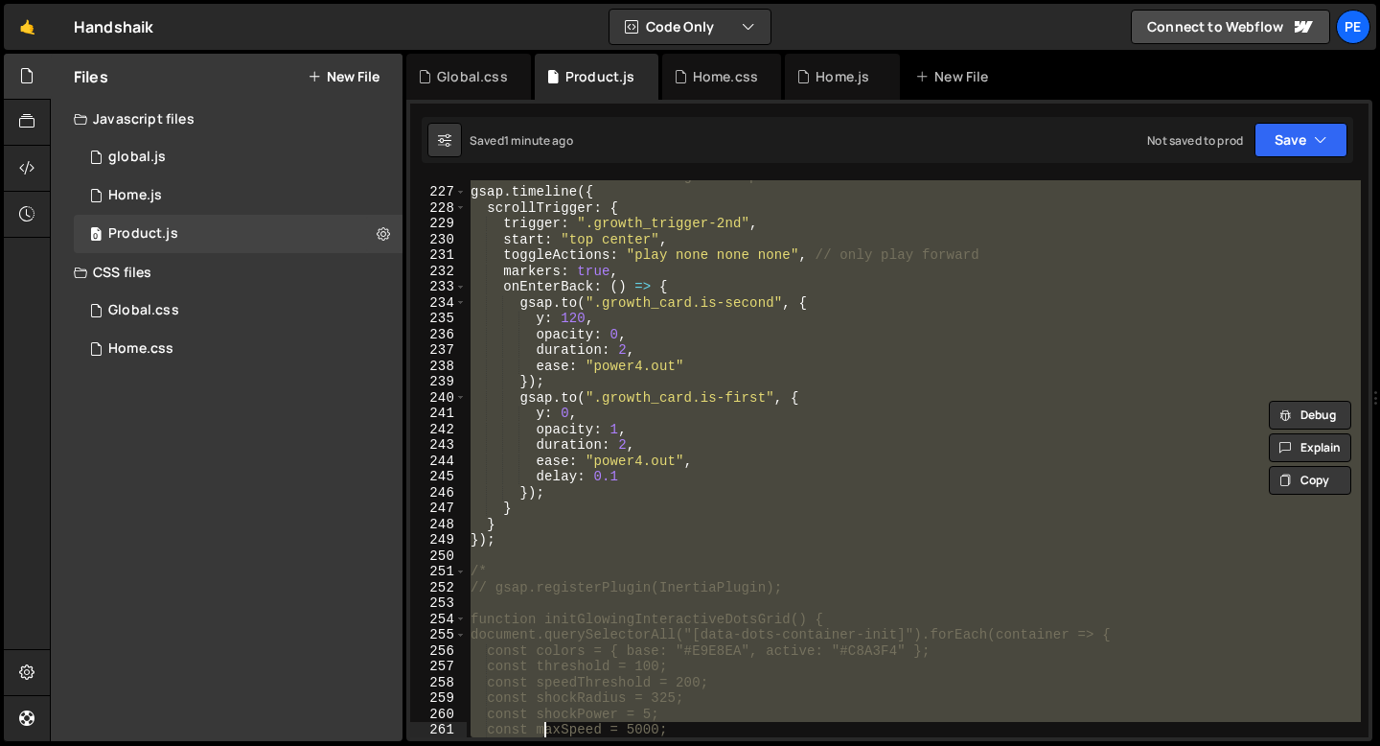
scroll to position [3570, 0]
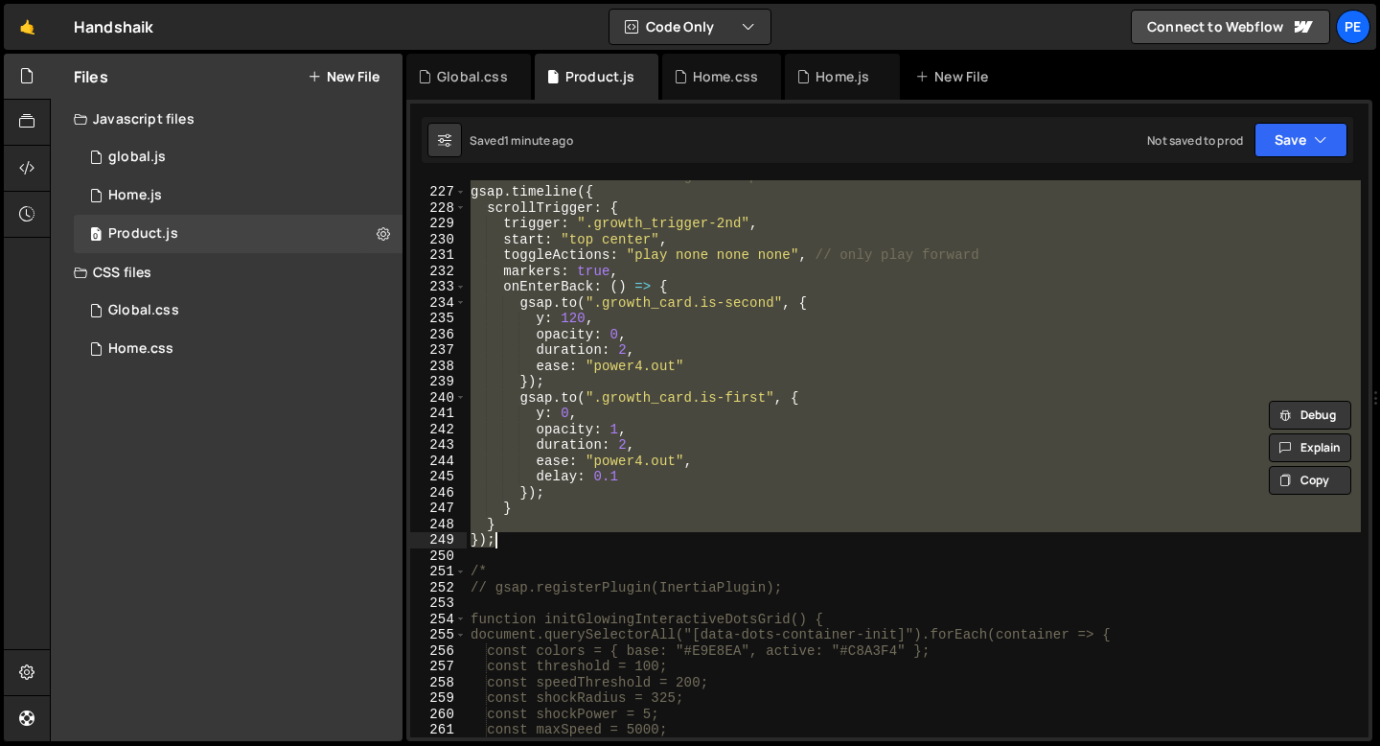
drag, startPoint x: 471, startPoint y: 300, endPoint x: 540, endPoint y: 540, distance: 249.6
click at [540, 540] on div "// Animation when scrolling back up gsap . timeline ({ scrollTrigger : { trigge…" at bounding box center [914, 462] width 894 height 588
type textarea "} });"
paste textarea
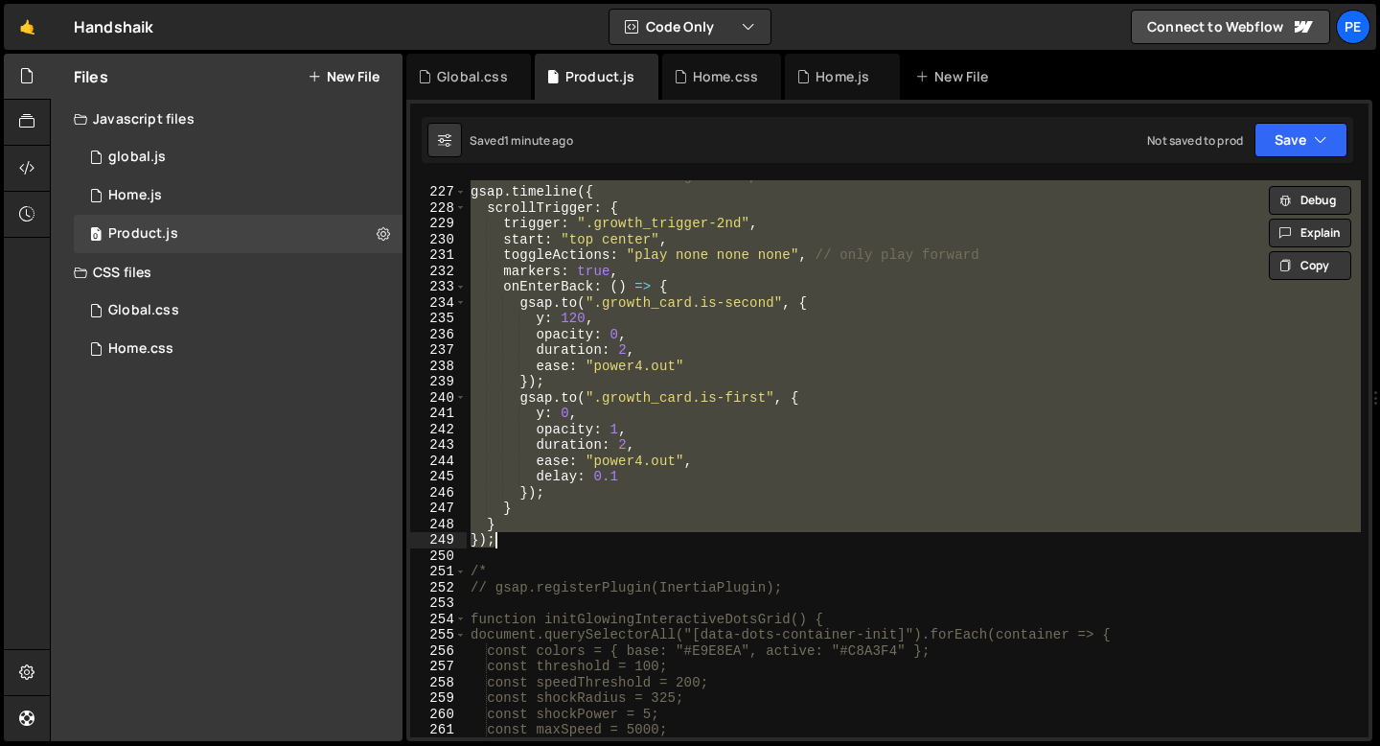
scroll to position [0, 0]
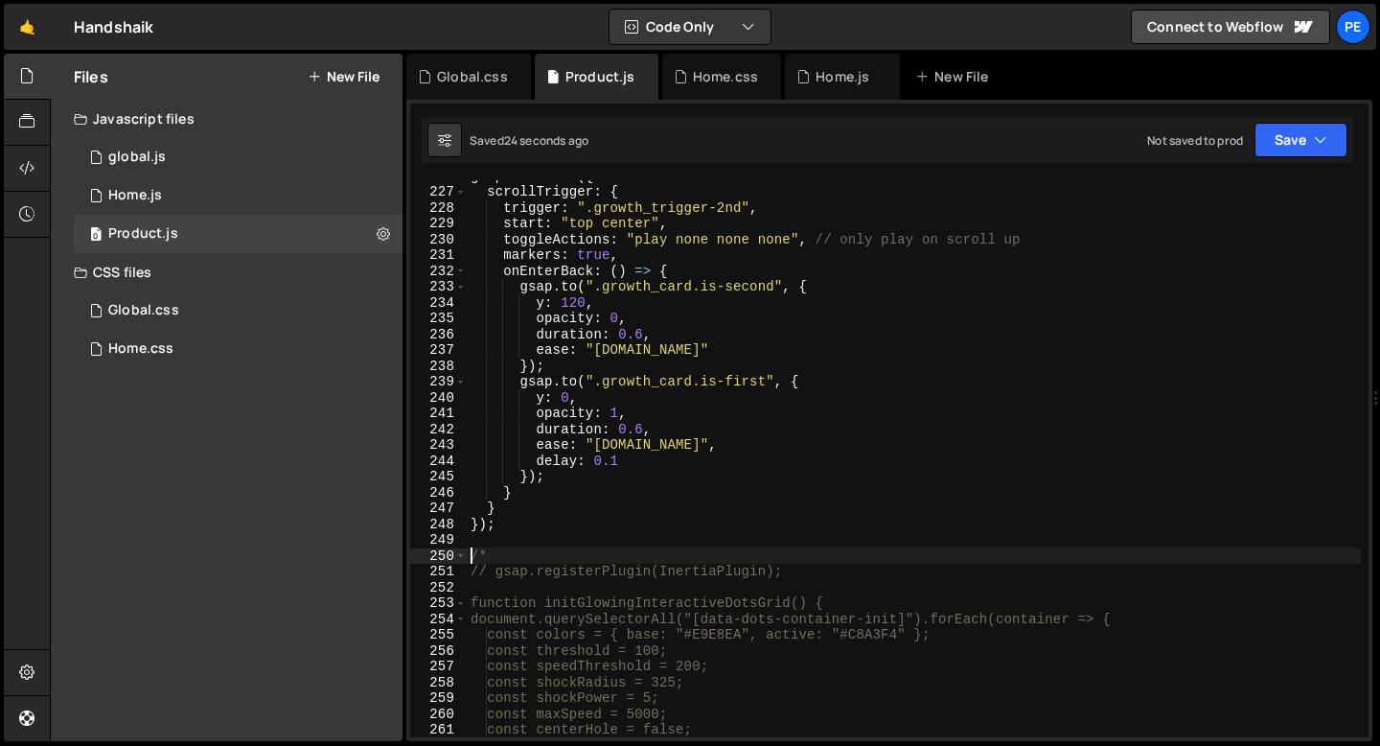
click at [616, 302] on div "gsap . timeline ({ scrollTrigger : { trigger : ".growth_trigger-2nd" , start : …" at bounding box center [914, 462] width 894 height 588
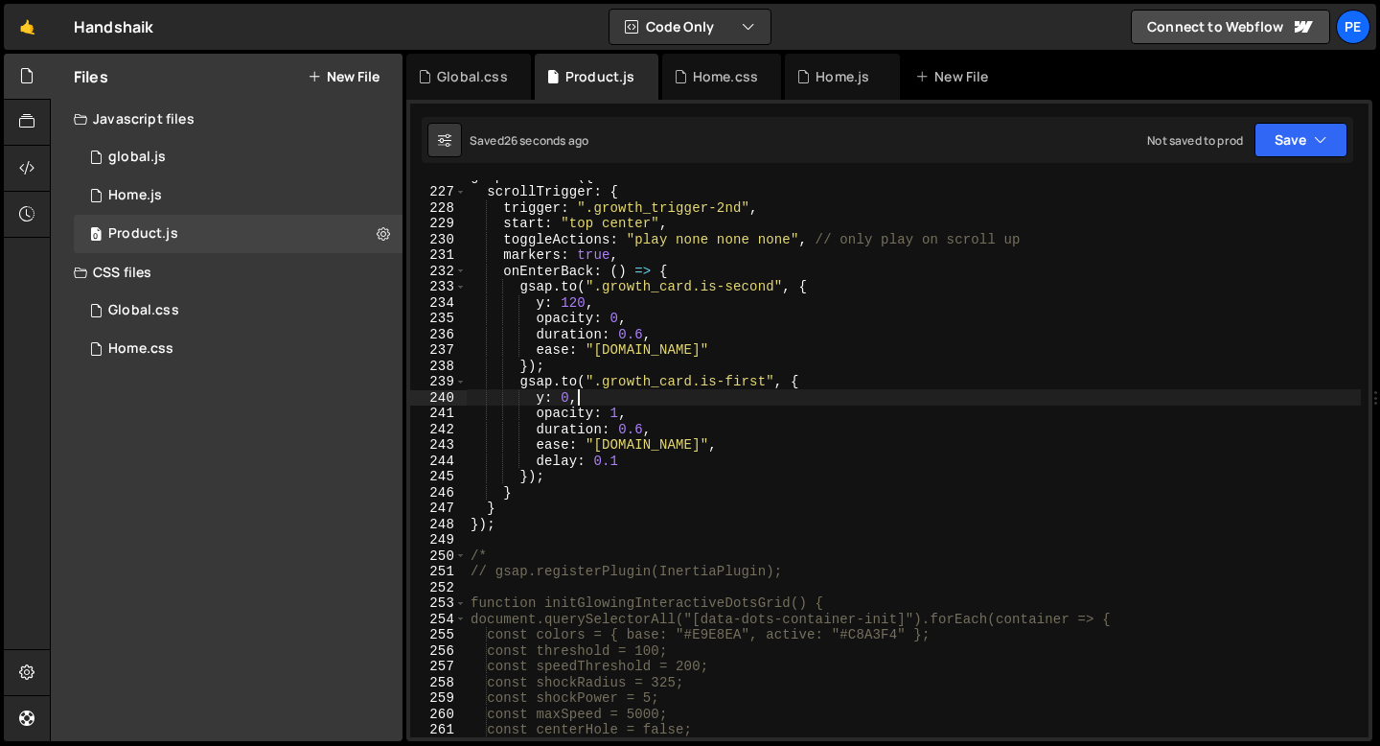
click at [594, 399] on div "gsap . timeline ({ scrollTrigger : { trigger : ".growth_trigger-2nd" , start : …" at bounding box center [914, 462] width 894 height 588
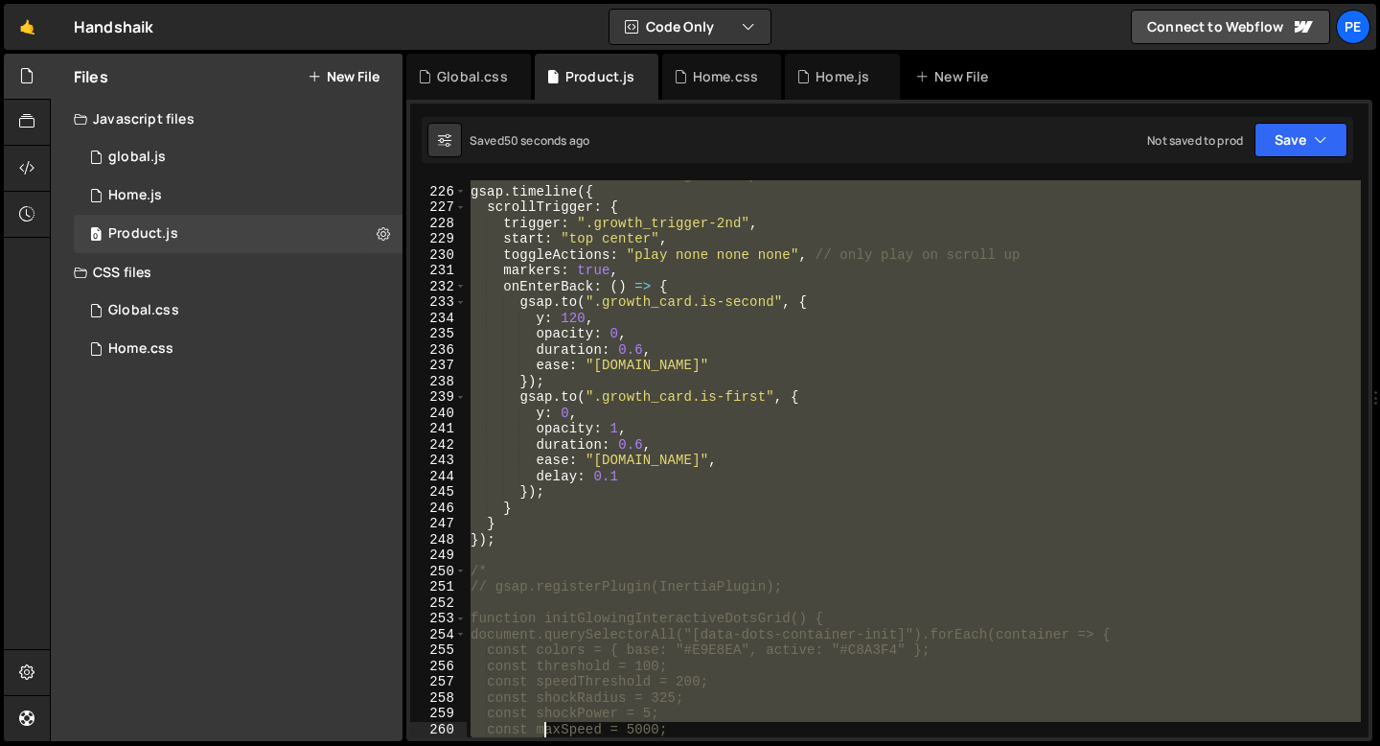
scroll to position [3633, 0]
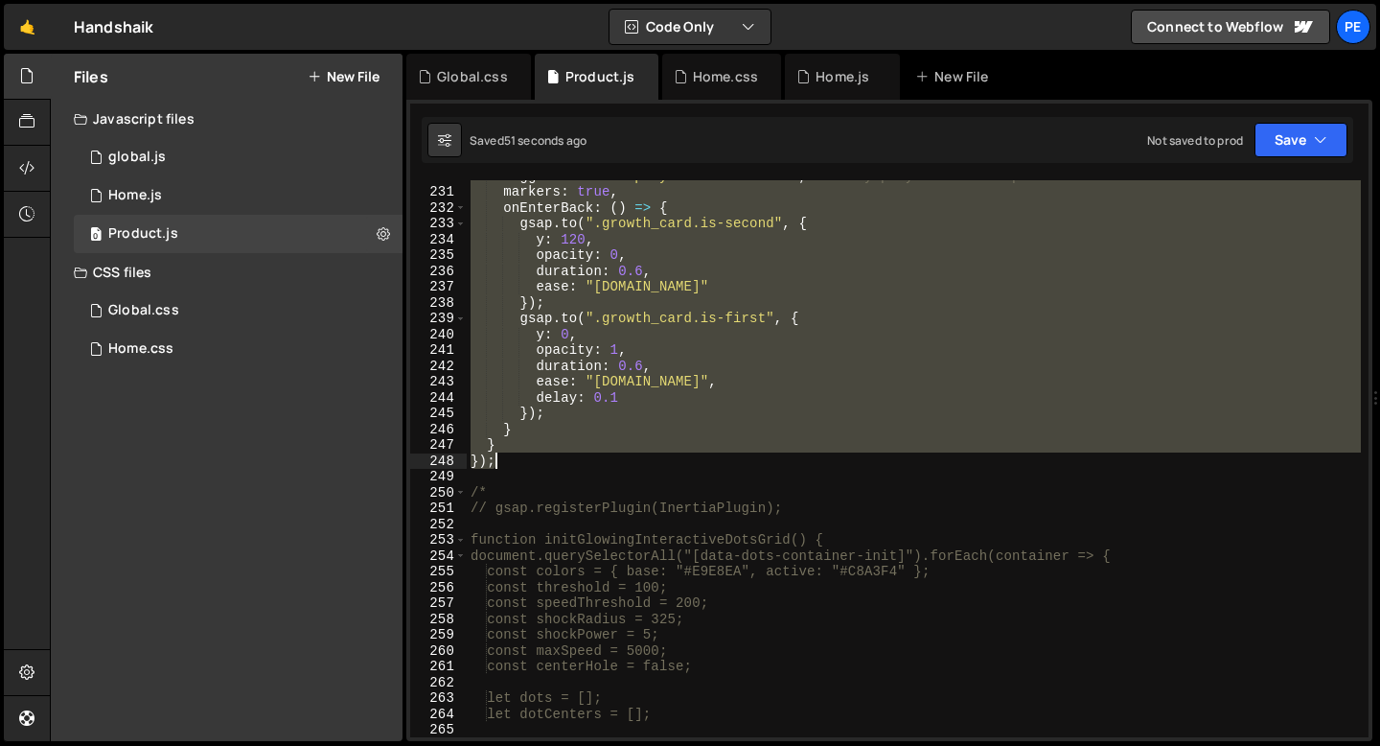
drag, startPoint x: 472, startPoint y: 311, endPoint x: 530, endPoint y: 455, distance: 154.8
click at [530, 455] on div "toggleActions : "play none none none" , // only play on scroll up markers : tru…" at bounding box center [914, 462] width 894 height 588
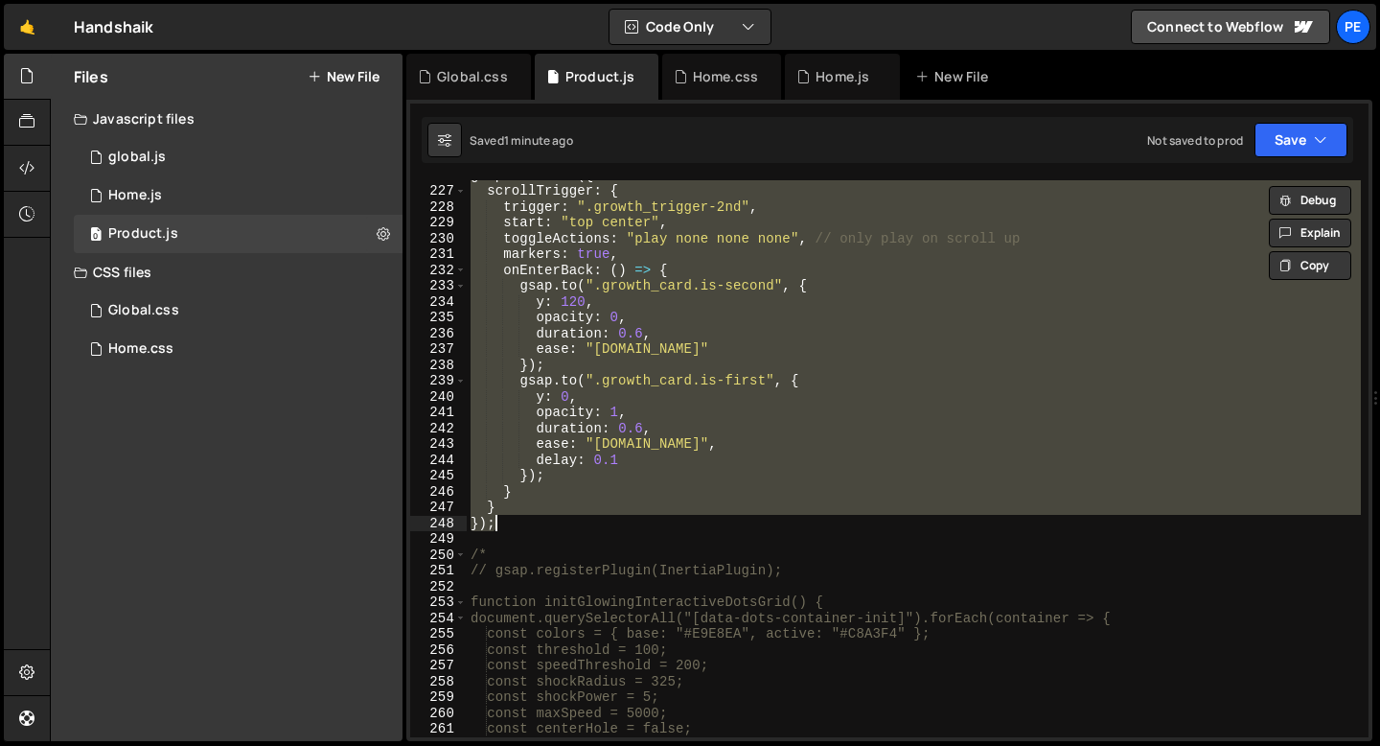
scroll to position [3522, 0]
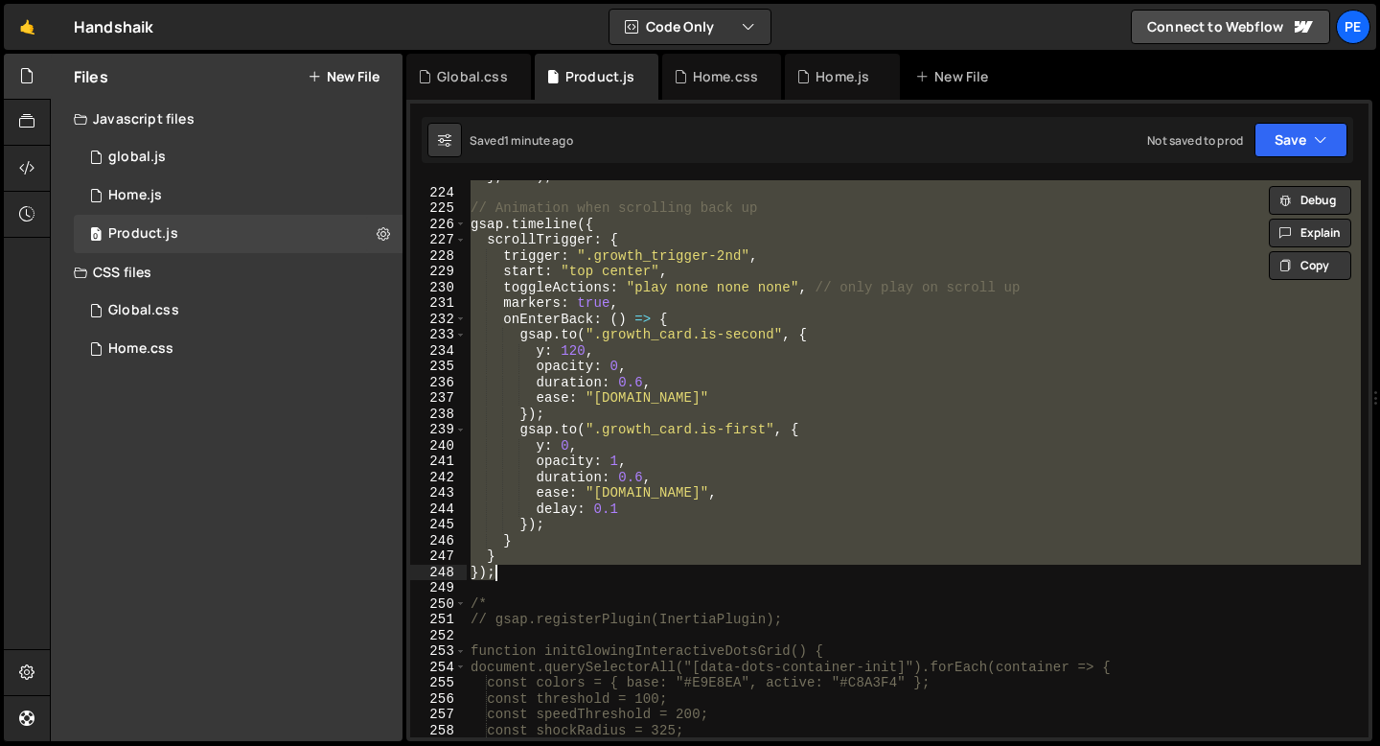
click at [591, 287] on div "} , 0.1 ) ; // Animation when scrolling back up gsap . timeline ({ scrollTrigge…" at bounding box center [914, 458] width 894 height 557
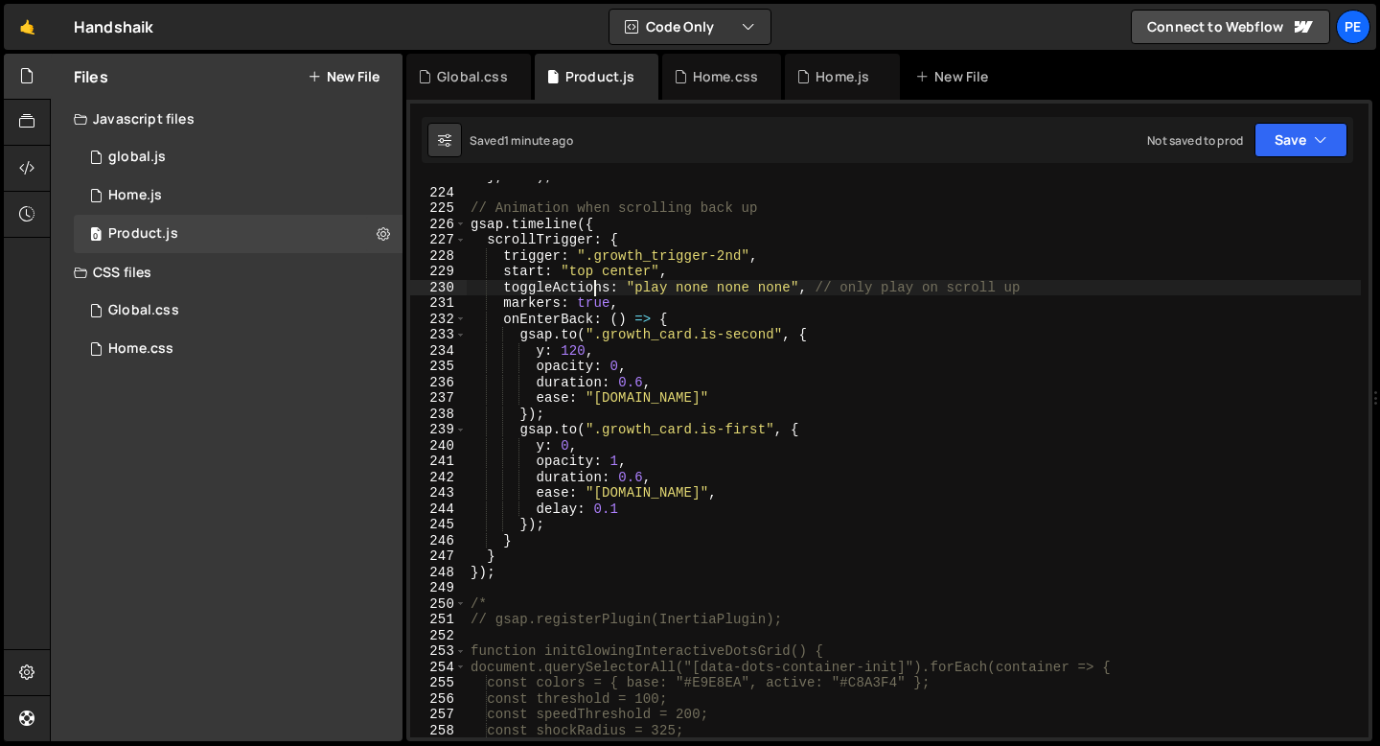
click at [591, 287] on div "} , 0.1 ) ; // Animation when scrolling back up gsap . timeline ({ scrollTrigge…" at bounding box center [914, 463] width 894 height 588
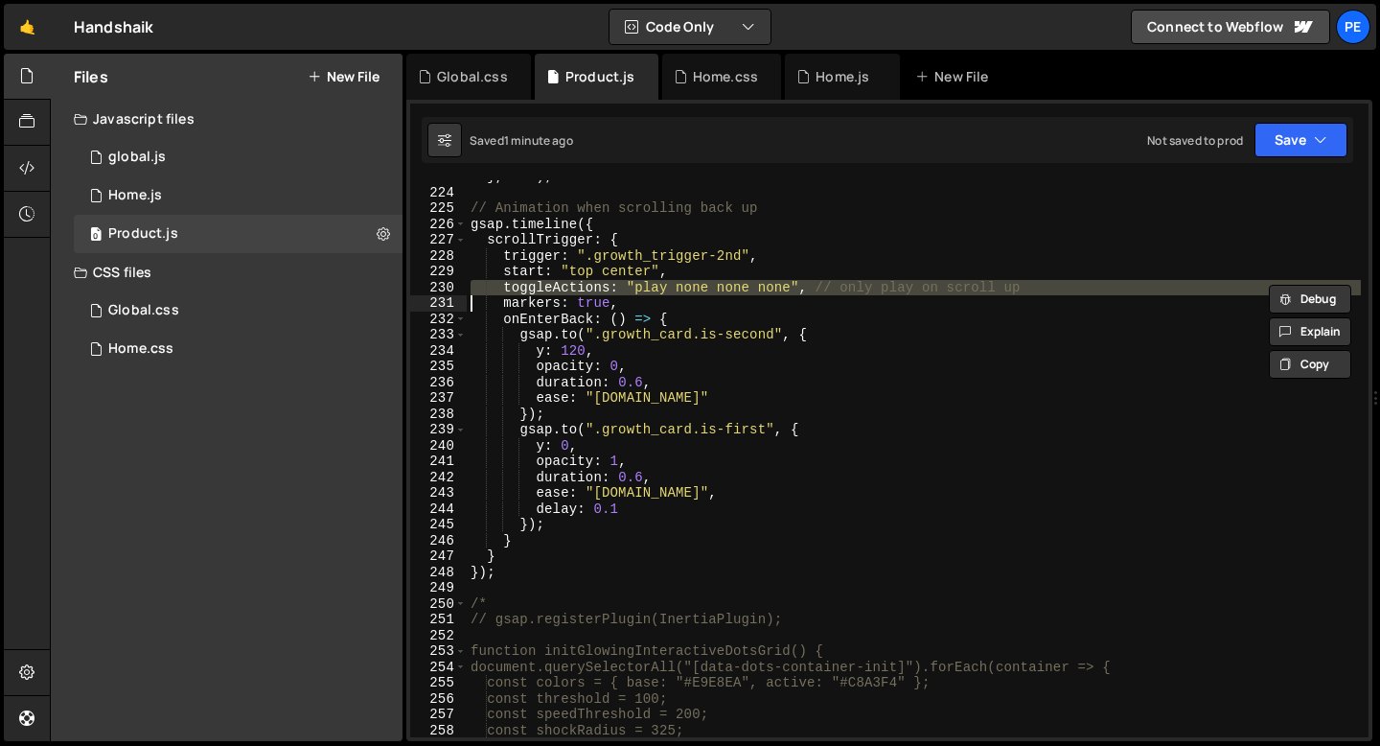
click at [591, 287] on div "} , 0.1 ) ; // Animation when scrolling back up gsap . timeline ({ scrollTrigge…" at bounding box center [914, 463] width 894 height 588
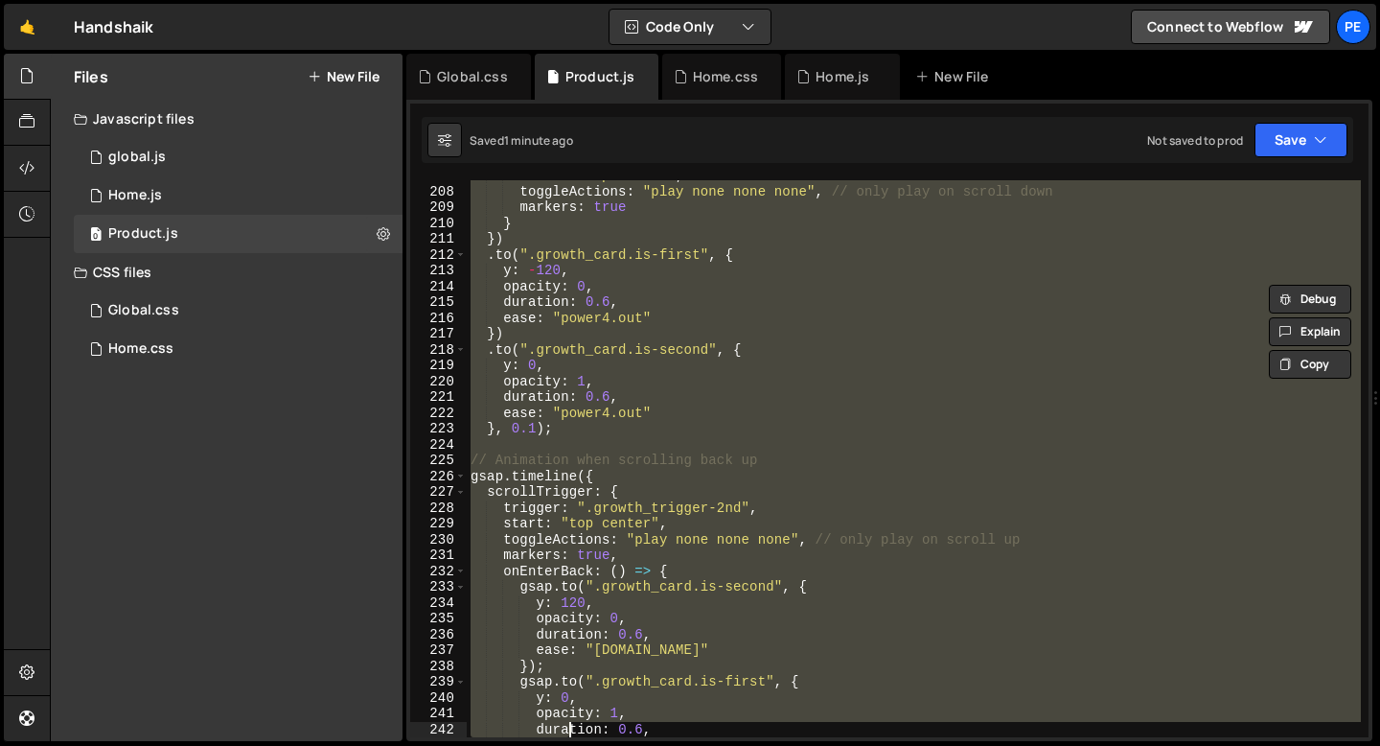
scroll to position [3412, 0]
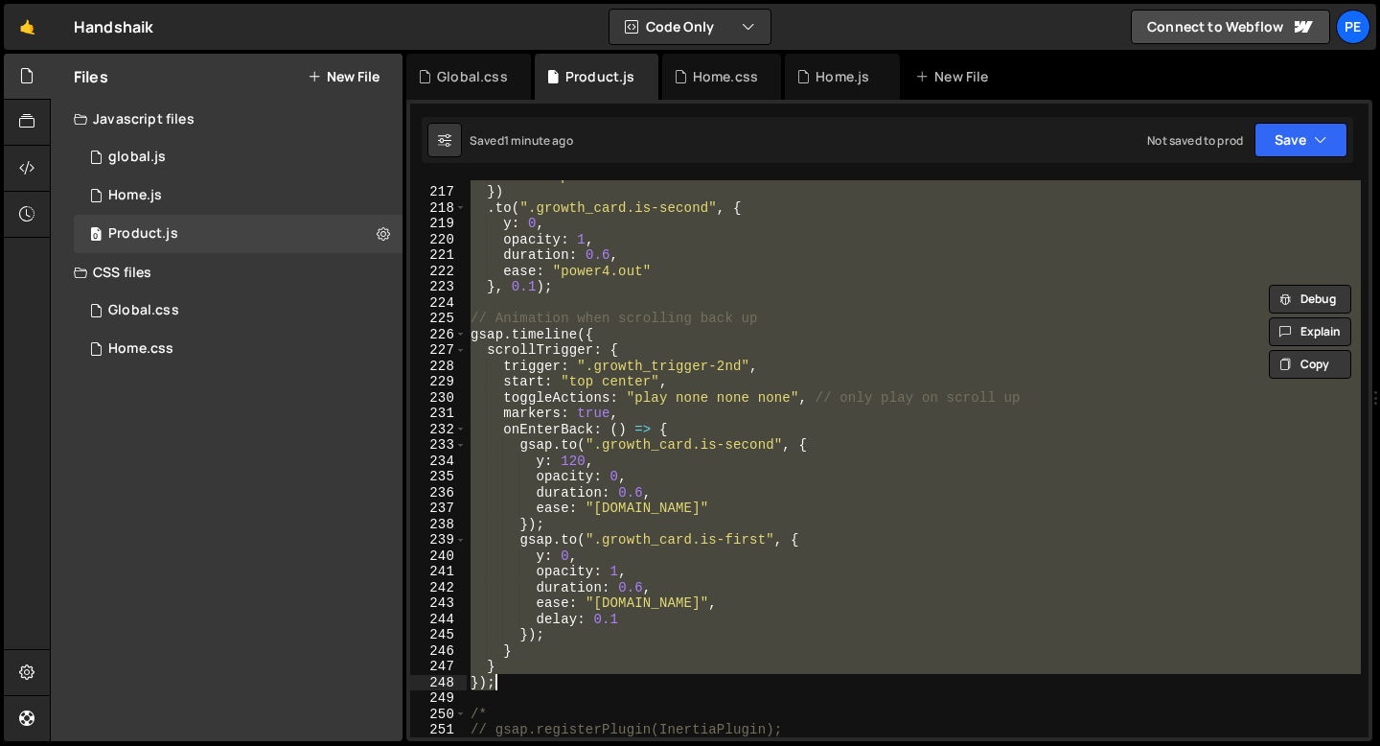
drag, startPoint x: 471, startPoint y: 248, endPoint x: 565, endPoint y: 674, distance: 435.7
click at [565, 674] on div "ease : "power4.out" }) . to ( ".growth_card.is-second" , { y : 0 , opacity : 1 …" at bounding box center [914, 462] width 894 height 588
type textarea "} });"
paste textarea
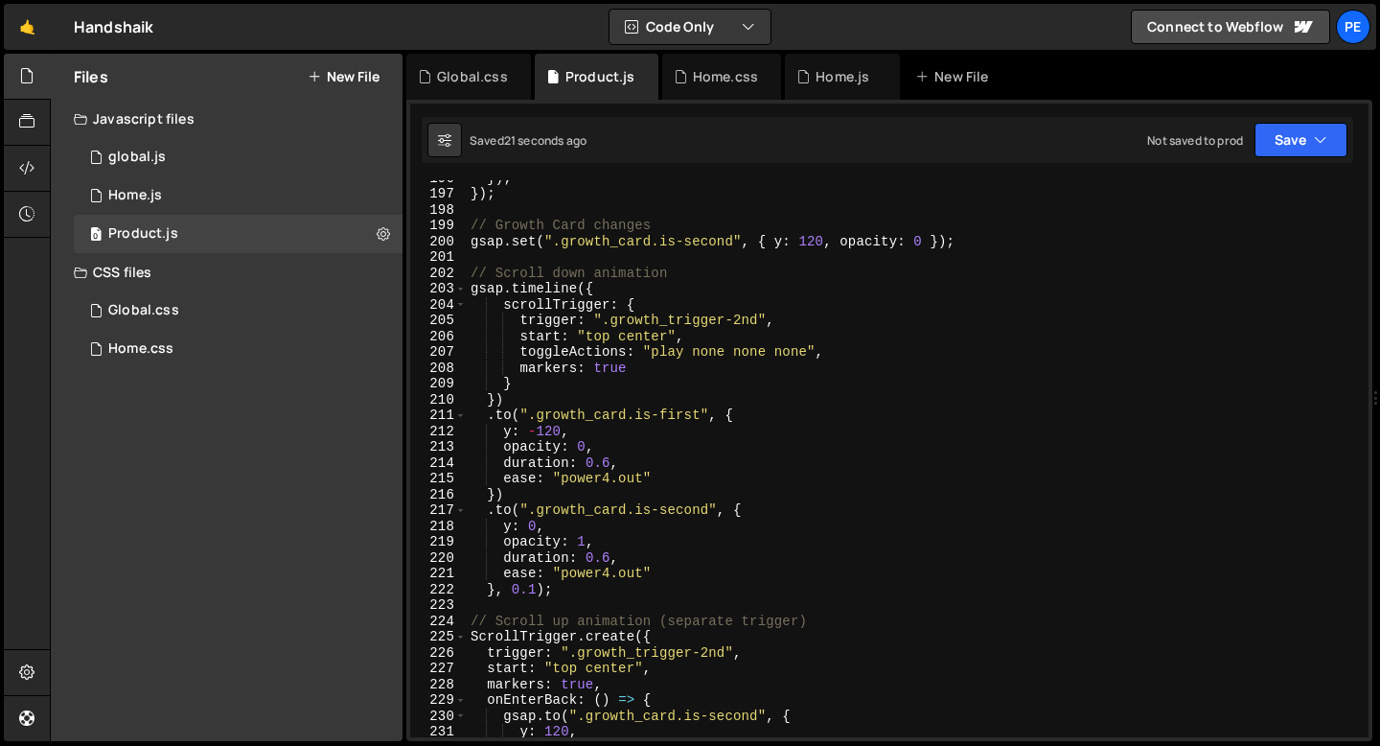
scroll to position [3093, 0]
click at [603, 365] on div "}) ; }) ; // Growth Card changes gsap . set ( ".growth_card.is-second" , { y : …" at bounding box center [914, 464] width 894 height 588
click at [603, 366] on div "}) ; }) ; // Growth Card changes gsap . set ( ".growth_card.is-second" , { y : …" at bounding box center [914, 464] width 894 height 588
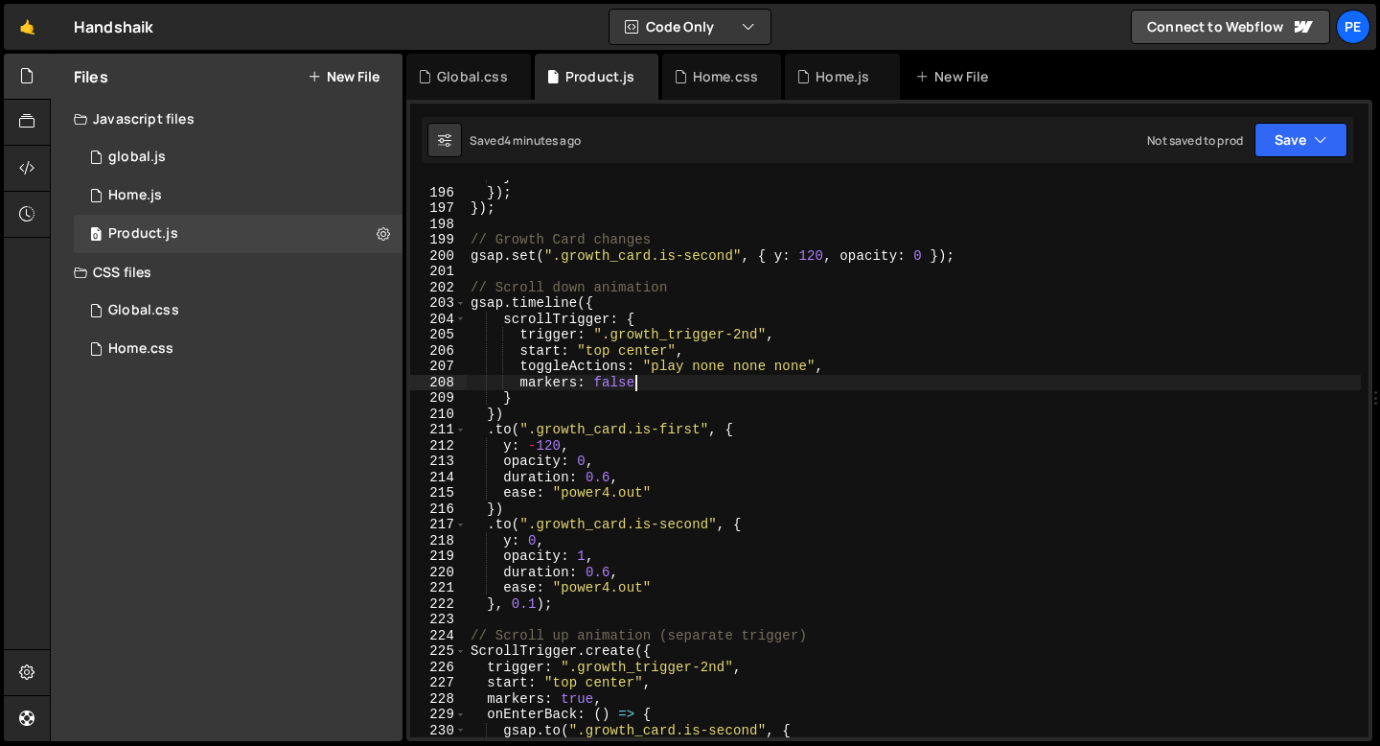
scroll to position [2952, 0]
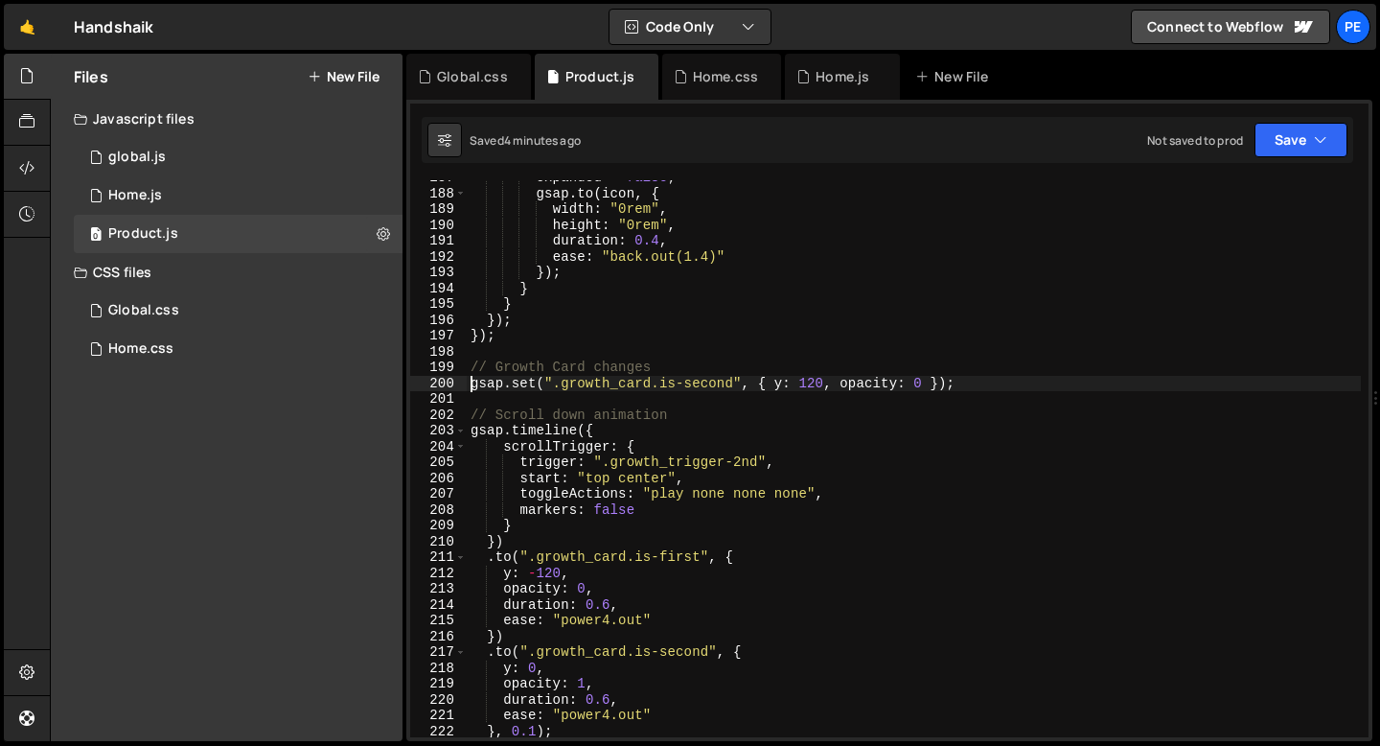
click at [469, 384] on div "expanded = false ; gsap . to ( icon , { width : "0rem" , height : "0rem" , dura…" at bounding box center [914, 464] width 894 height 588
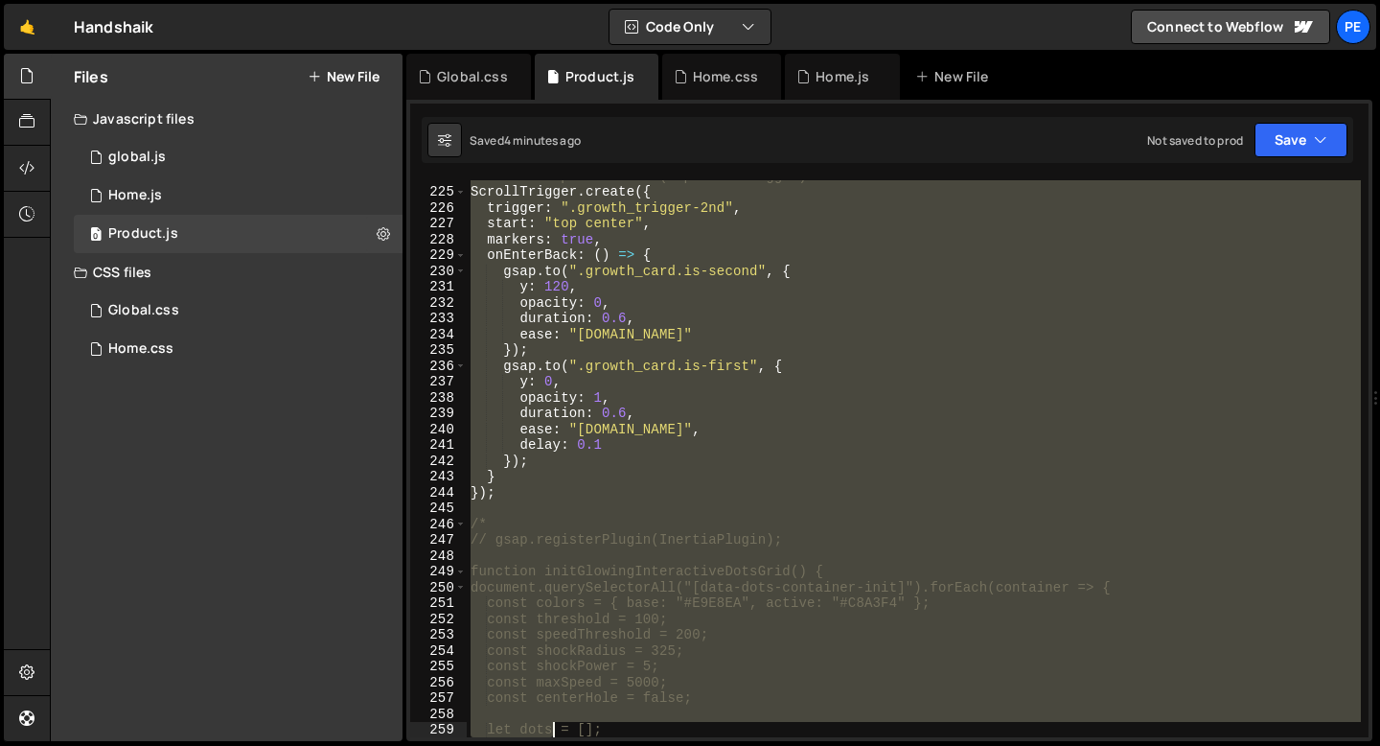
scroll to position [3586, 0]
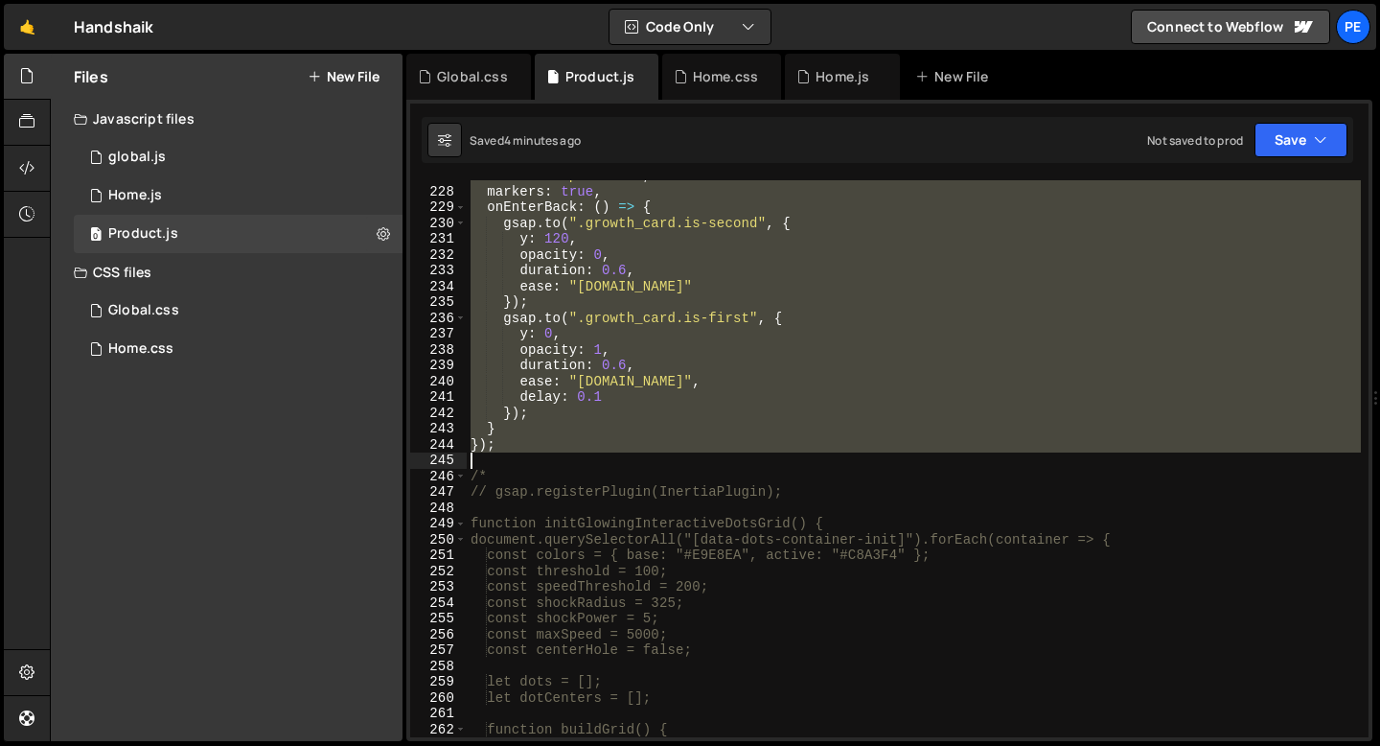
drag, startPoint x: 469, startPoint y: 384, endPoint x: 536, endPoint y: 452, distance: 95.6
click at [535, 455] on div "start : "top center" , markers : true , onEnterBack : ( ) => { gsap . to ( ".gr…" at bounding box center [914, 462] width 894 height 588
type textarea "});"
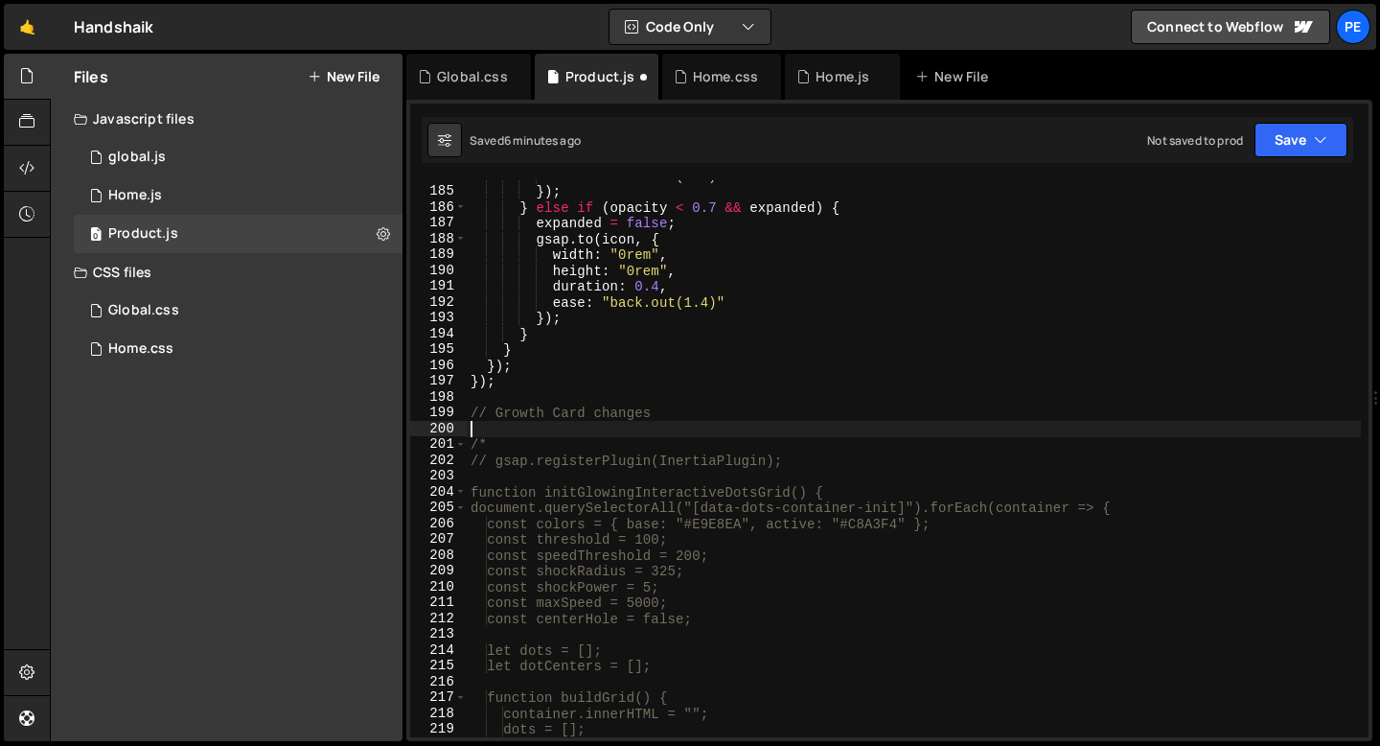
scroll to position [2906, 0]
paste textarea "});"
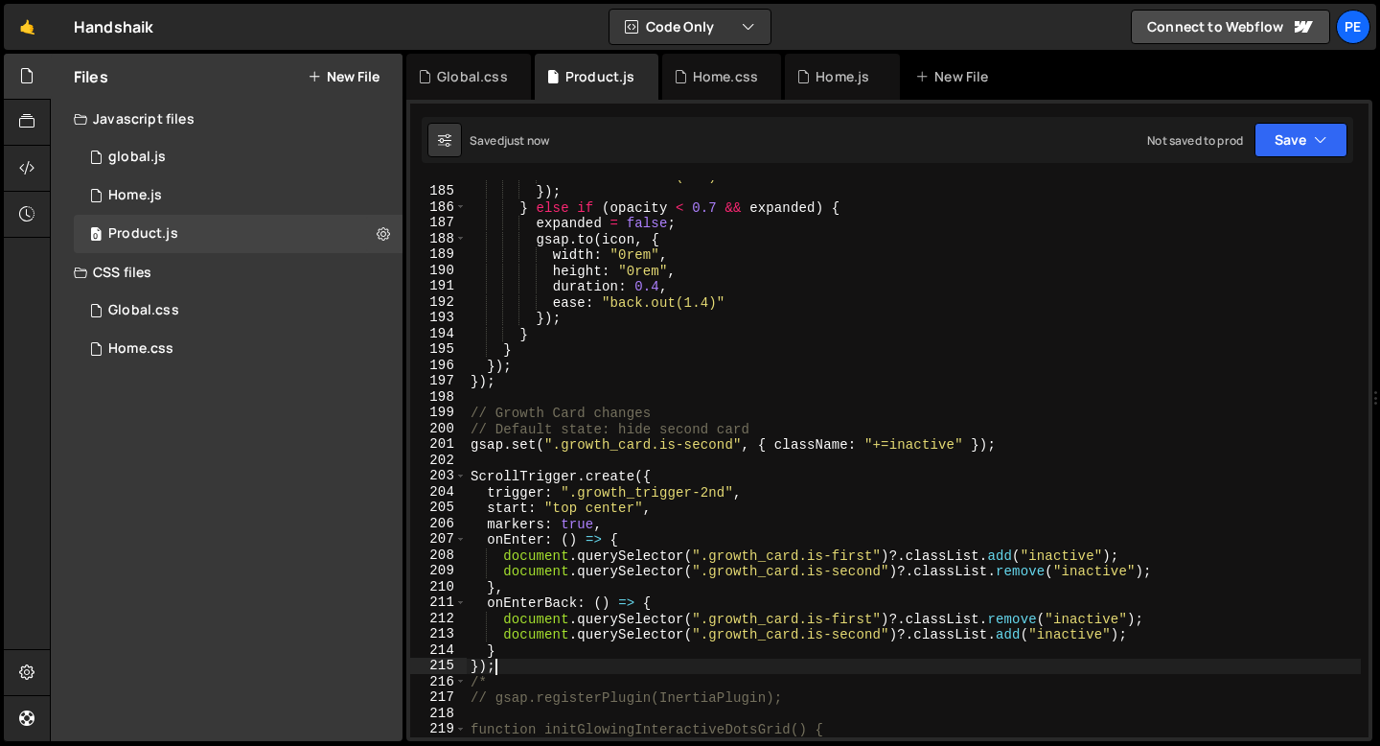
click at [525, 432] on div "ease : "back.out(1.7)" }) ; } else if ( opacity < 0.7 && expanded ) { expanded …" at bounding box center [914, 462] width 894 height 588
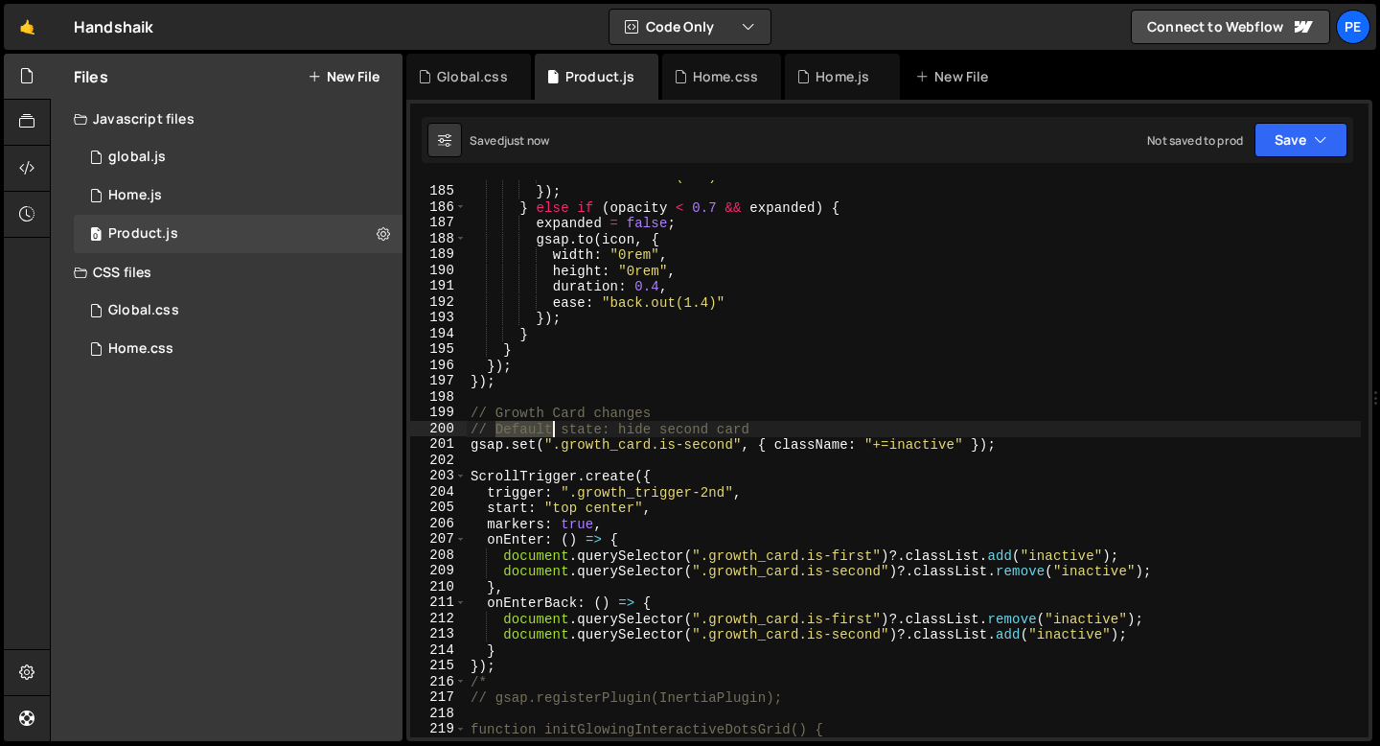
click at [525, 432] on div "ease : "back.out(1.7)" }) ; } else if ( opacity < 0.7 && expanded ) { expanded …" at bounding box center [914, 462] width 894 height 588
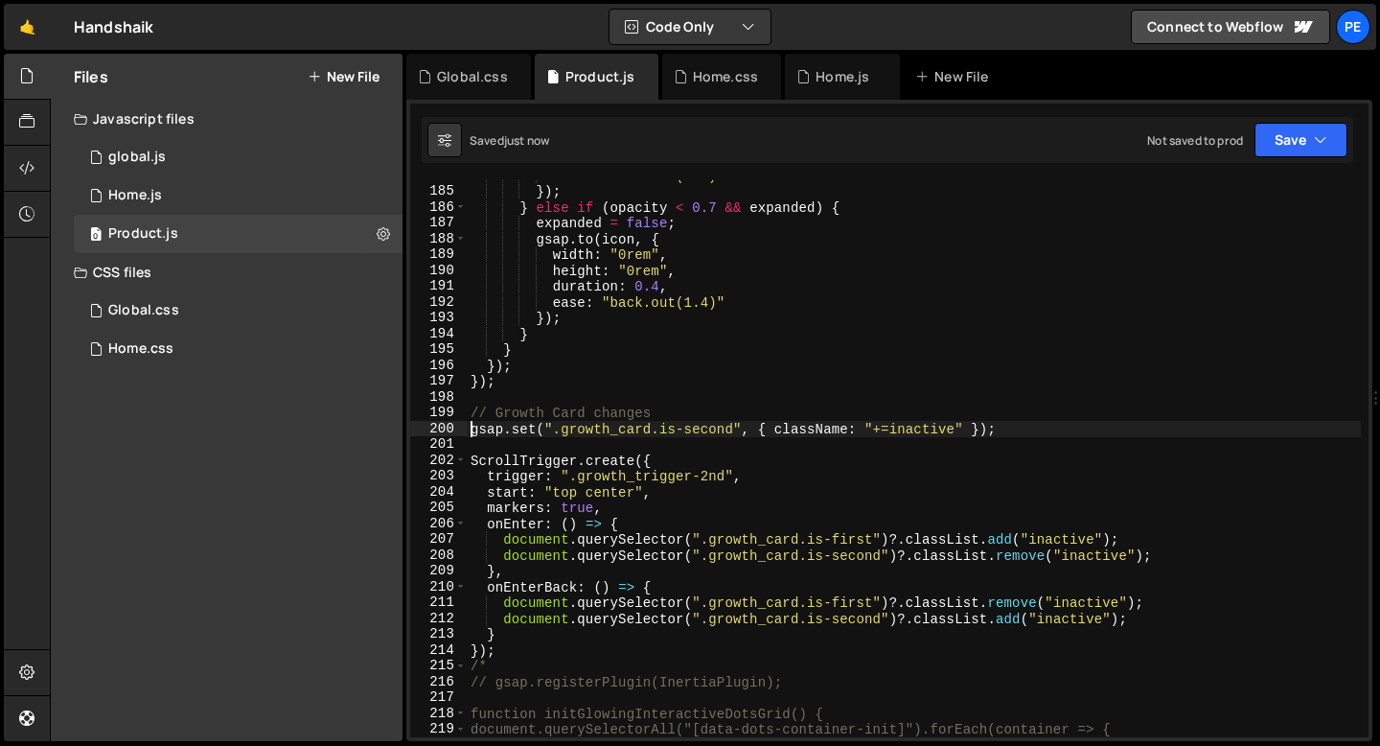
click at [670, 508] on div "ease : "back.out(1.7)" }) ; } else if ( opacity < 0.7 && expanded ) { expanded …" at bounding box center [914, 462] width 894 height 588
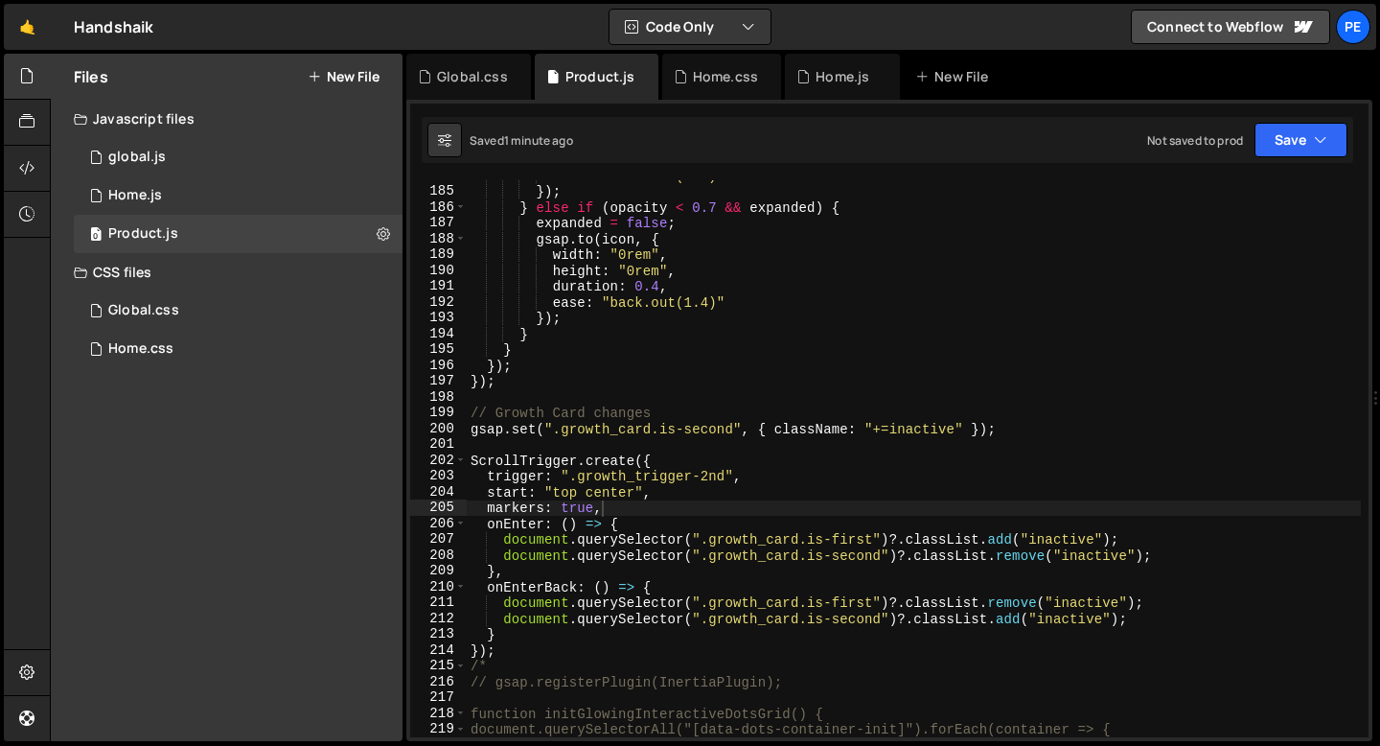
click at [828, 427] on div "ease : "back.out(1.7)" }) ; } else if ( opacity < 0.7 && expanded ) { expanded …" at bounding box center [914, 462] width 894 height 588
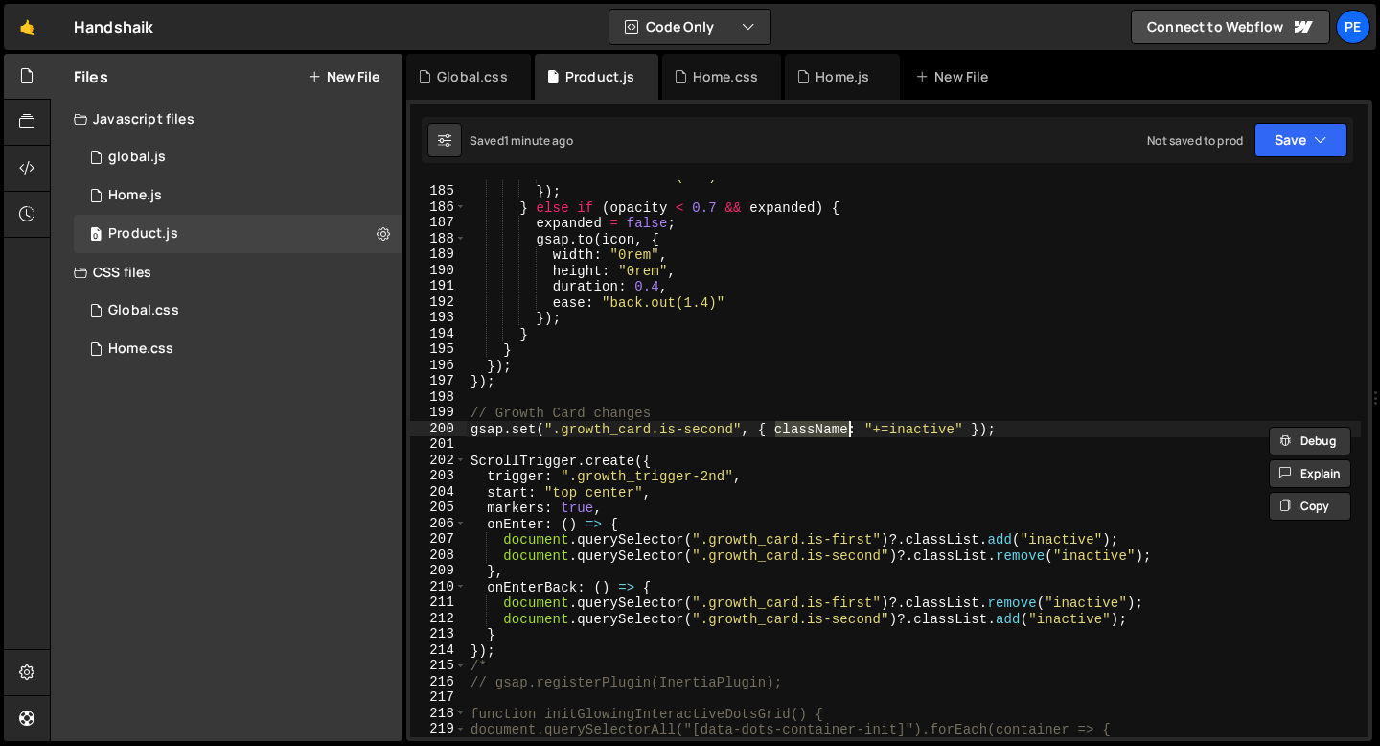
click at [828, 427] on div "ease : "back.out(1.7)" }) ; } else if ( opacity < 0.7 && expanded ) { expanded …" at bounding box center [914, 462] width 894 height 588
type textarea "gsap.set(".growth_card.is-second", { className: "+=inactive" });"
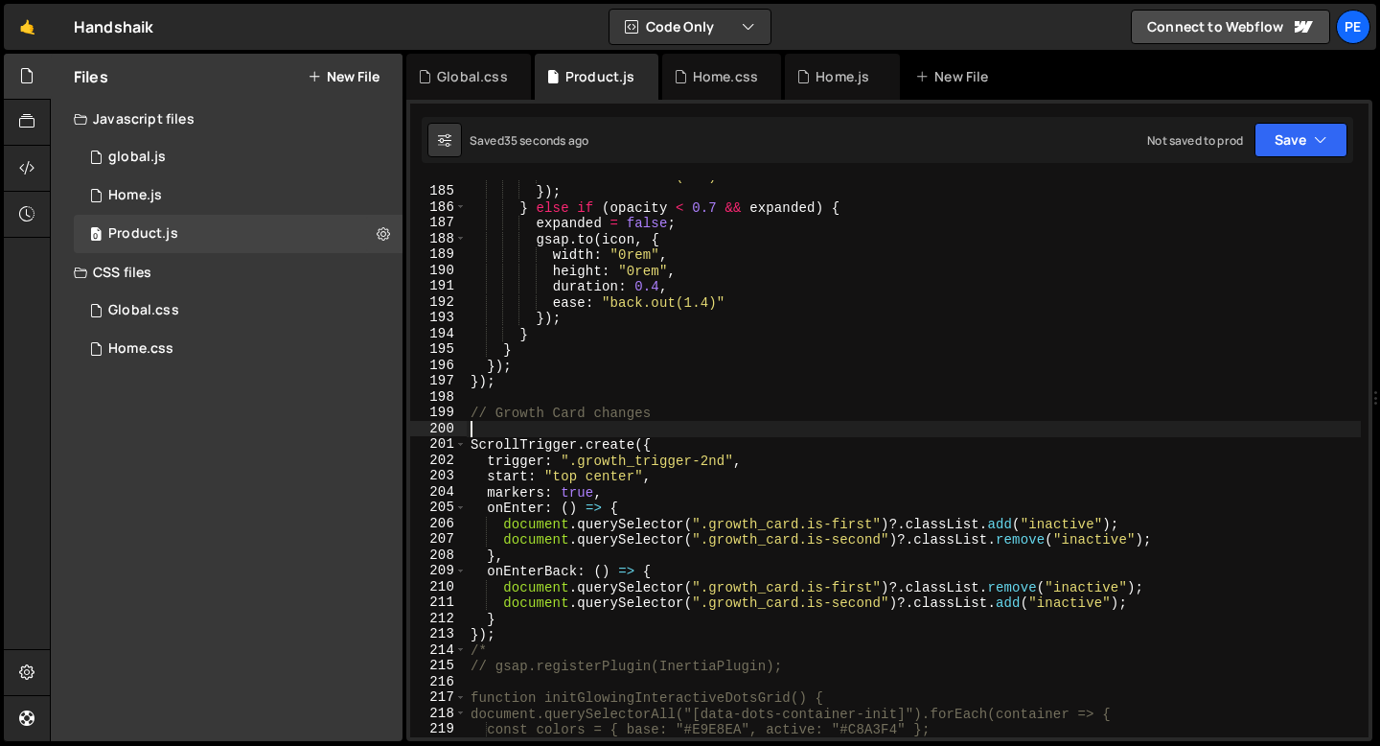
click at [655, 491] on div "ease : "back.out(1.7)" }) ; } else if ( opacity < 0.7 && expanded ) { expanded …" at bounding box center [914, 462] width 894 height 588
type textarea "markers: true,"
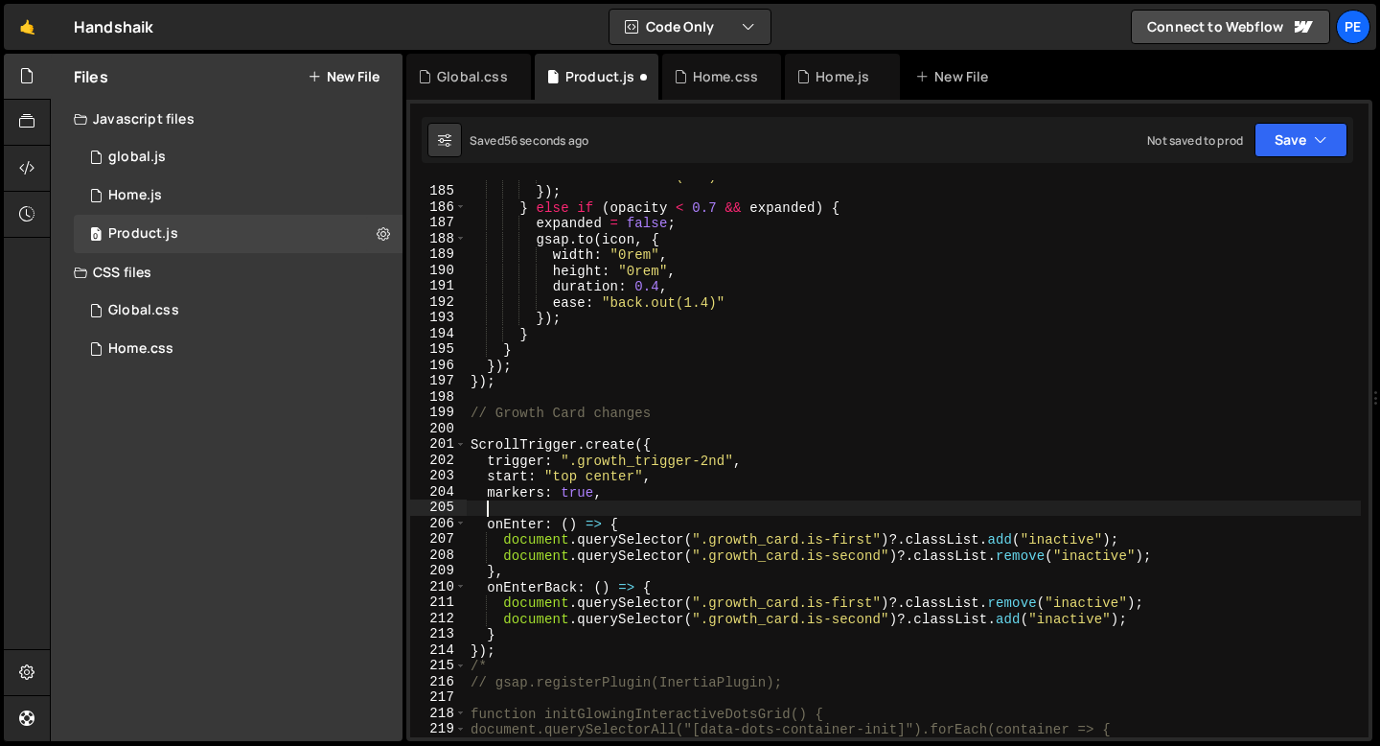
paste textarea
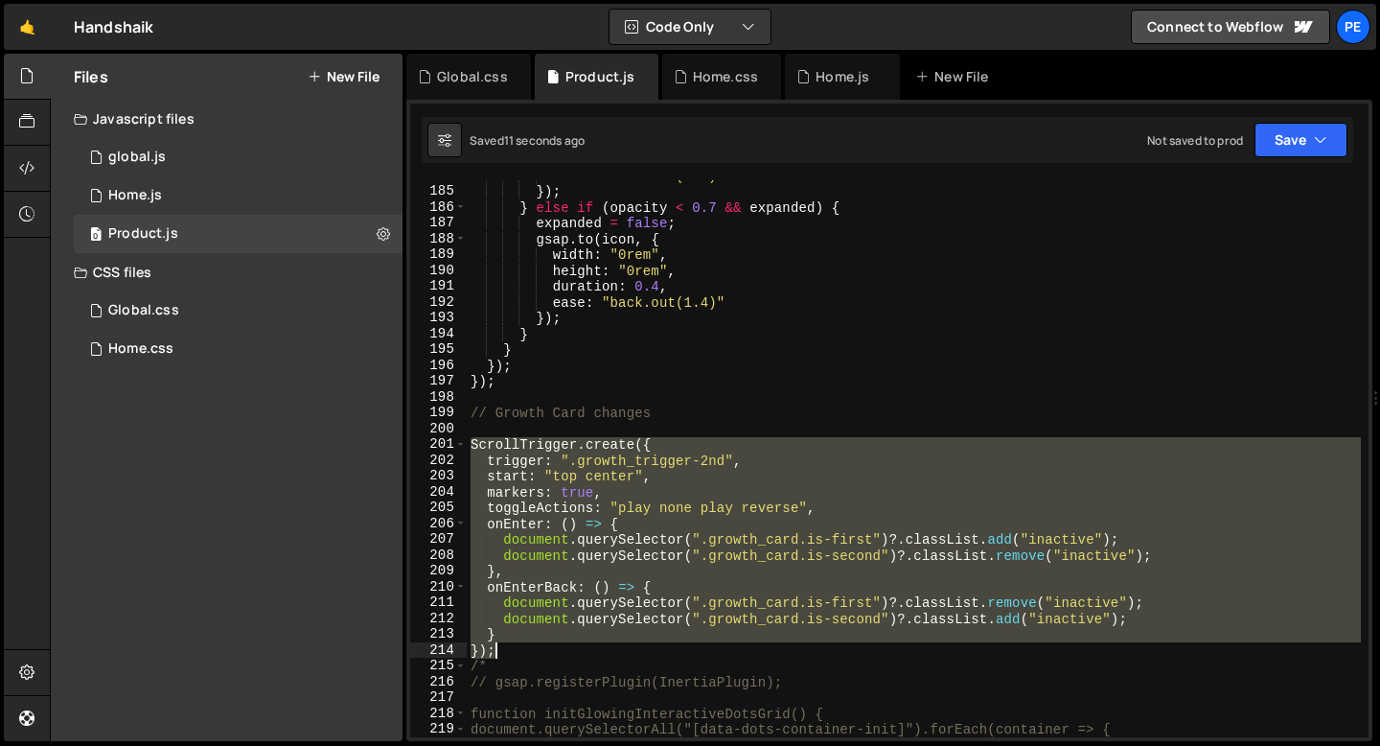
drag, startPoint x: 471, startPoint y: 444, endPoint x: 496, endPoint y: 646, distance: 203.9
click at [496, 645] on div "ease : "back.out(1.7)" }) ; } else if ( opacity < 0.7 && expanded ) { expanded …" at bounding box center [914, 462] width 894 height 588
type textarea "} });"
paste textarea
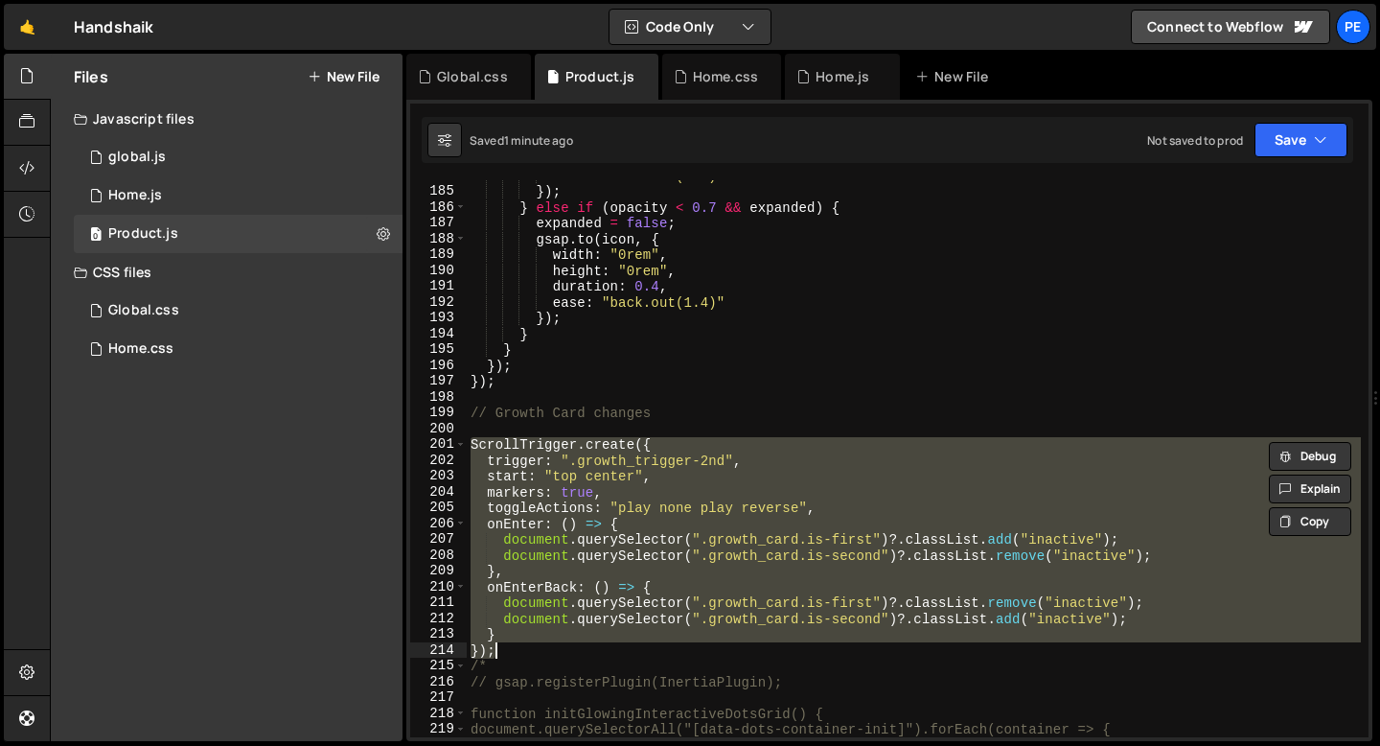
scroll to position [2922, 0]
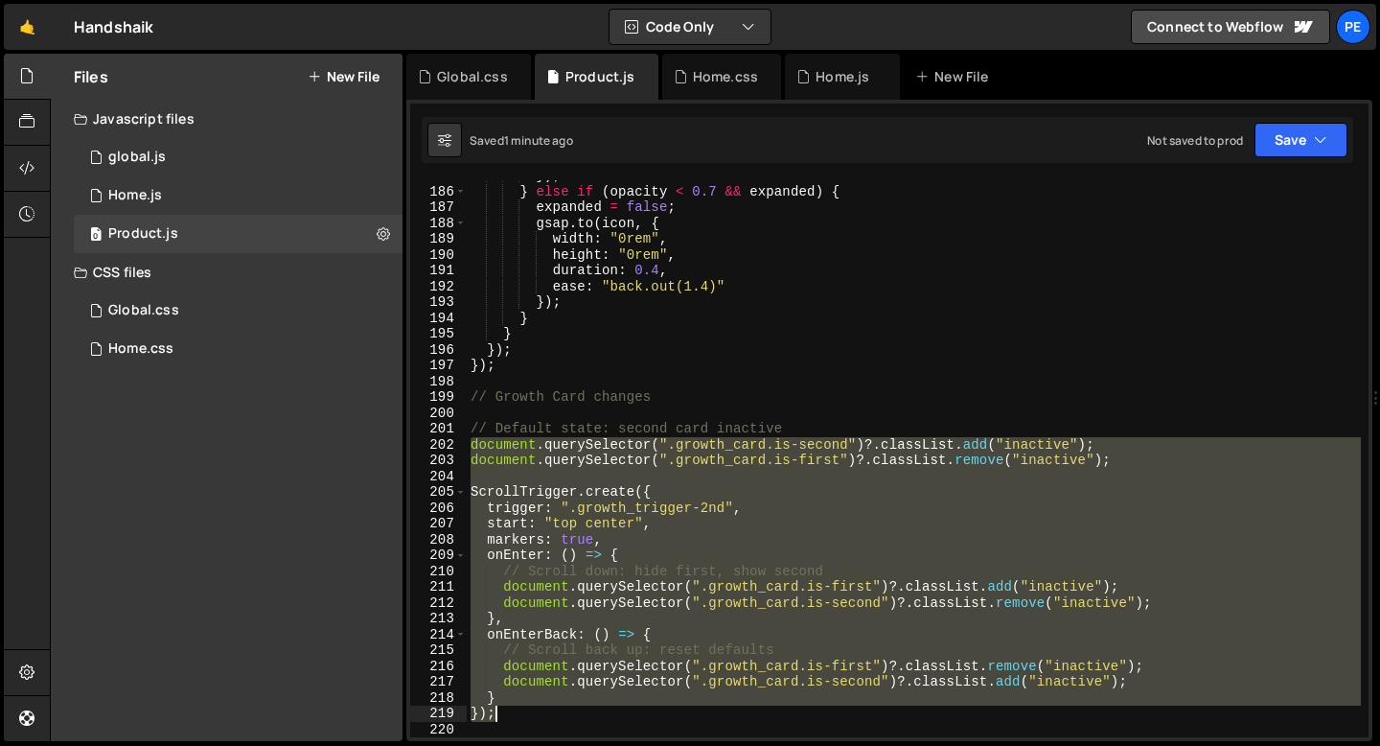
drag, startPoint x: 471, startPoint y: 439, endPoint x: 503, endPoint y: 711, distance: 274.1
click at [503, 711] on div "}) ; } else if ( opacity < 0.7 && expanded ) { expanded = false ; gsap . to ( i…" at bounding box center [914, 462] width 894 height 588
type textarea "} });"
paste textarea
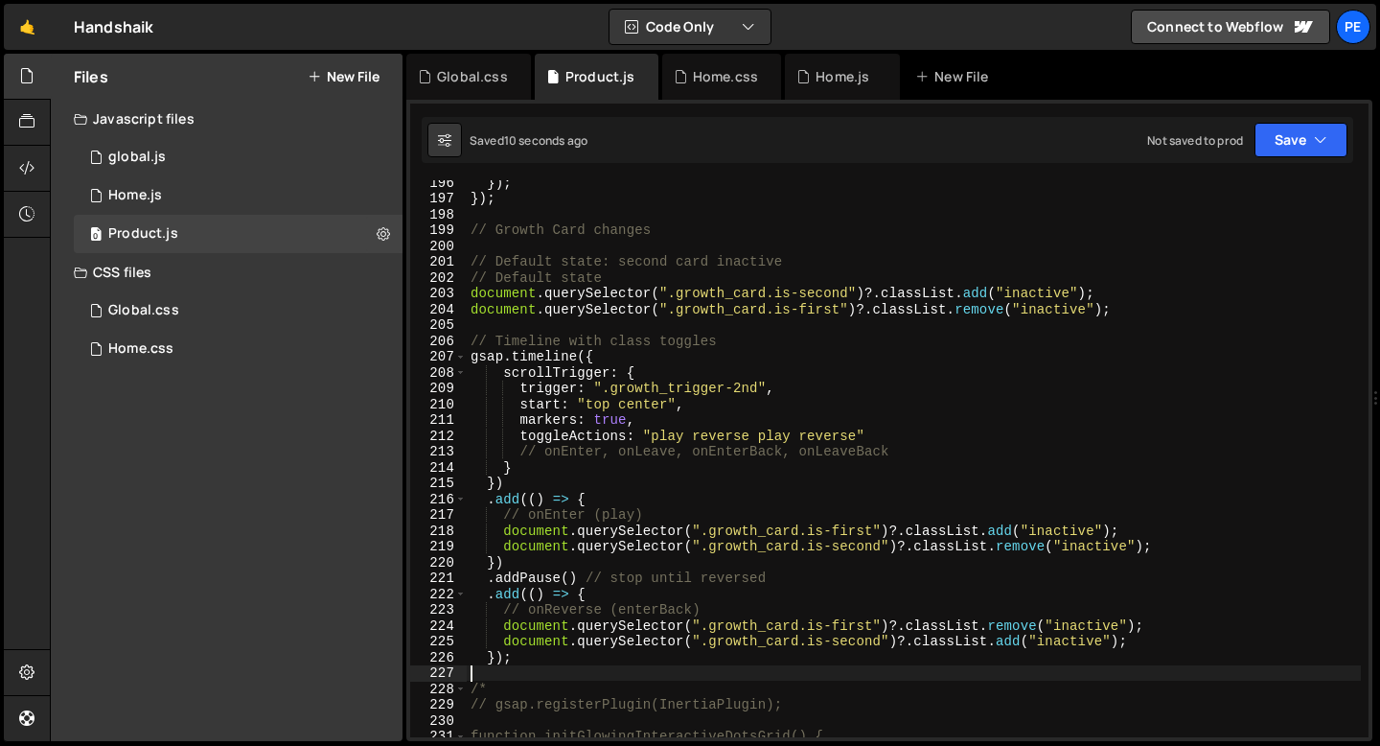
scroll to position [3093, 0]
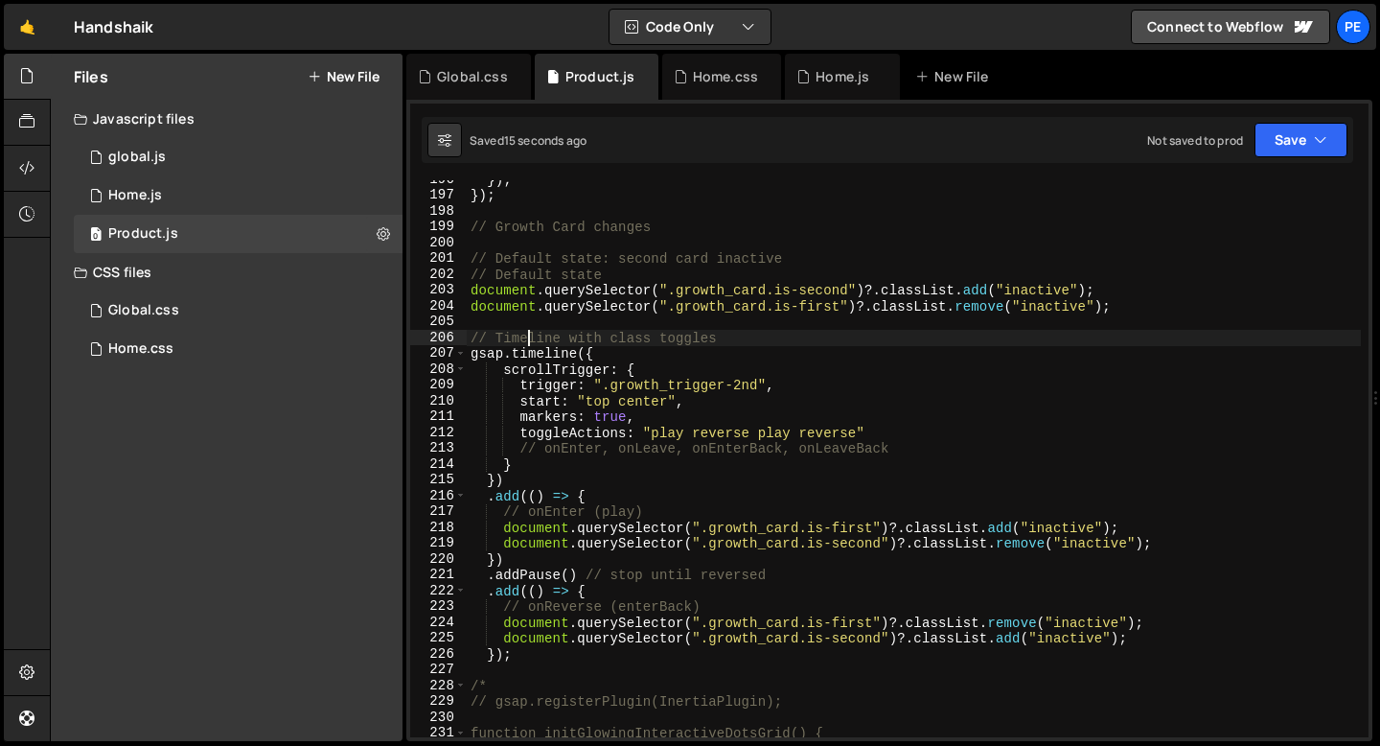
click at [531, 331] on div "}) ; }) ; // Growth Card changes // Default state: second card inactive // Defa…" at bounding box center [914, 466] width 894 height 588
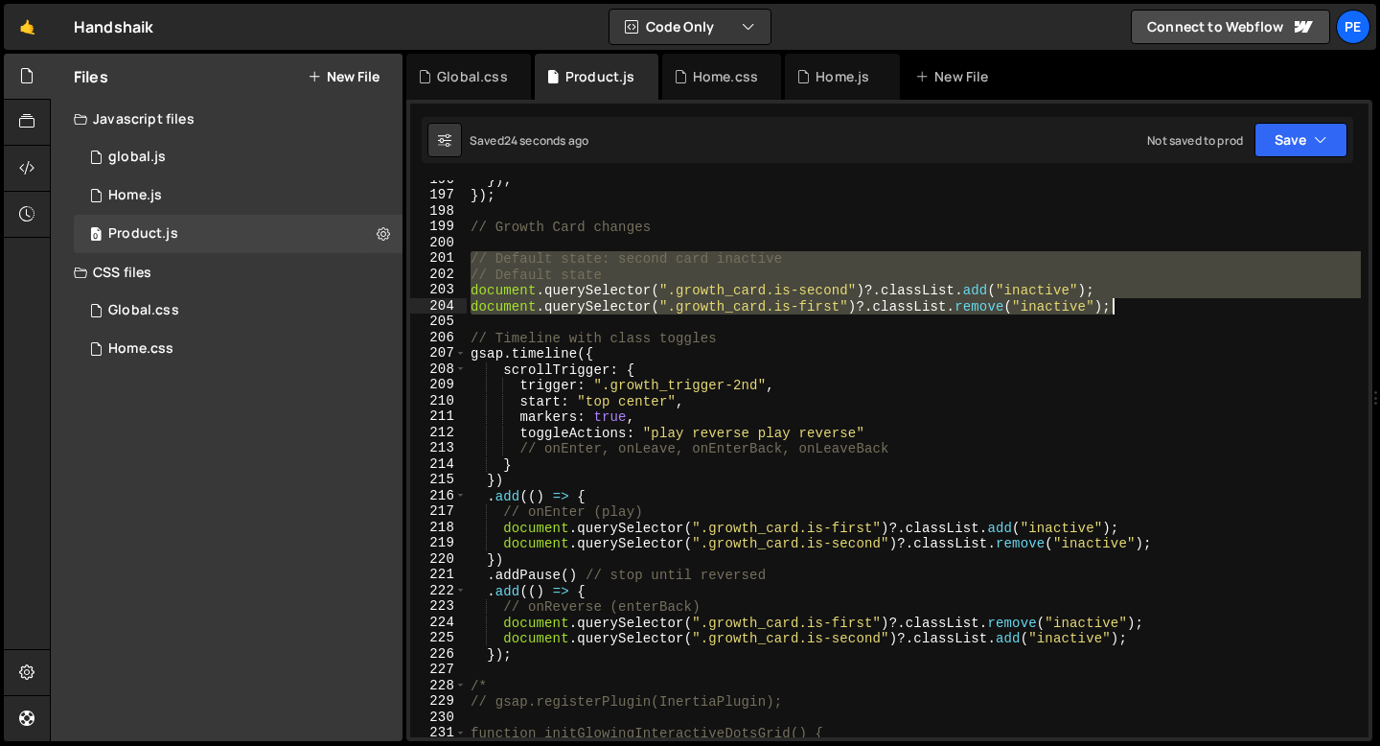
drag, startPoint x: 471, startPoint y: 258, endPoint x: 1144, endPoint y: 309, distance: 674.7
click at [1144, 309] on div "}) ; }) ; // Growth Card changes // Default state: second card inactive // Defa…" at bounding box center [914, 466] width 894 height 588
type textarea "document.querySelector(".growth_card.is-second")?.classList.add("inactive"); do…"
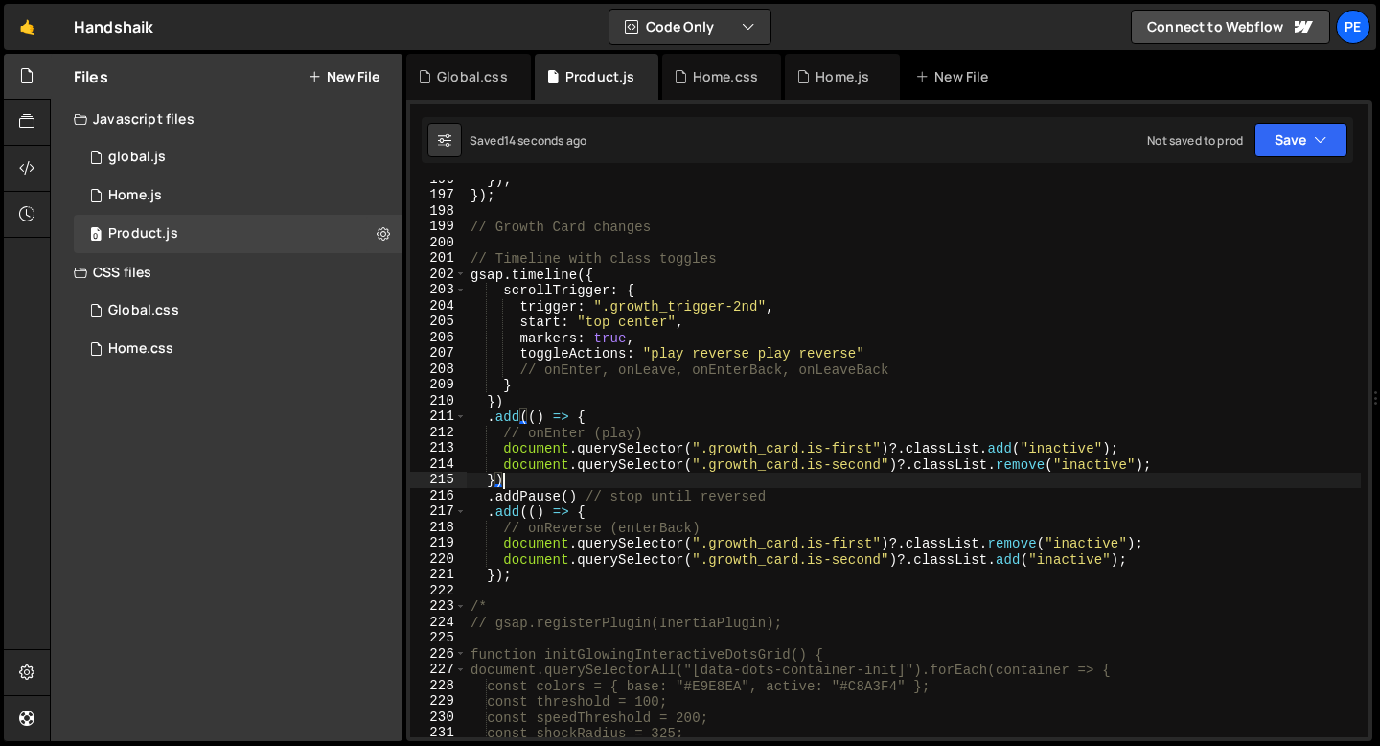
click at [619, 486] on div "}) ; }) ; // Growth Card changes // Timeline with class toggles gsap . timeline…" at bounding box center [914, 466] width 894 height 588
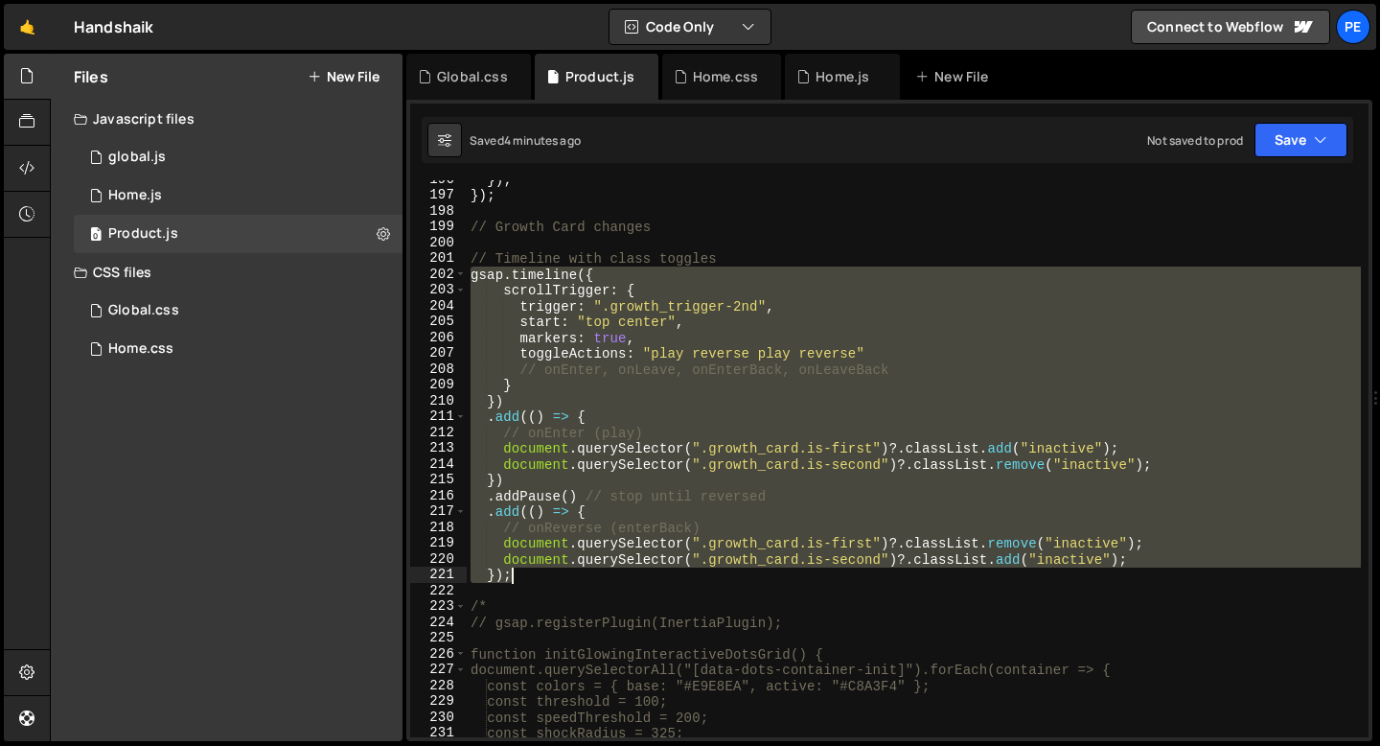
drag, startPoint x: 471, startPoint y: 279, endPoint x: 516, endPoint y: 573, distance: 297.6
click at [516, 572] on div "}) ; }) ; // Growth Card changes // Timeline with class toggles gsap . timeline…" at bounding box center [914, 466] width 894 height 588
type textarea "document.querySelector(".growth_card.is-second")?.classList.add("inactive"); });"
paste textarea
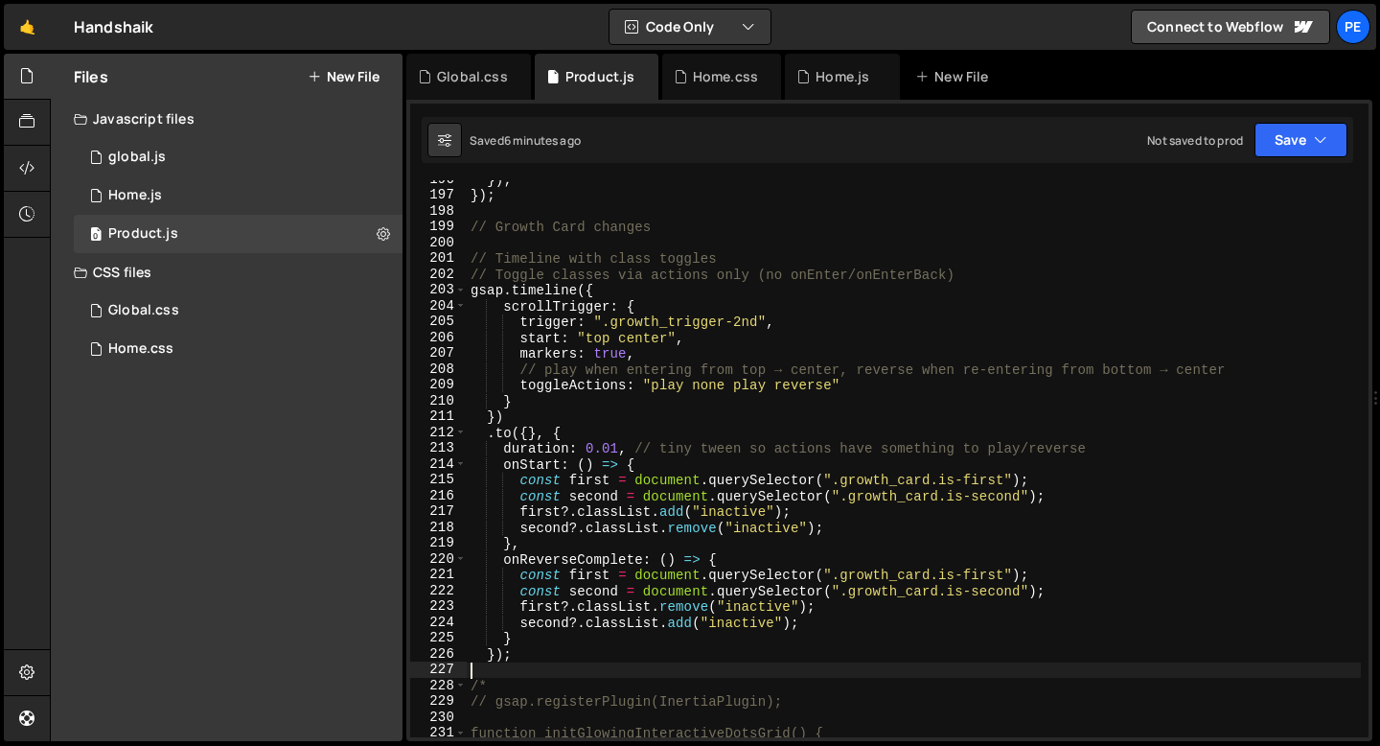
click at [471, 292] on div "}) ; }) ; // Growth Card changes // Timeline with class toggles // Toggle class…" at bounding box center [914, 466] width 894 height 588
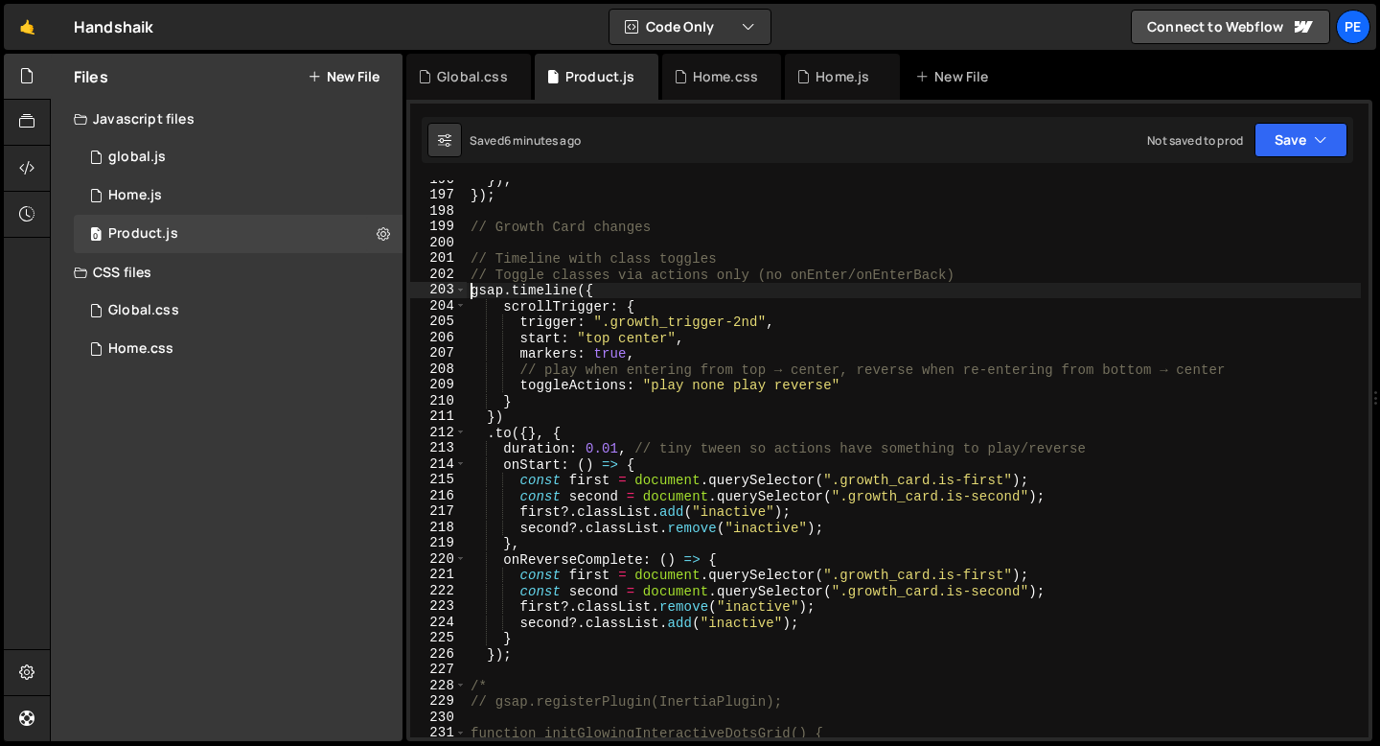
scroll to position [2965, 0]
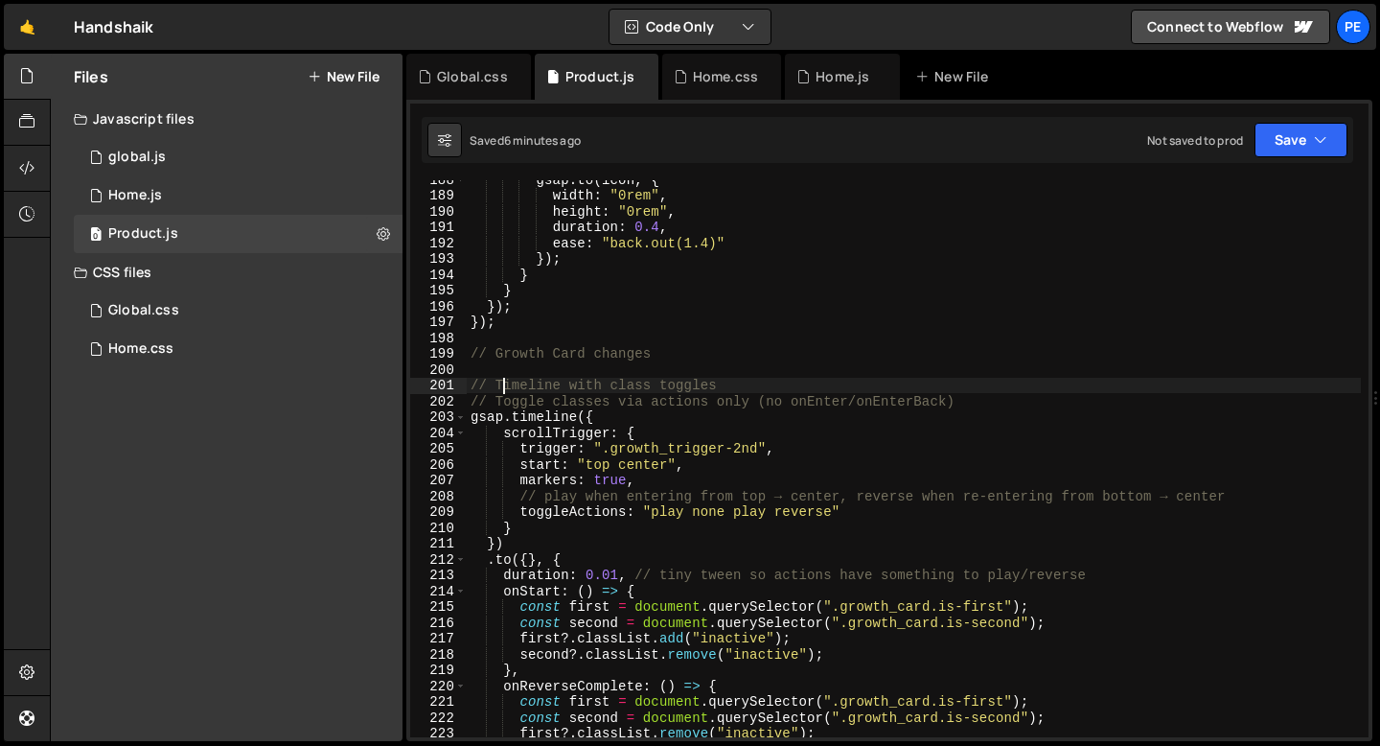
click at [507, 385] on div "gsap . to ( icon , { width : "0rem" , height : "0rem" , duration : 0.4 , ease :…" at bounding box center [914, 466] width 894 height 588
click at [507, 386] on div "gsap . to ( icon , { width : "0rem" , height : "0rem" , duration : 0.4 , ease :…" at bounding box center [914, 466] width 894 height 588
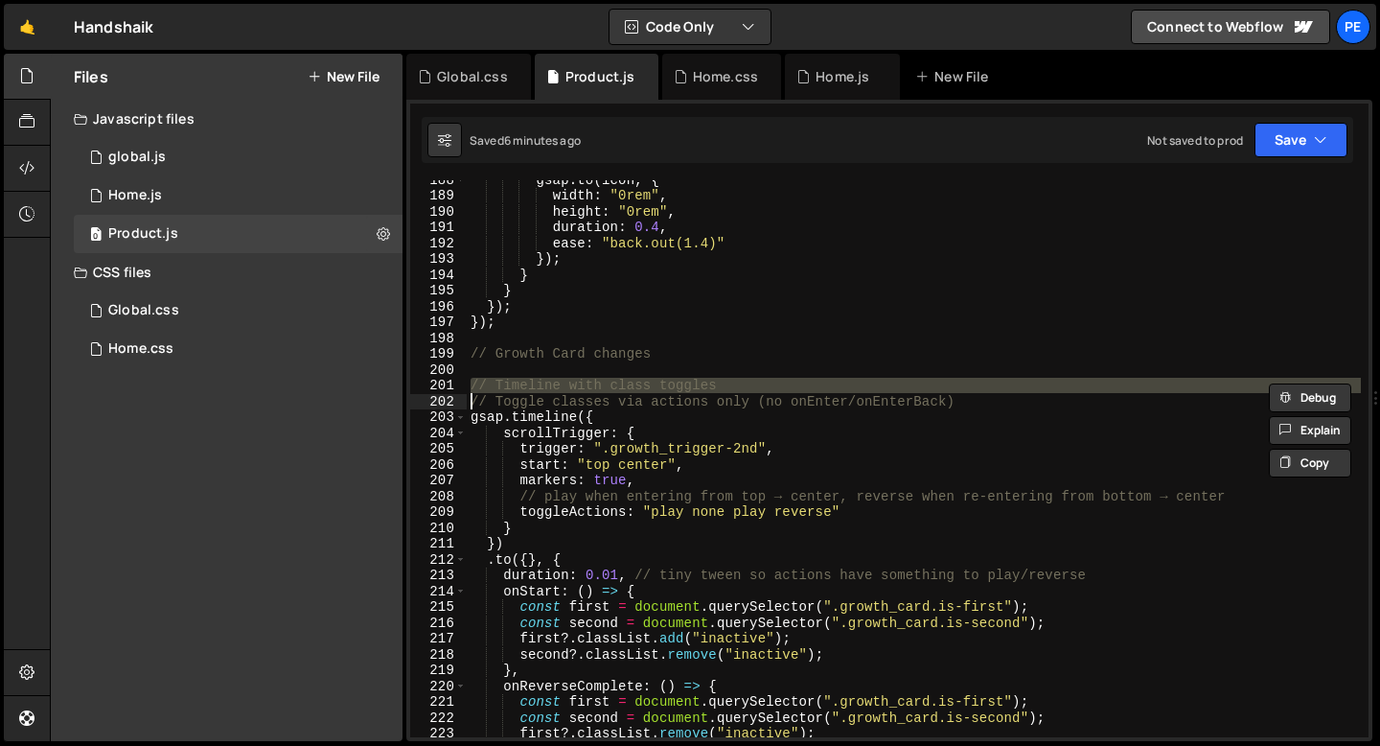
click at [507, 386] on div "gsap . to ( icon , { width : "0rem" , height : "0rem" , duration : 0.4 , ease :…" at bounding box center [914, 466] width 894 height 588
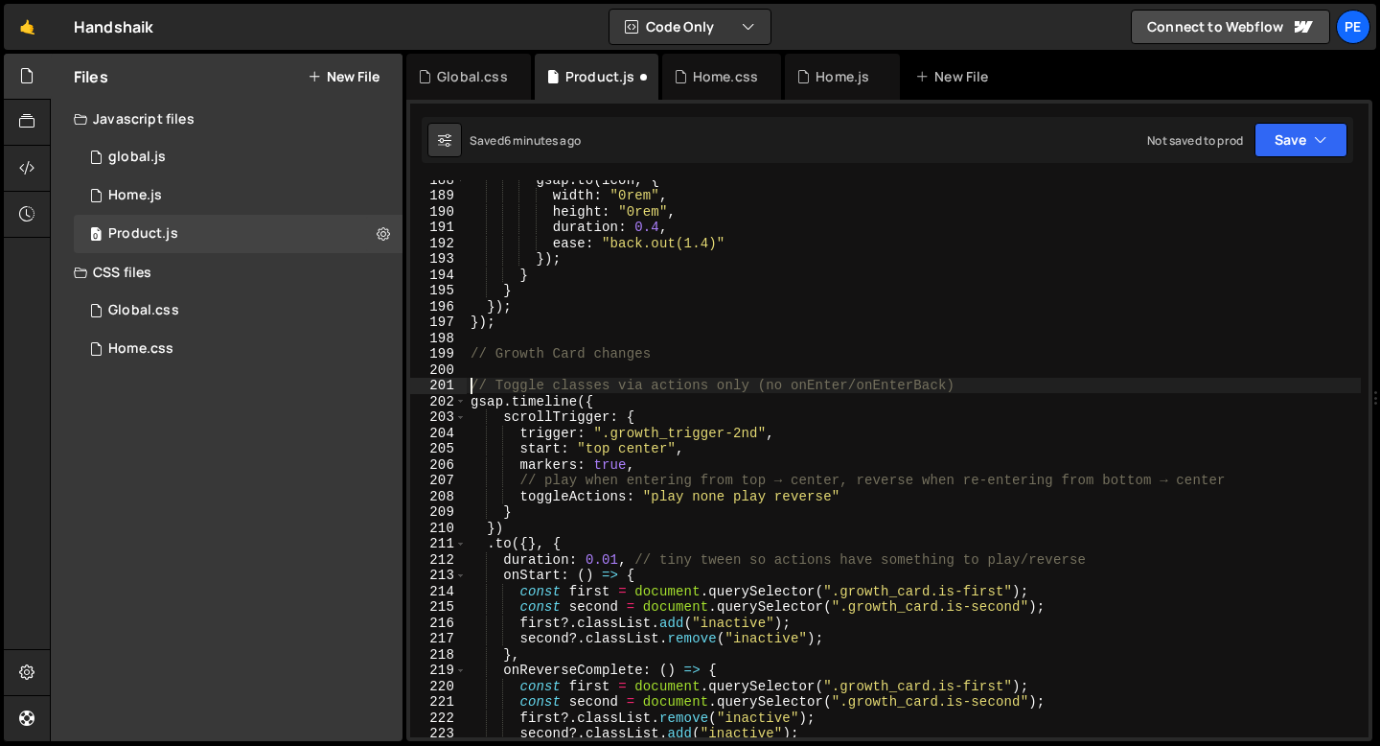
click at [508, 381] on div "gsap . to ( icon , { width : "0rem" , height : "0rem" , duration : 0.4 , ease :…" at bounding box center [914, 466] width 894 height 588
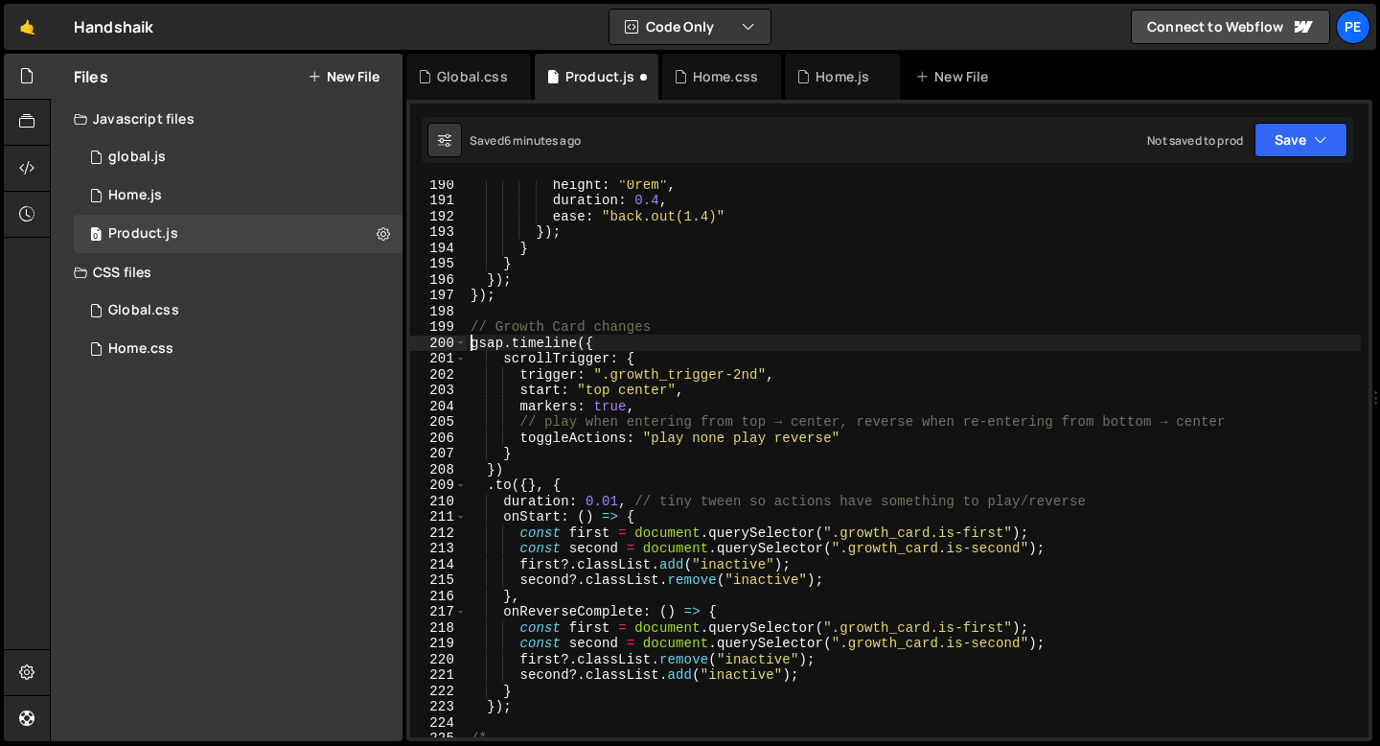
scroll to position [2999, 0]
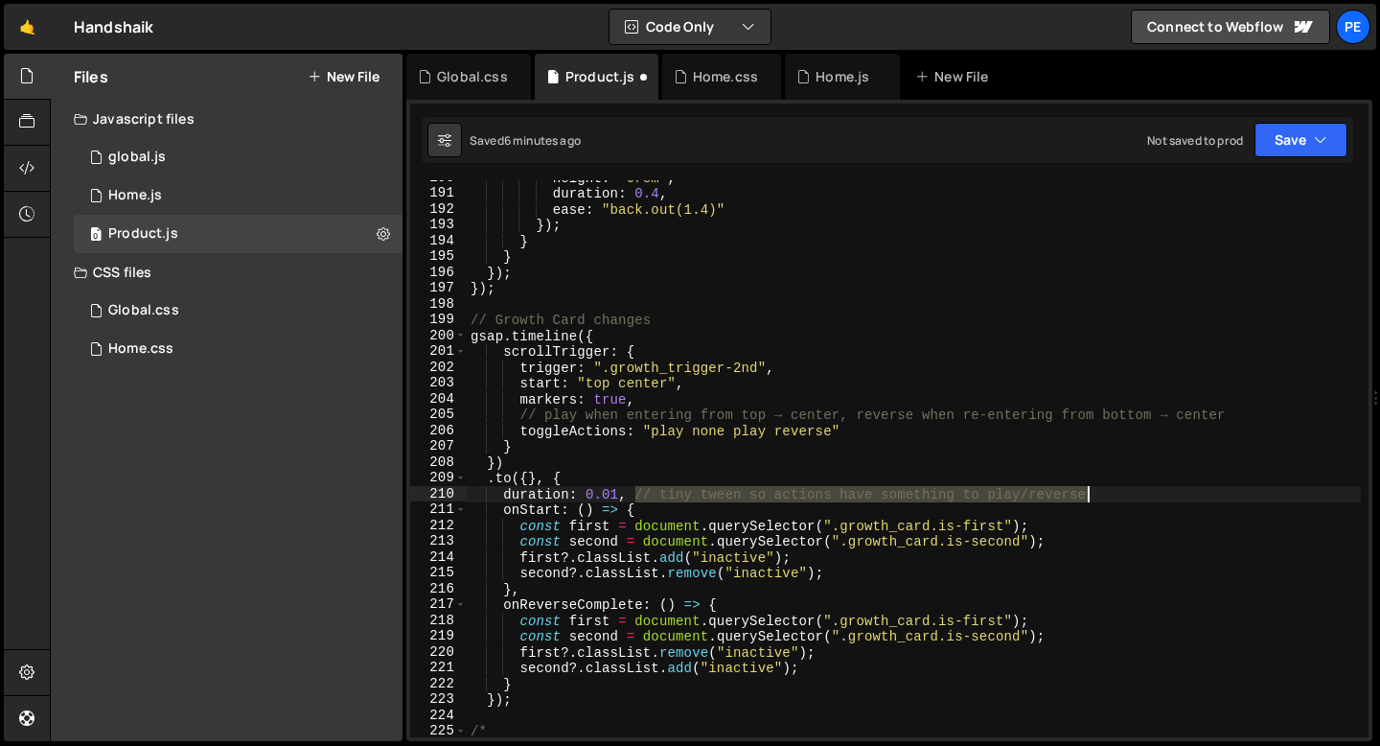
drag, startPoint x: 633, startPoint y: 497, endPoint x: 1090, endPoint y: 499, distance: 456.2
click at [1091, 499] on div "height : "0rem" , duration : 0.4 , ease : "back.out(1.4)" }) ; } } }) ; }) ; //…" at bounding box center [914, 464] width 894 height 588
click at [935, 421] on div "height : "0rem" , duration : 0.4 , ease : "back.out(1.4)" }) ; } } }) ; }) ; //…" at bounding box center [914, 464] width 894 height 588
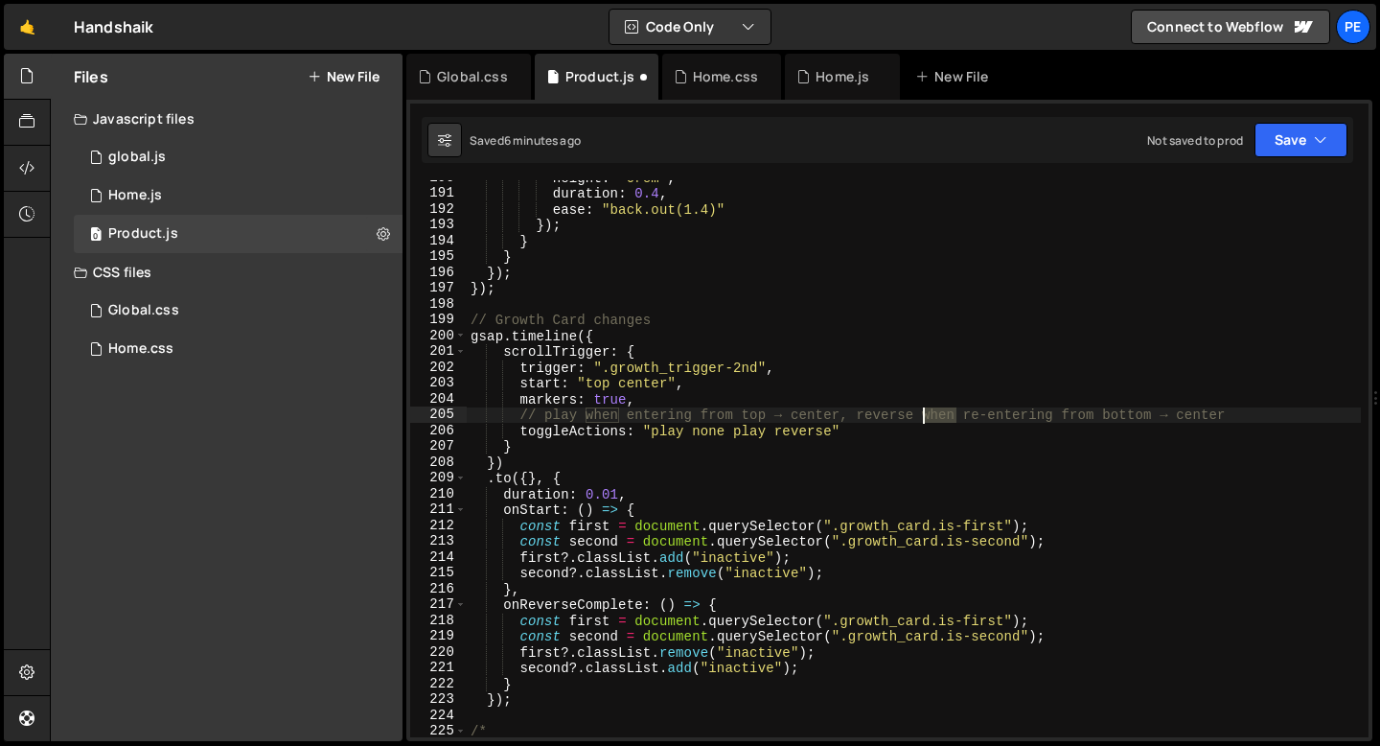
click at [935, 421] on div "height : "0rem" , duration : 0.4 , ease : "back.out(1.4)" }) ; } } }) ; }) ; //…" at bounding box center [914, 464] width 894 height 588
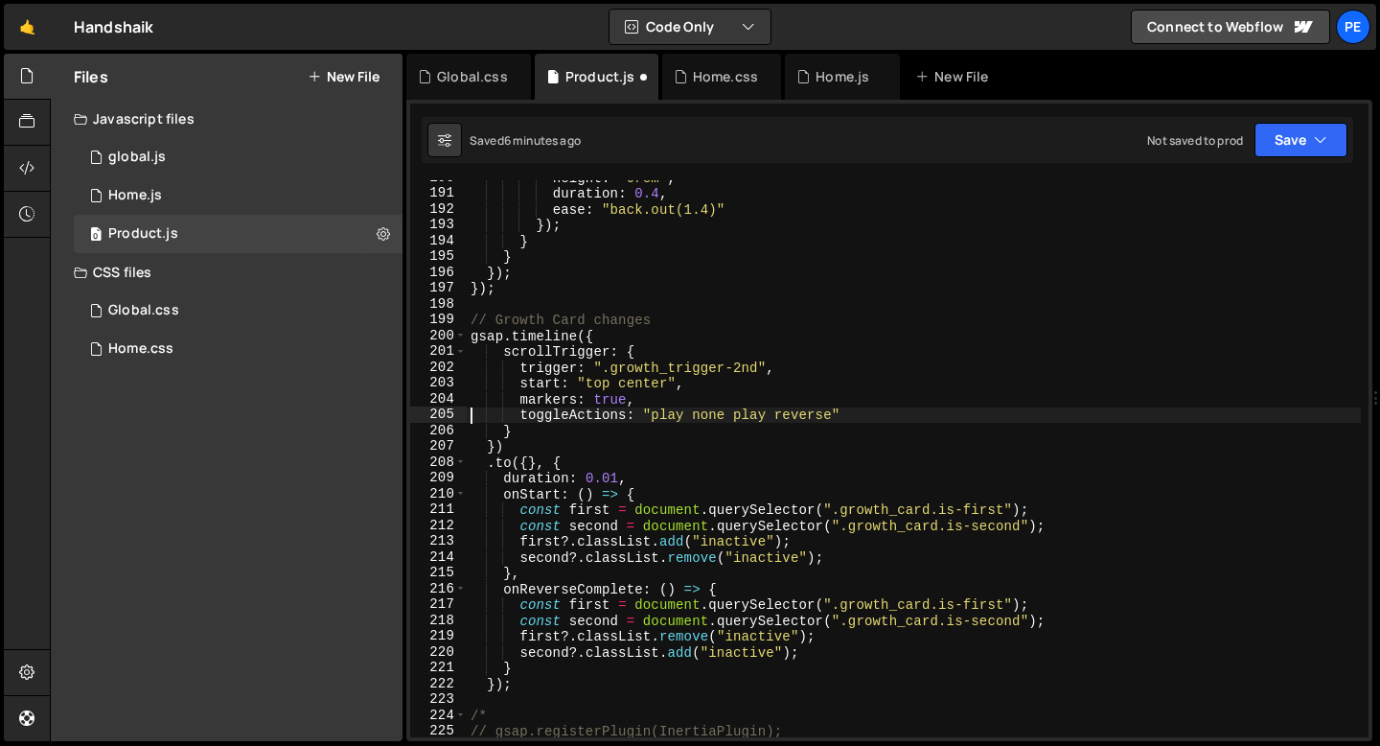
click at [674, 400] on div "height : "0rem" , duration : 0.4 , ease : "back.out(1.4)" }) ; } } }) ; }) ; //…" at bounding box center [914, 464] width 894 height 588
type textarea "markers: true,"
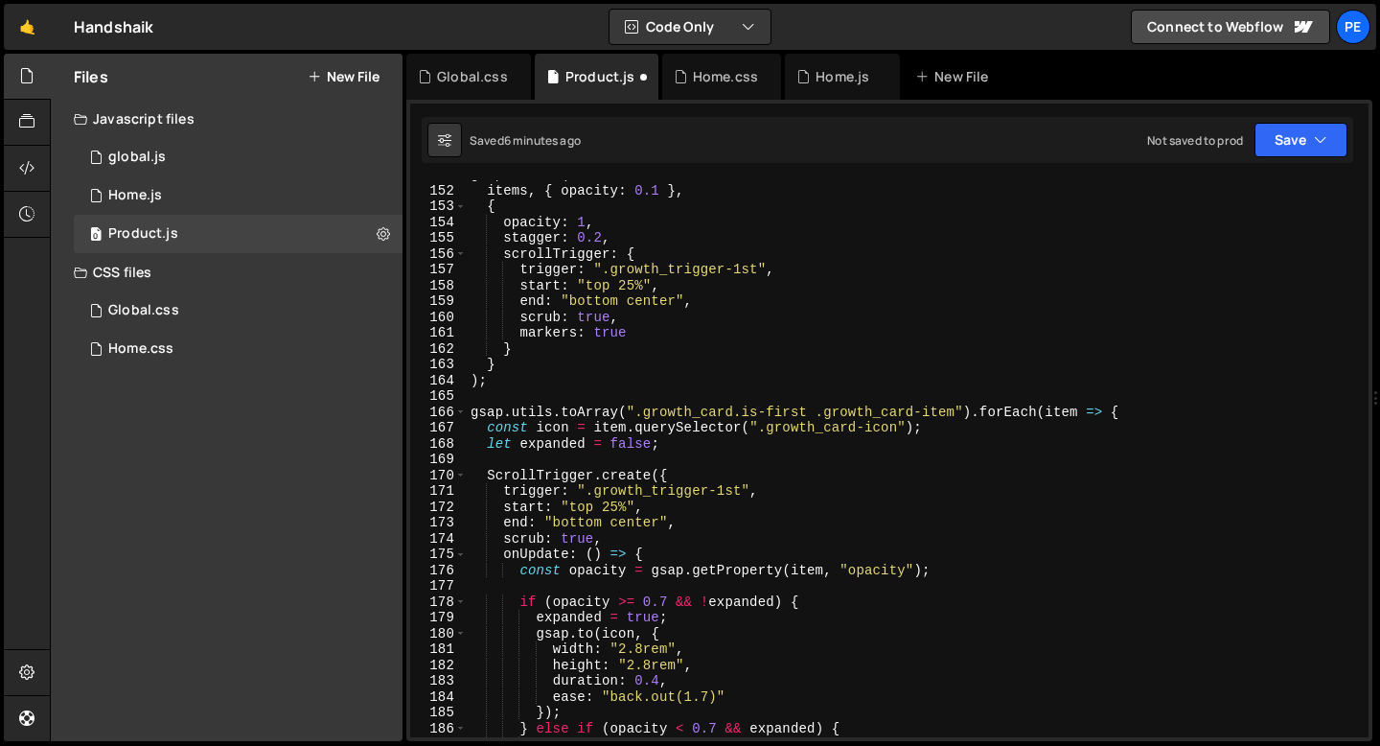
scroll to position [2385, 0]
